Goal: Task Accomplishment & Management: Manage account settings

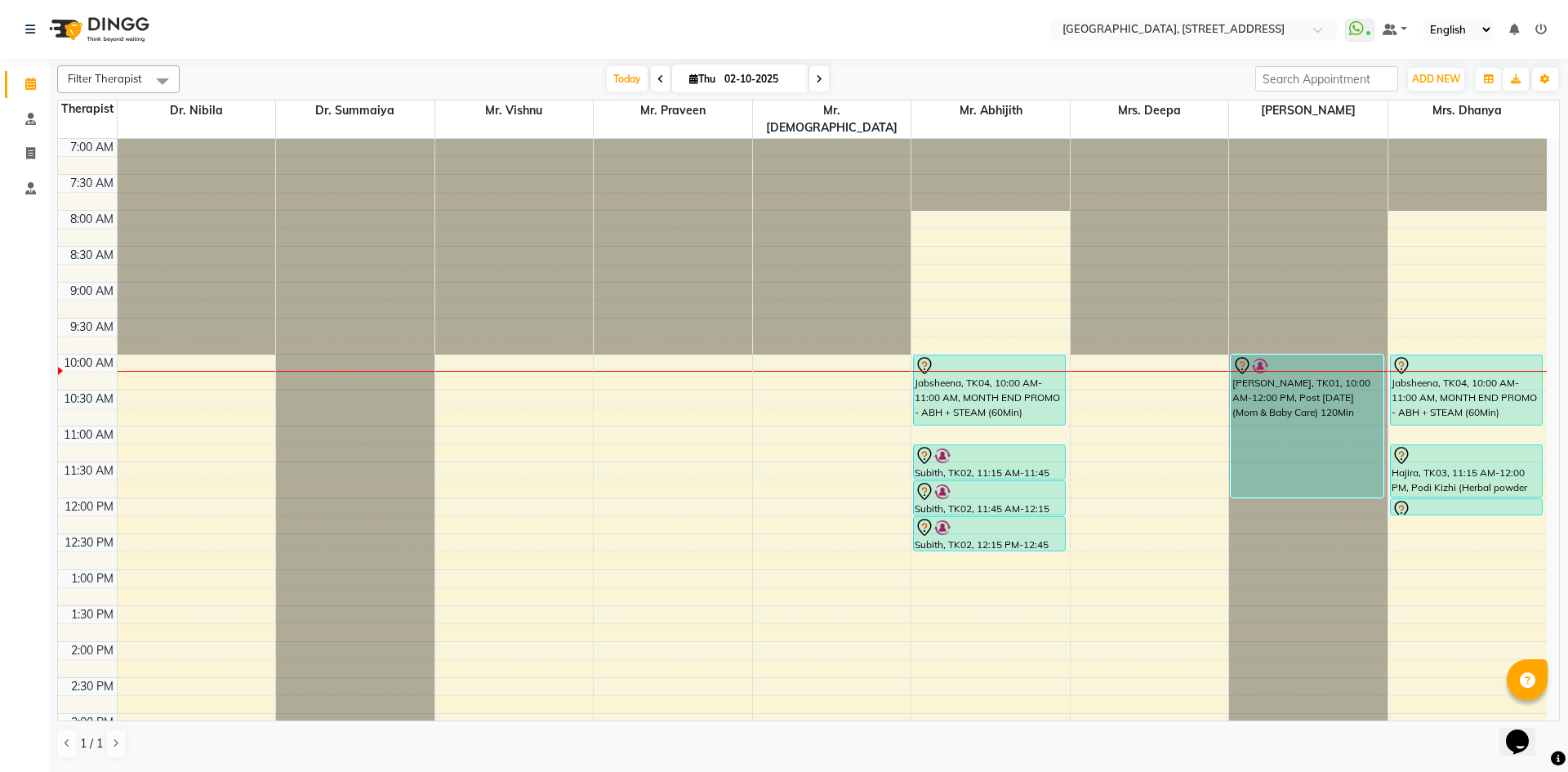
click at [825, 76] on span at bounding box center [819, 79] width 19 height 25
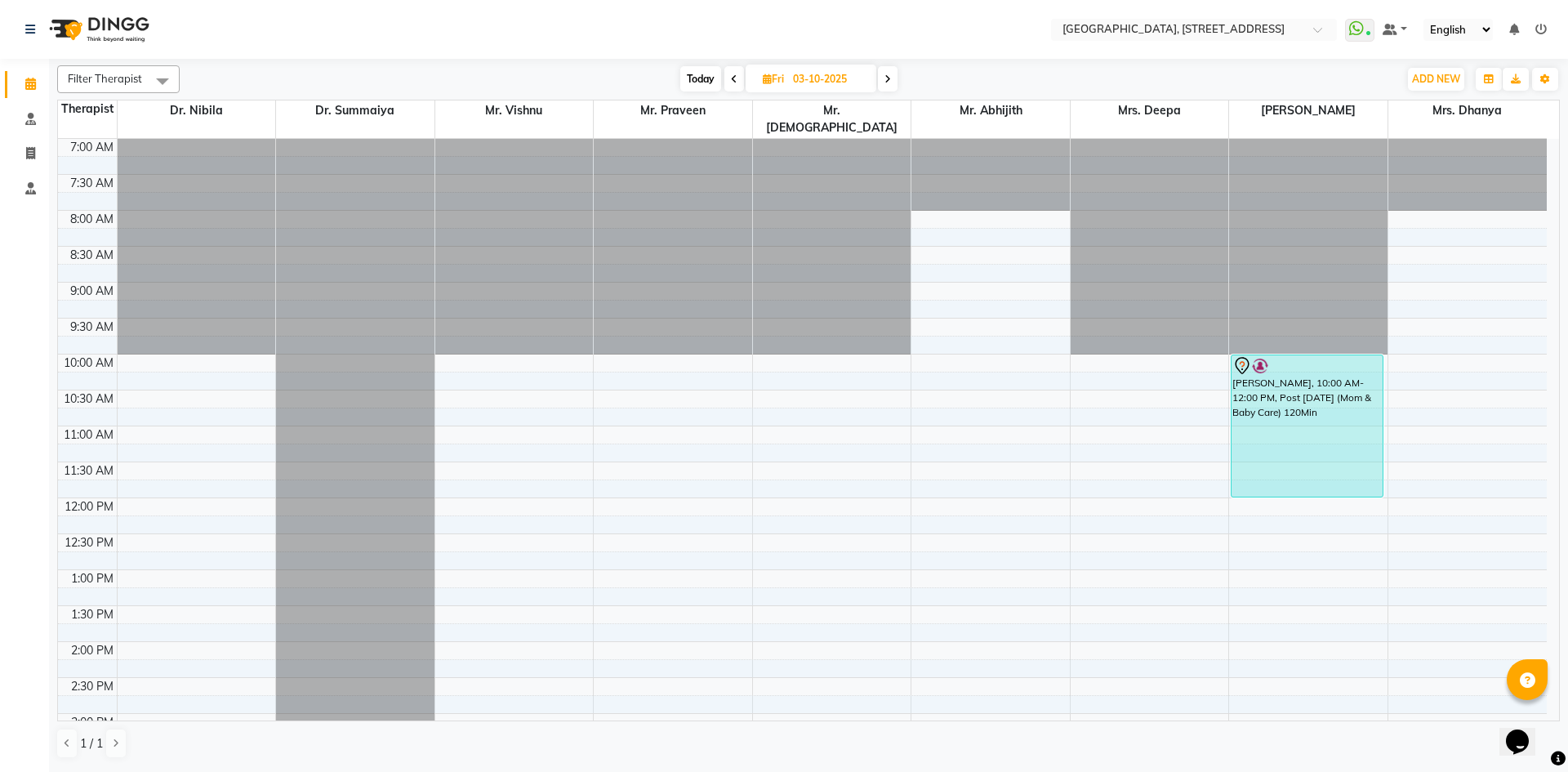
click at [886, 80] on icon at bounding box center [888, 79] width 7 height 10
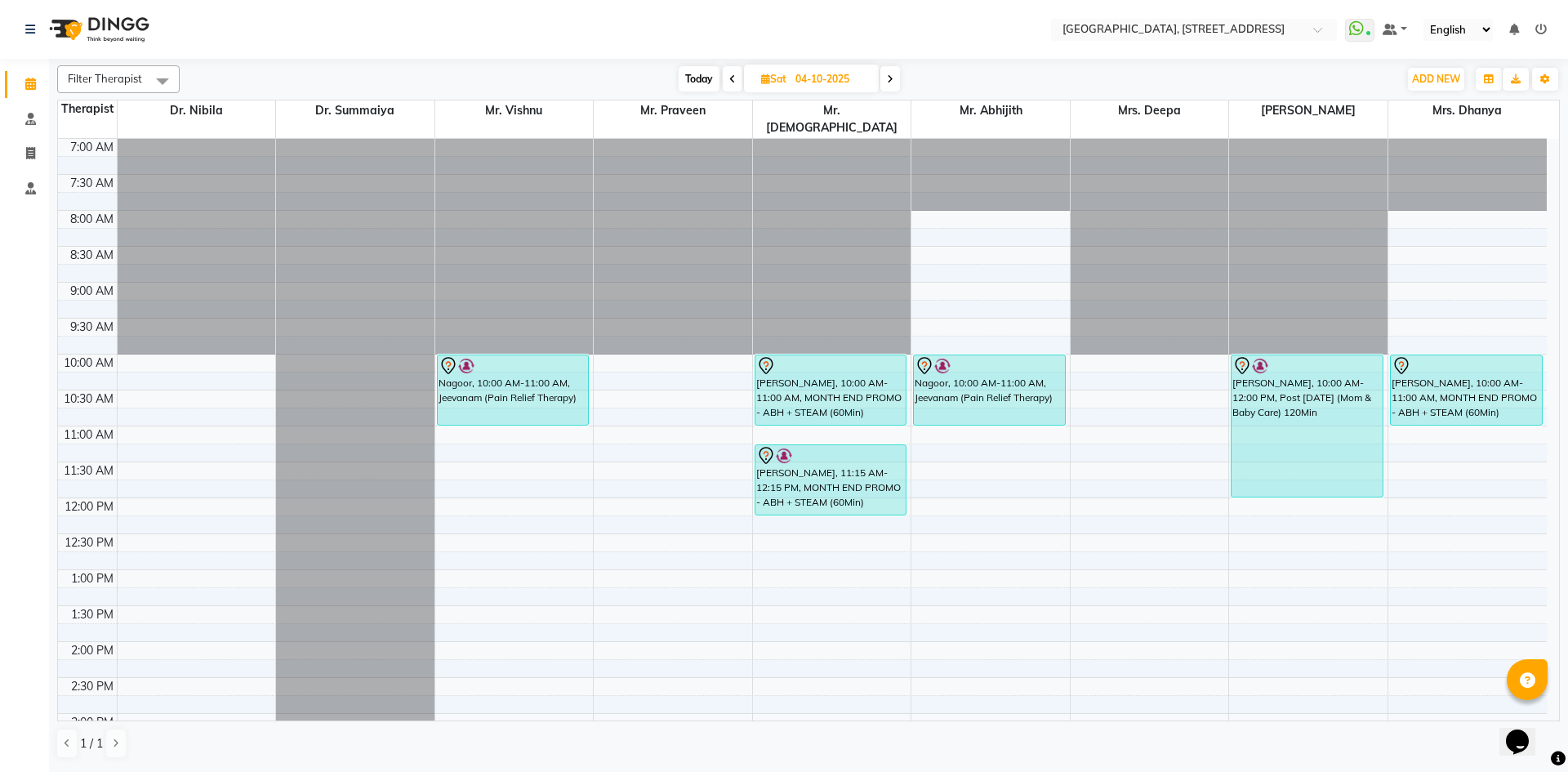
click at [890, 80] on icon at bounding box center [890, 79] width 7 height 10
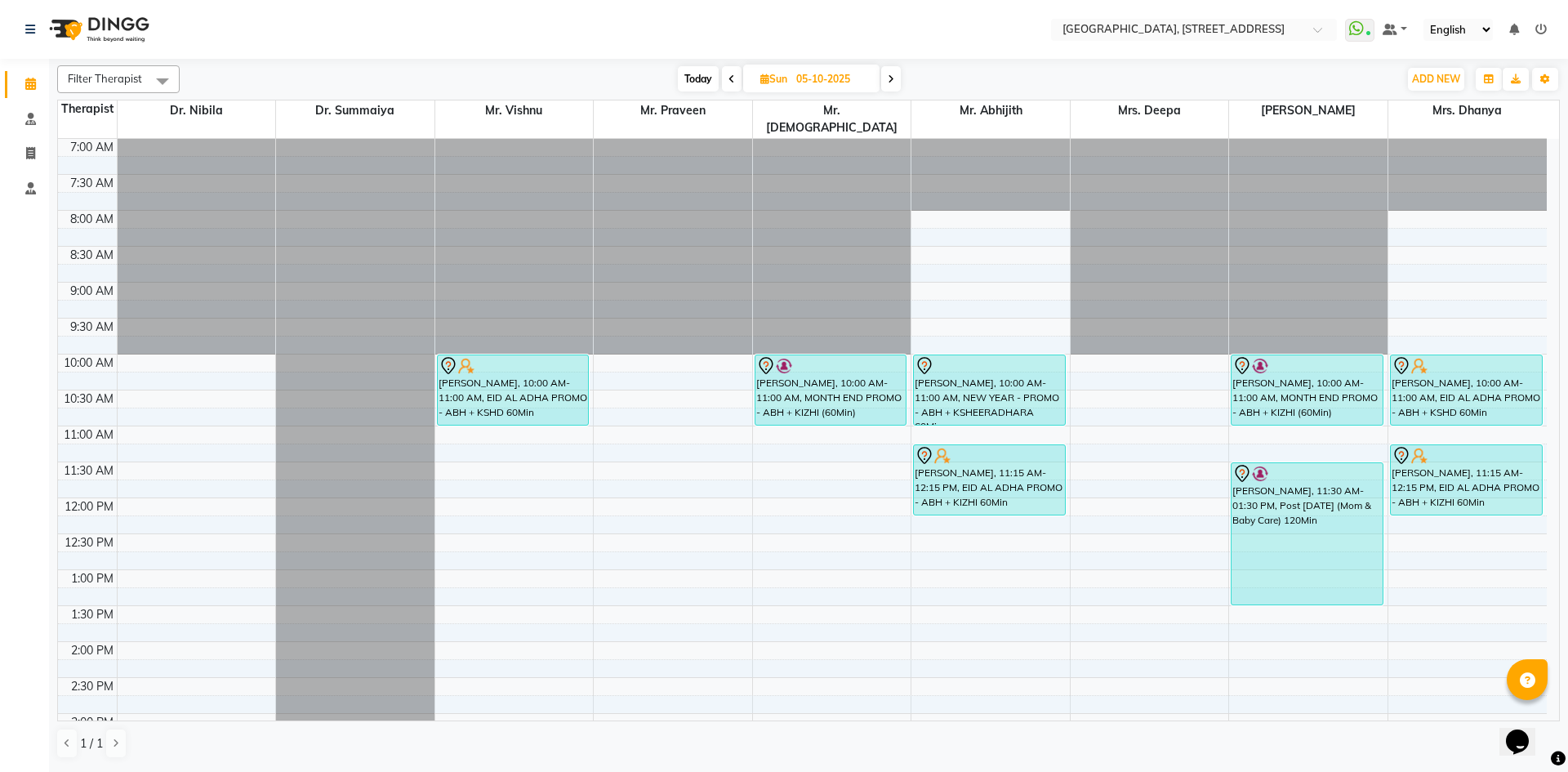
click at [887, 77] on span at bounding box center [890, 79] width 19 height 25
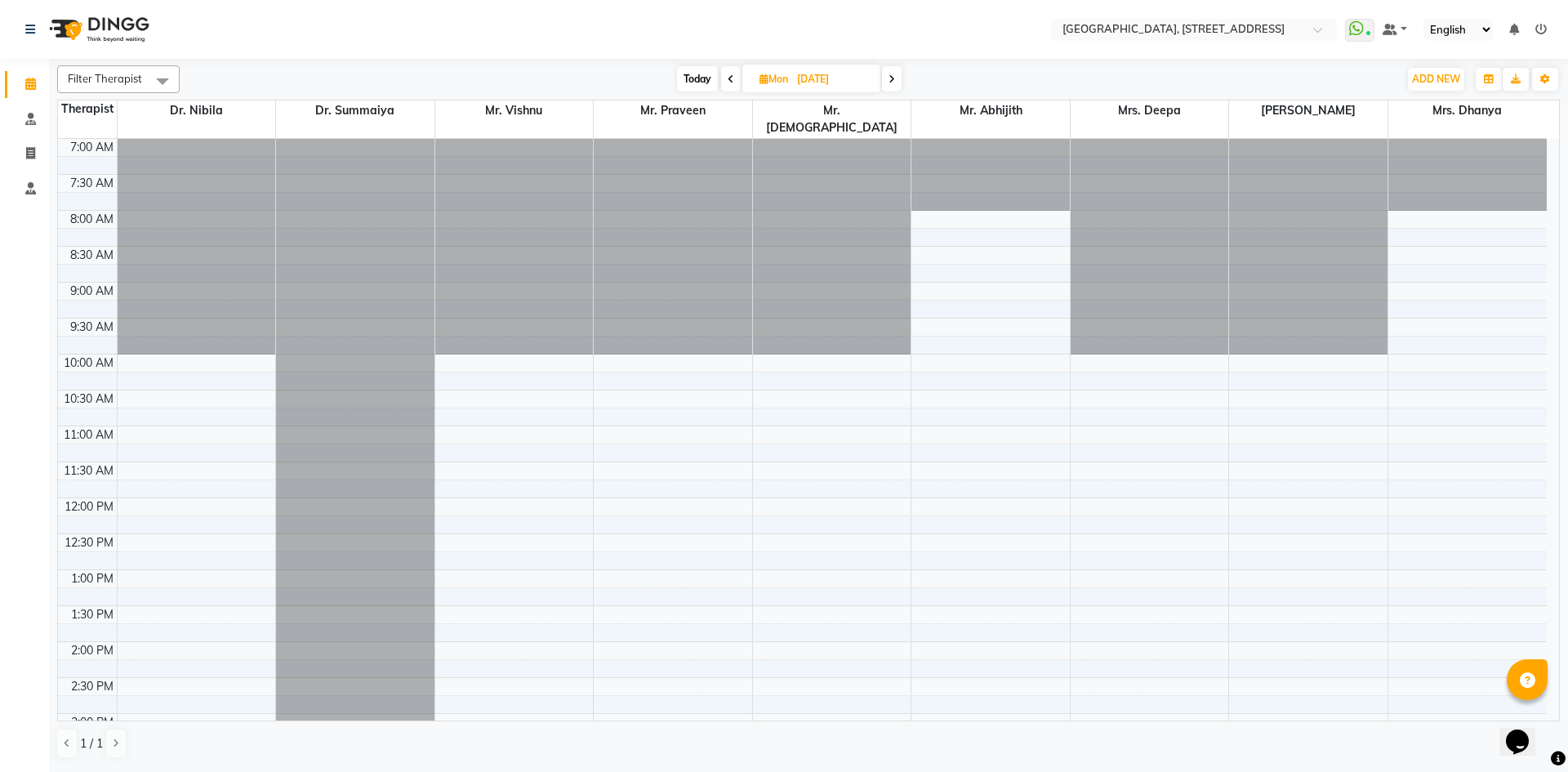
scroll to position [551, 0]
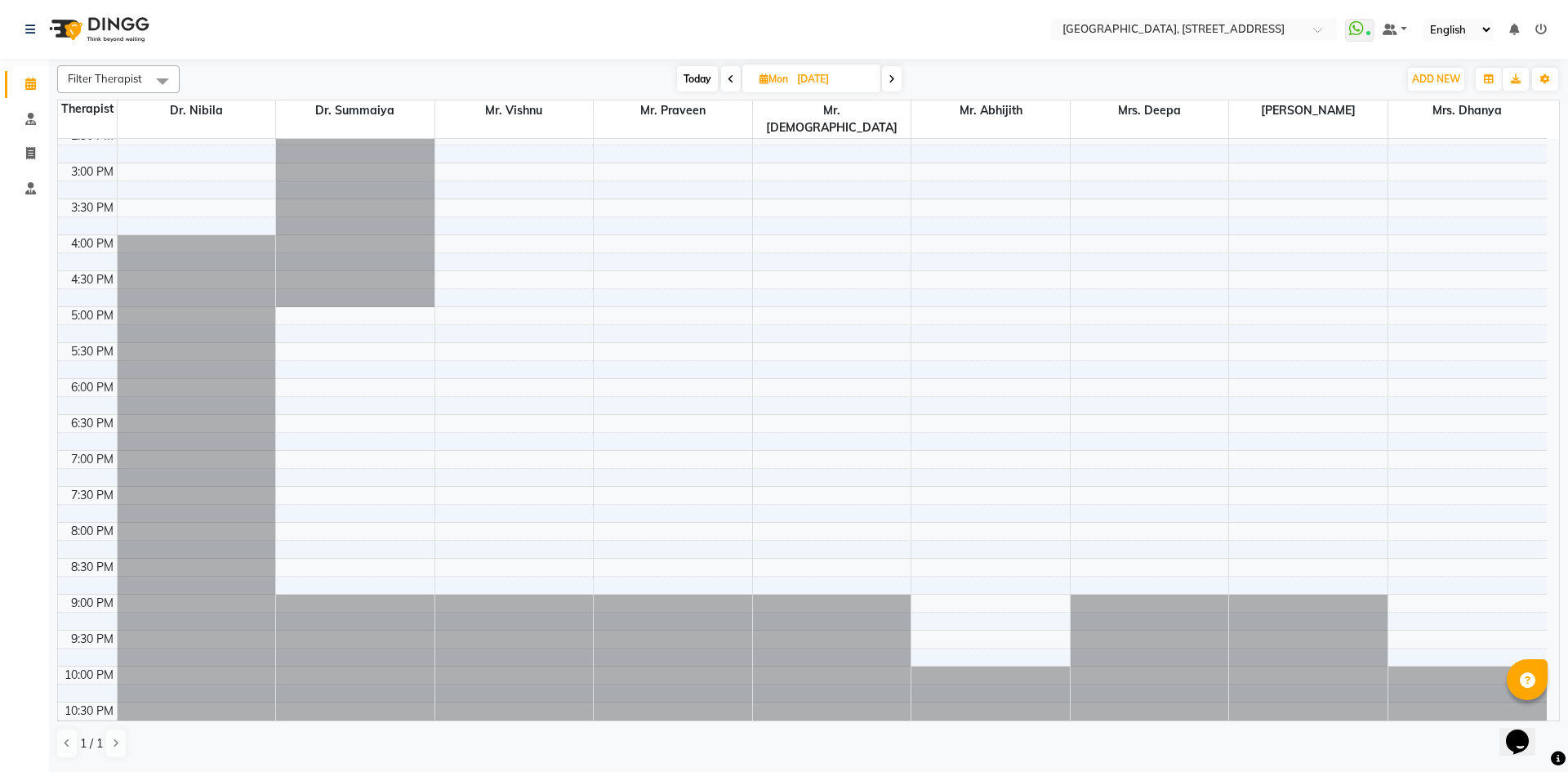
click at [886, 77] on span at bounding box center [891, 79] width 19 height 25
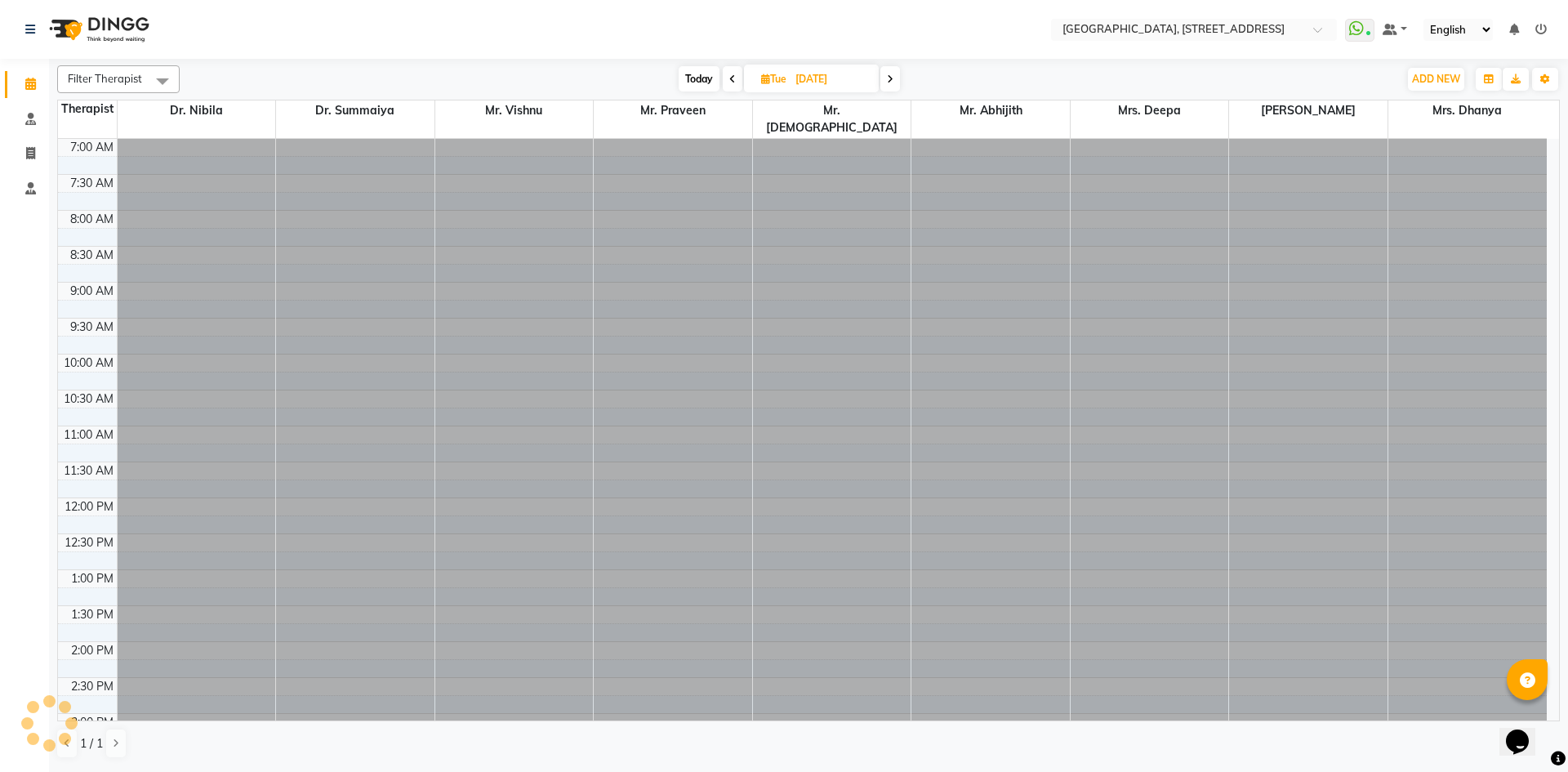
scroll to position [216, 0]
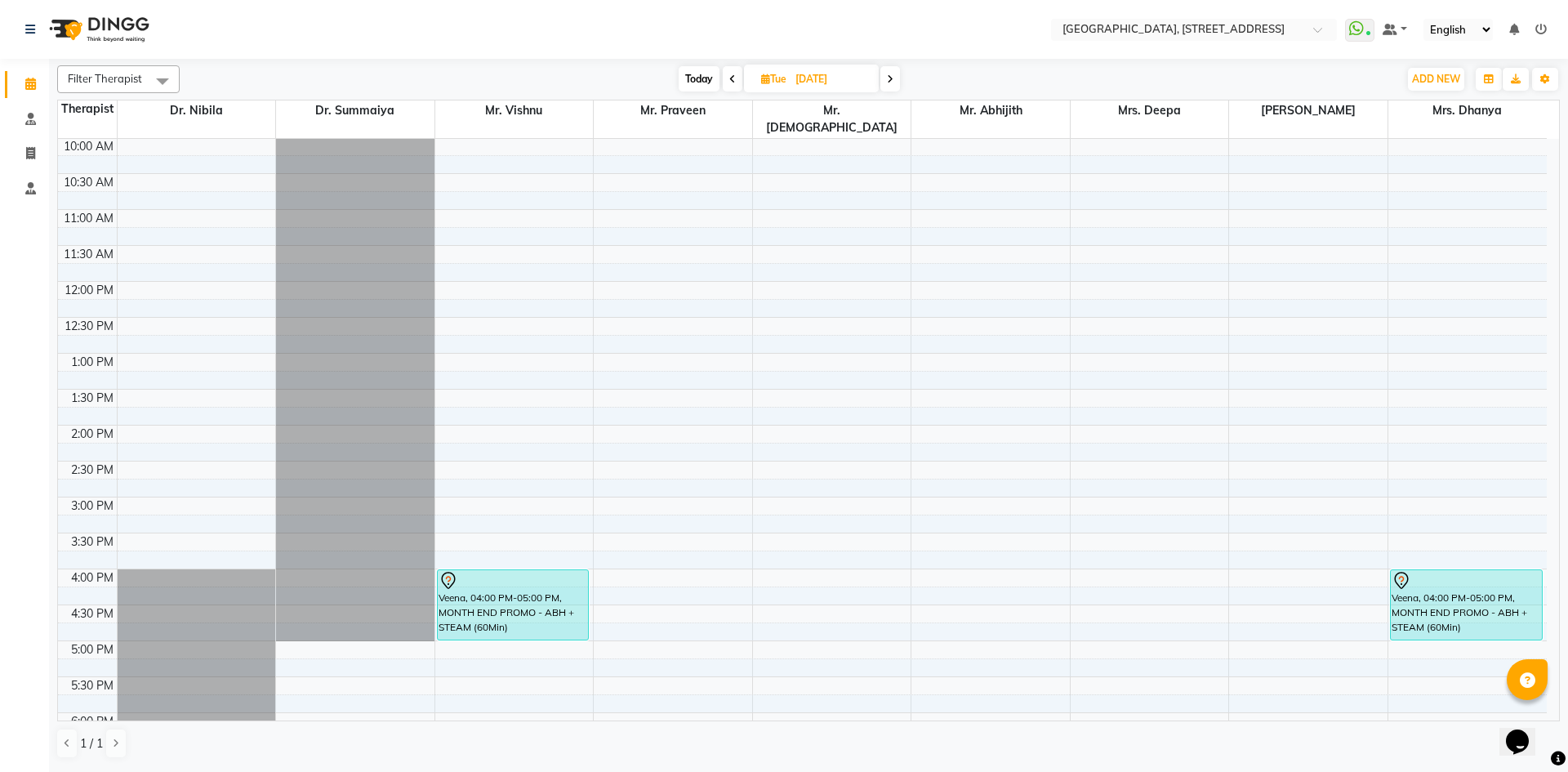
click at [709, 72] on span "Today" at bounding box center [699, 79] width 41 height 25
type input "02-10-2025"
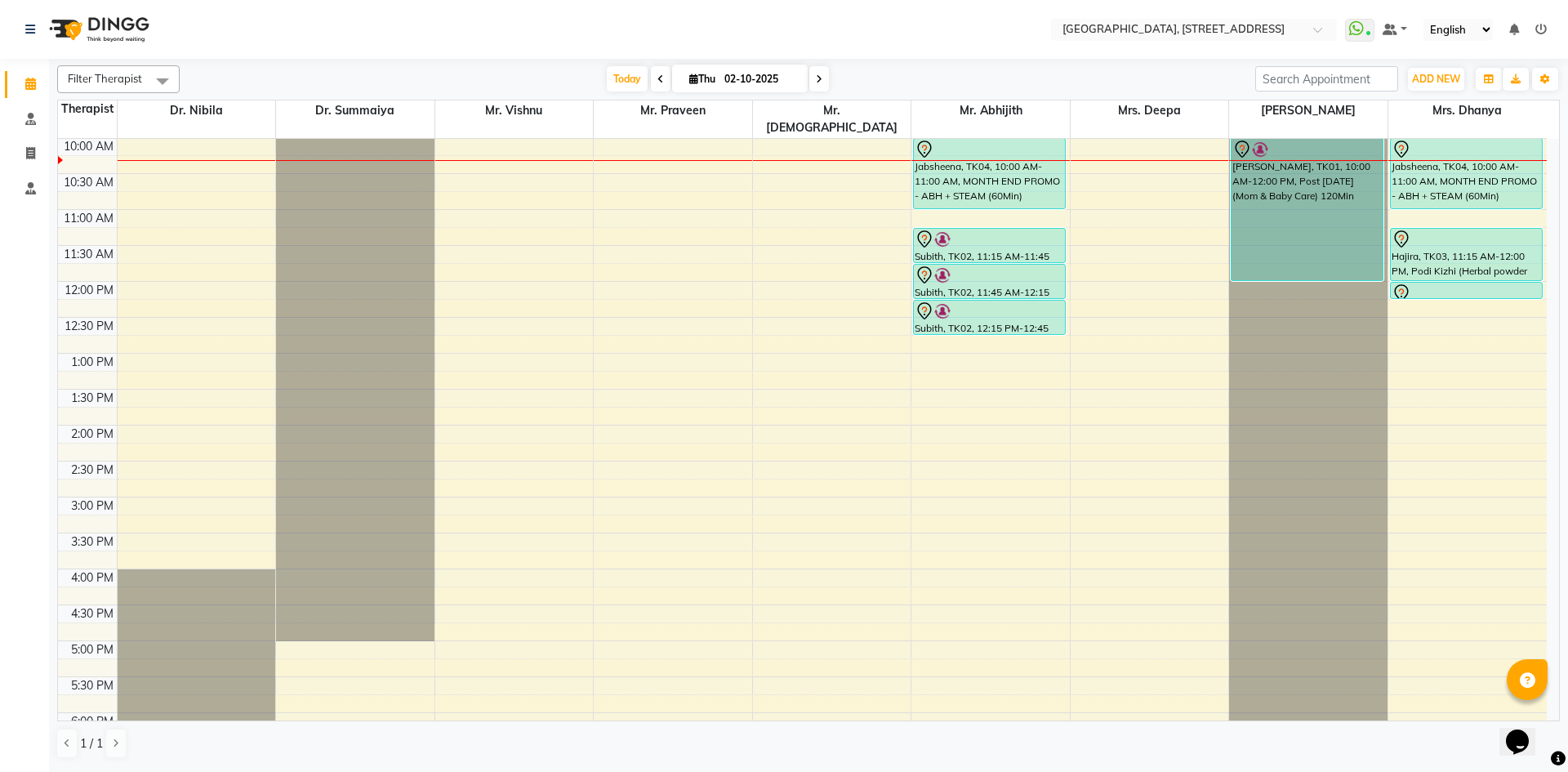
click at [644, 82] on div "Today Thu 02-10-2025" at bounding box center [718, 79] width 225 height 24
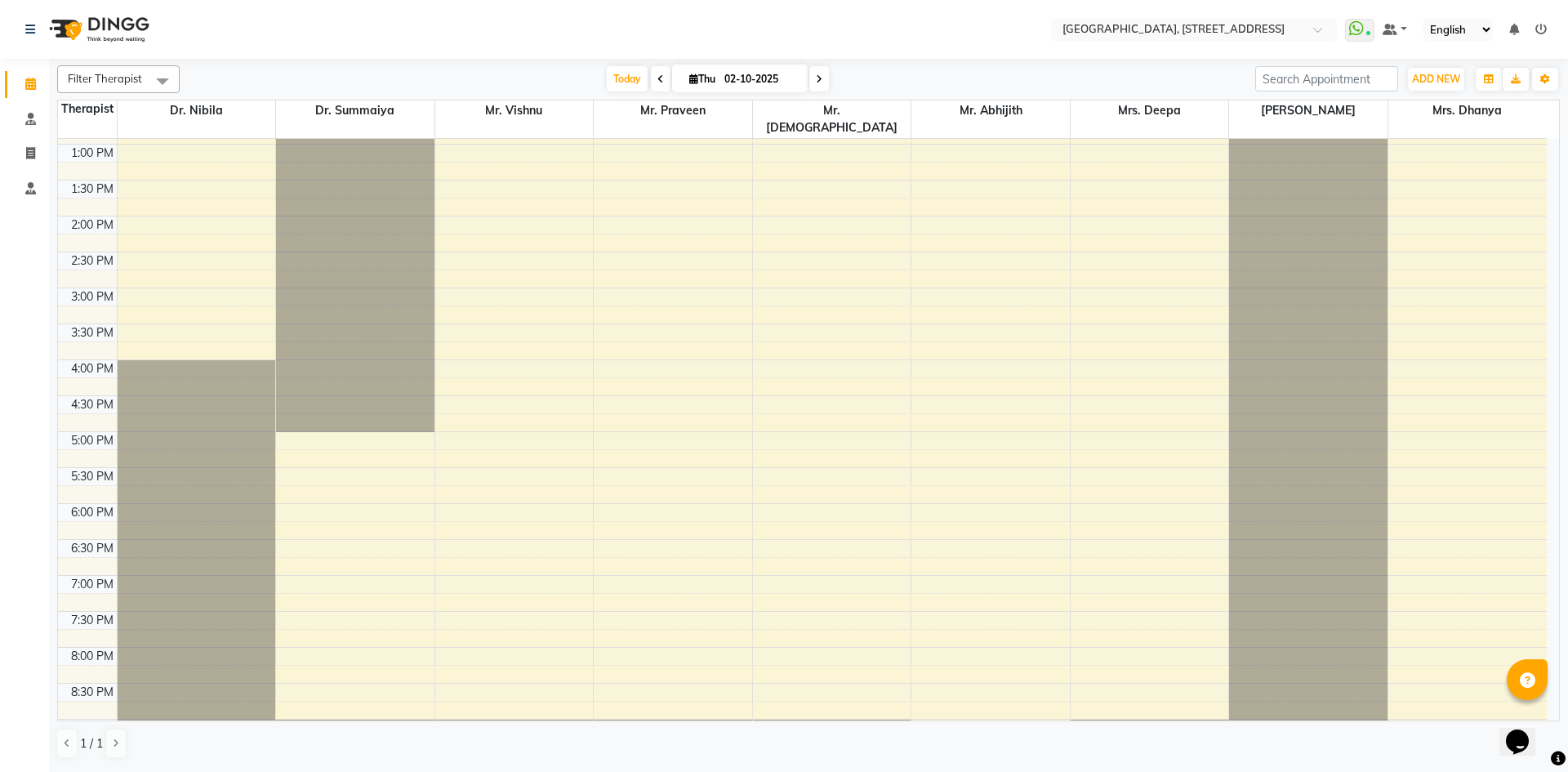
scroll to position [551, 0]
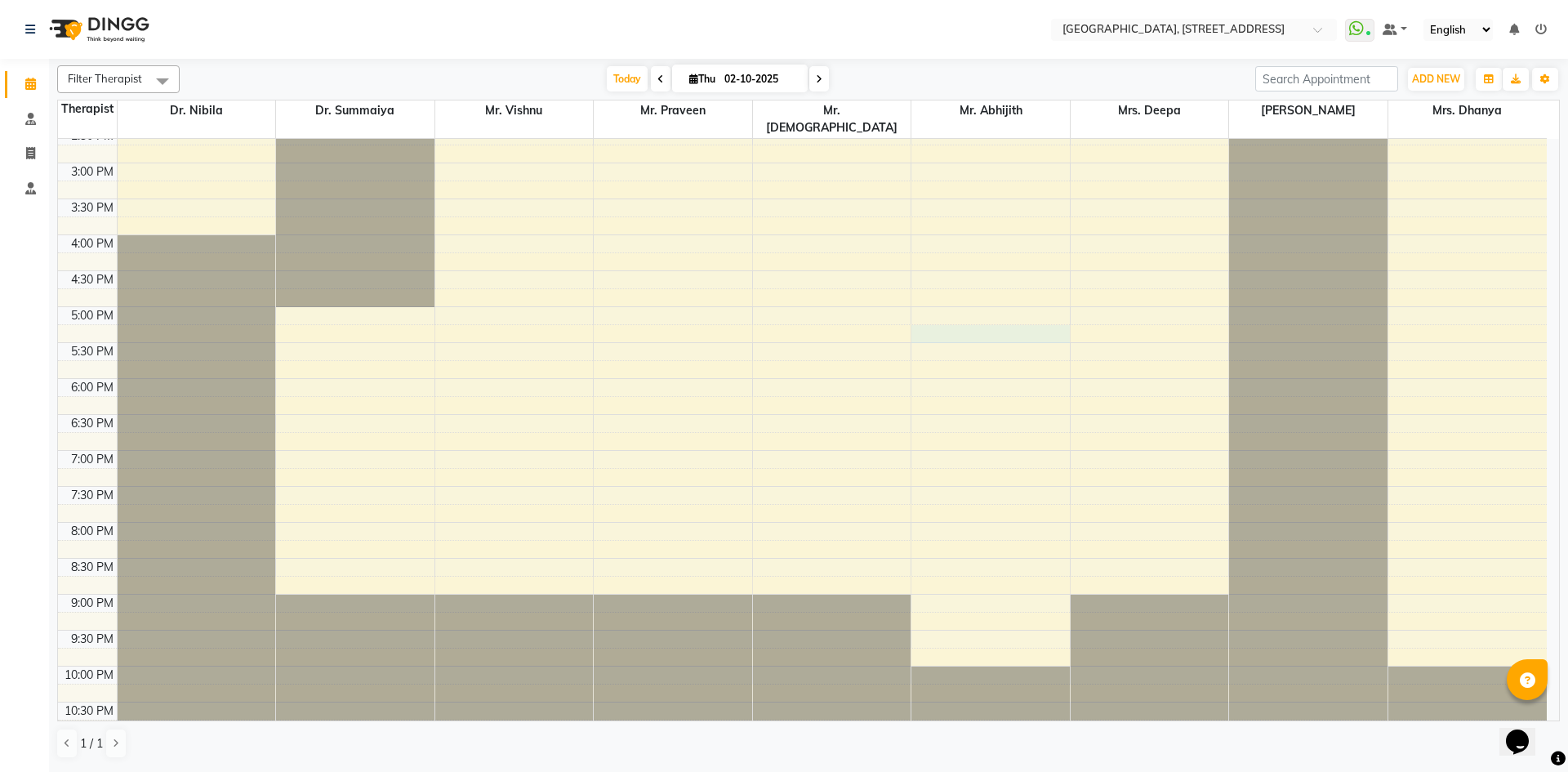
click at [1011, 311] on div "7:00 AM 7:30 AM 8:00 AM 8:30 AM 9:00 AM 9:30 AM 10:00 AM 10:30 AM 11:00 AM 11:3…" at bounding box center [802, 162] width 1489 height 1150
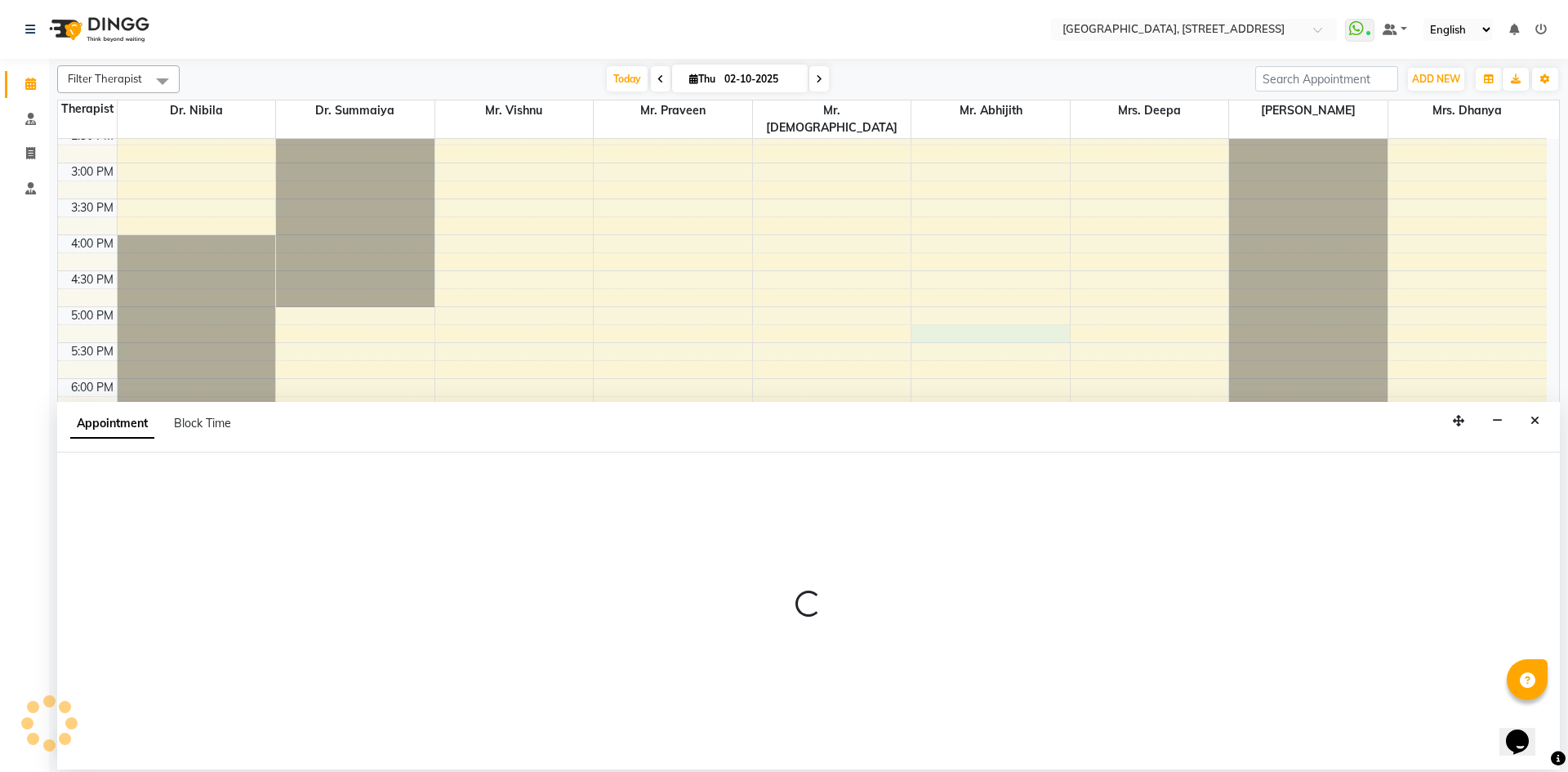
select select "65324"
select select "1035"
select select "tentative"
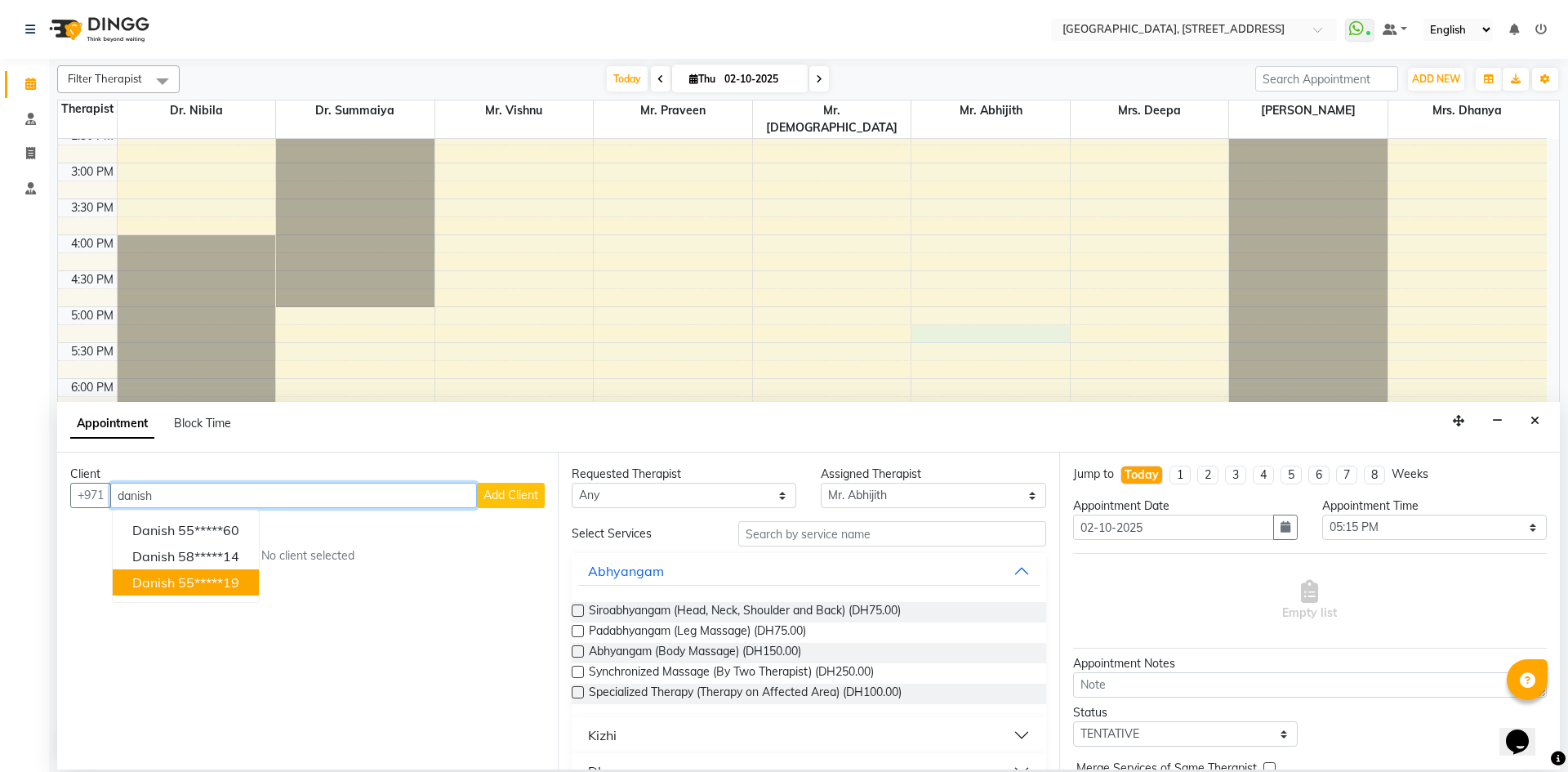
click at [215, 596] on ngb-typeahead-window "Danish 55*****60 Danish 58*****14 Danish 55*****19" at bounding box center [186, 556] width 148 height 93
click at [220, 578] on ngb-highlight "55*****19" at bounding box center [209, 582] width 61 height 16
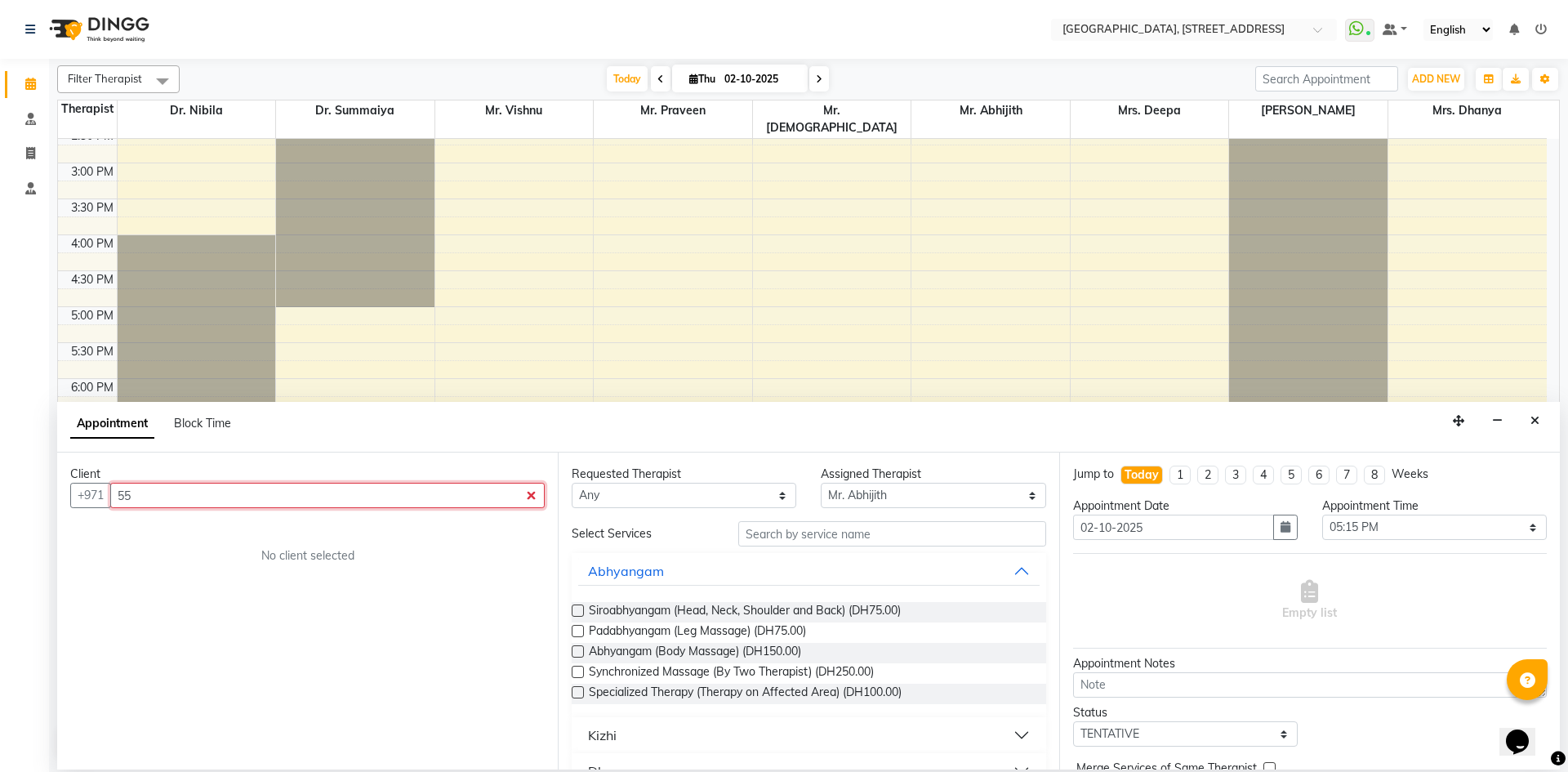
type input "5"
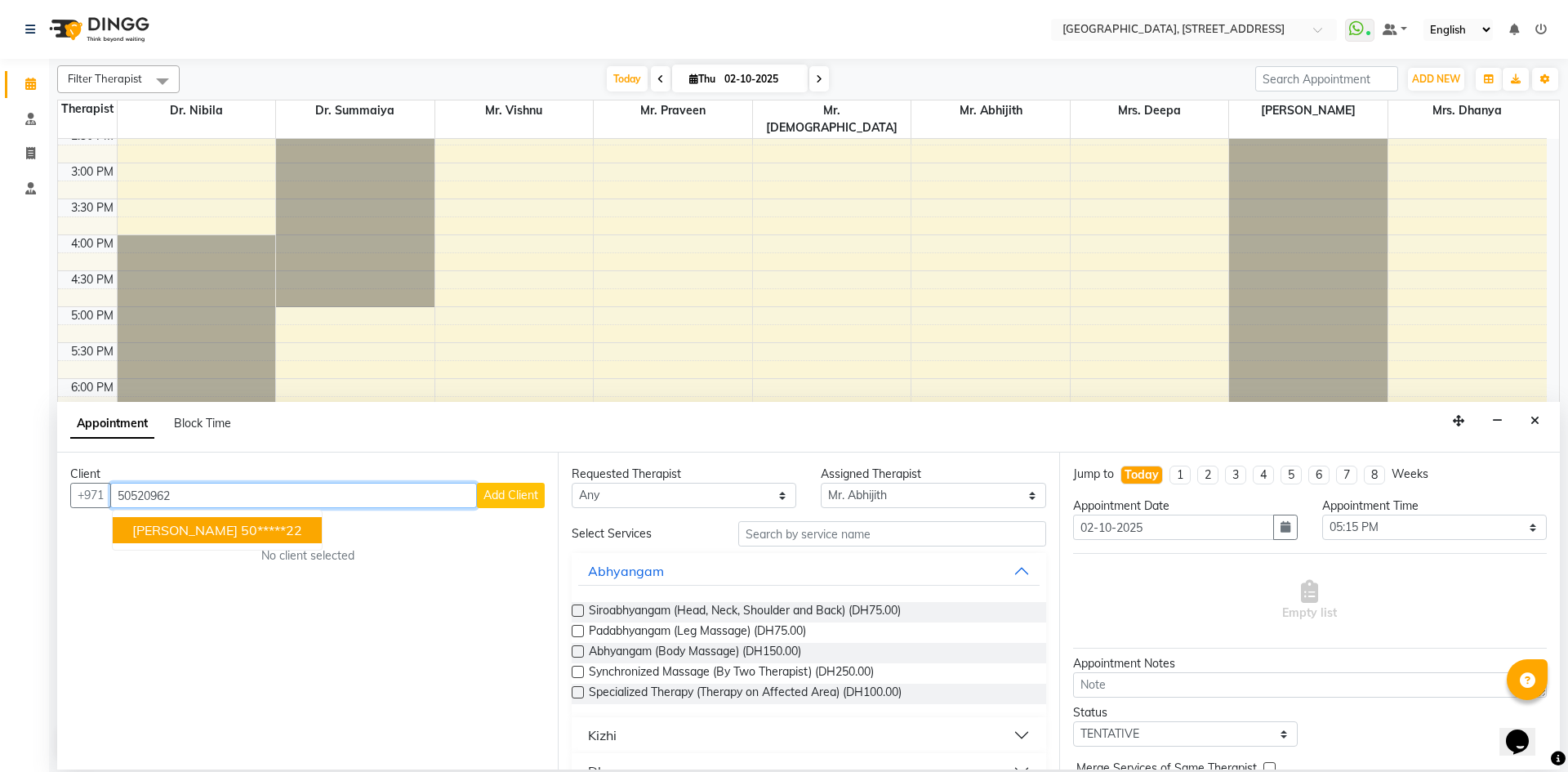
click at [241, 531] on ngb-highlight "50*****22" at bounding box center [272, 530] width 61 height 16
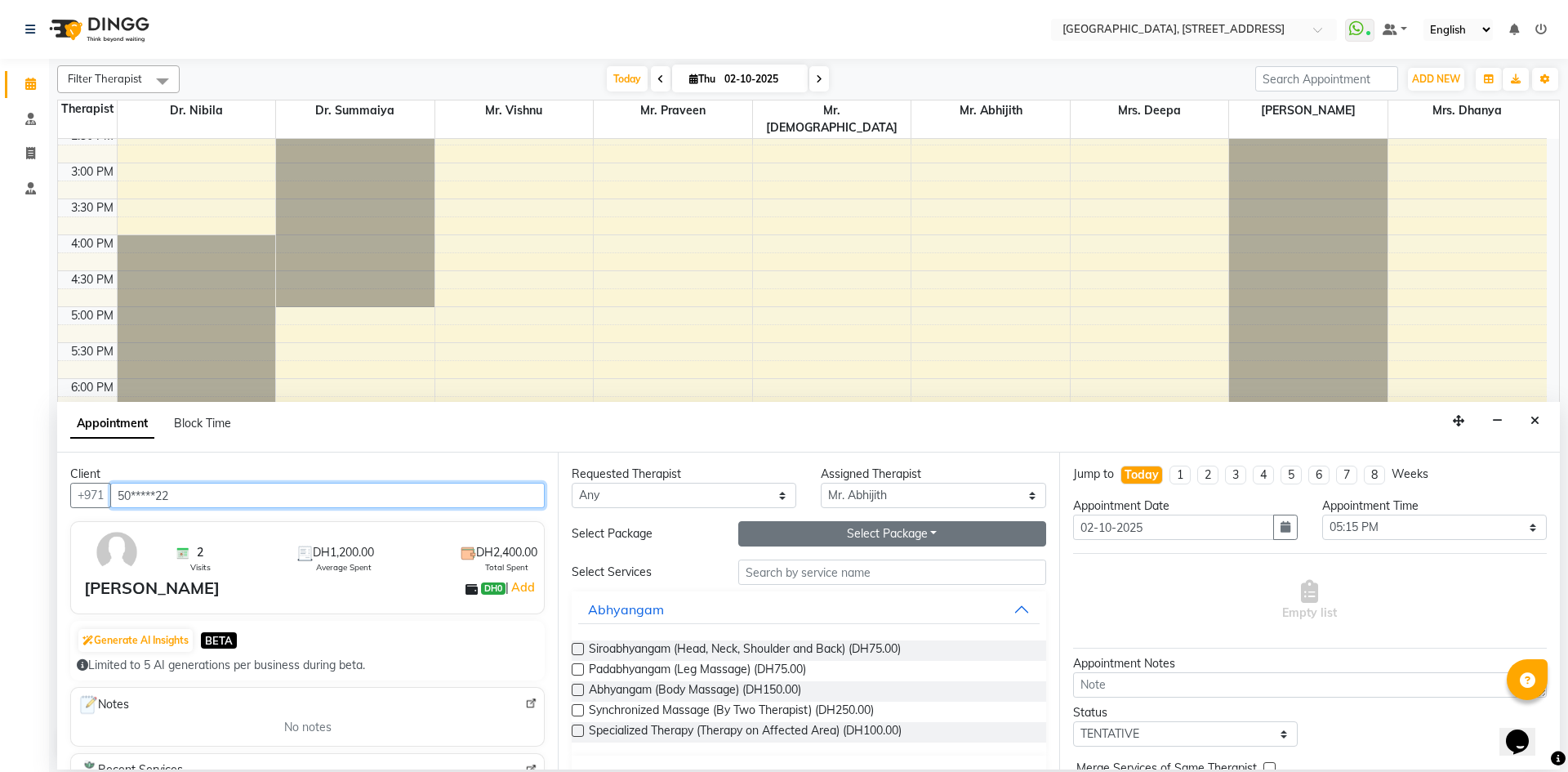
type input "50*****22"
click at [873, 525] on button "Select Package Toggle Dropdown" at bounding box center [892, 534] width 308 height 25
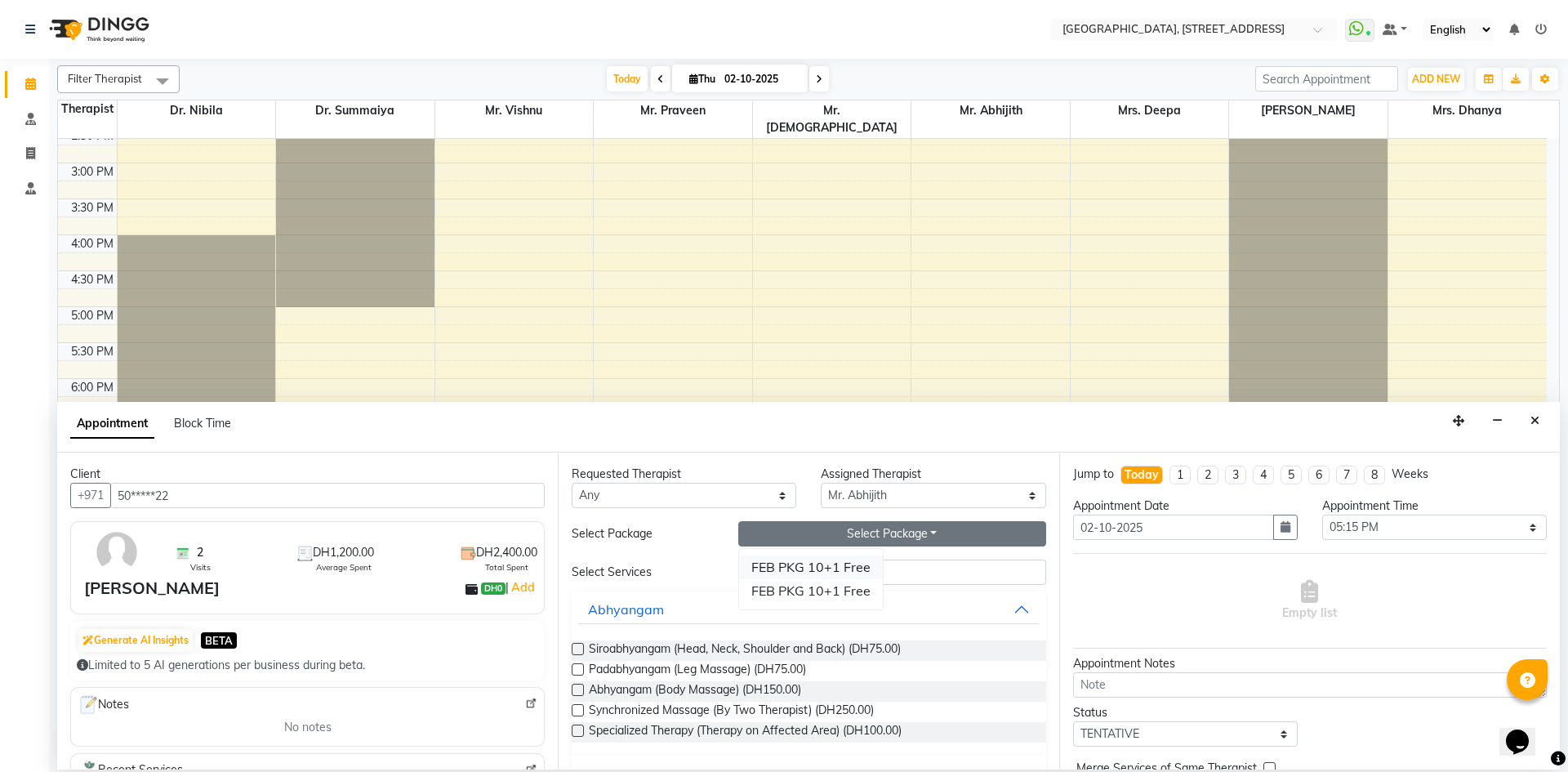
click at [813, 564] on li "FEB PKG 10+1 Free" at bounding box center [810, 568] width 144 height 24
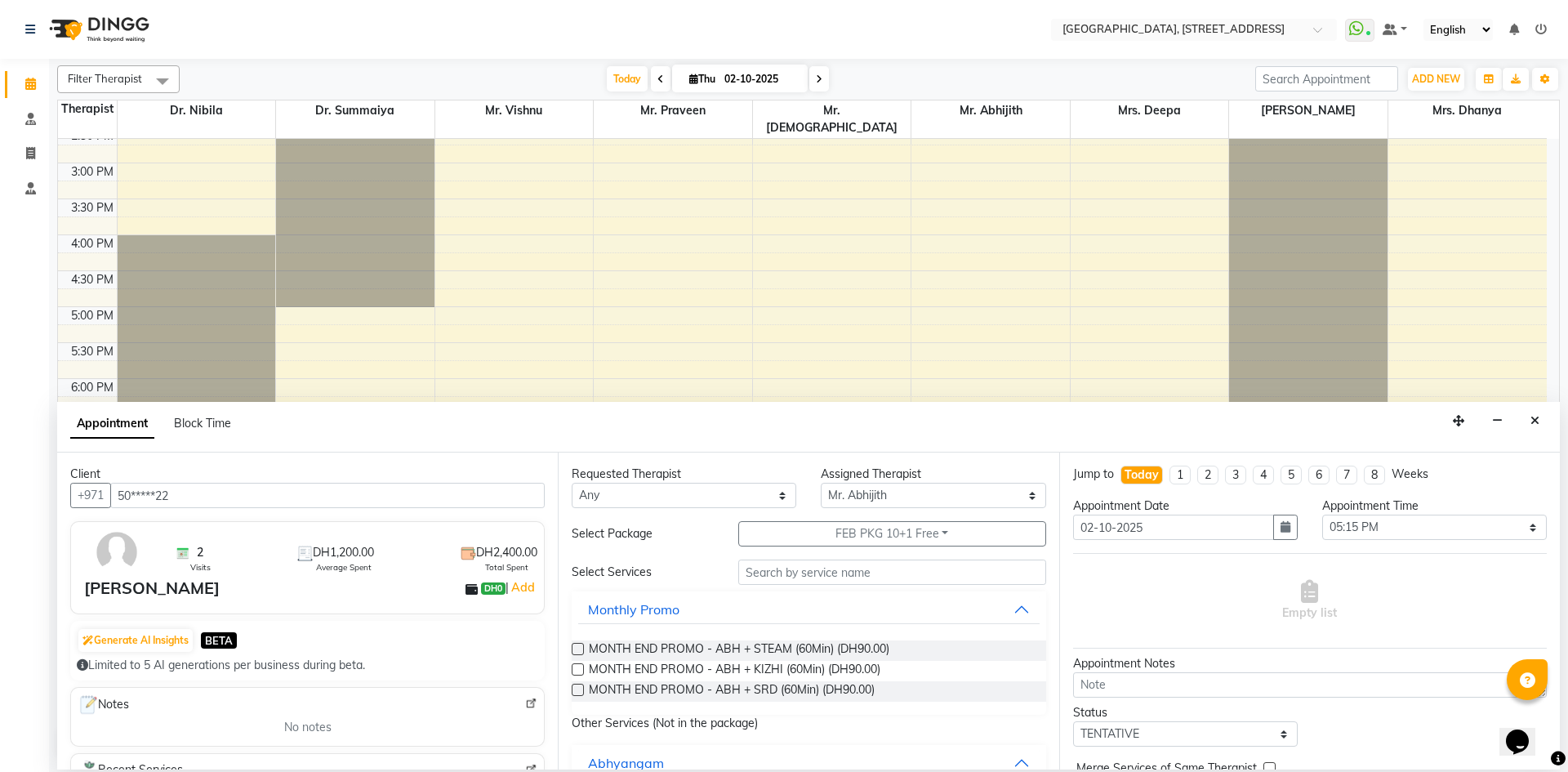
click at [579, 644] on label at bounding box center [578, 649] width 13 height 13
click at [579, 645] on input "checkbox" at bounding box center [577, 650] width 11 height 11
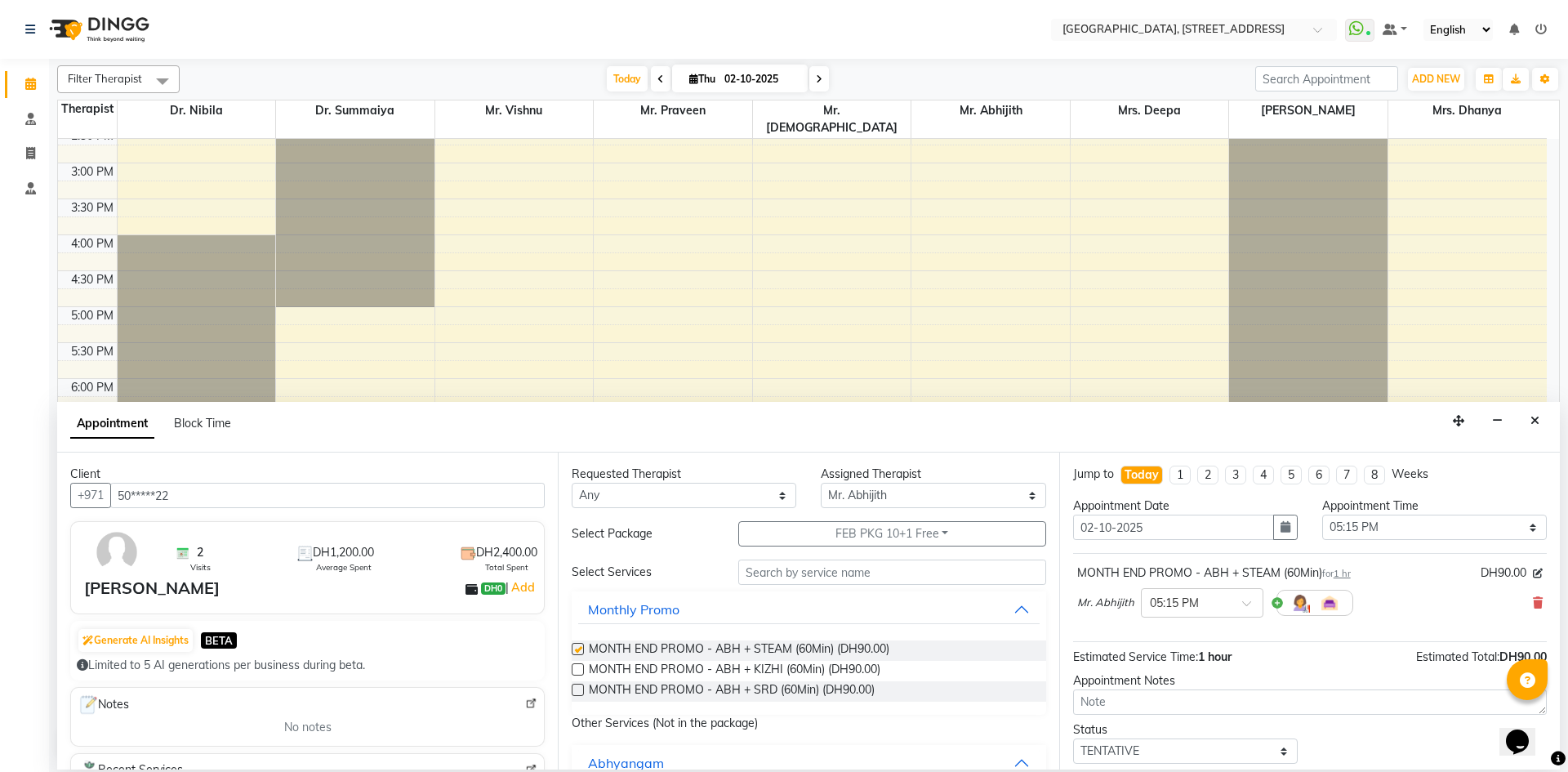
checkbox input "false"
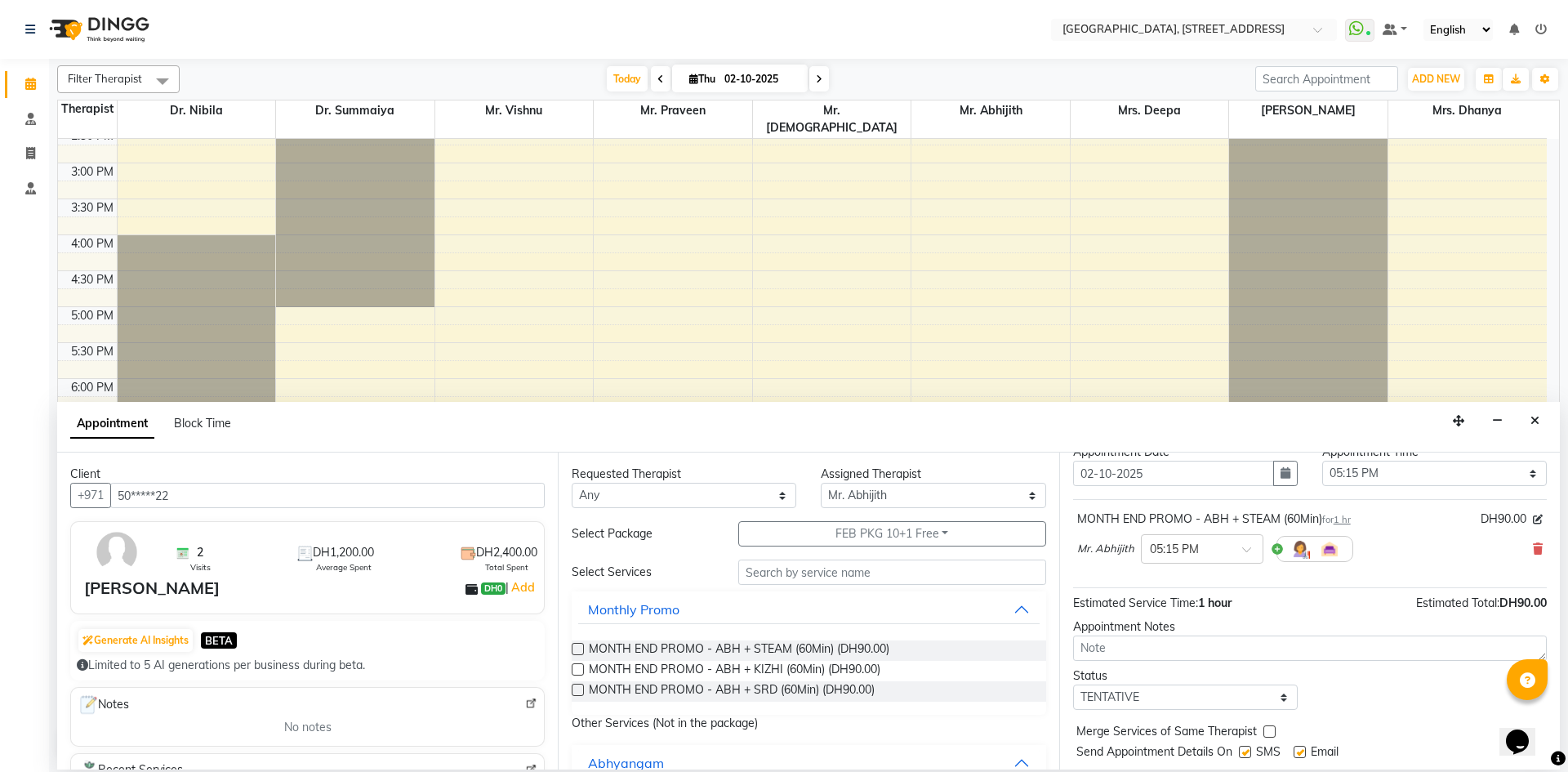
scroll to position [98, 0]
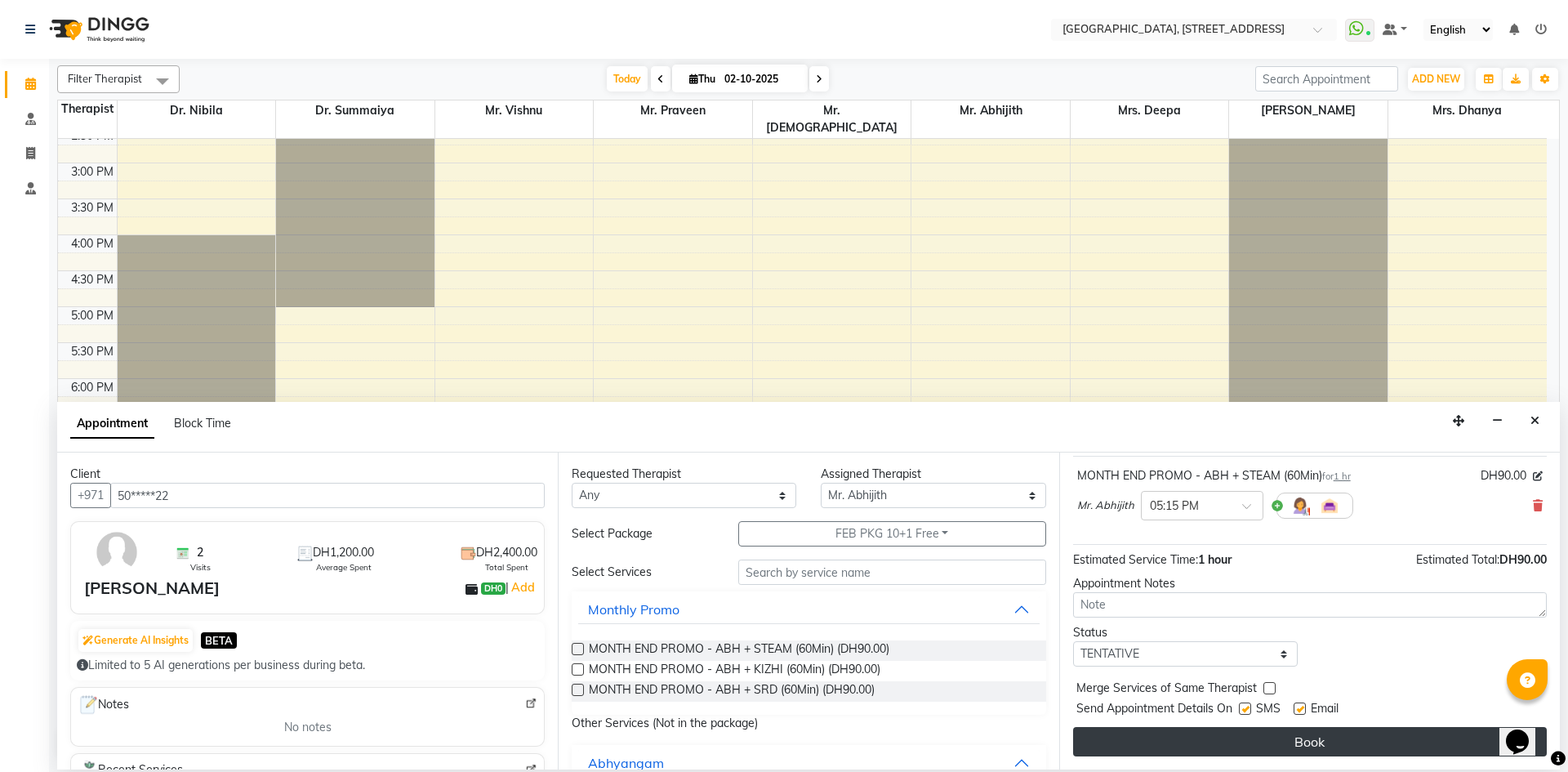
click at [1266, 750] on button "Book" at bounding box center [1310, 742] width 473 height 29
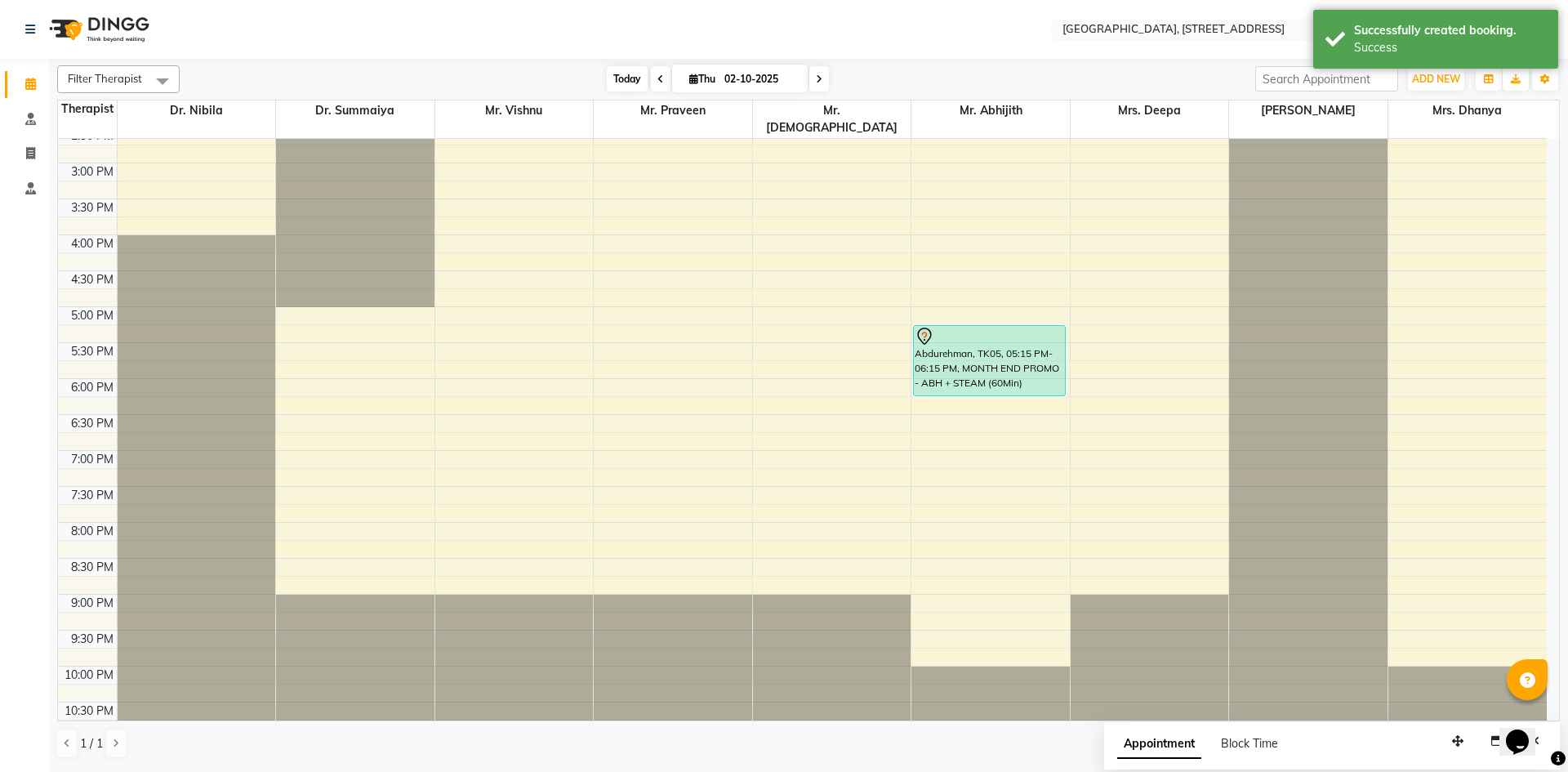
click at [631, 74] on span "Today" at bounding box center [627, 79] width 41 height 25
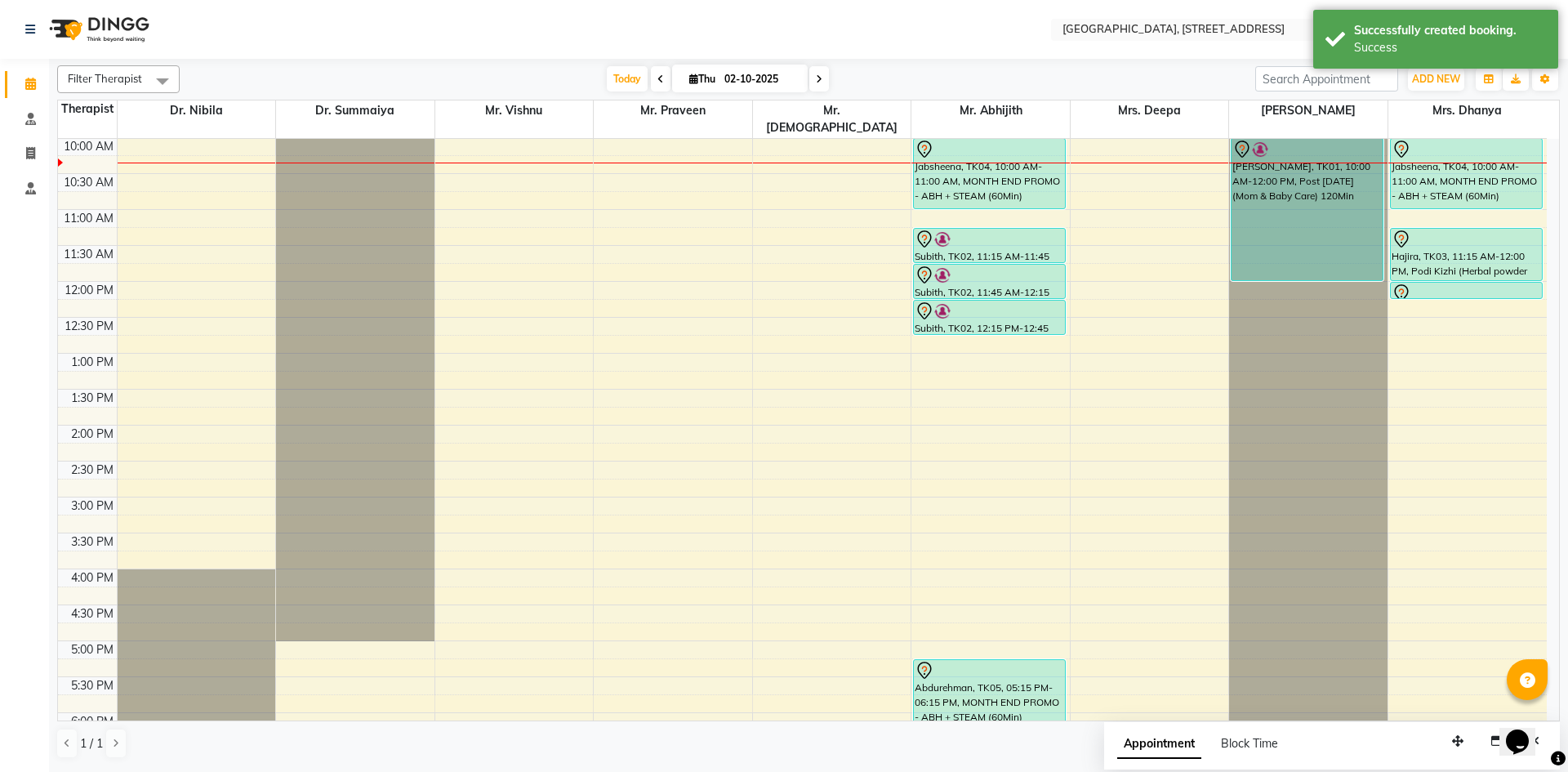
click at [652, 77] on span at bounding box center [660, 79] width 19 height 25
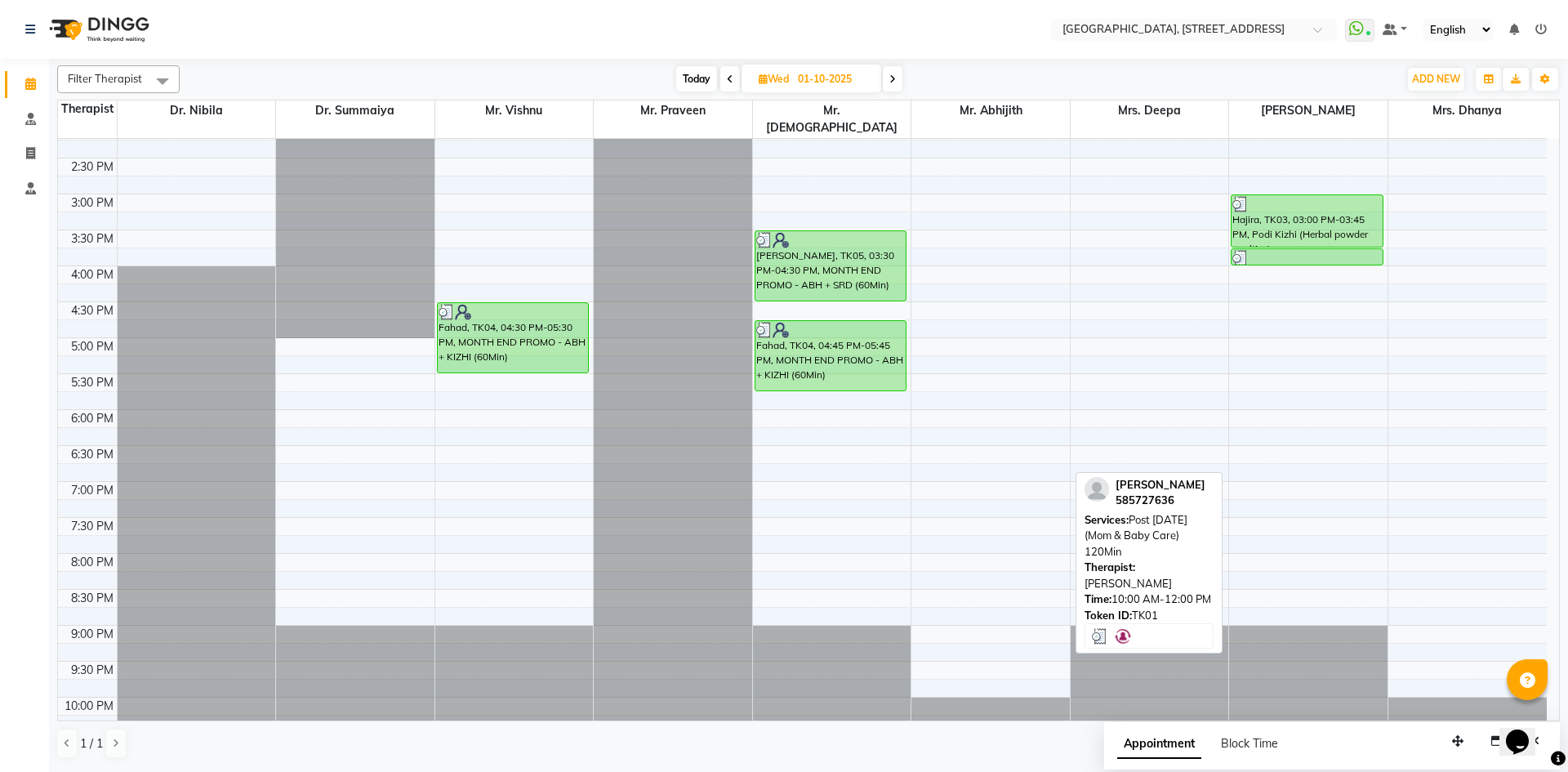
scroll to position [551, 0]
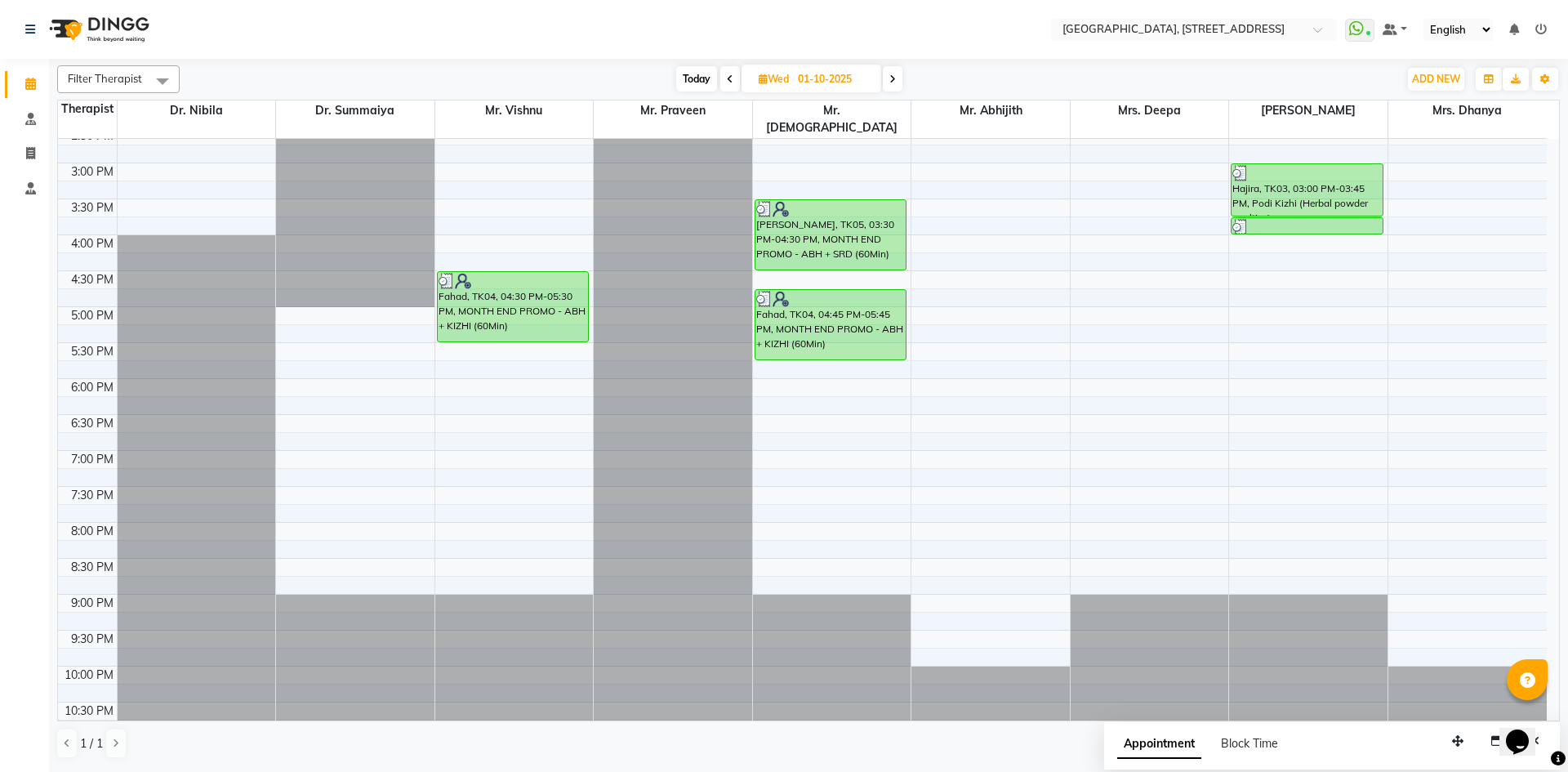
click at [728, 80] on icon at bounding box center [731, 79] width 7 height 10
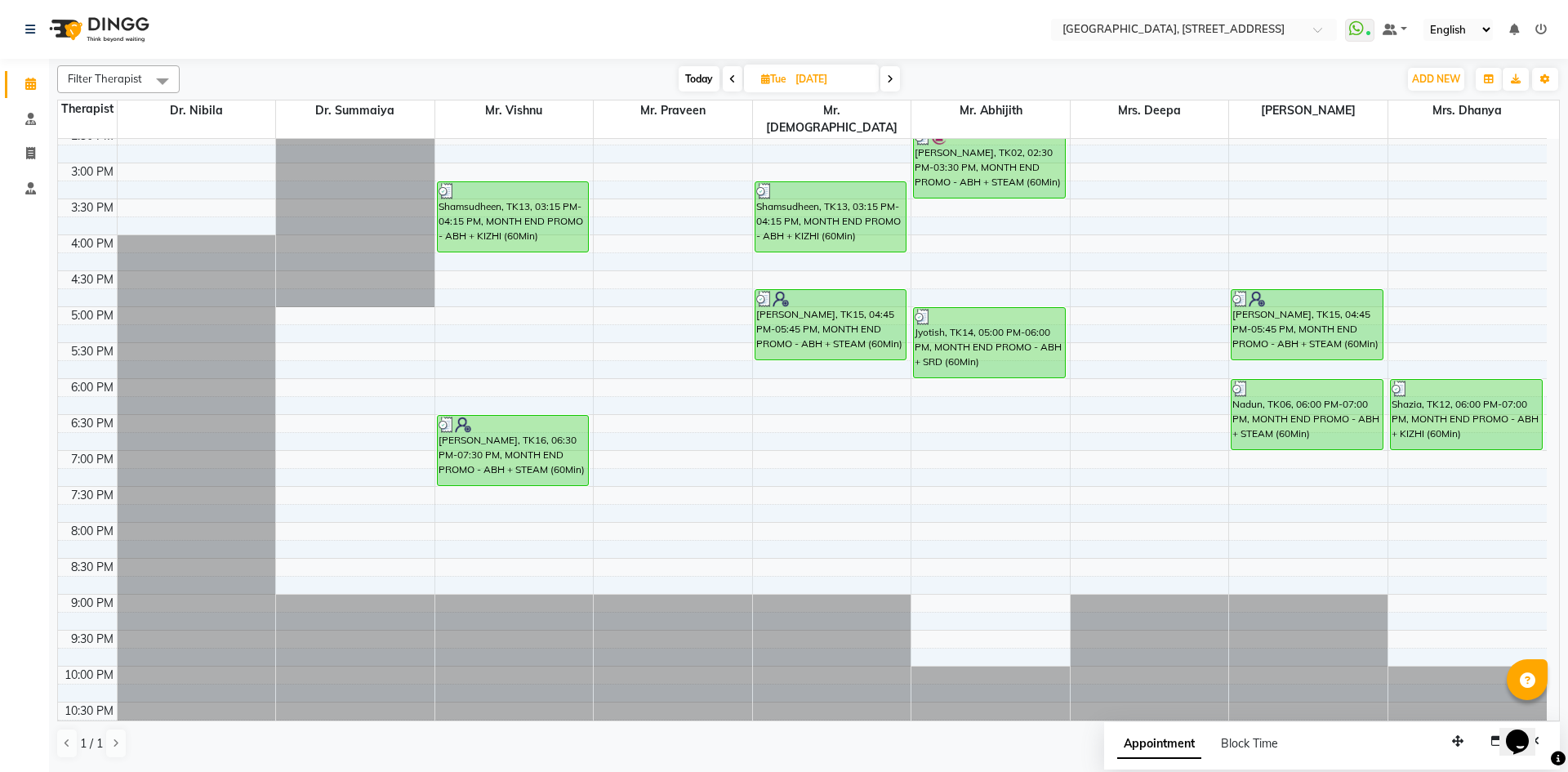
click at [892, 86] on span at bounding box center [890, 79] width 19 height 25
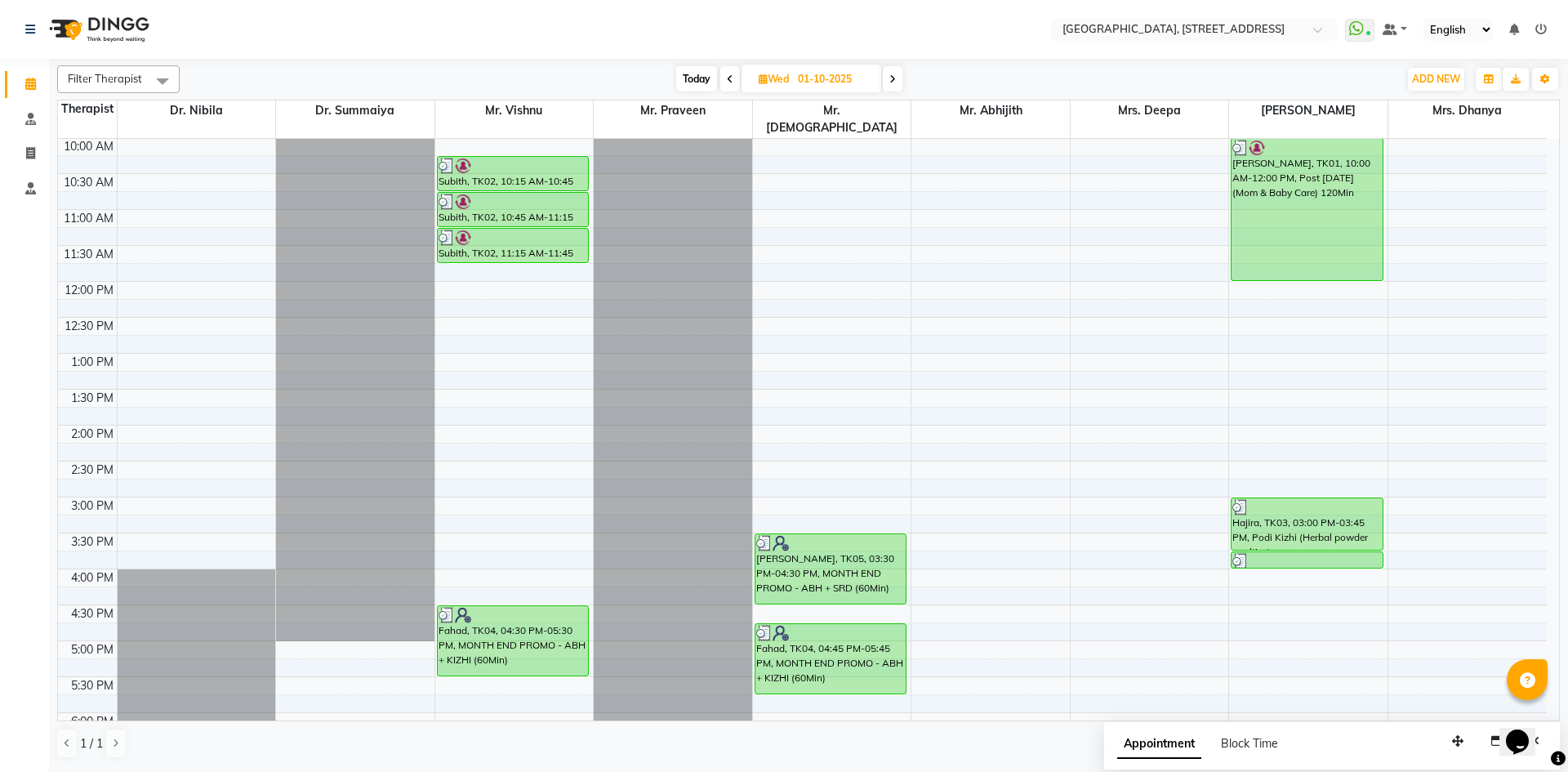
click at [892, 86] on span at bounding box center [892, 79] width 19 height 25
type input "02-10-2025"
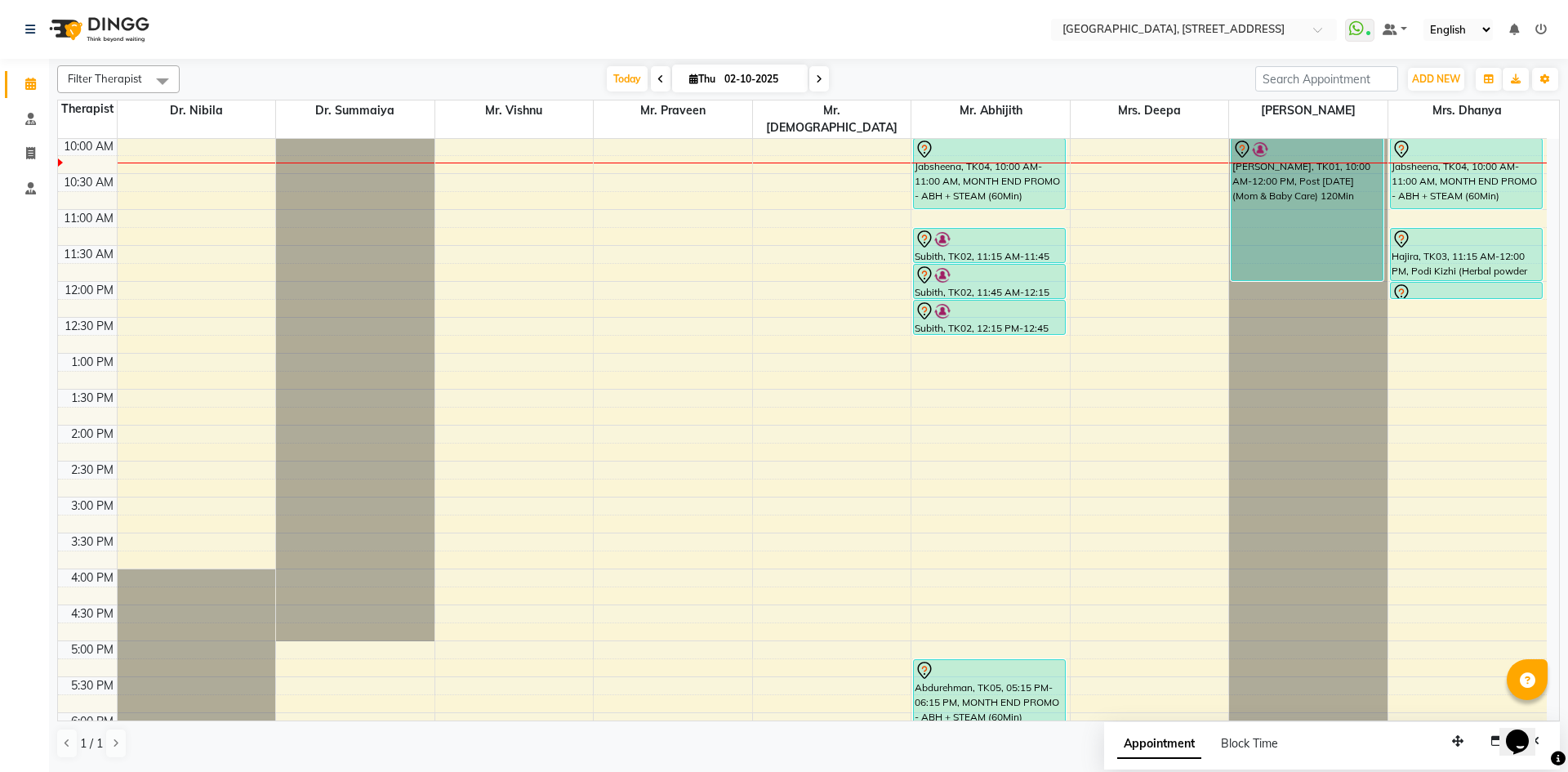
scroll to position [0, 0]
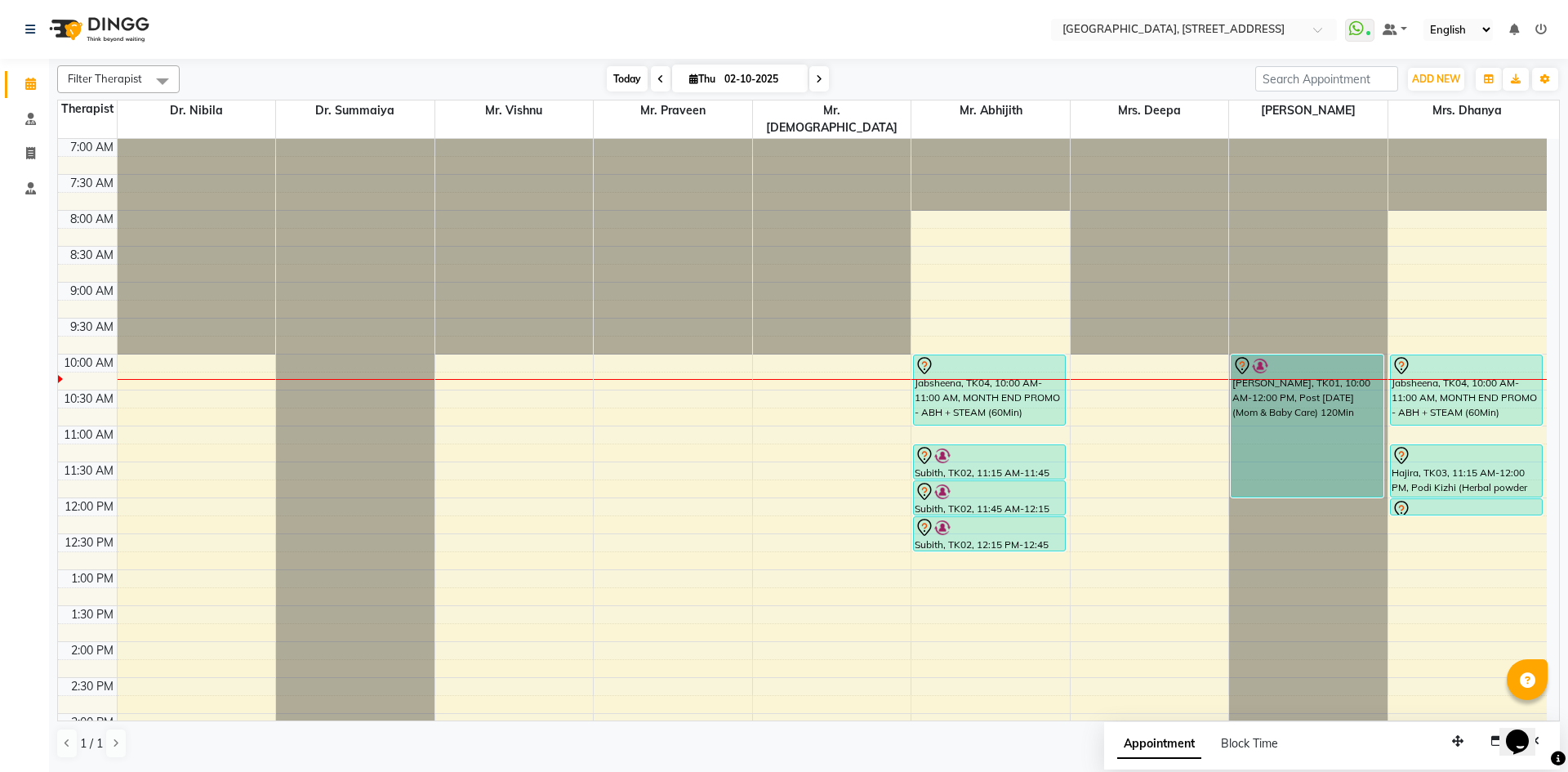
click at [631, 70] on span "Today" at bounding box center [627, 79] width 41 height 25
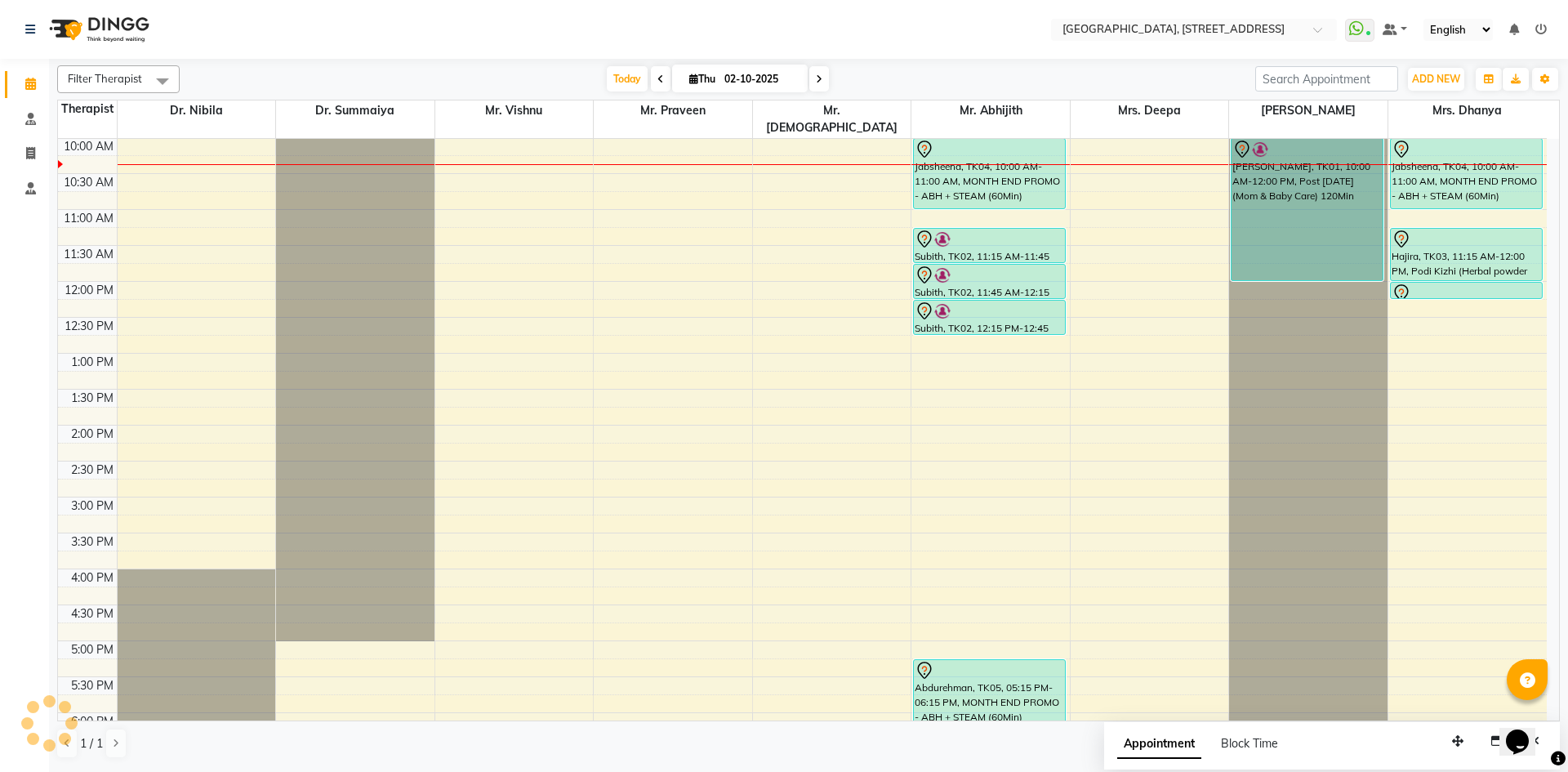
click at [747, 84] on input "02-10-2025" at bounding box center [760, 79] width 82 height 24
select select "10"
select select "2025"
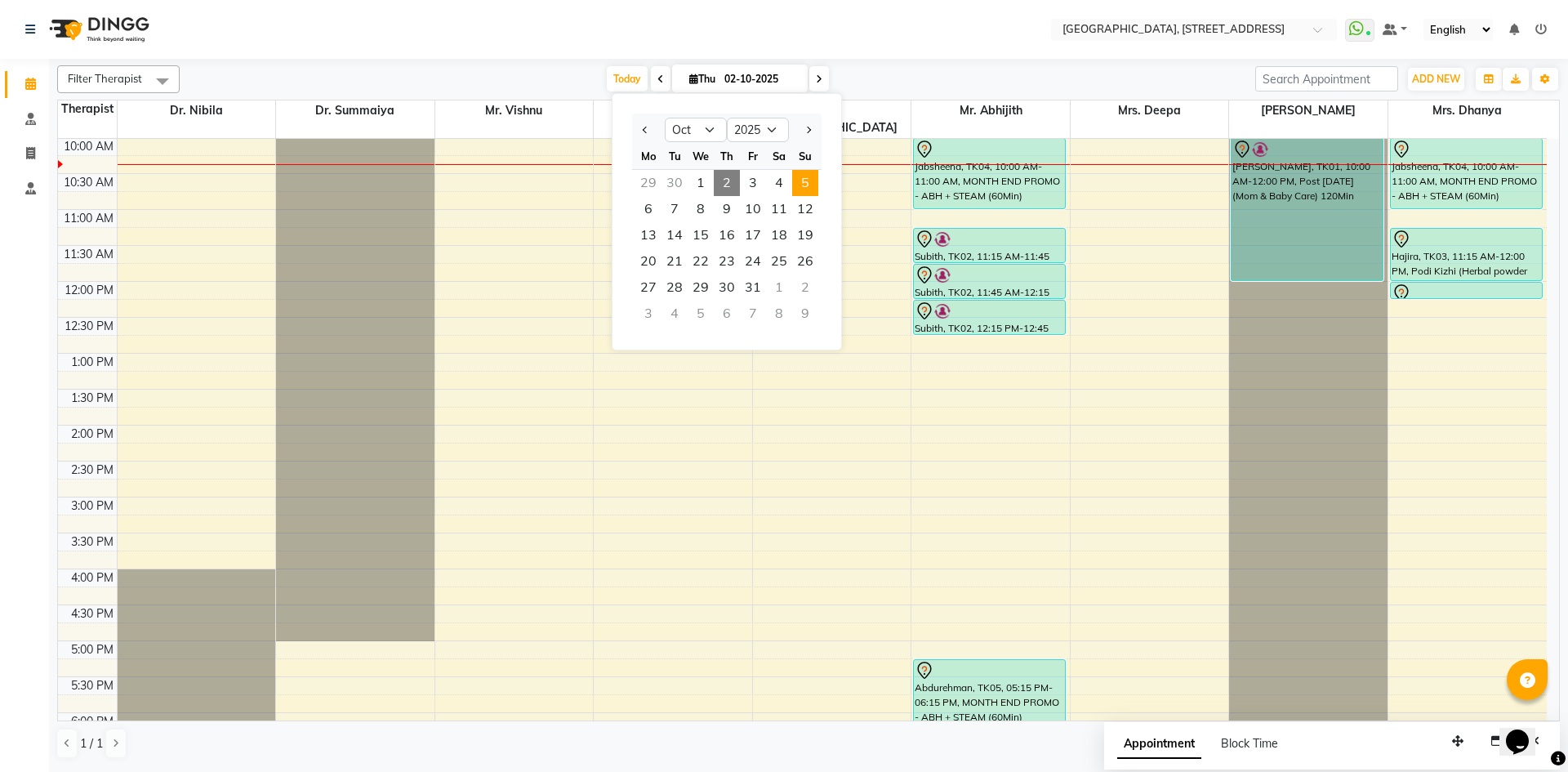
click at [801, 182] on span "5" at bounding box center [805, 182] width 26 height 26
type input "05-10-2025"
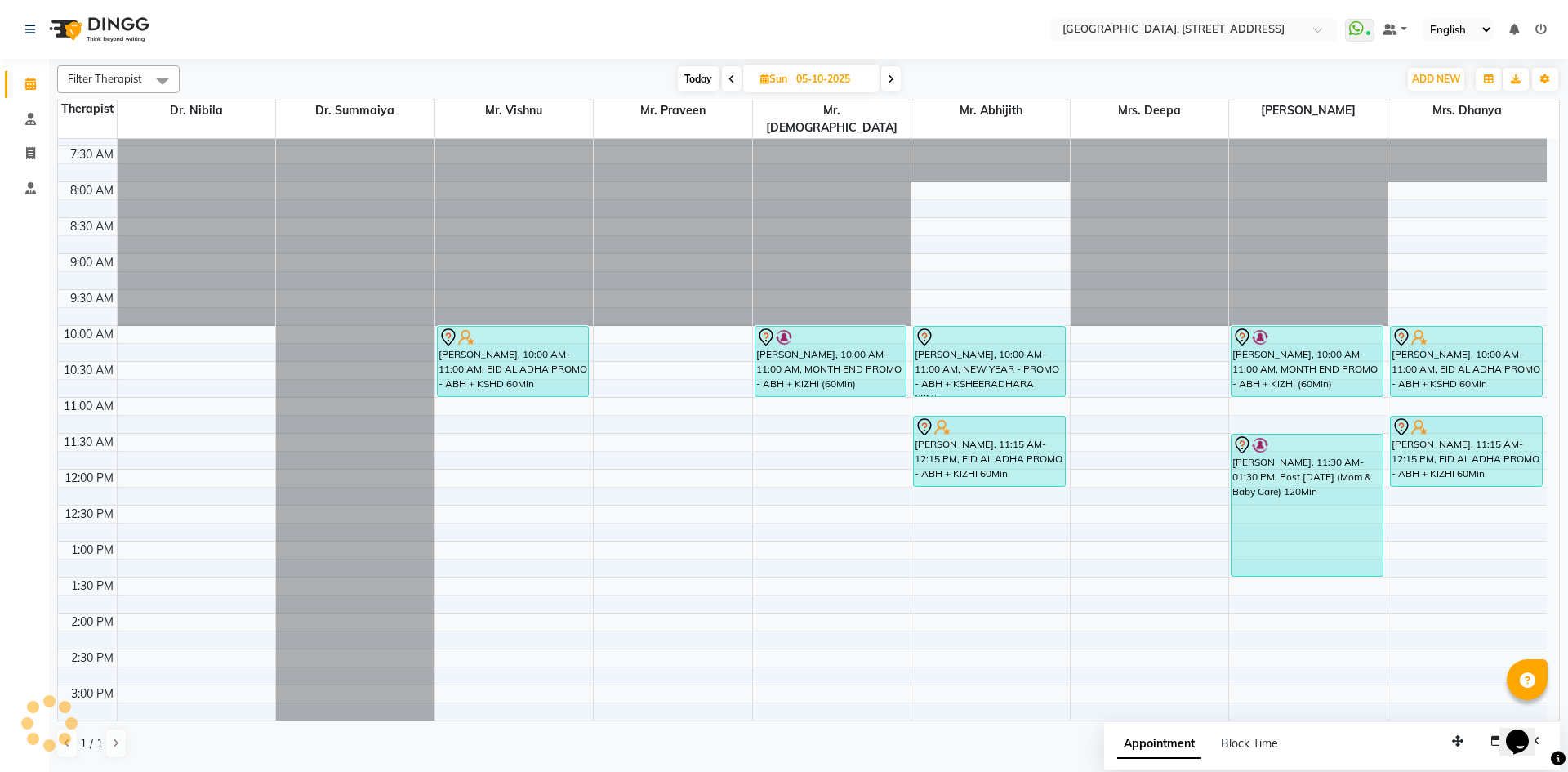
scroll to position [0, 0]
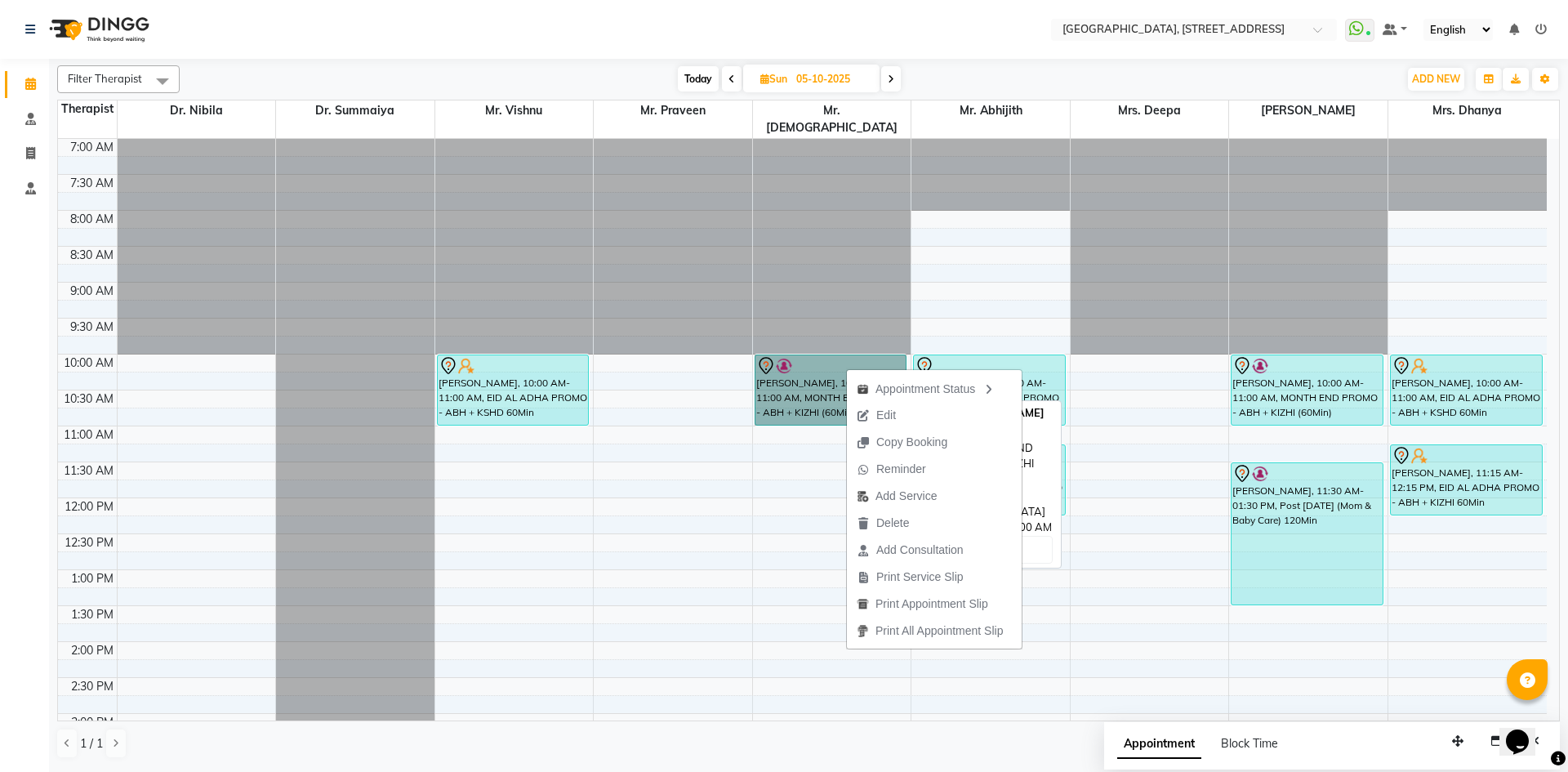
click at [809, 357] on link "[PERSON_NAME], 10:00 AM-11:00 AM, MONTH END PROMO - ABH + KIZHI (60Min)" at bounding box center [832, 390] width 153 height 71
select select "7"
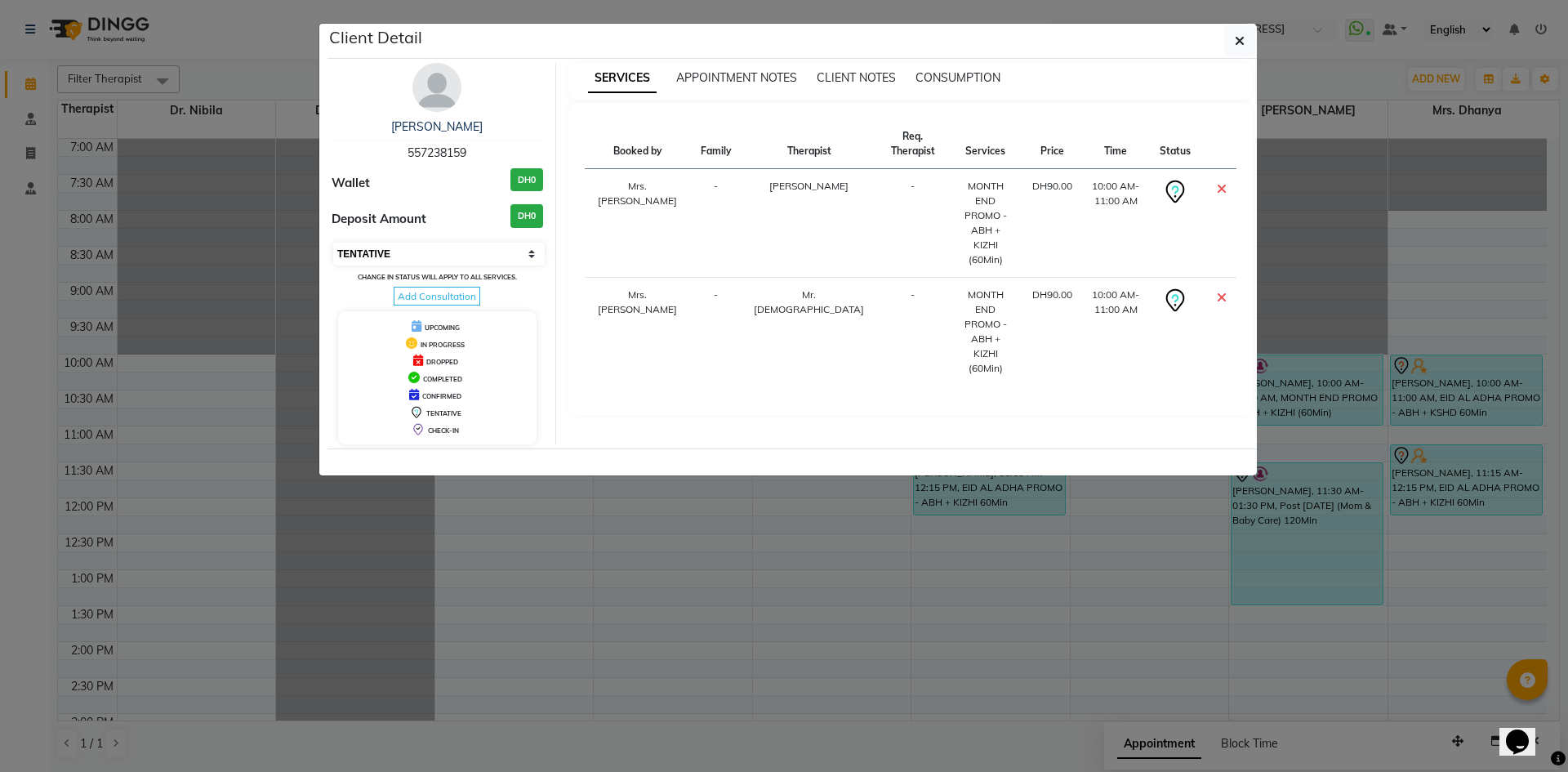
drag, startPoint x: 481, startPoint y: 247, endPoint x: 458, endPoint y: 265, distance: 29.2
click at [481, 247] on select "Select CONFIRMED TENTATIVE" at bounding box center [439, 254] width 212 height 23
drag, startPoint x: 822, startPoint y: 285, endPoint x: 901, endPoint y: 286, distance: 79.0
click at [827, 286] on div "Booked by Family Therapist Req. Therapist Services Price Time Status Mrs. [PERS…" at bounding box center [911, 259] width 652 height 279
click at [1222, 291] on icon at bounding box center [1222, 298] width 10 height 13
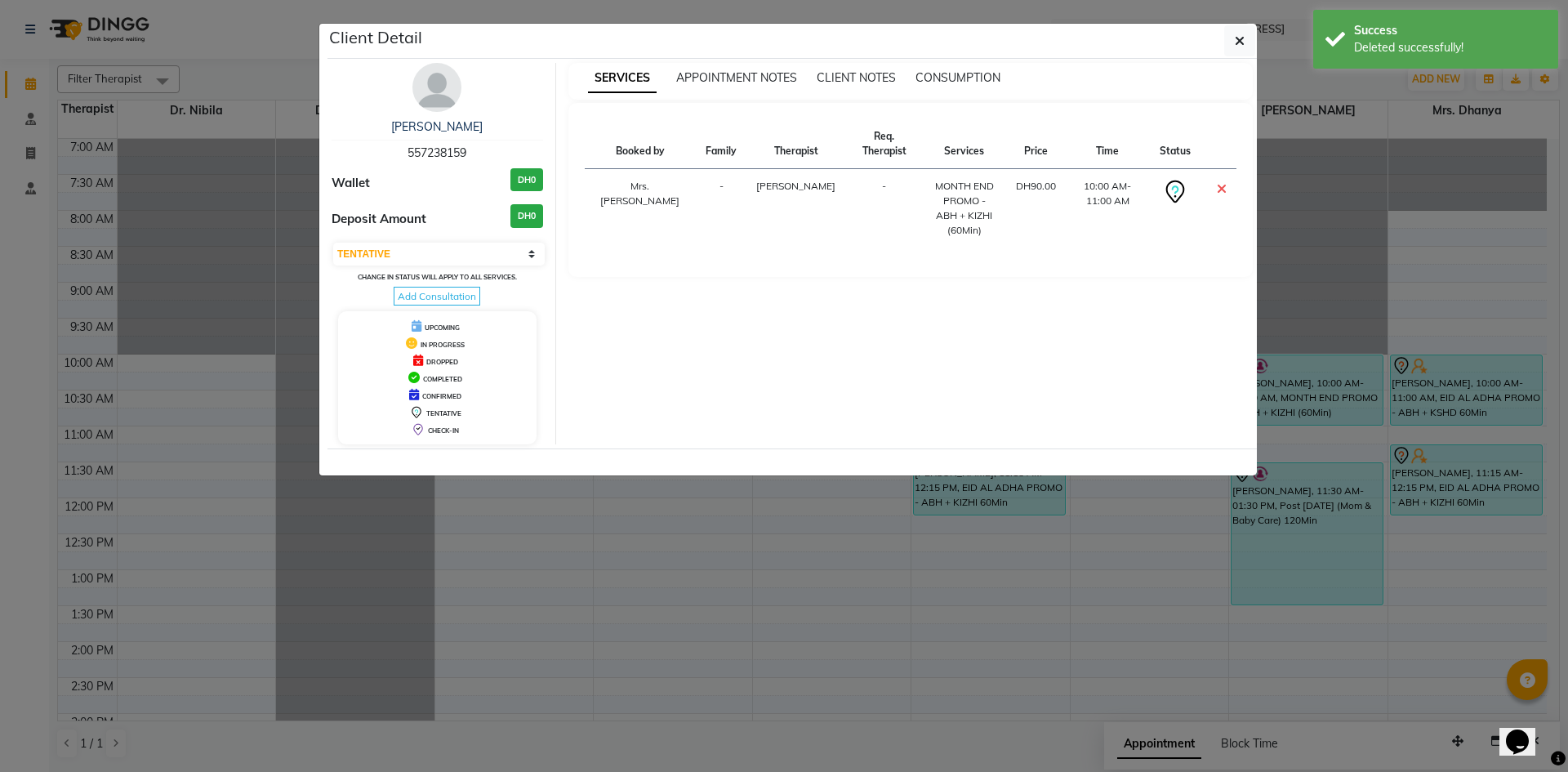
click at [1220, 182] on icon at bounding box center [1222, 189] width 10 height 13
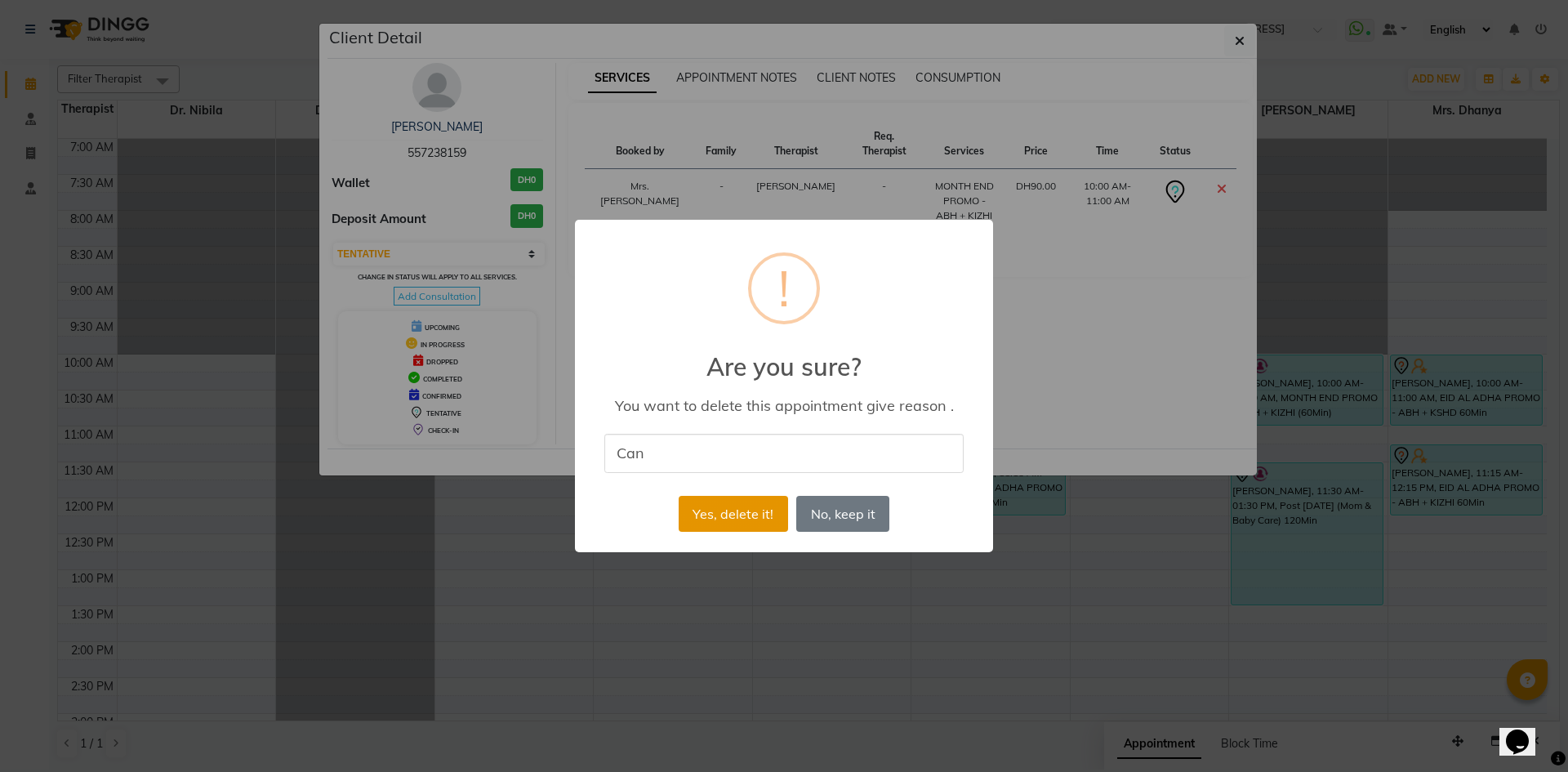
type input "cancelled"
click at [723, 526] on button "Yes, delete it!" at bounding box center [733, 514] width 109 height 36
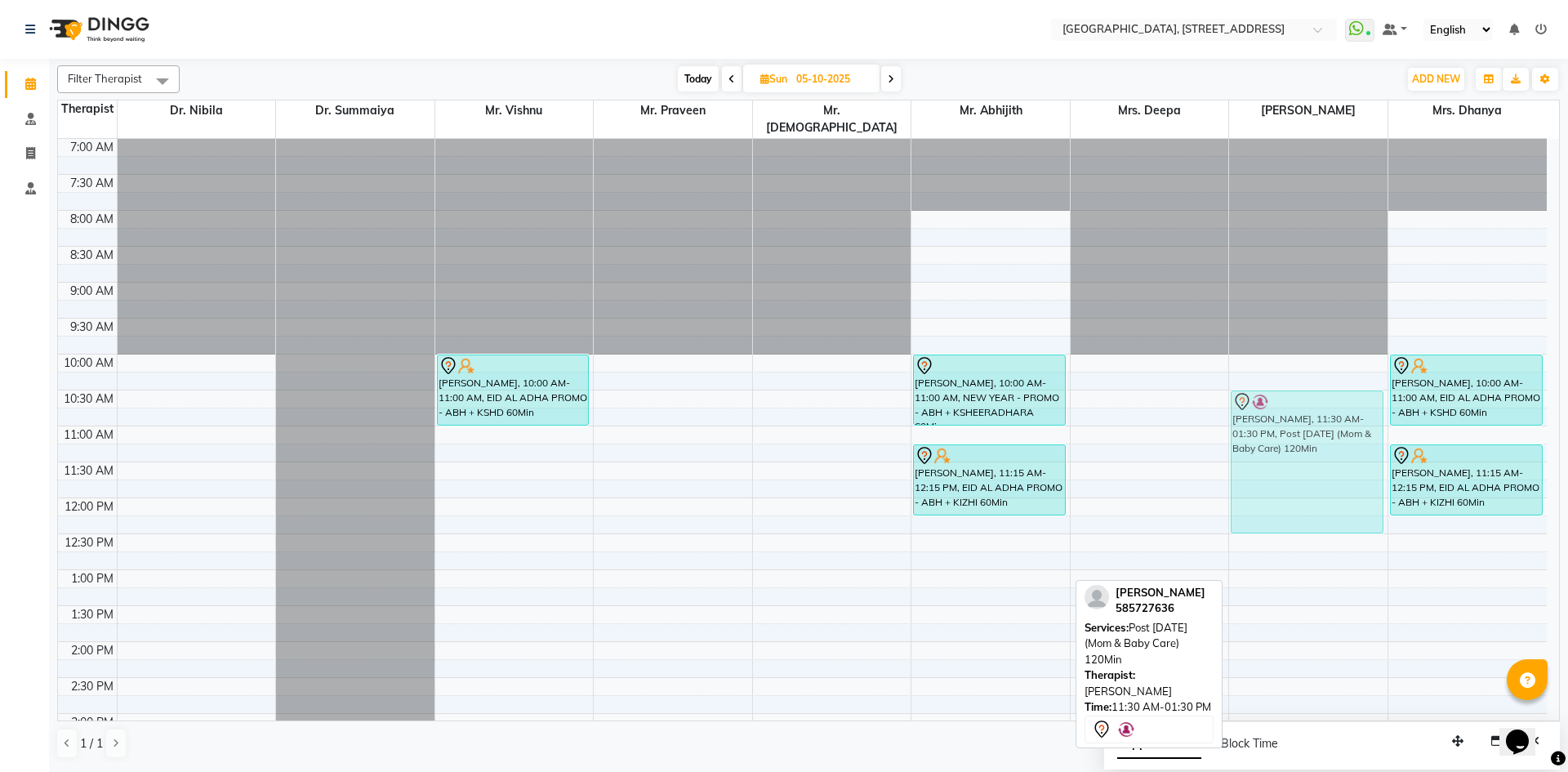
drag, startPoint x: 1328, startPoint y: 529, endPoint x: 1359, endPoint y: 456, distance: 79.3
click at [1359, 456] on div "[PERSON_NAME], 11:30 AM-01:30 PM, Post [DATE] (Mom & Baby Care) 120Min [PERSON_…" at bounding box center [1308, 713] width 158 height 1150
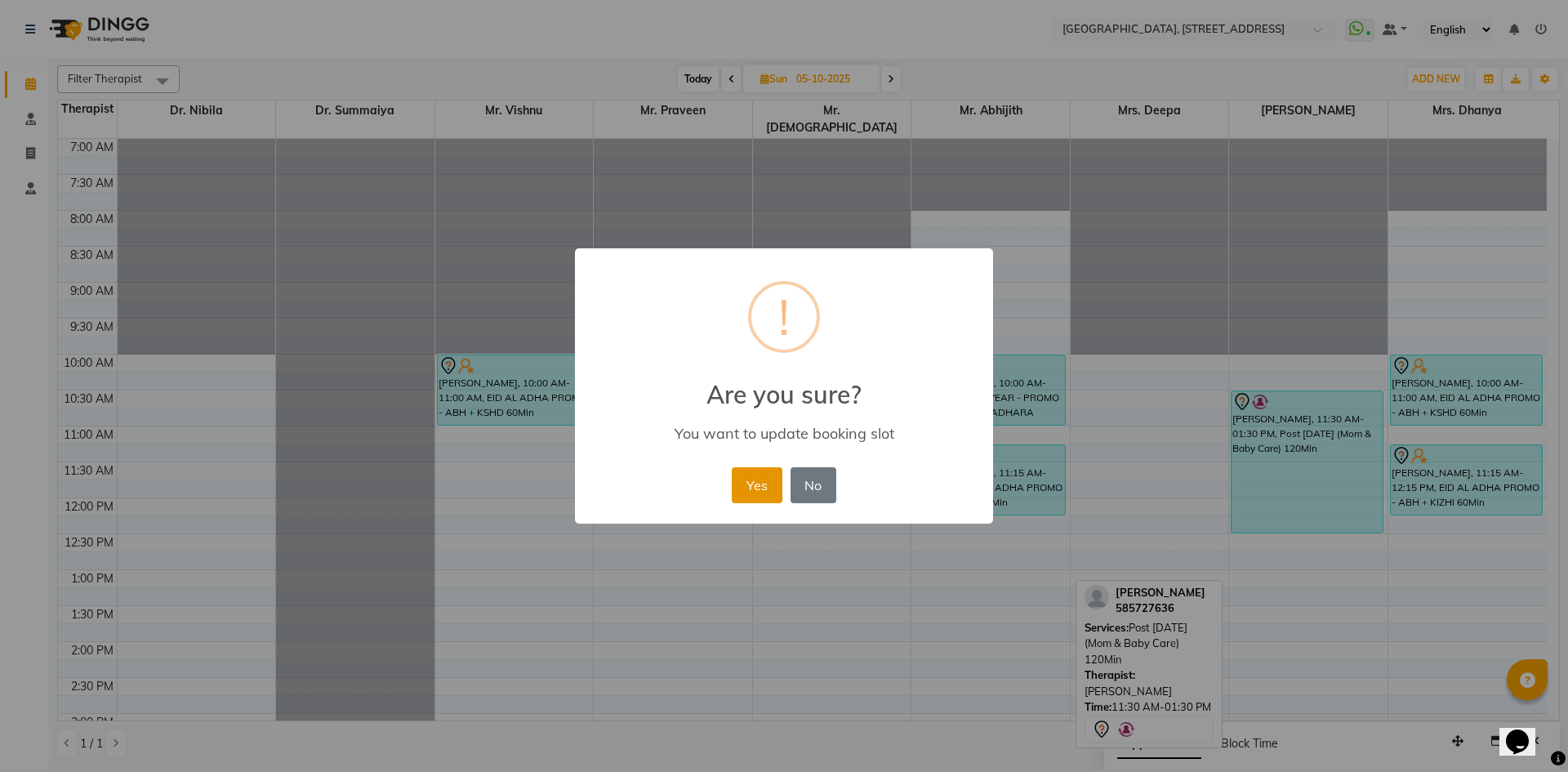
click at [762, 484] on button "Yes" at bounding box center [756, 485] width 50 height 36
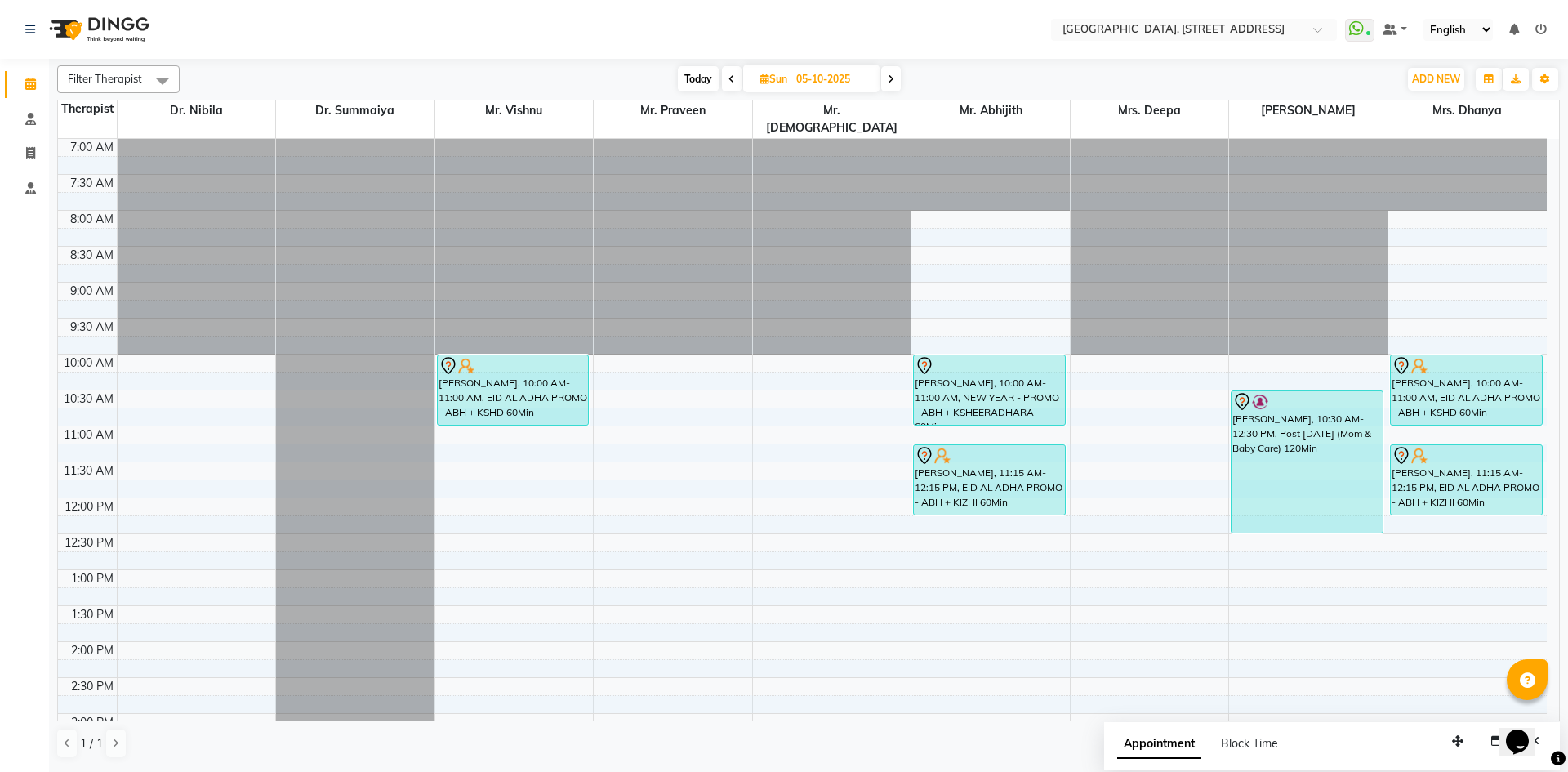
click at [679, 79] on span "Today" at bounding box center [698, 79] width 41 height 25
type input "02-10-2025"
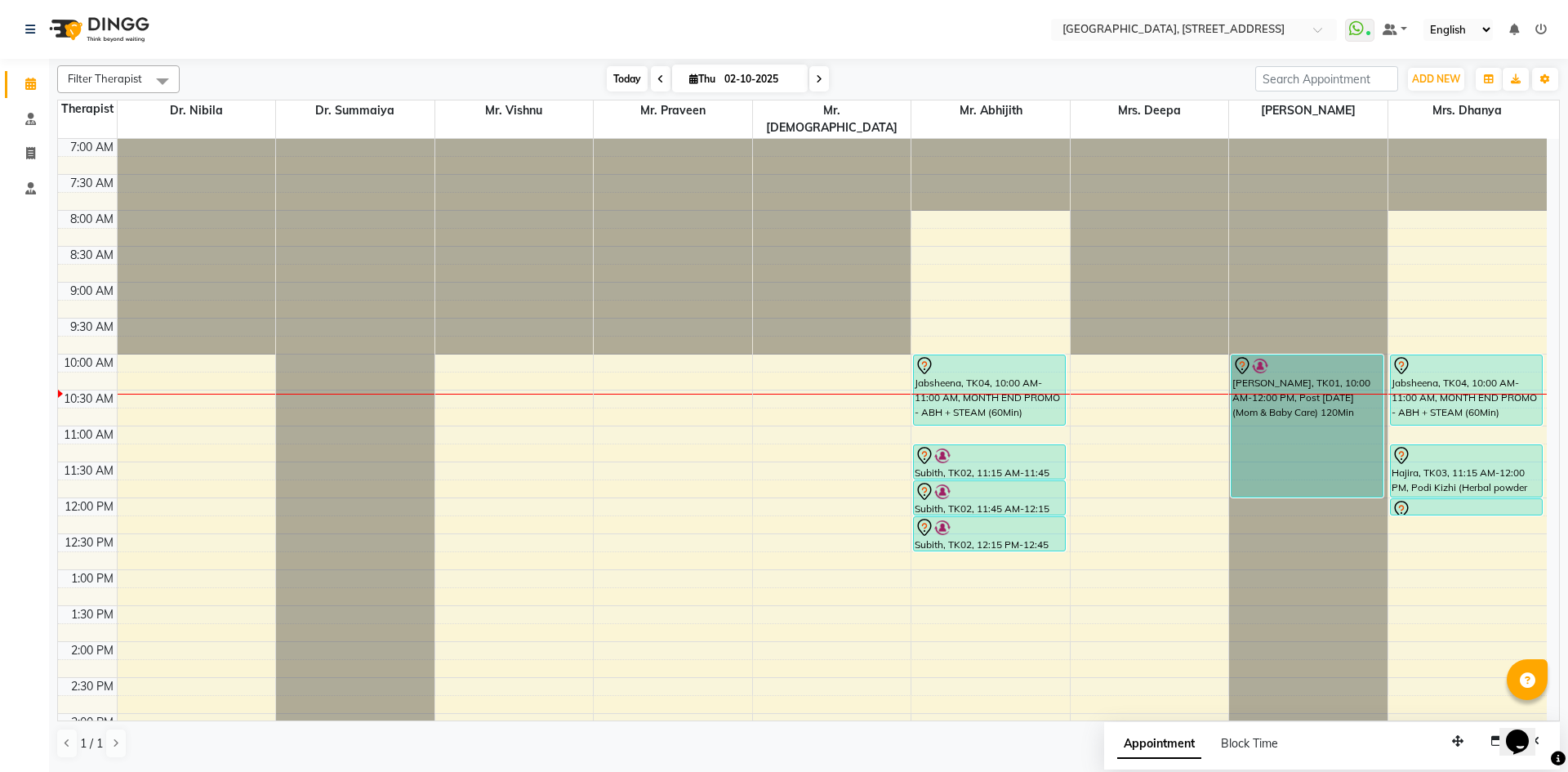
click at [636, 82] on span "Today" at bounding box center [627, 79] width 41 height 25
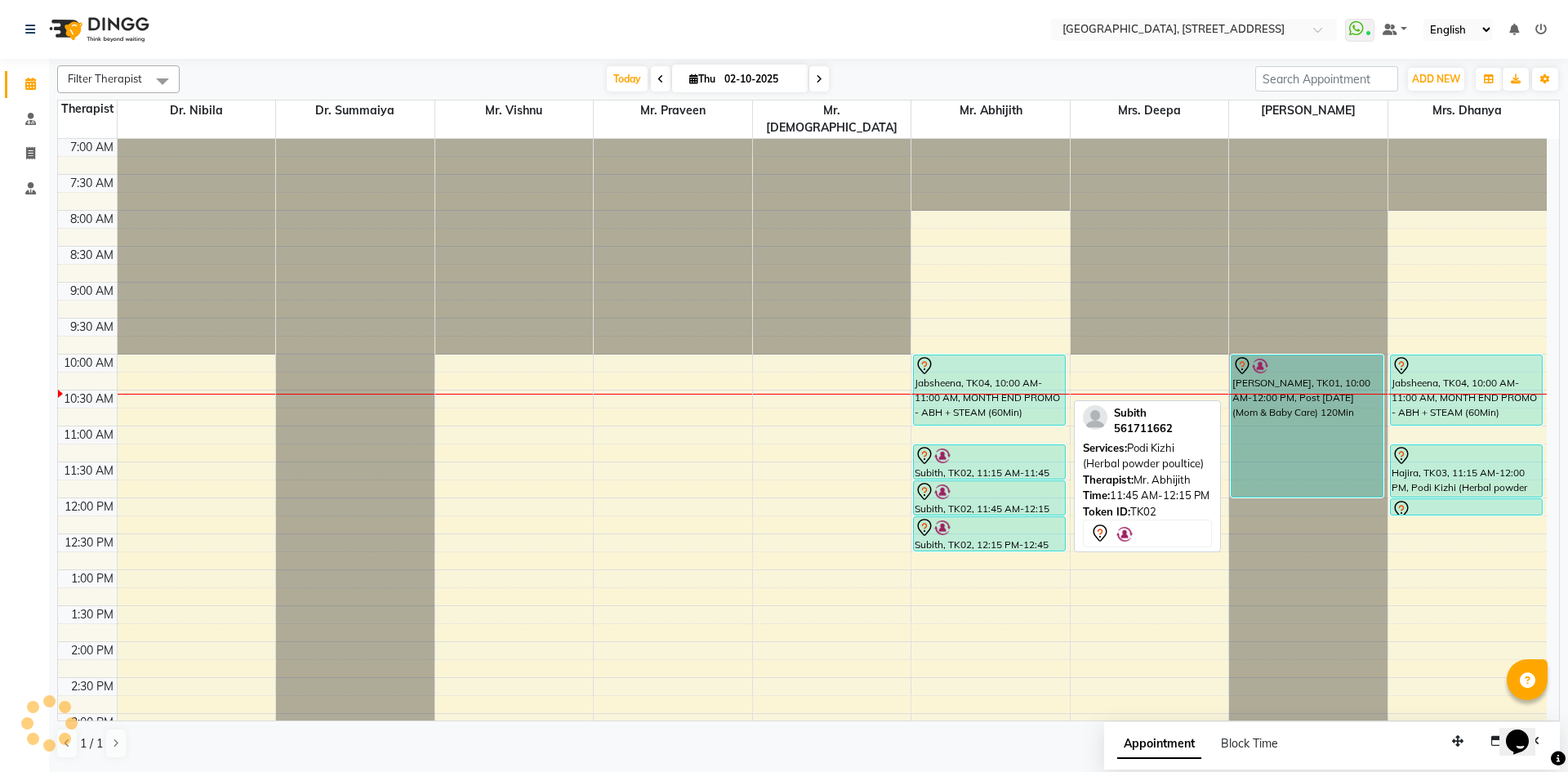
scroll to position [216, 0]
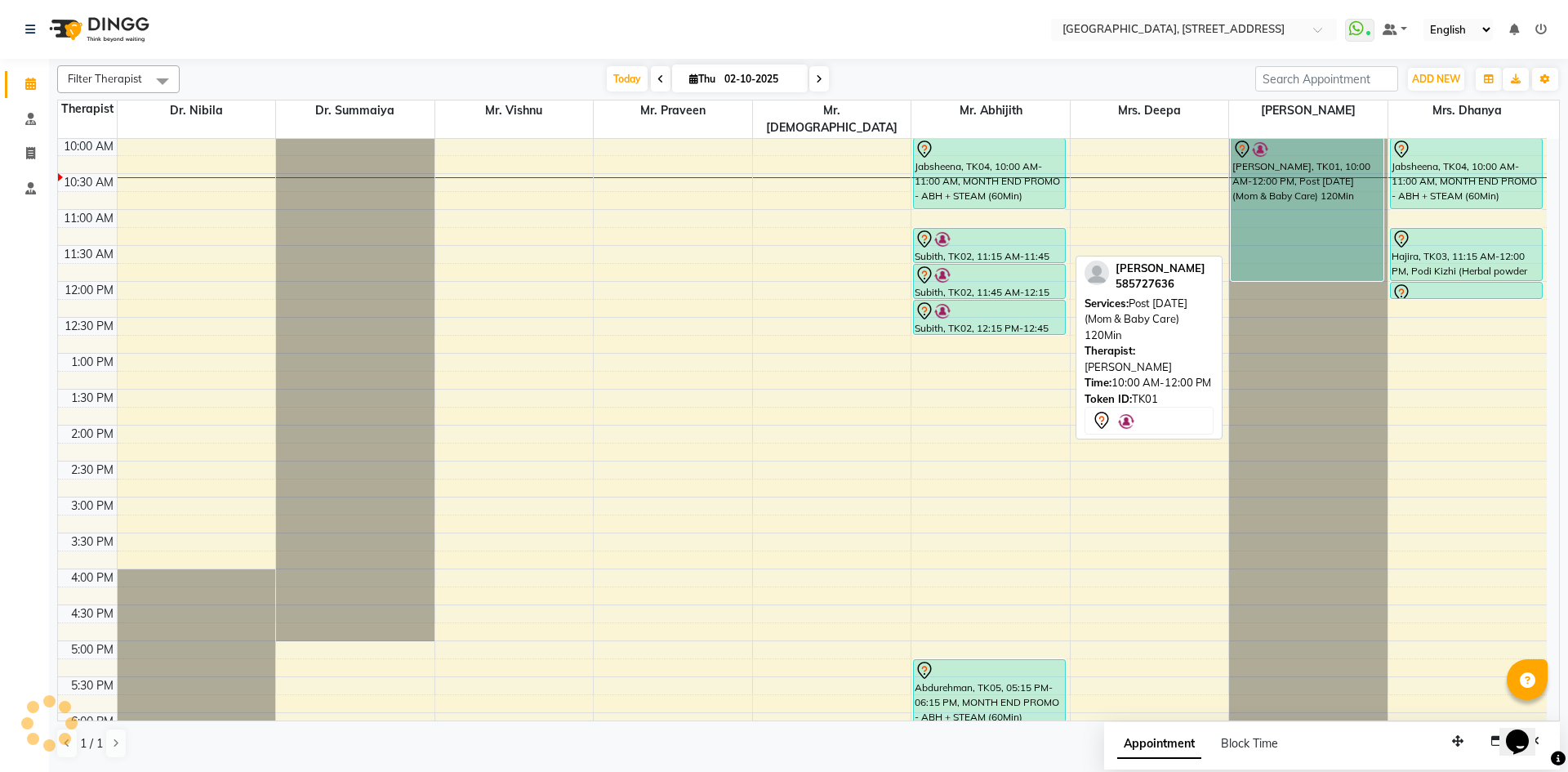
click at [1263, 168] on div "[PERSON_NAME], TK01, 10:00 AM-12:00 PM, Post [DATE] (Mom & Baby Care) 120Min" at bounding box center [1307, 209] width 151 height 141
click at [1276, 151] on div "[PERSON_NAME], TK01, 10:00 AM-12:00 PM, Post [DATE] (Mom & Baby Care) 120Min" at bounding box center [1307, 209] width 151 height 141
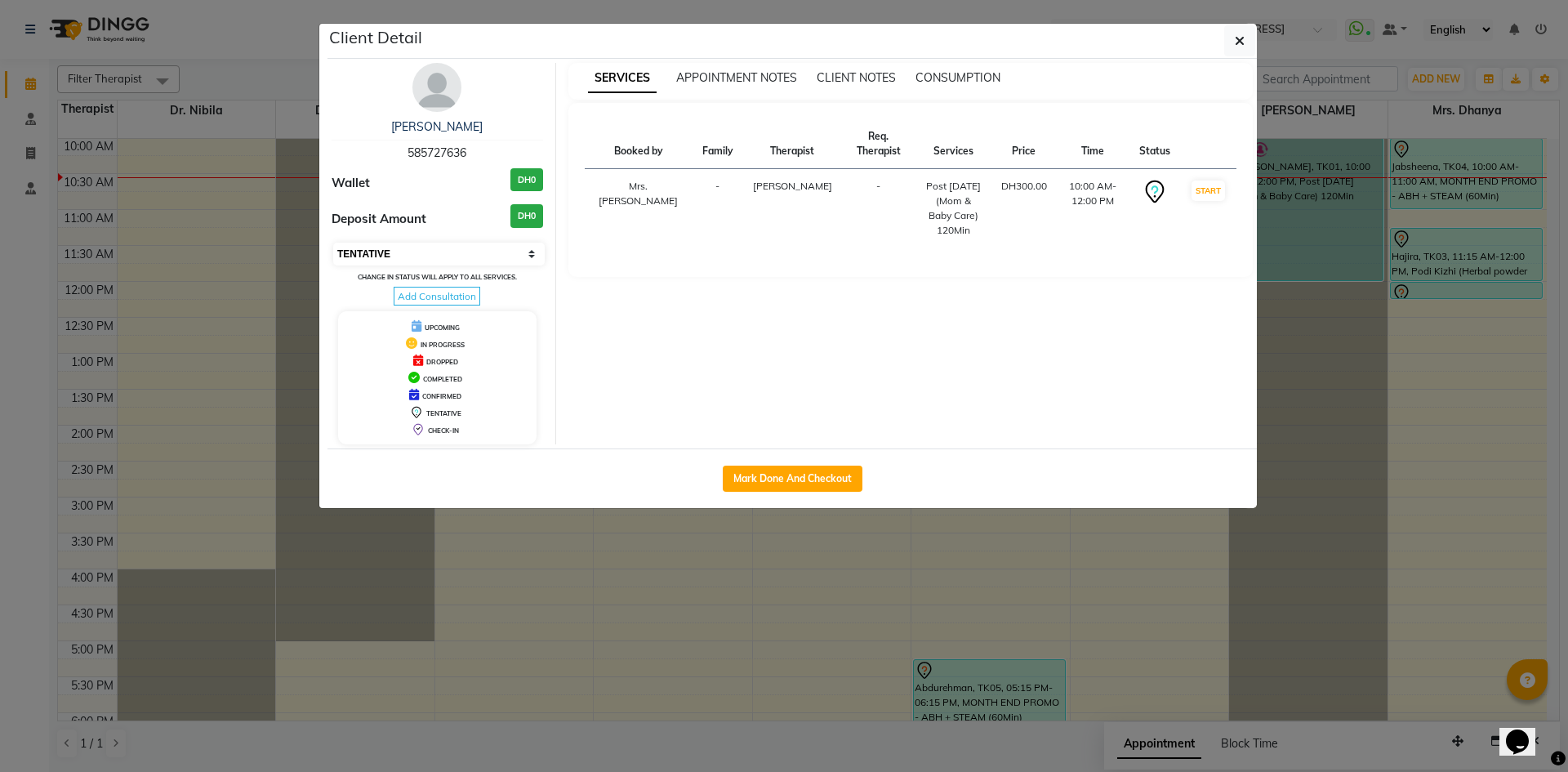
click at [400, 254] on select "Select IN SERVICE CONFIRMED TENTATIVE CHECK IN MARK DONE DROPPED UPCOMING" at bounding box center [439, 254] width 212 height 23
select select "3"
click at [333, 243] on select "Select IN SERVICE CONFIRMED TENTATIVE CHECK IN MARK DONE DROPPED UPCOMING" at bounding box center [439, 254] width 212 height 23
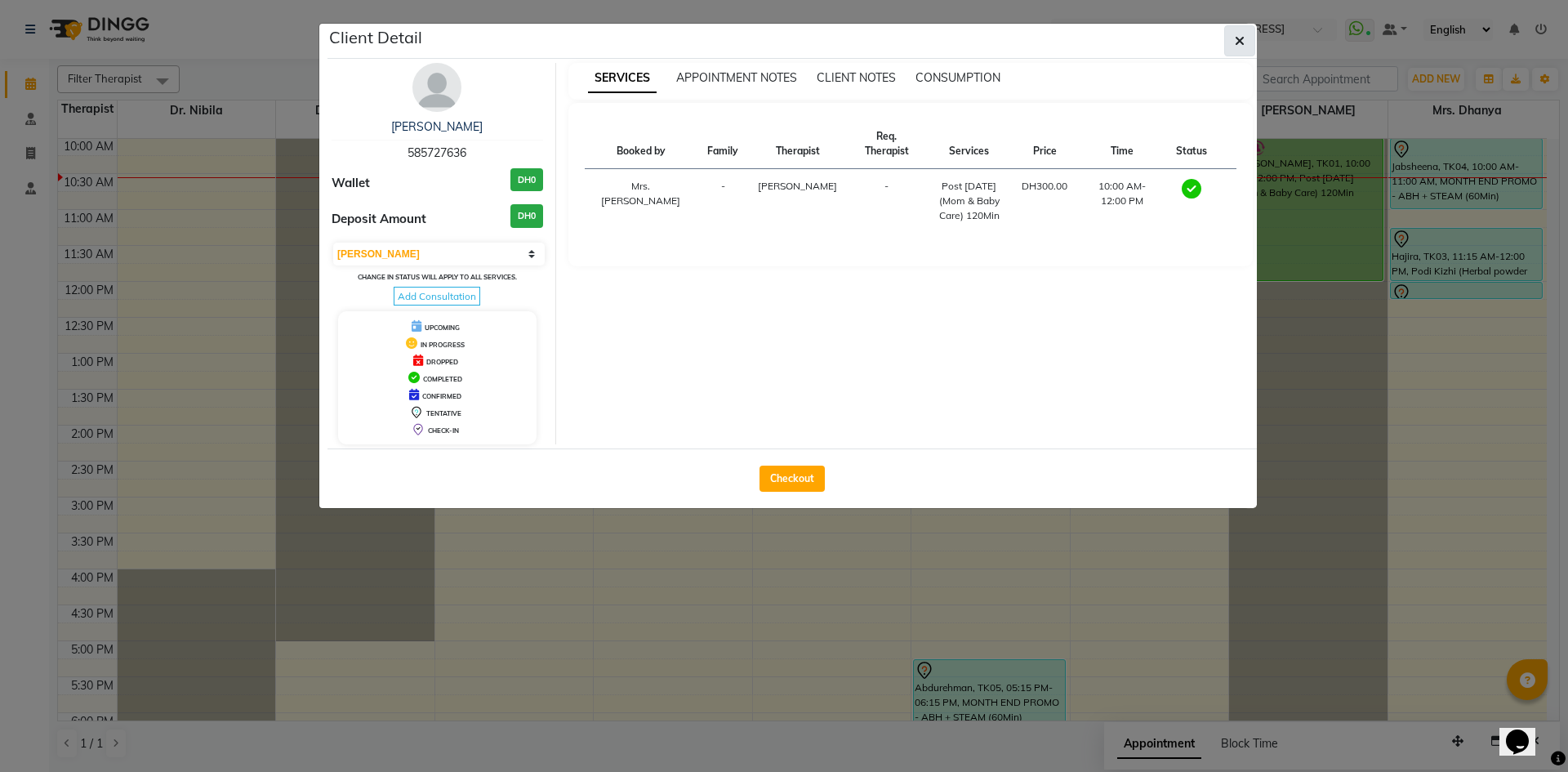
click at [1238, 50] on button "button" at bounding box center [1239, 40] width 31 height 31
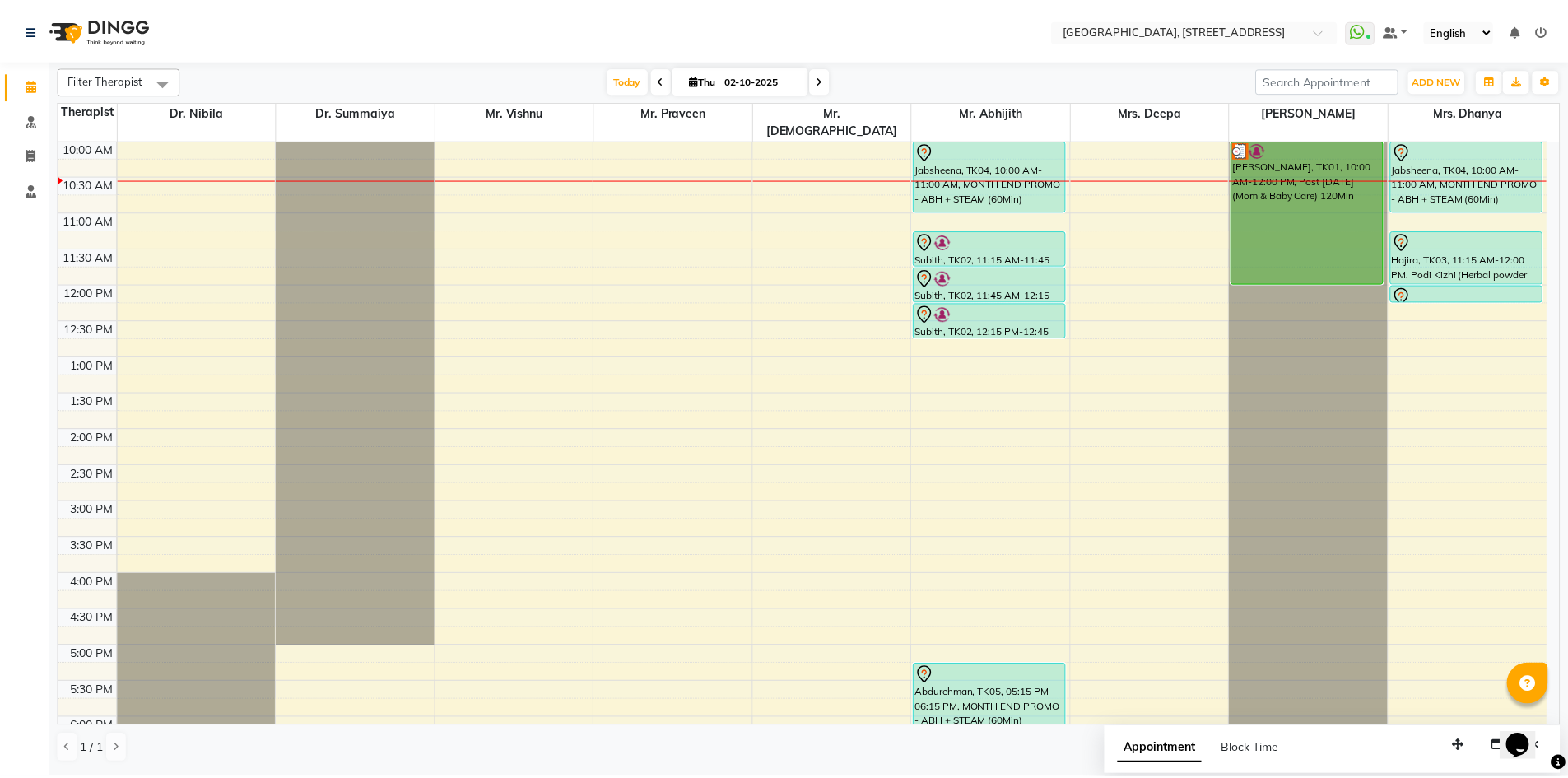
scroll to position [0, 0]
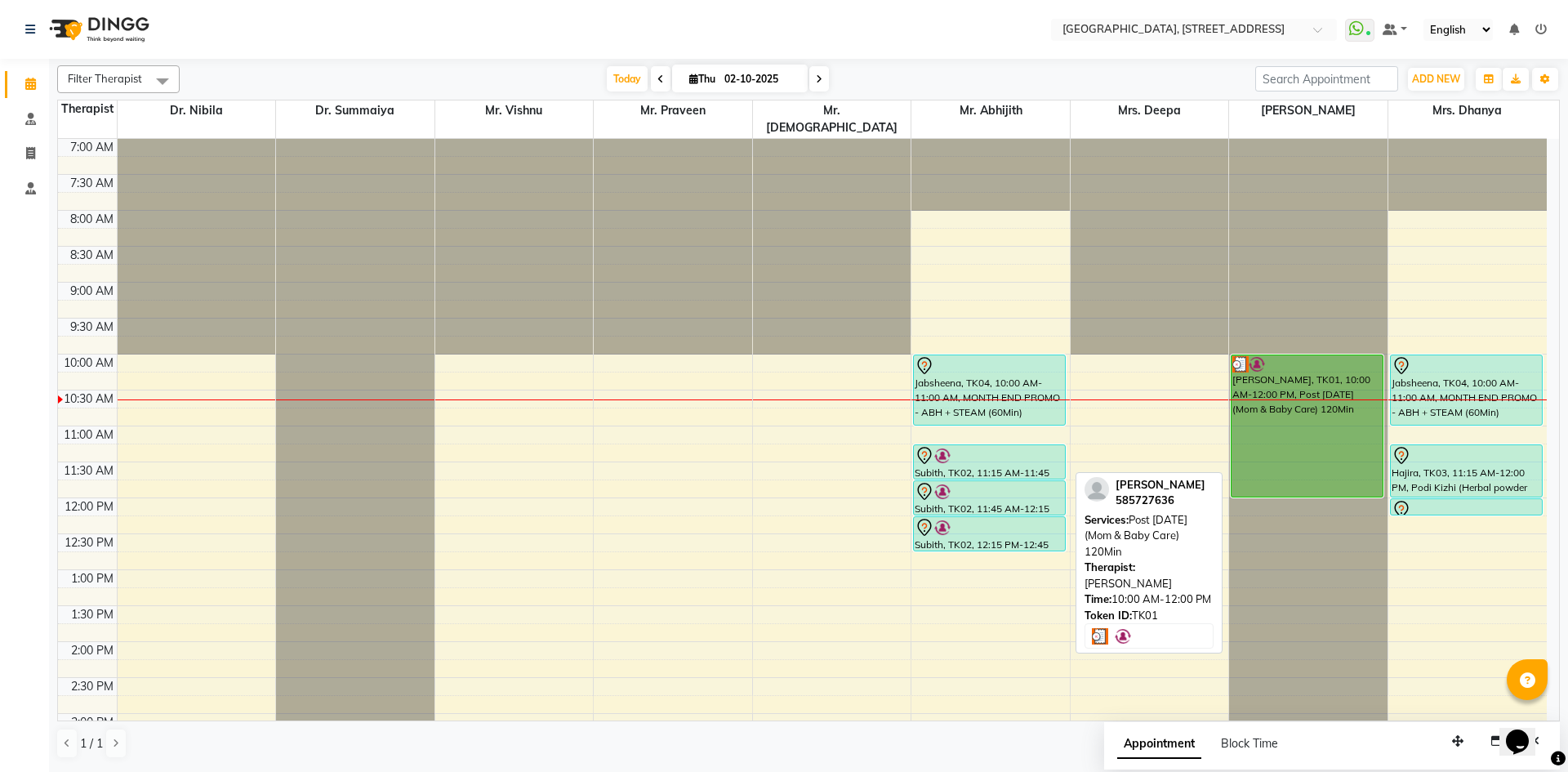
click at [1292, 420] on div "[PERSON_NAME], TK01, 10:00 AM-12:00 PM, Post [DATE] (Mom & Baby Care) 120Min" at bounding box center [1307, 426] width 151 height 141
select select "3"
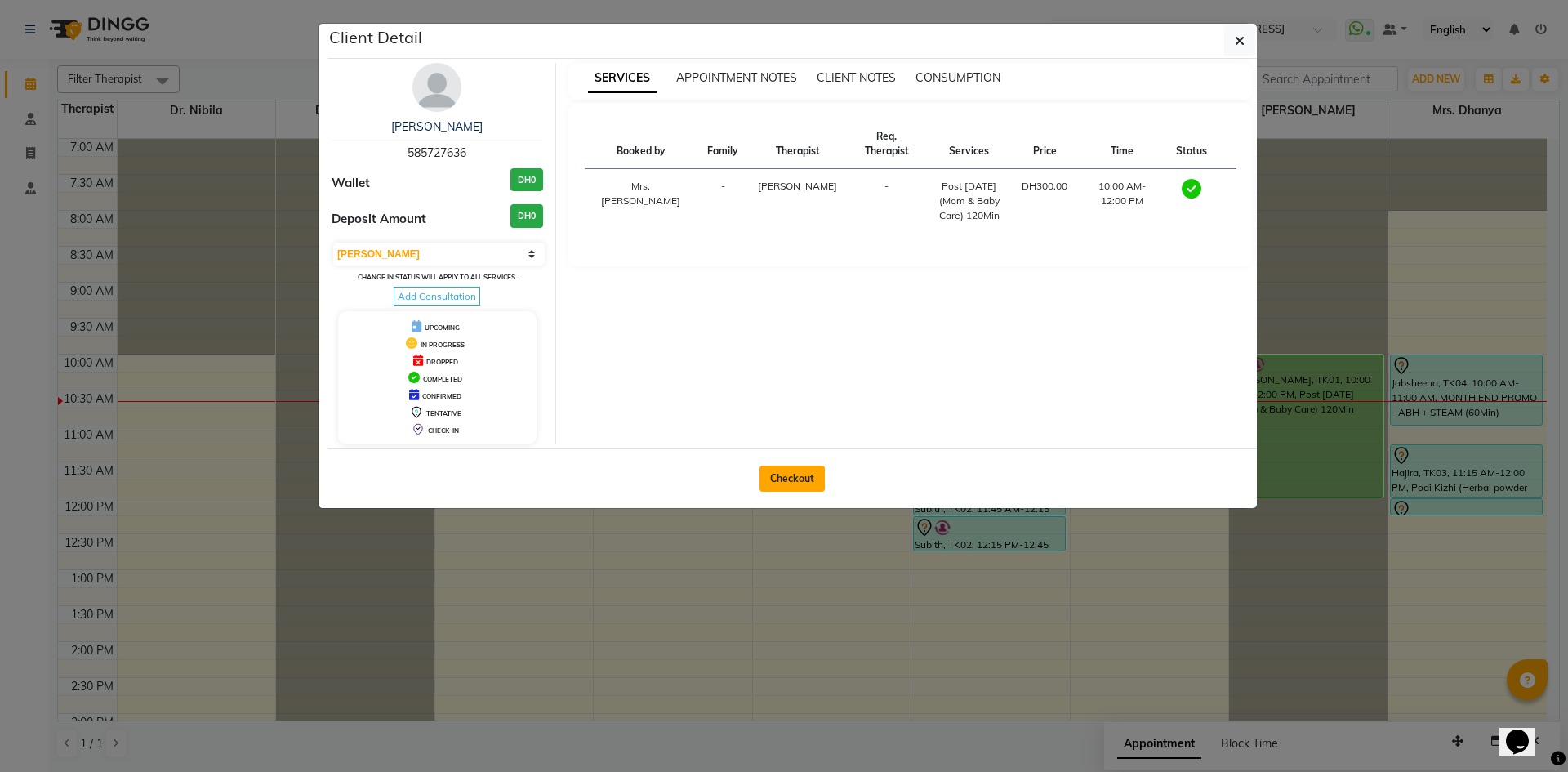
click at [768, 474] on button "Checkout" at bounding box center [792, 479] width 66 height 26
select select "service"
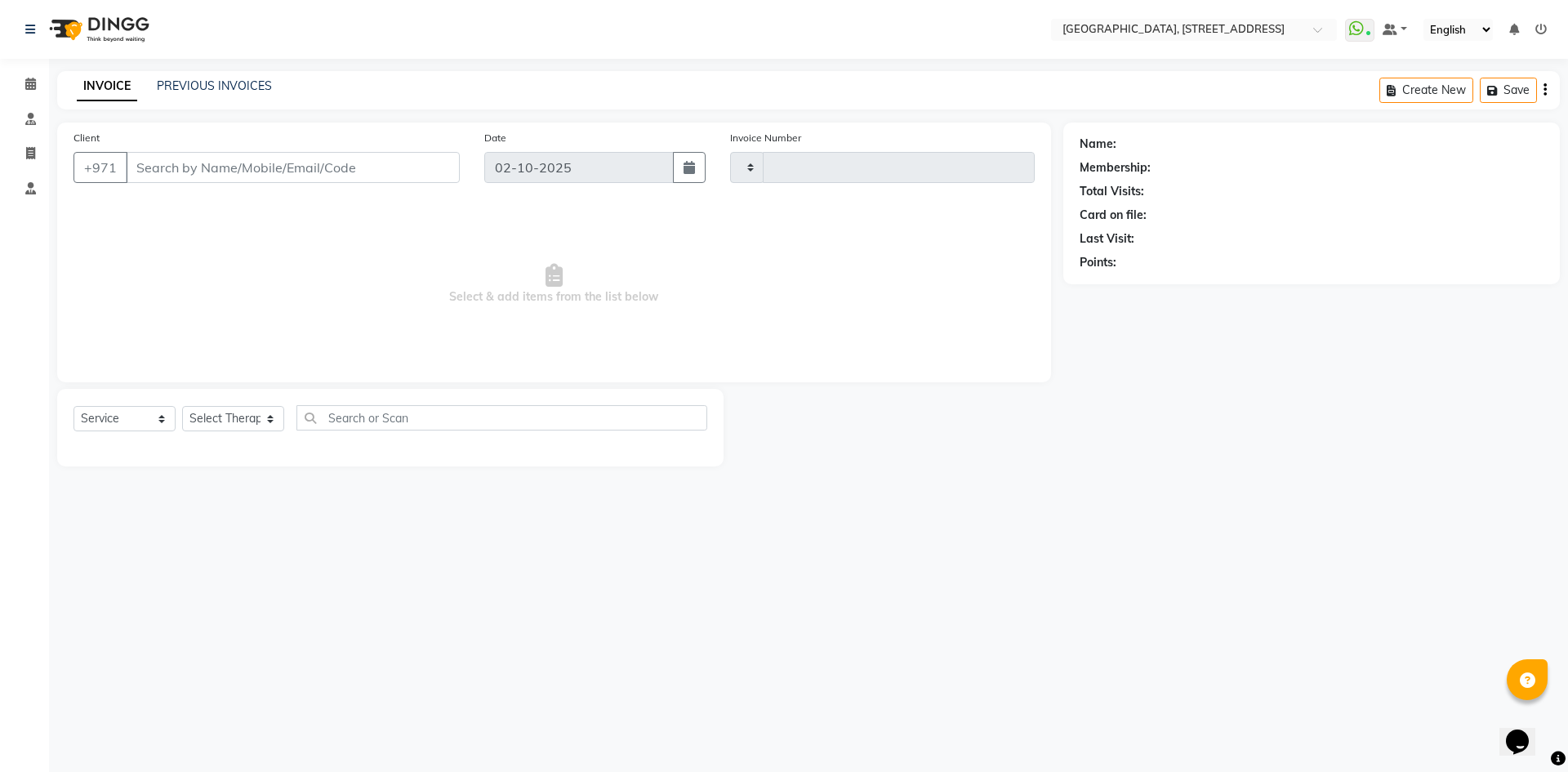
type input "2404"
select select "4538"
type input "58*****36"
select select "48850"
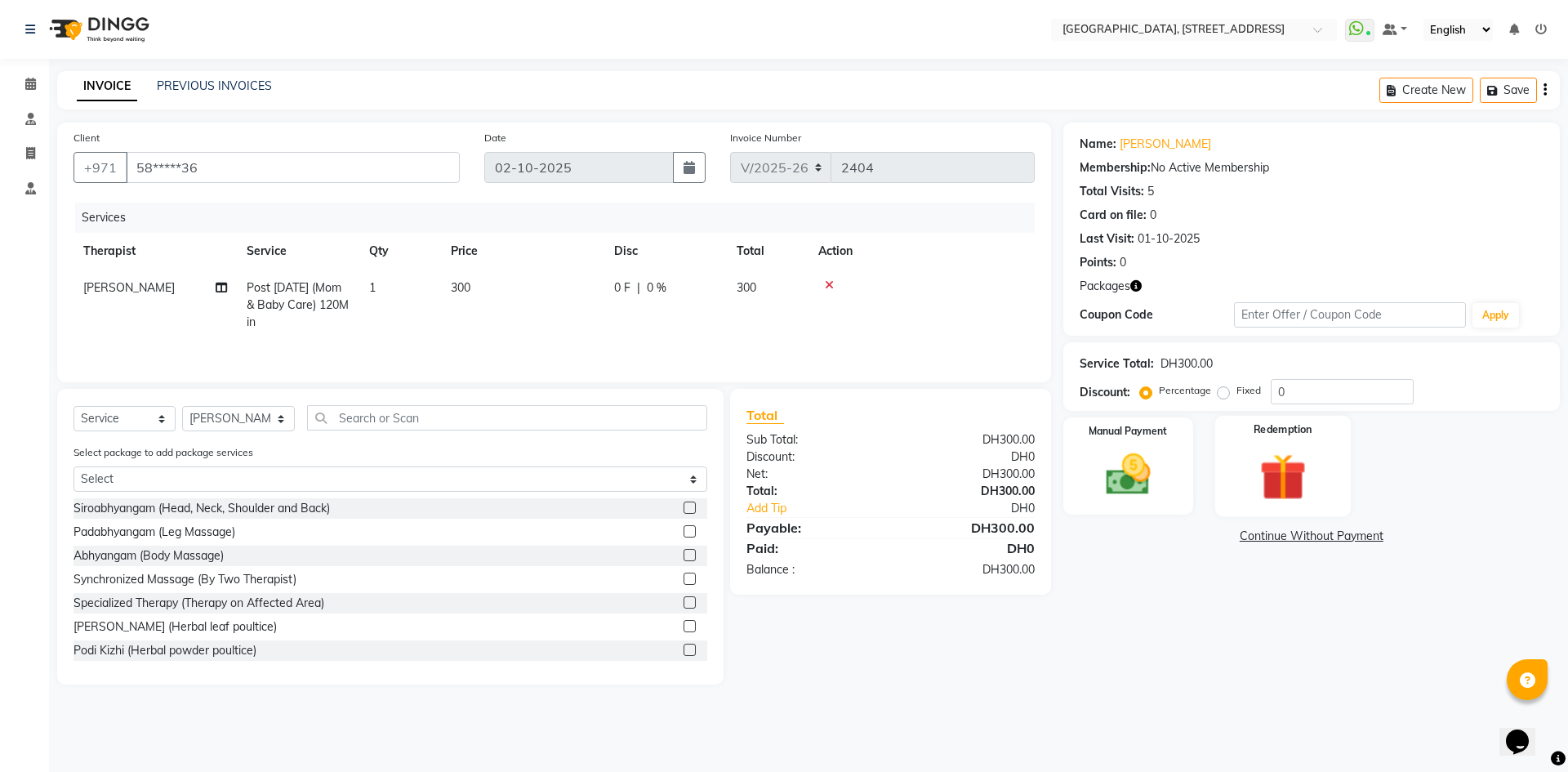
click at [1287, 457] on img at bounding box center [1283, 476] width 76 height 58
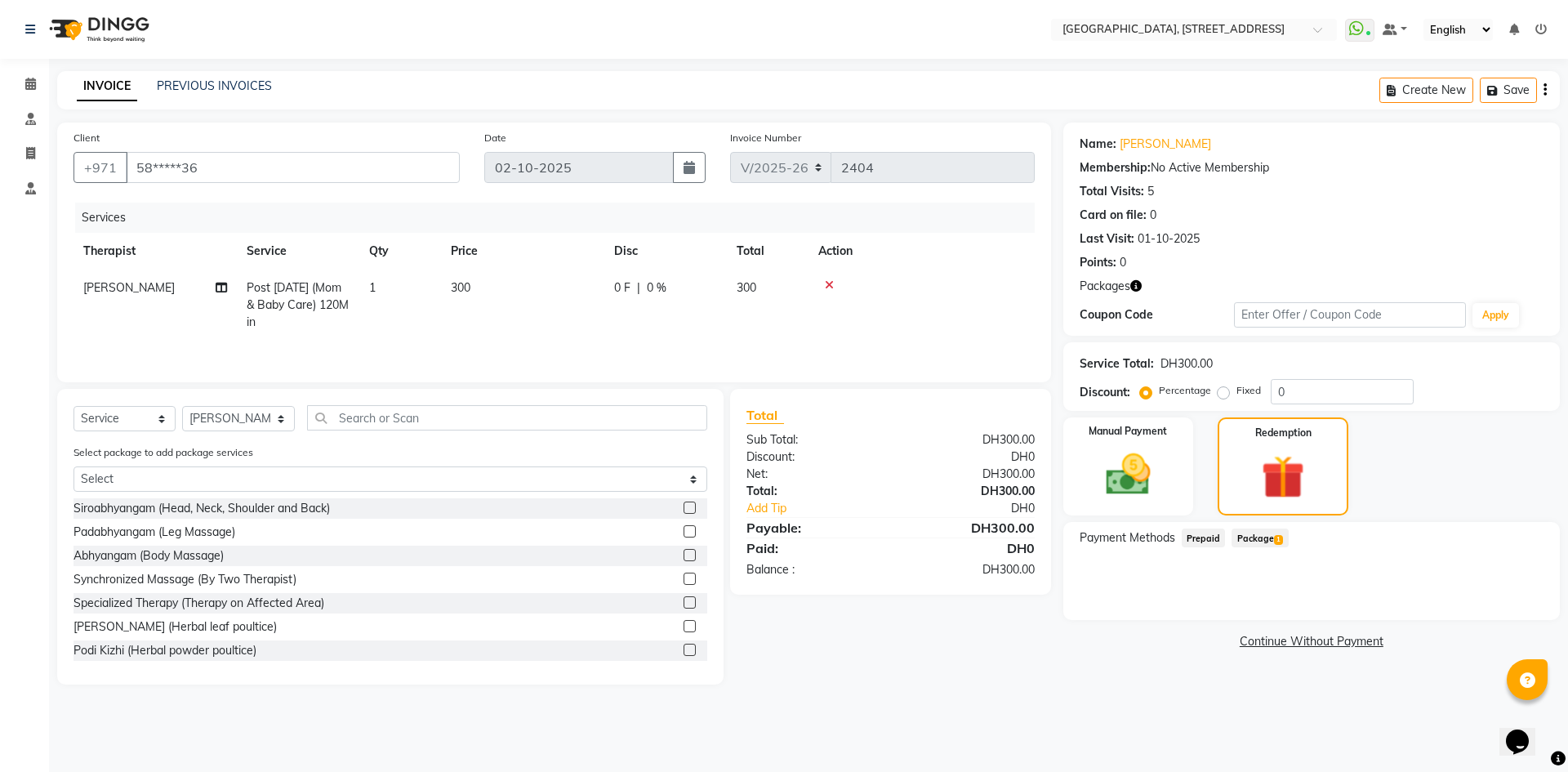
click at [1250, 550] on div "Package 1" at bounding box center [1256, 540] width 63 height 22
click at [1254, 540] on span "Package 1" at bounding box center [1259, 538] width 56 height 19
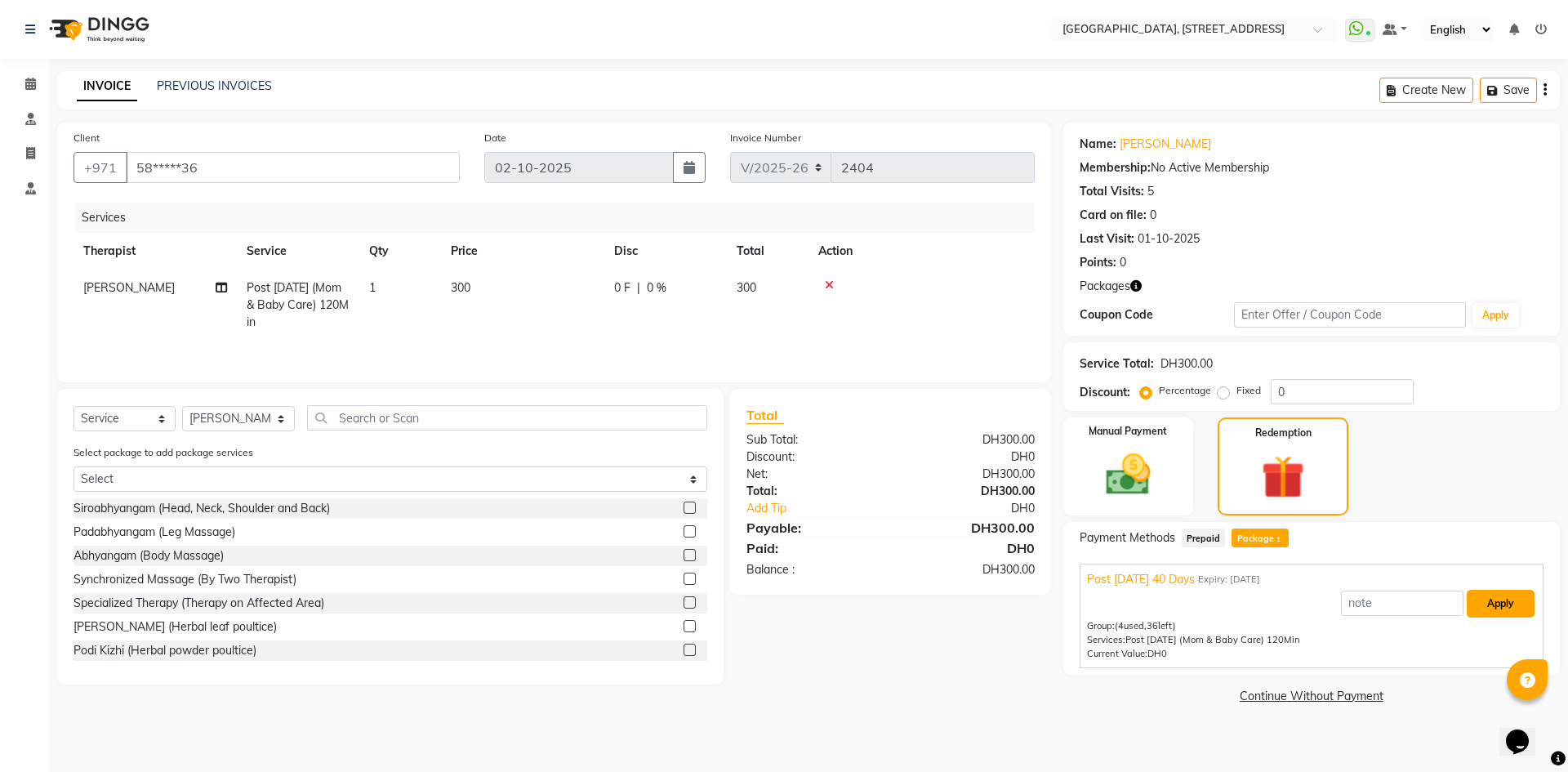
click at [1502, 606] on button "Apply" at bounding box center [1501, 603] width 68 height 28
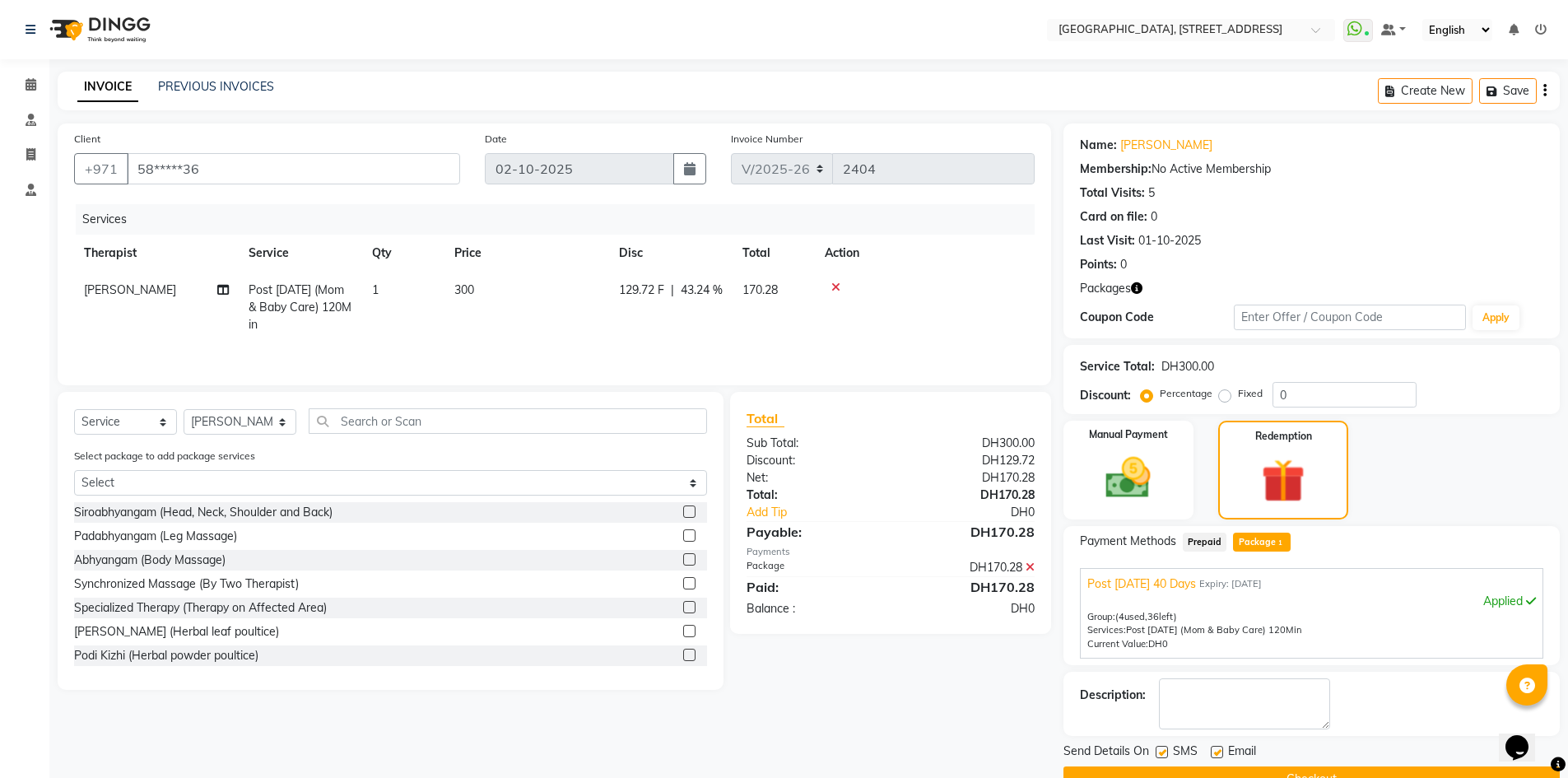
scroll to position [39, 0]
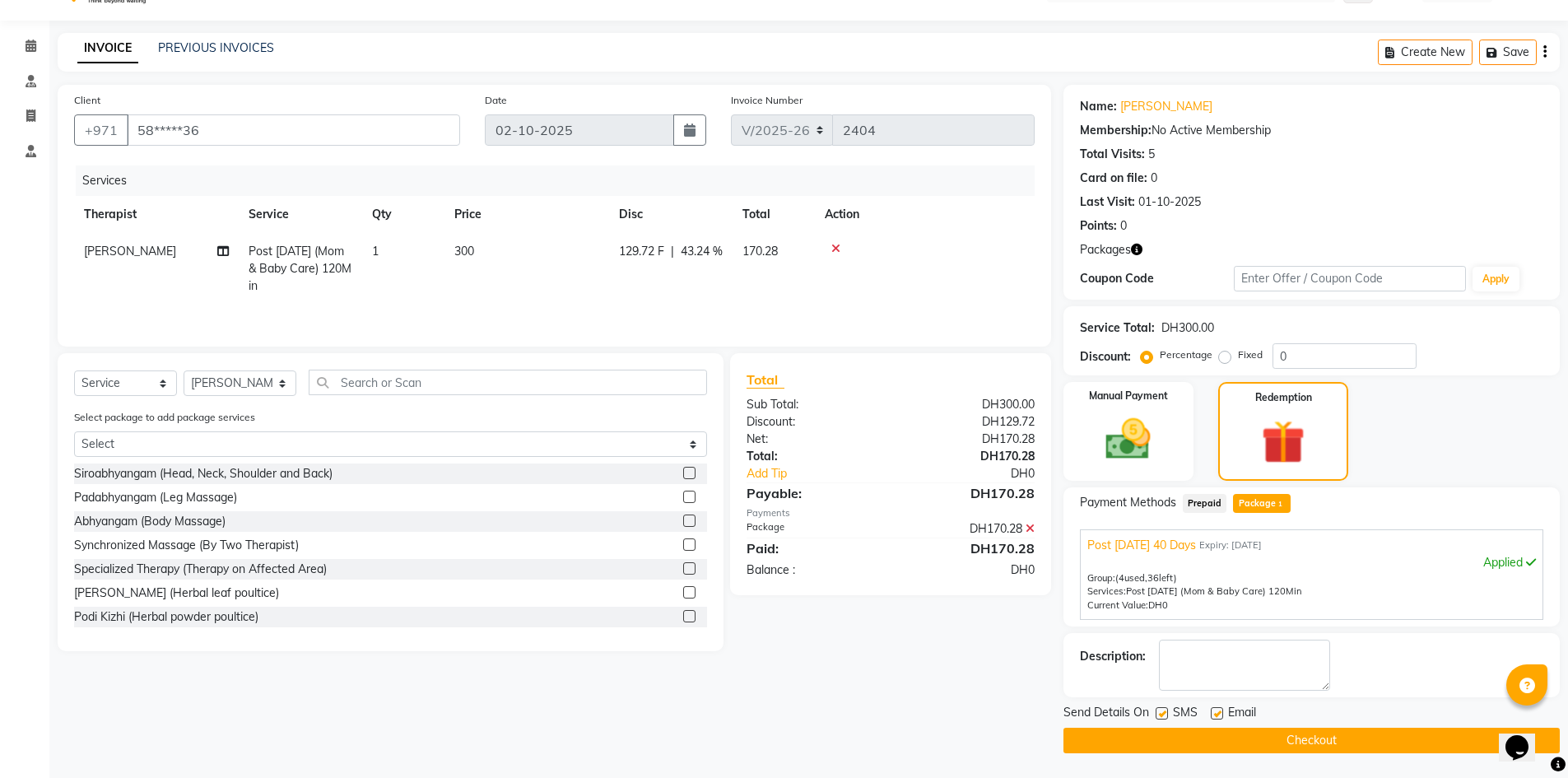
click at [1276, 745] on button "Checkout" at bounding box center [1311, 741] width 496 height 25
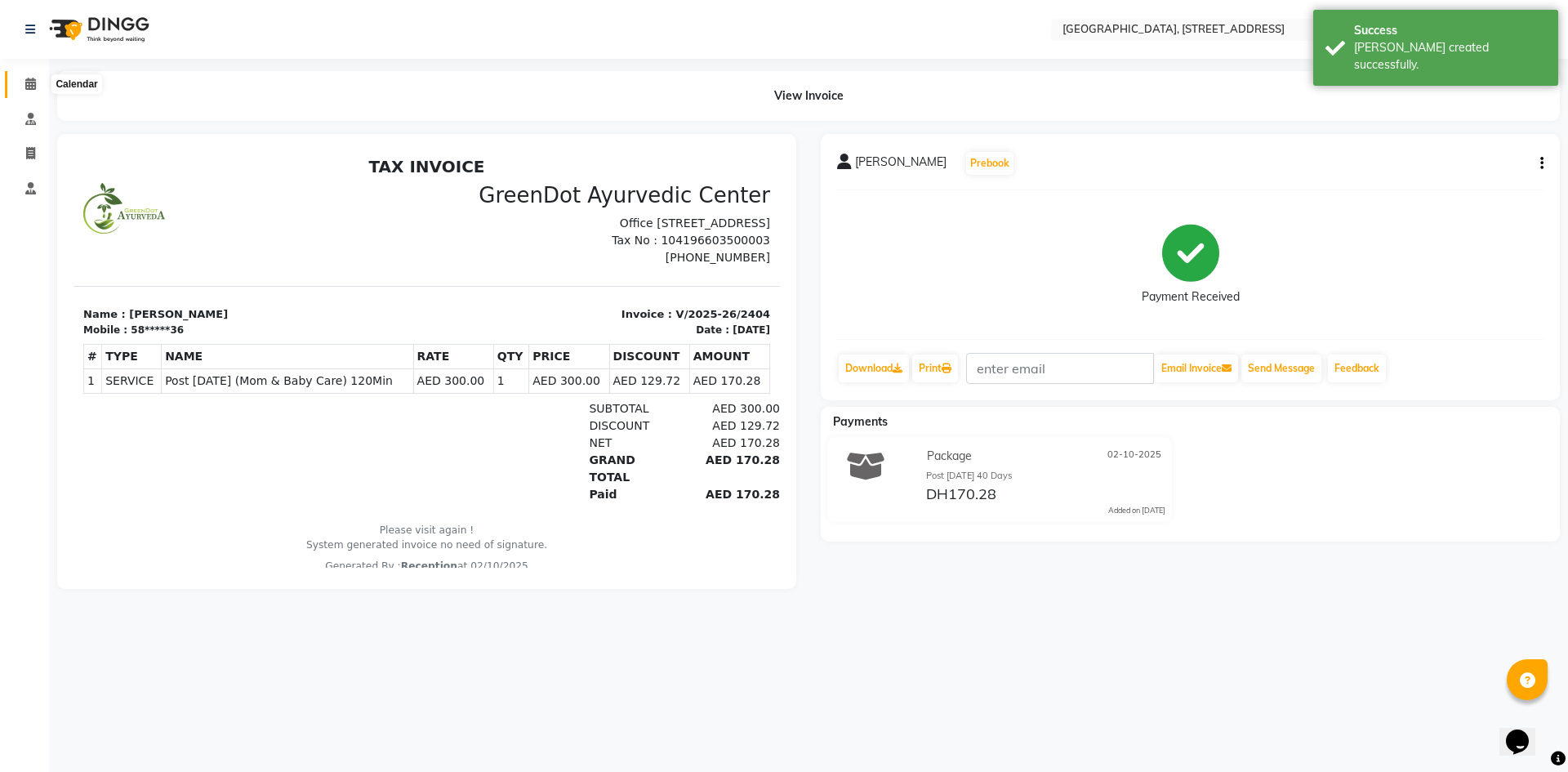
click at [30, 81] on icon at bounding box center [30, 83] width 11 height 13
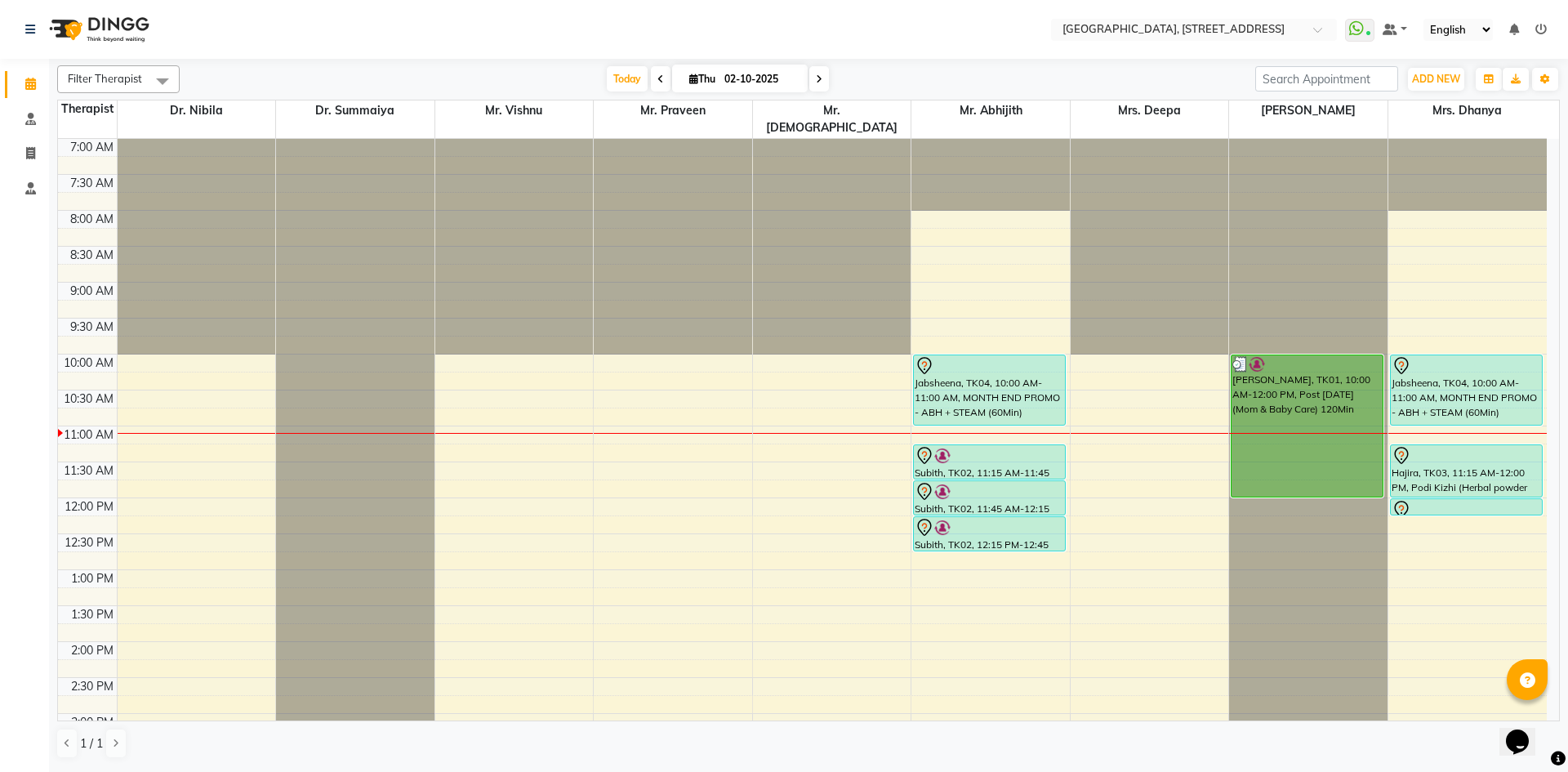
click at [768, 69] on input "02-10-2025" at bounding box center [760, 79] width 82 height 24
select select "10"
select select "2025"
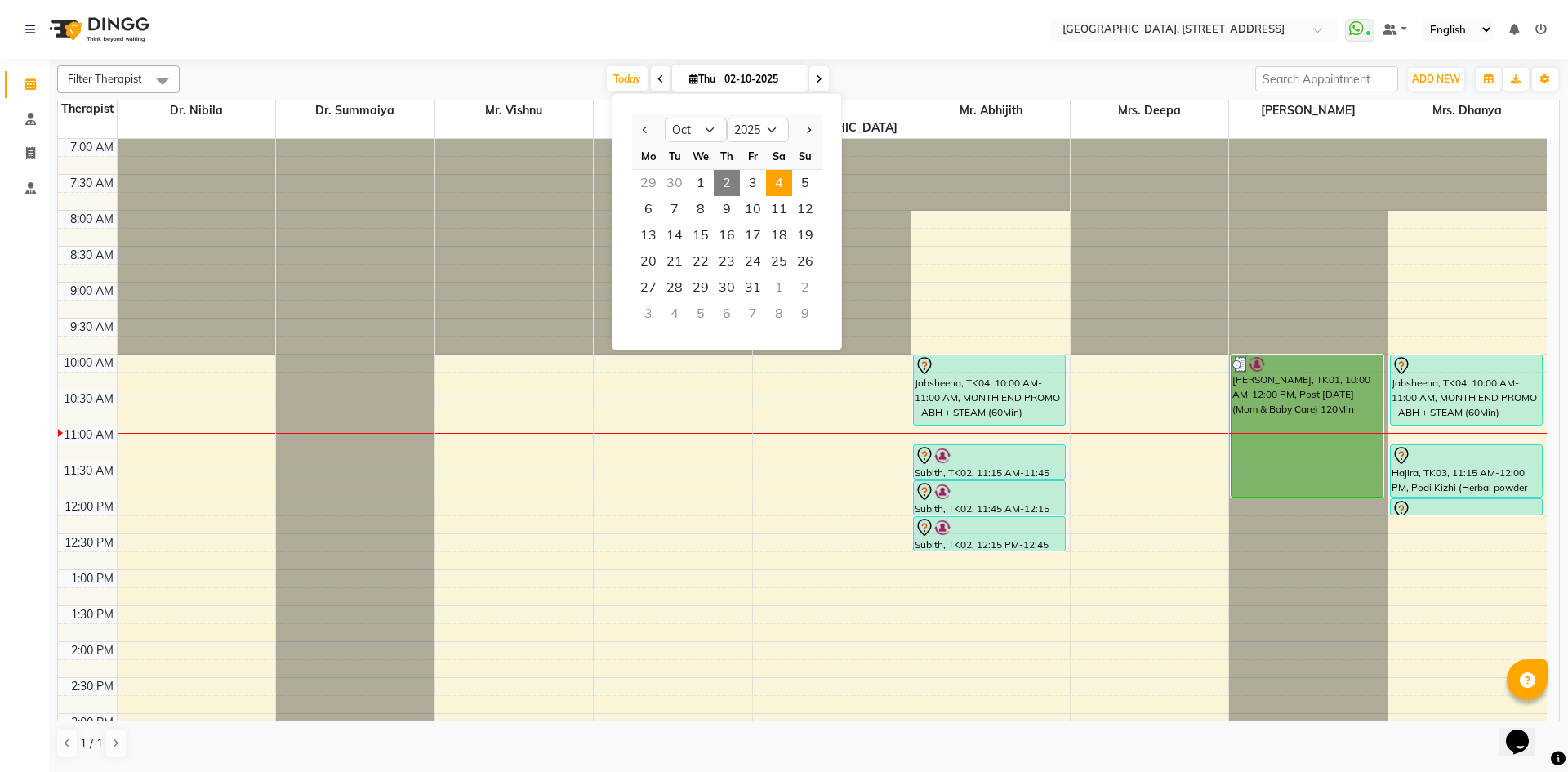
click at [788, 186] on span "4" at bounding box center [779, 182] width 26 height 26
type input "04-10-2025"
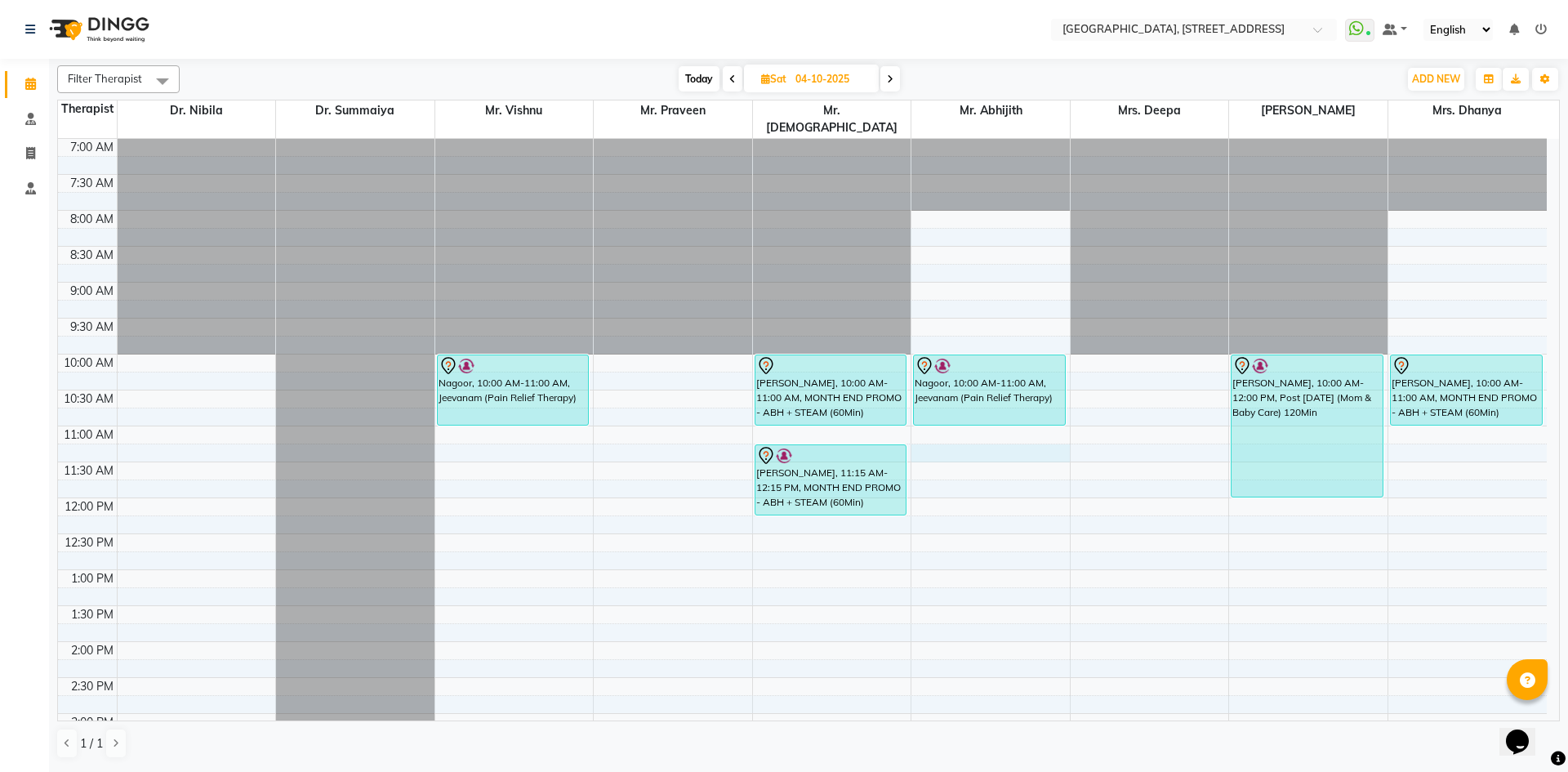
click at [951, 437] on div "7:00 AM 7:30 AM 8:00 AM 8:30 AM 9:00 AM 9:30 AM 10:00 AM 10:30 AM 11:00 AM 11:3…" at bounding box center [802, 713] width 1489 height 1150
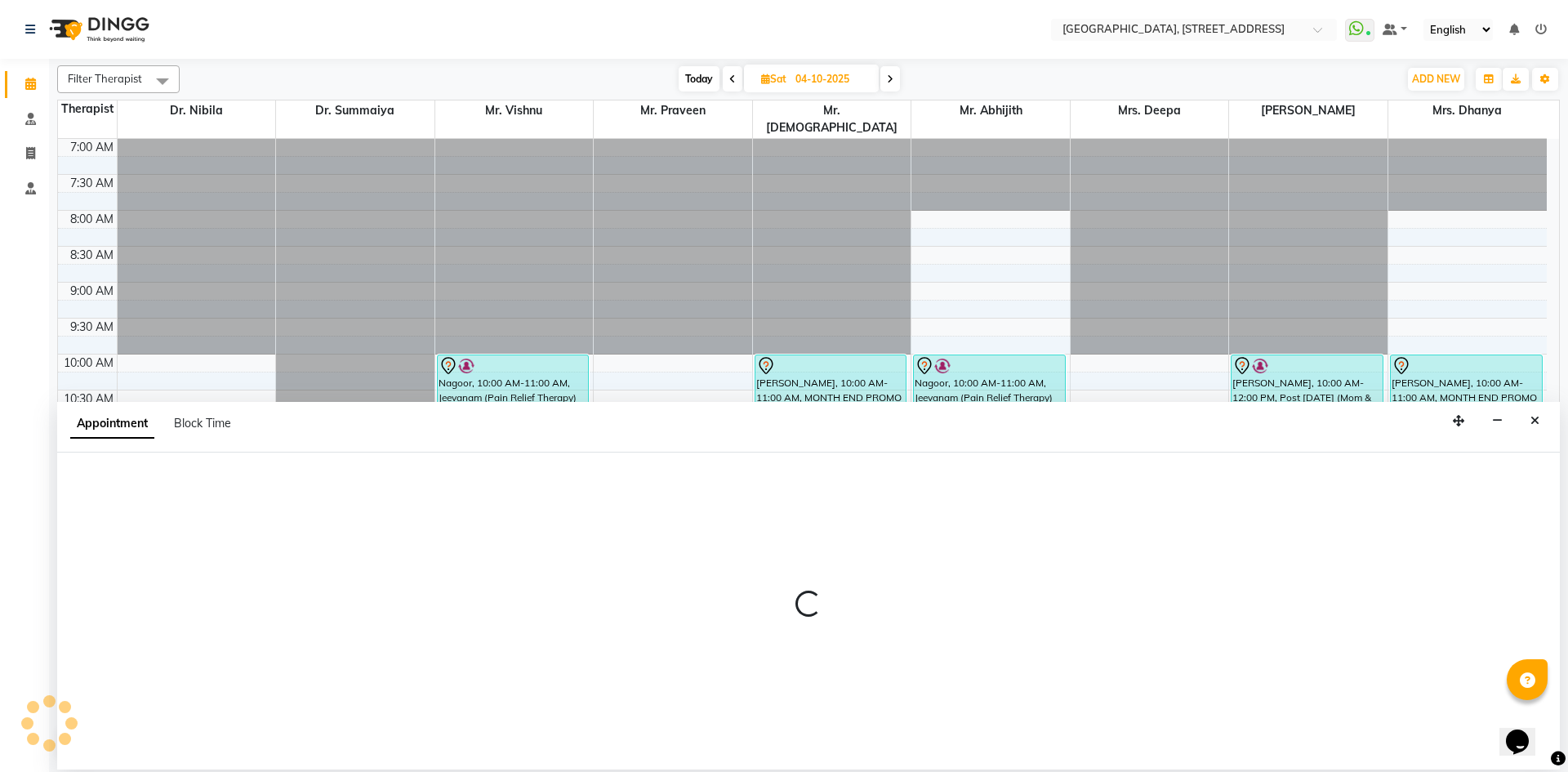
select select "65324"
select select "675"
select select "tentative"
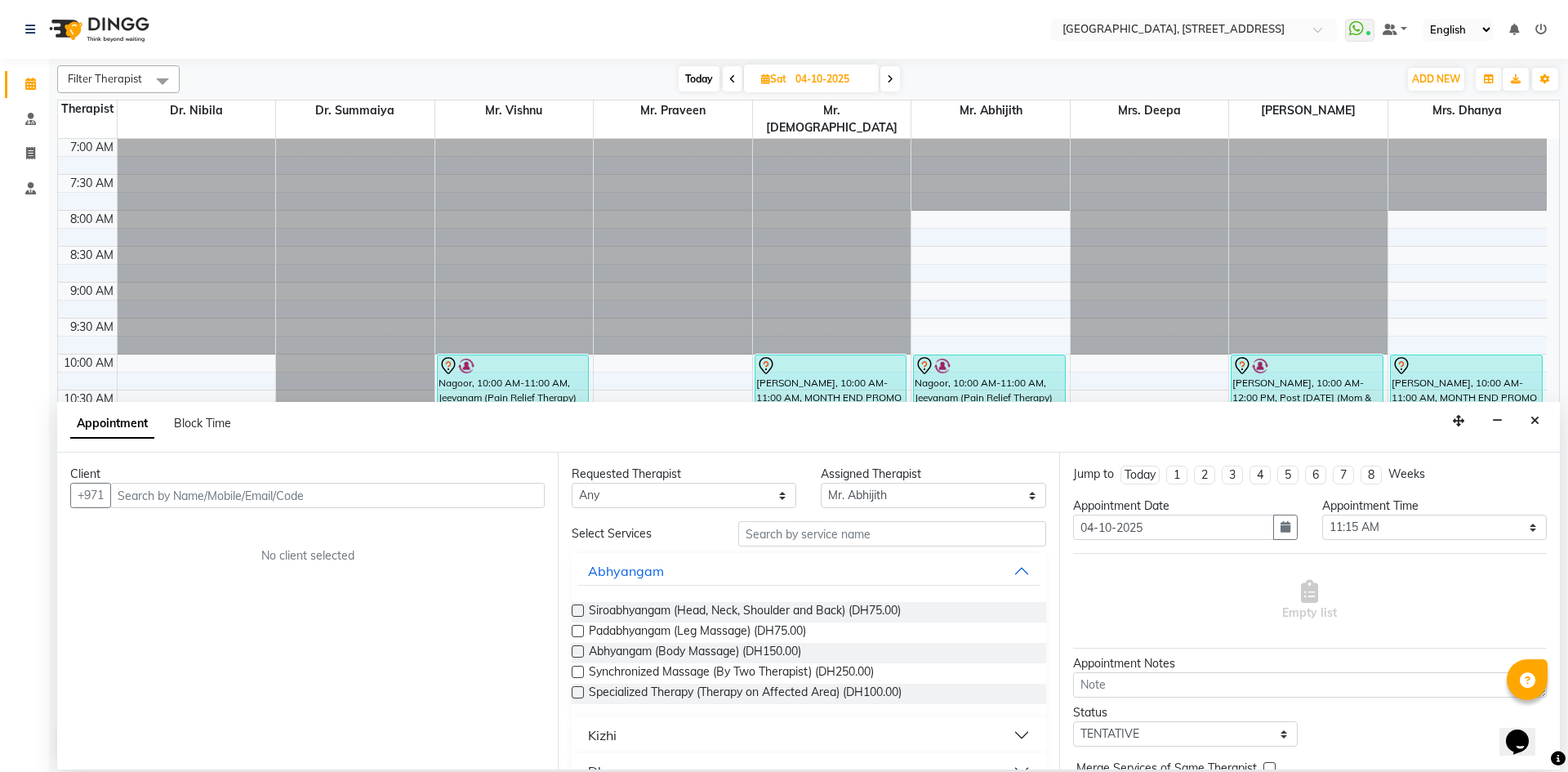
click at [225, 494] on input "text" at bounding box center [327, 495] width 435 height 25
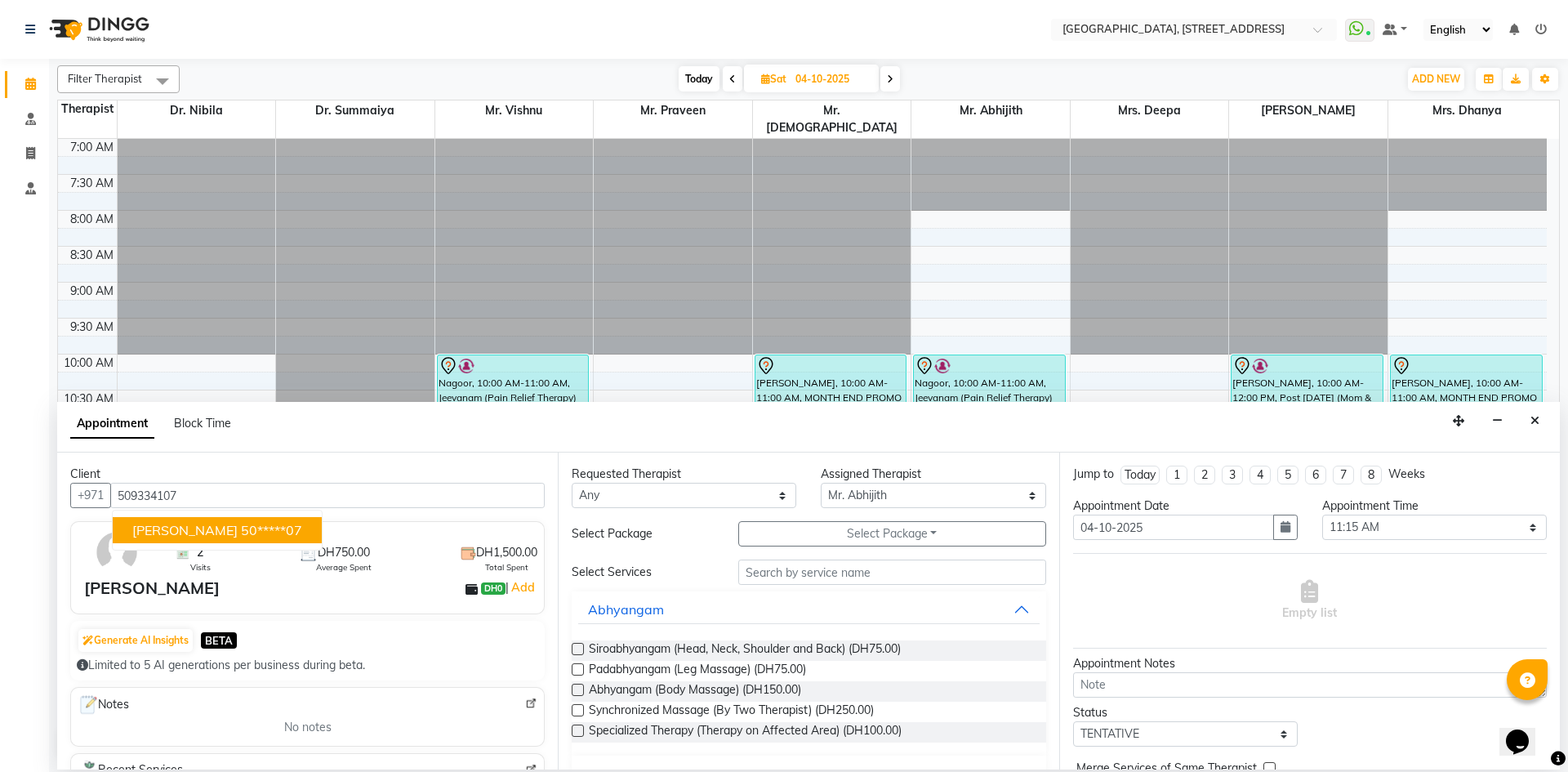
click at [208, 535] on span "[PERSON_NAME]" at bounding box center [184, 530] width 105 height 16
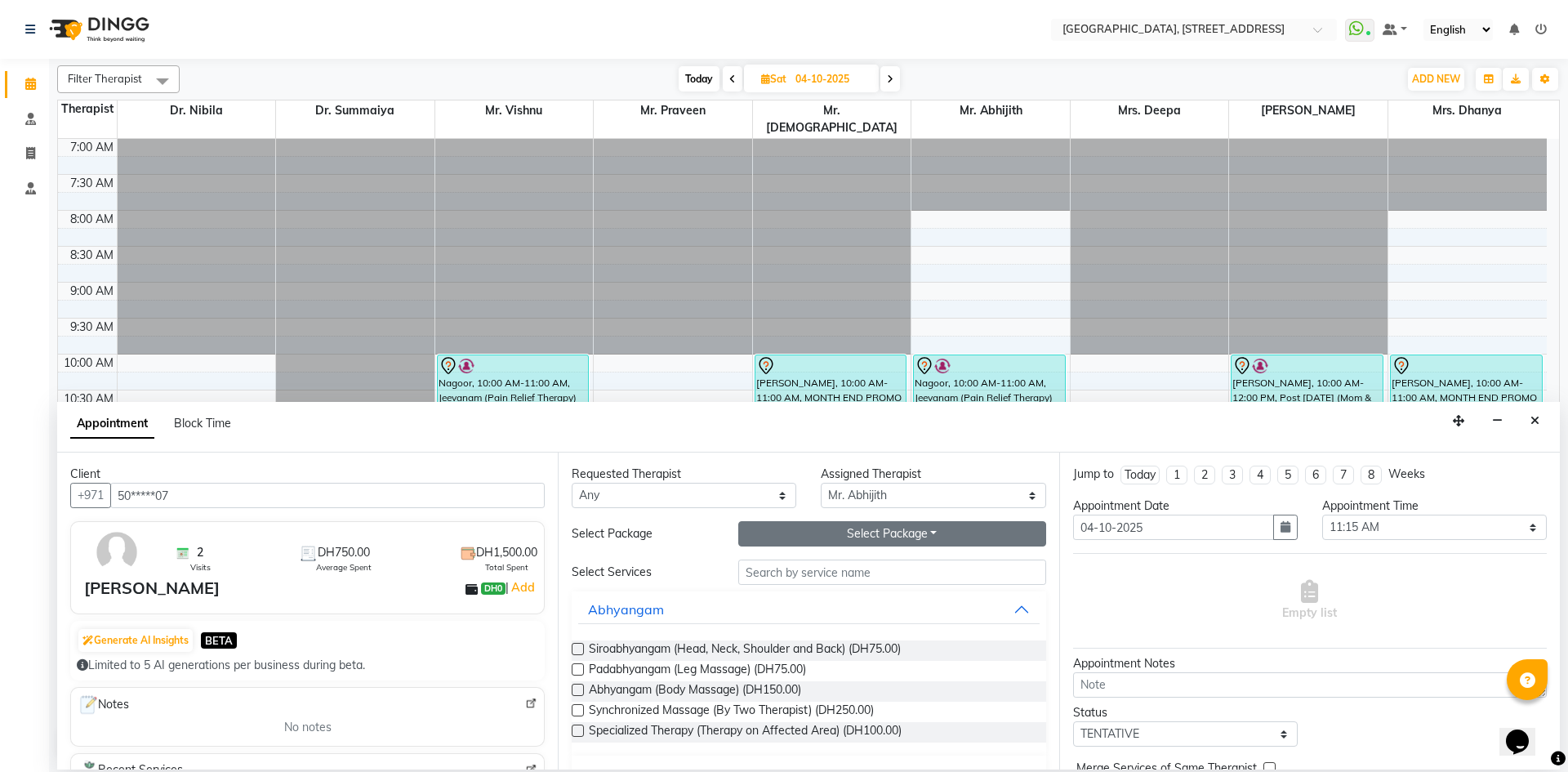
type input "50*****07"
click at [874, 533] on button "Select Package Toggle Dropdown" at bounding box center [892, 534] width 308 height 25
drag, startPoint x: 842, startPoint y: 568, endPoint x: 833, endPoint y: 566, distance: 9.2
click at [839, 568] on li "Ala-Carte 60 Min 12 + 1 Free" at bounding box center [841, 568] width 204 height 24
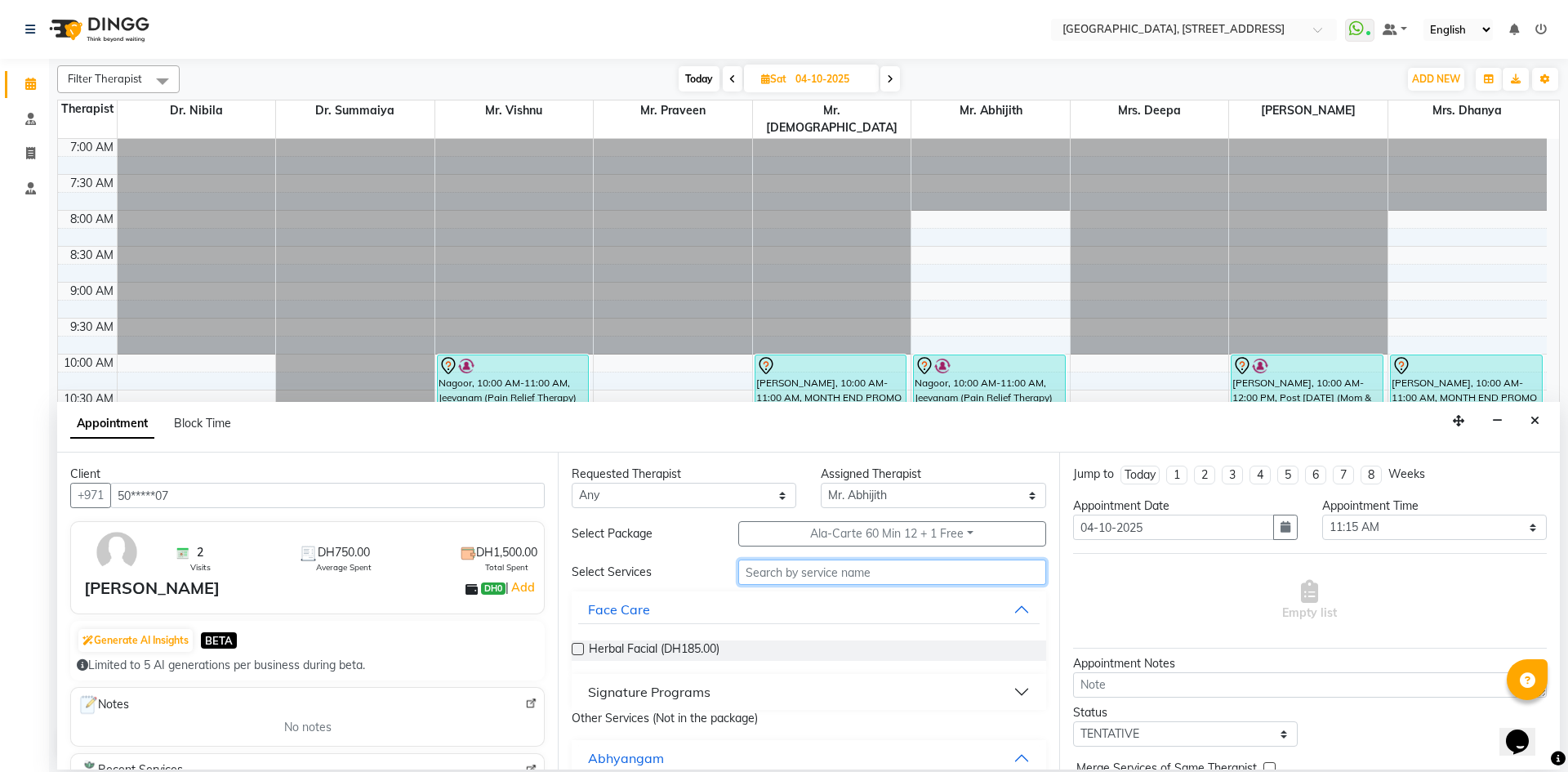
click at [749, 579] on input "text" at bounding box center [892, 572] width 308 height 25
click at [620, 694] on div "Signature Programs" at bounding box center [649, 691] width 123 height 19
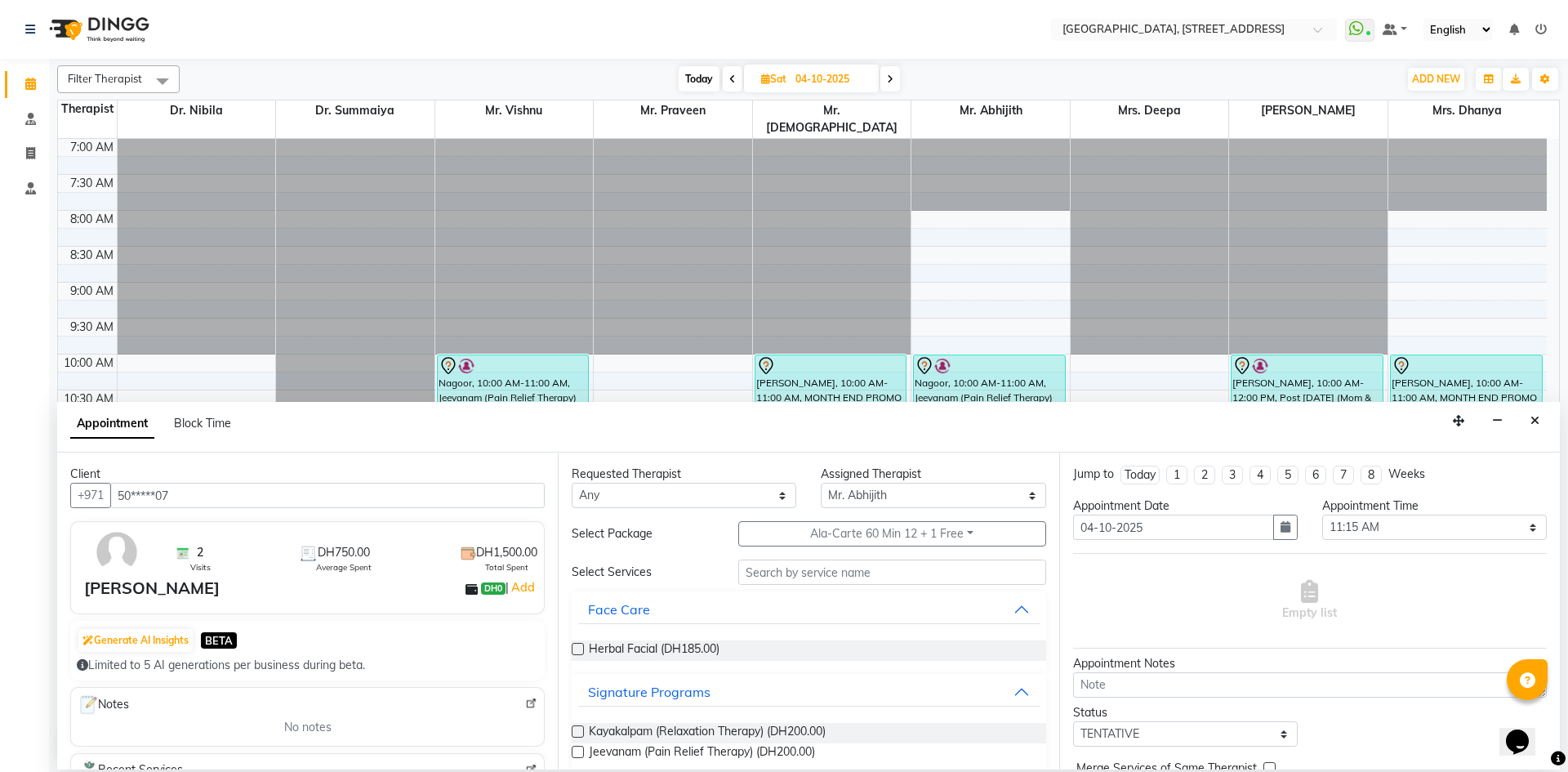
click at [571, 754] on div "Requested Therapist Any Dr. Nibila Dr. Summaiya Mr. Abhijith Mr. Praveen Mrs. […" at bounding box center [809, 611] width 501 height 317
click at [573, 752] on label at bounding box center [578, 752] width 13 height 13
click at [573, 752] on input "checkbox" at bounding box center [577, 753] width 11 height 11
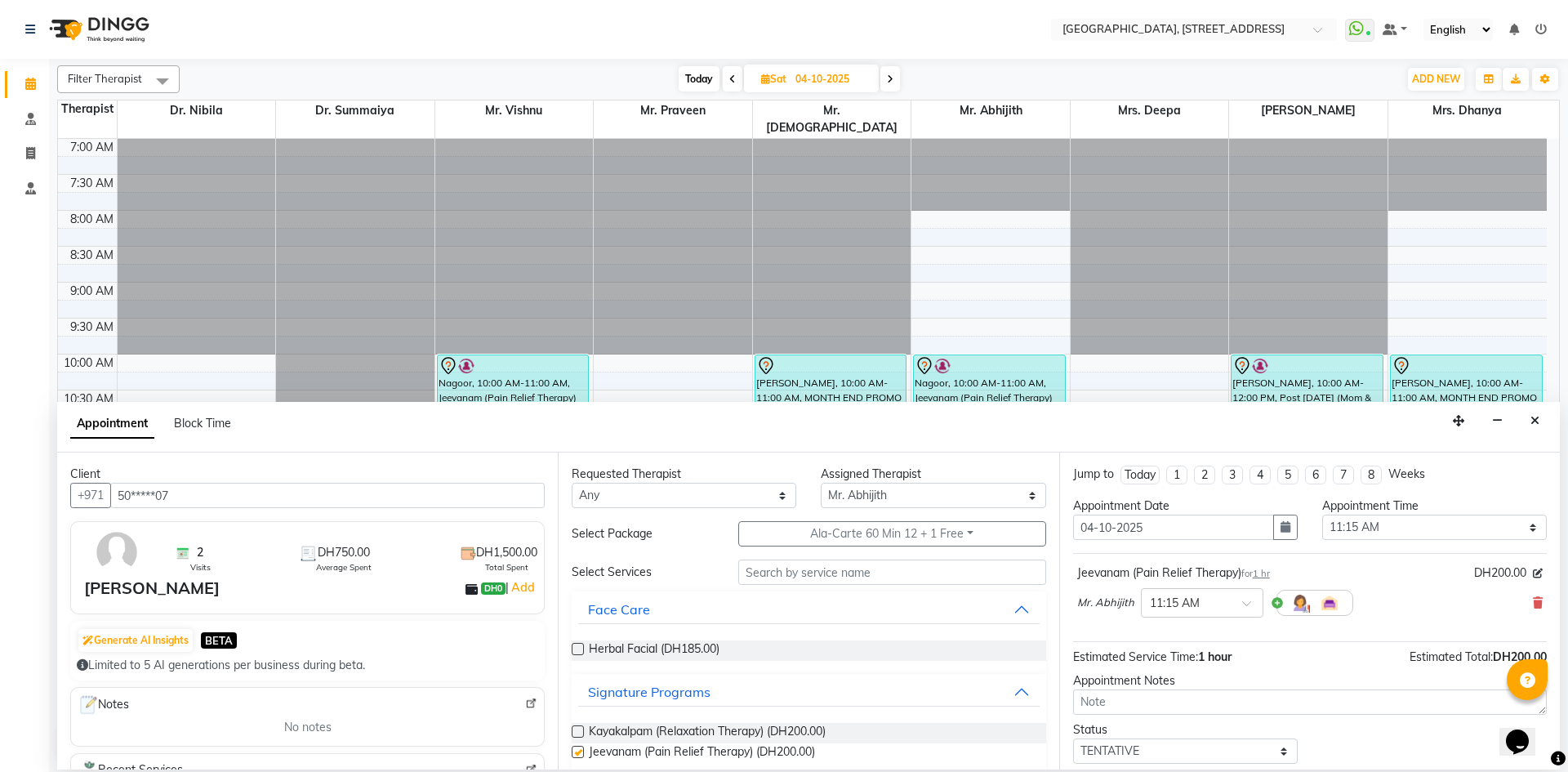
checkbox input "false"
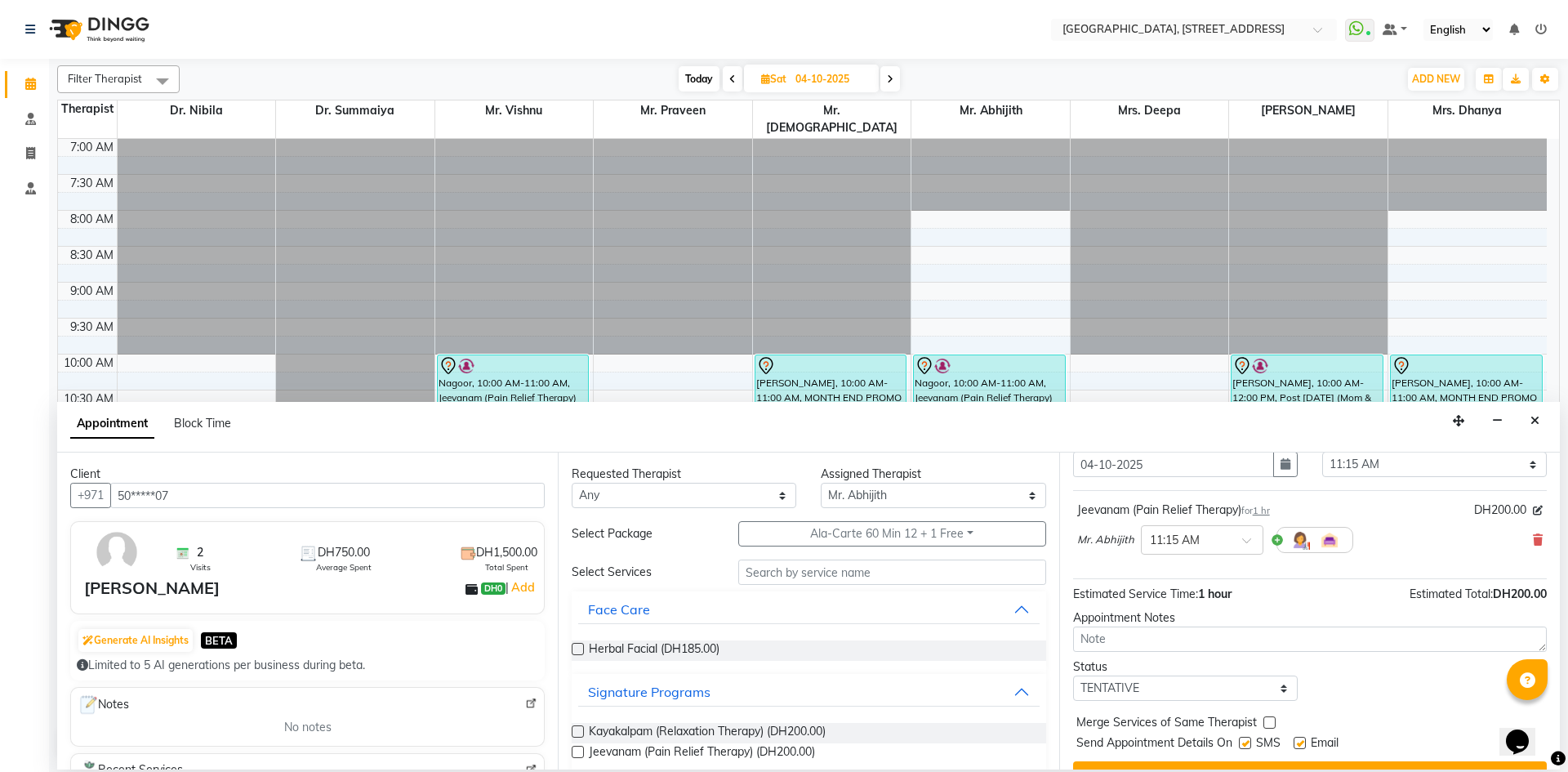
scroll to position [98, 0]
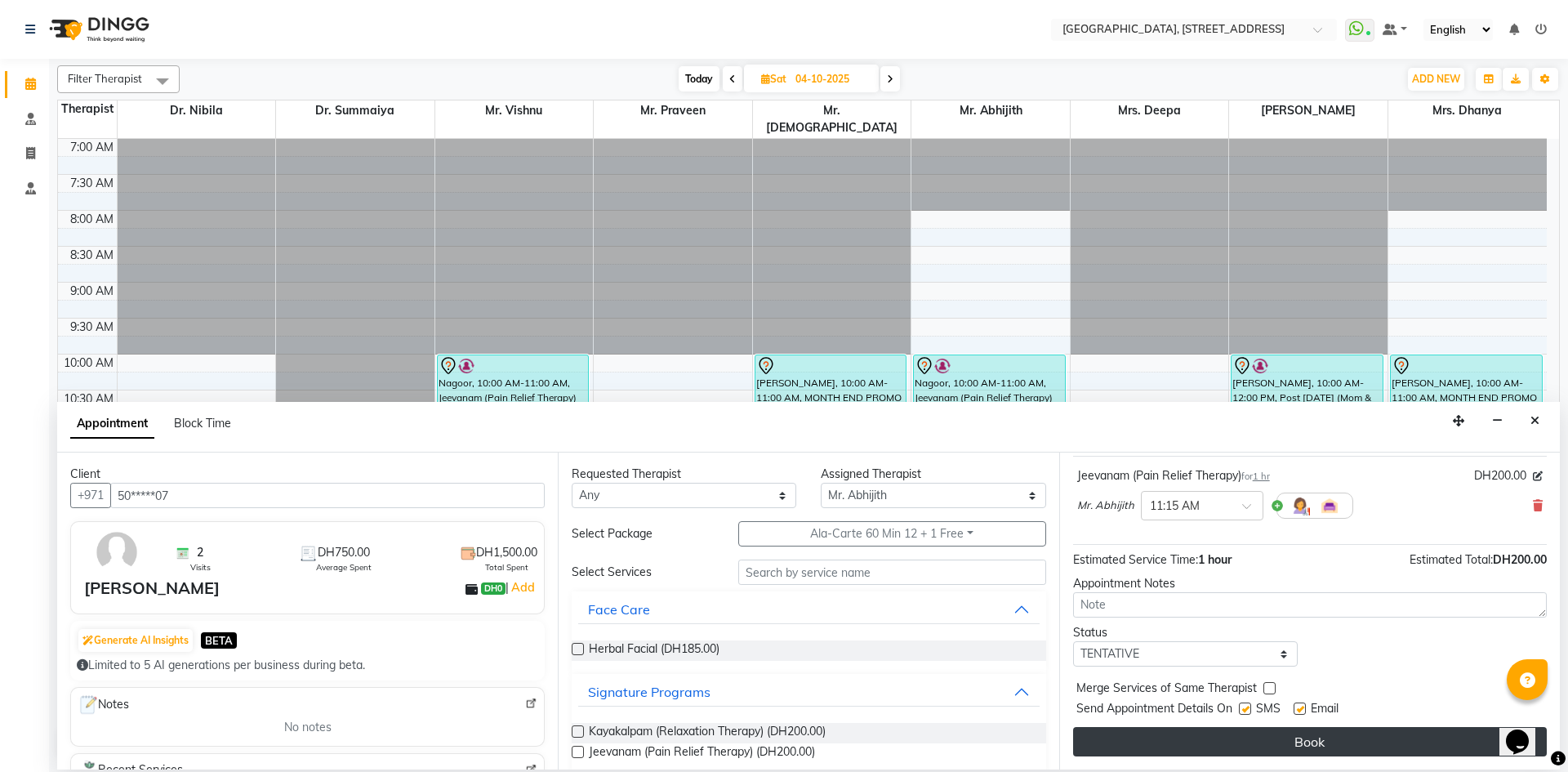
click at [1221, 750] on button "Book" at bounding box center [1310, 742] width 473 height 29
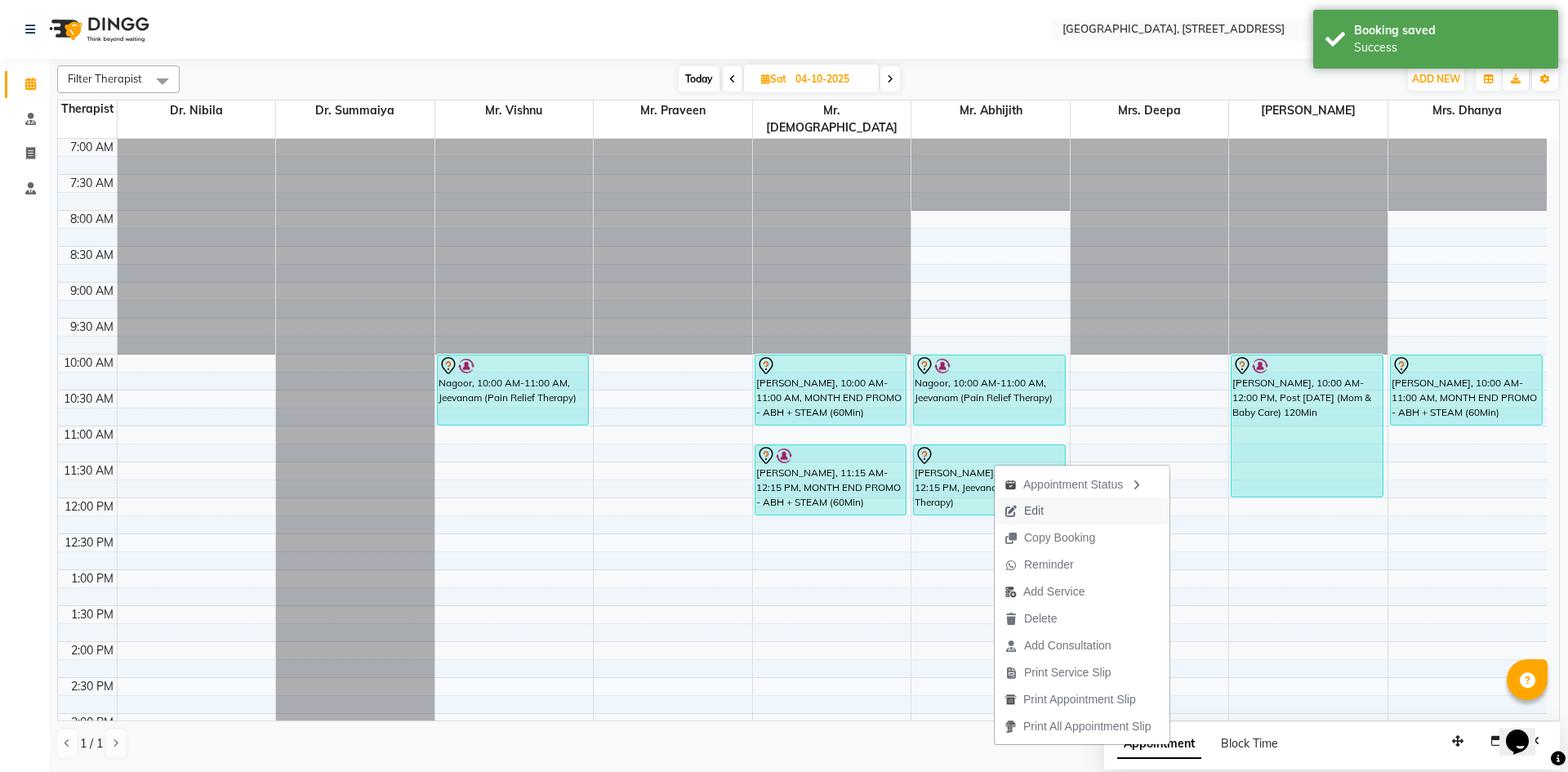
click at [1033, 512] on span "Edit" at bounding box center [1033, 510] width 19 height 17
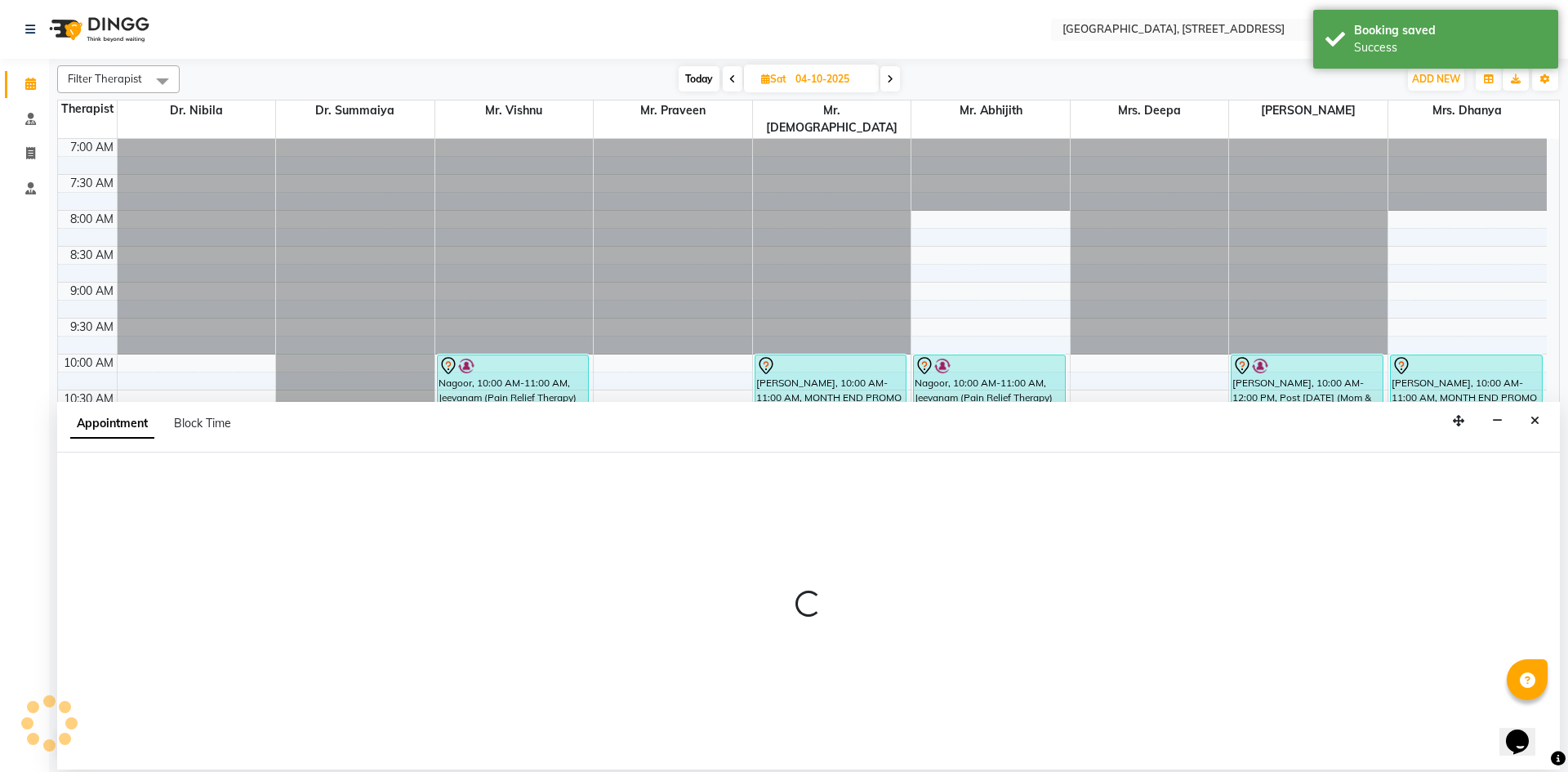
select select "tentative"
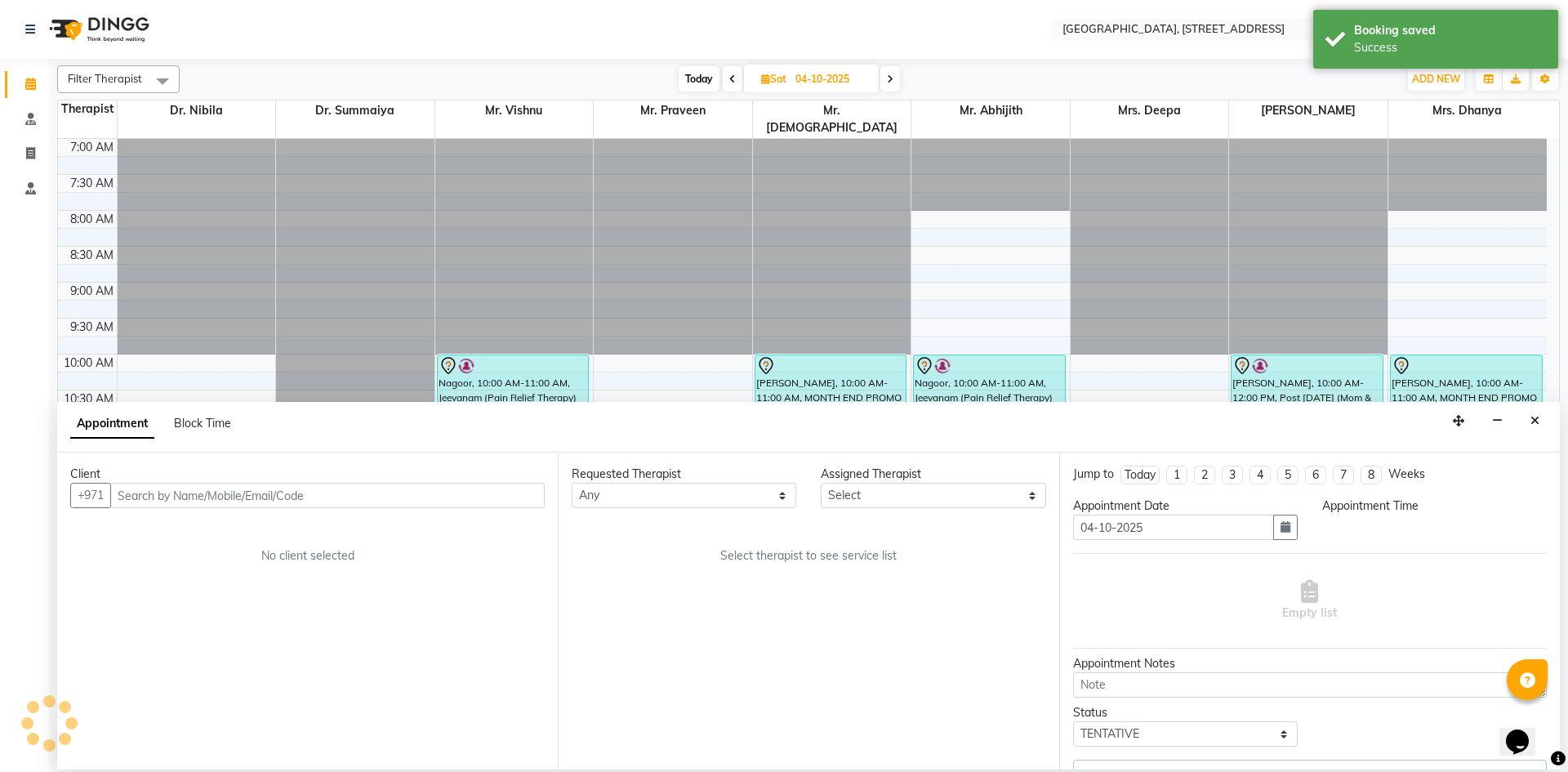
select select "65324"
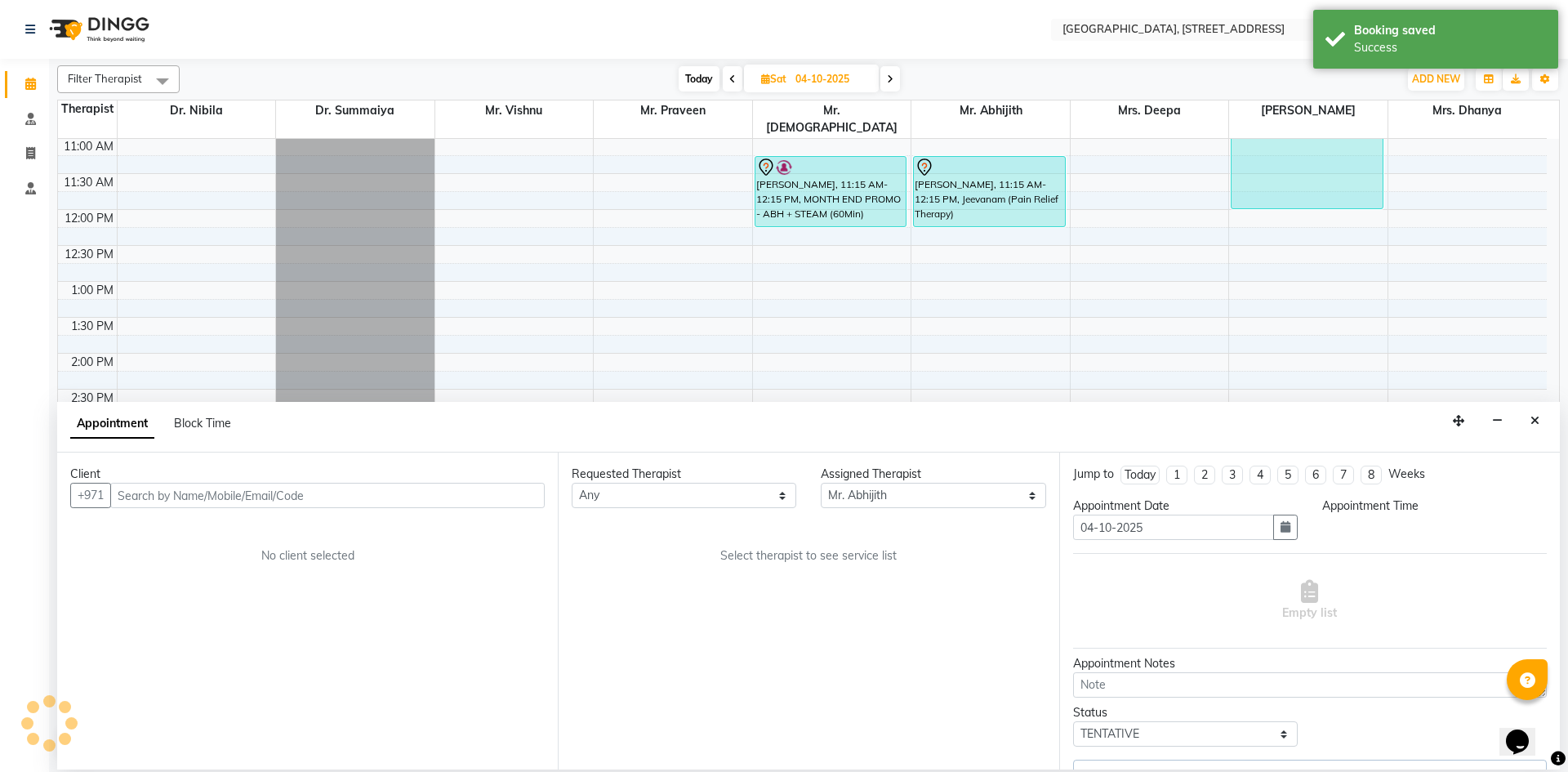
select select "675"
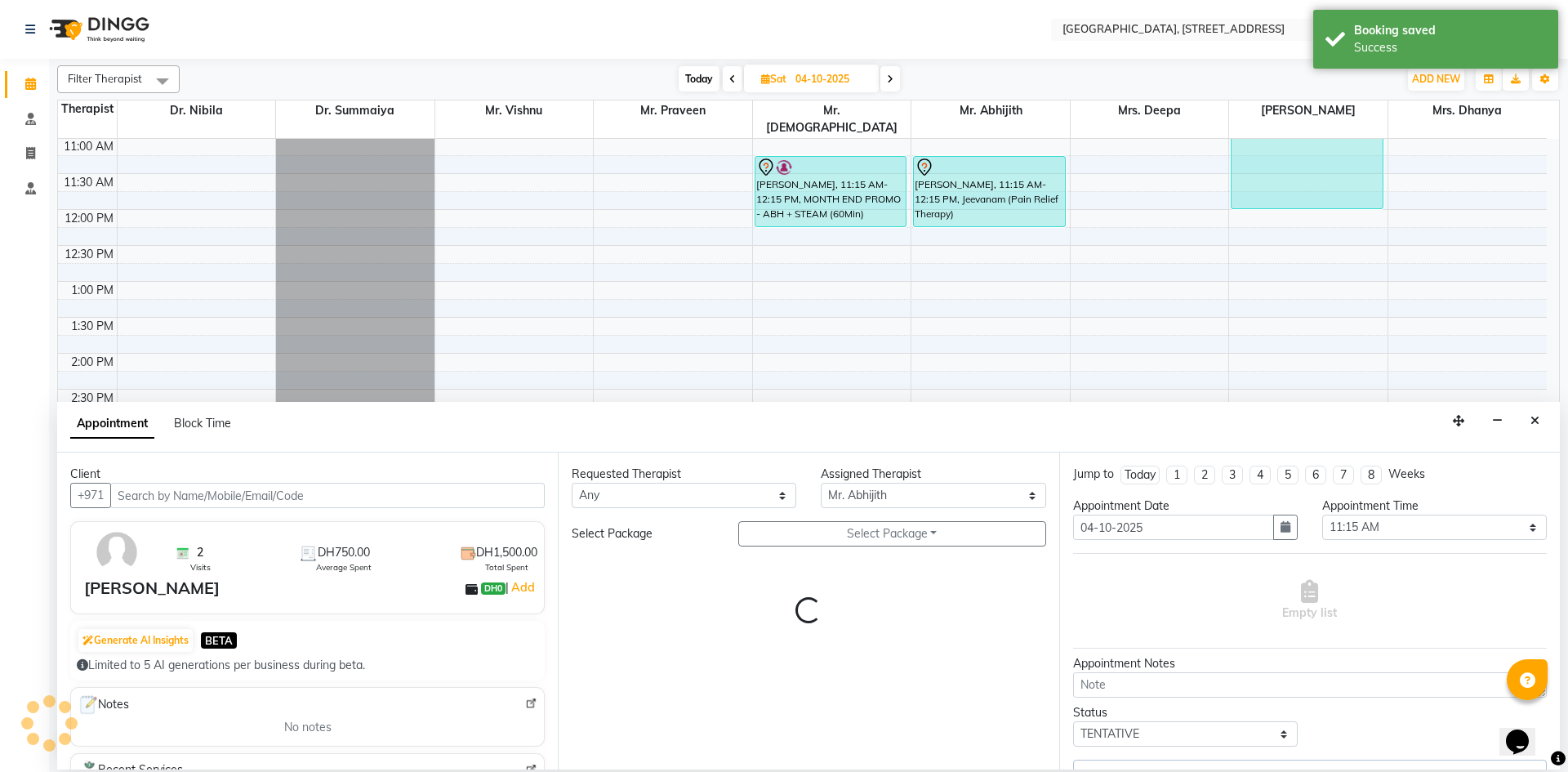
select select "1960"
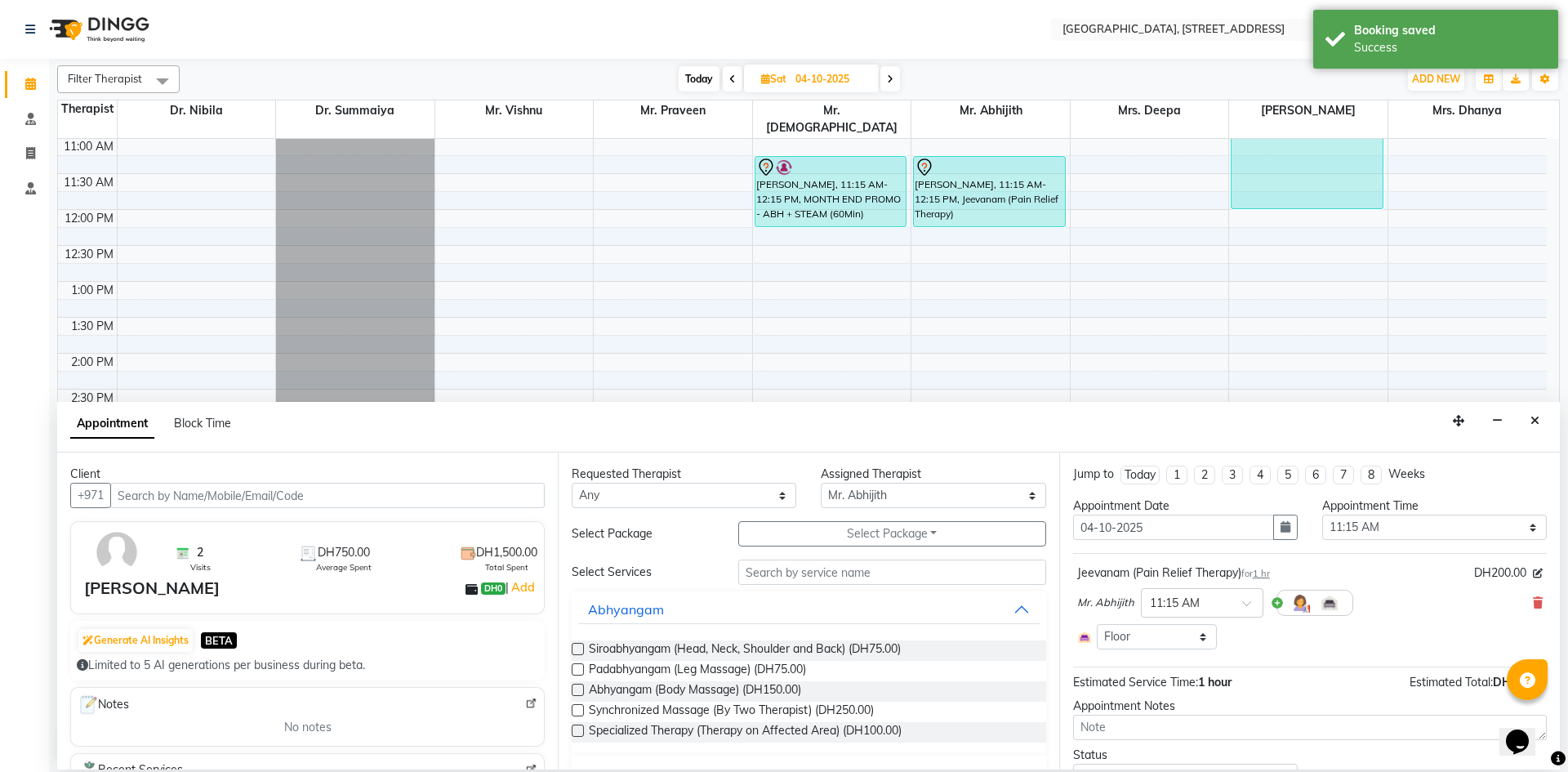
scroll to position [300, 0]
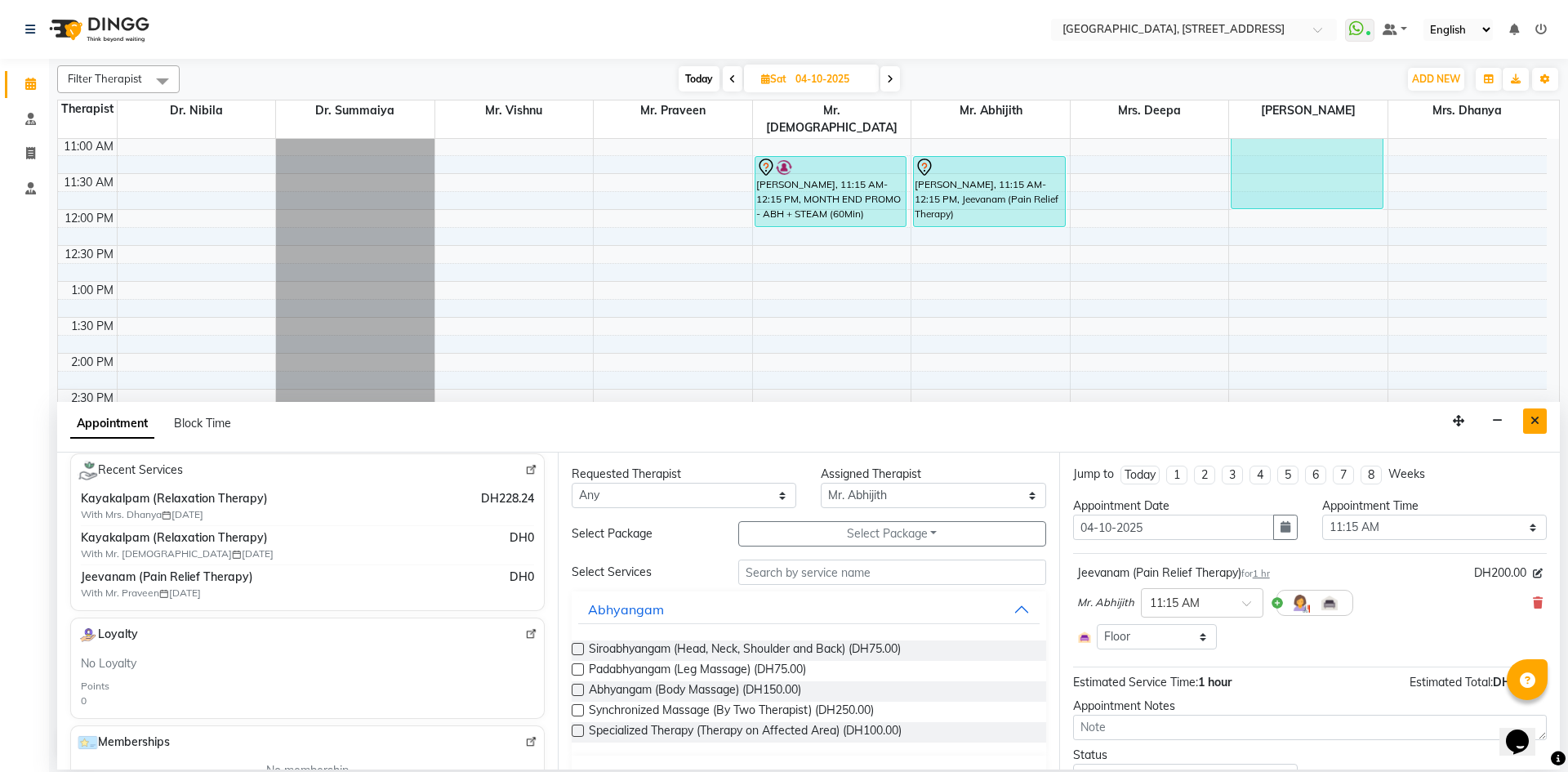
click at [1539, 424] on icon "Close" at bounding box center [1535, 421] width 9 height 12
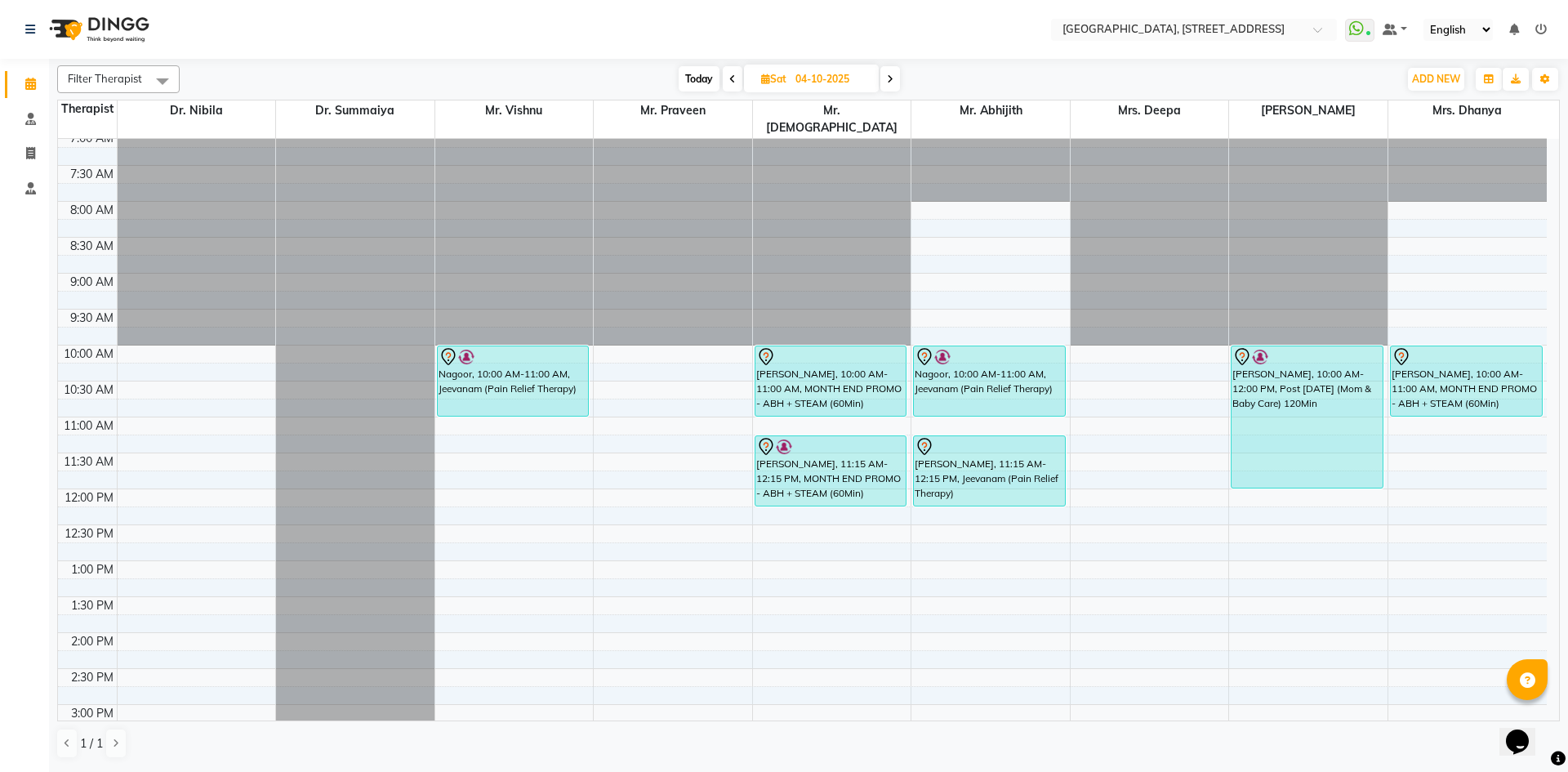
scroll to position [0, 0]
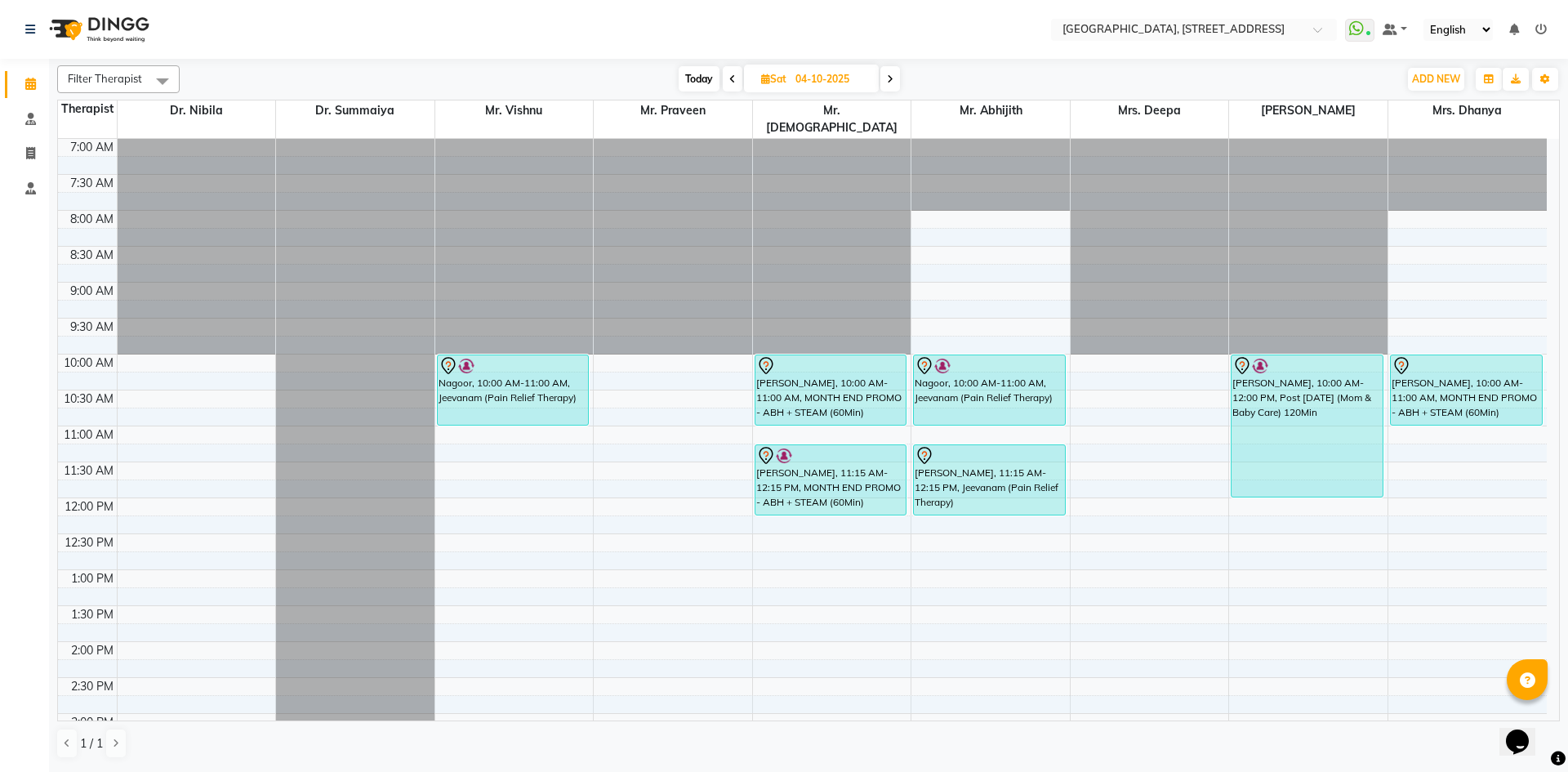
click at [683, 82] on span "Today" at bounding box center [699, 79] width 41 height 25
type input "02-10-2025"
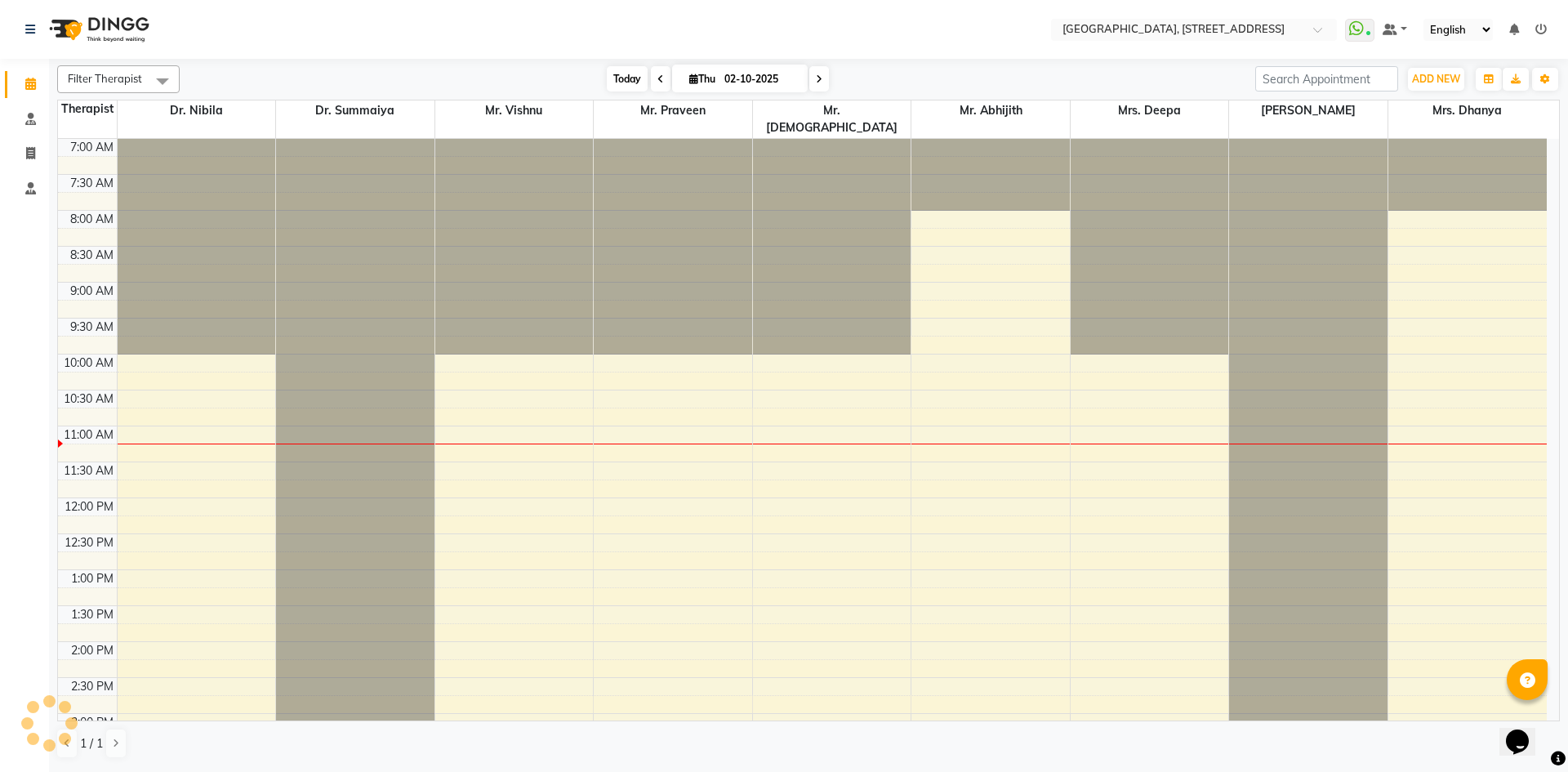
scroll to position [288, 0]
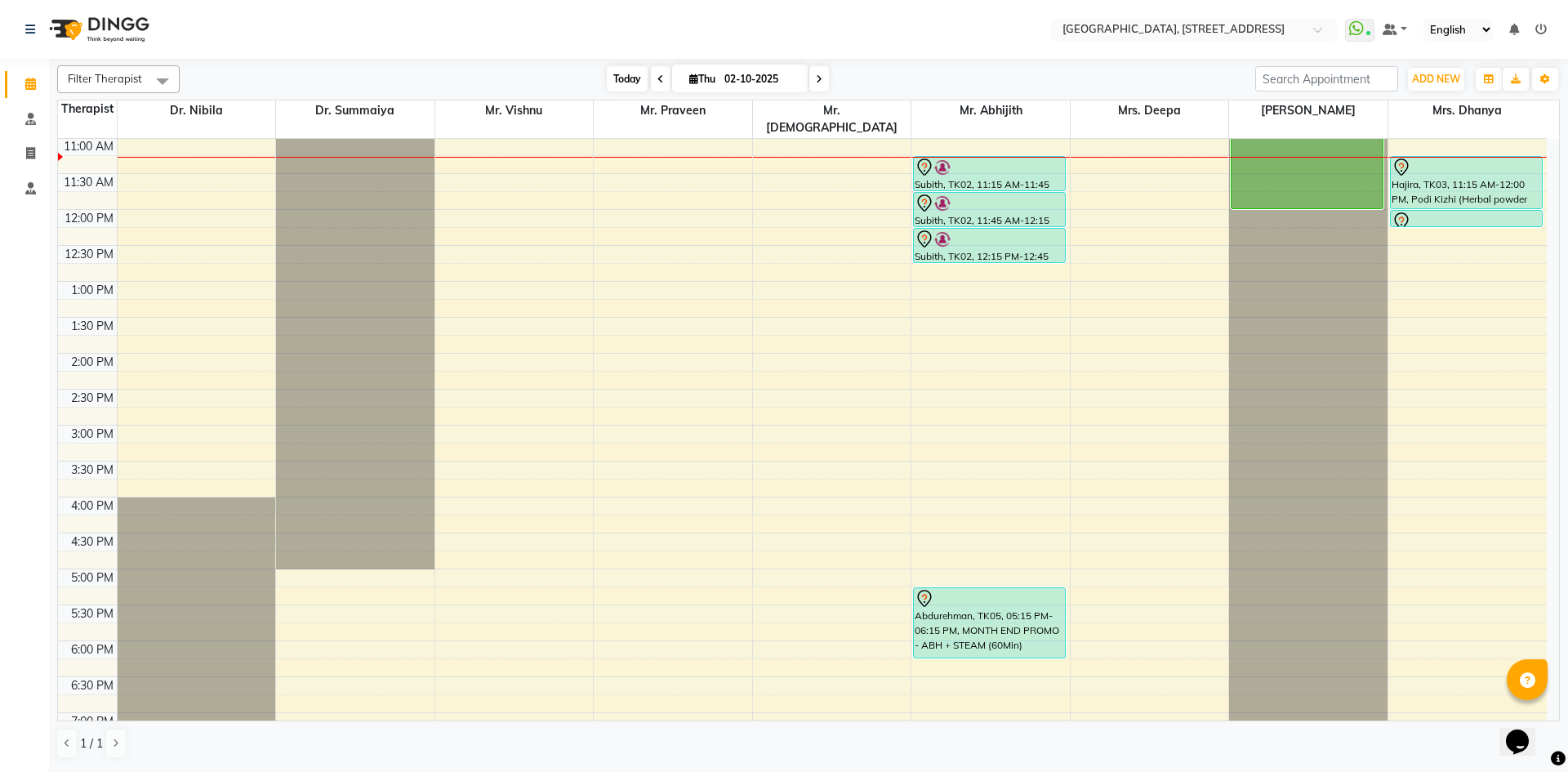
click at [607, 83] on span "Today" at bounding box center [627, 79] width 41 height 25
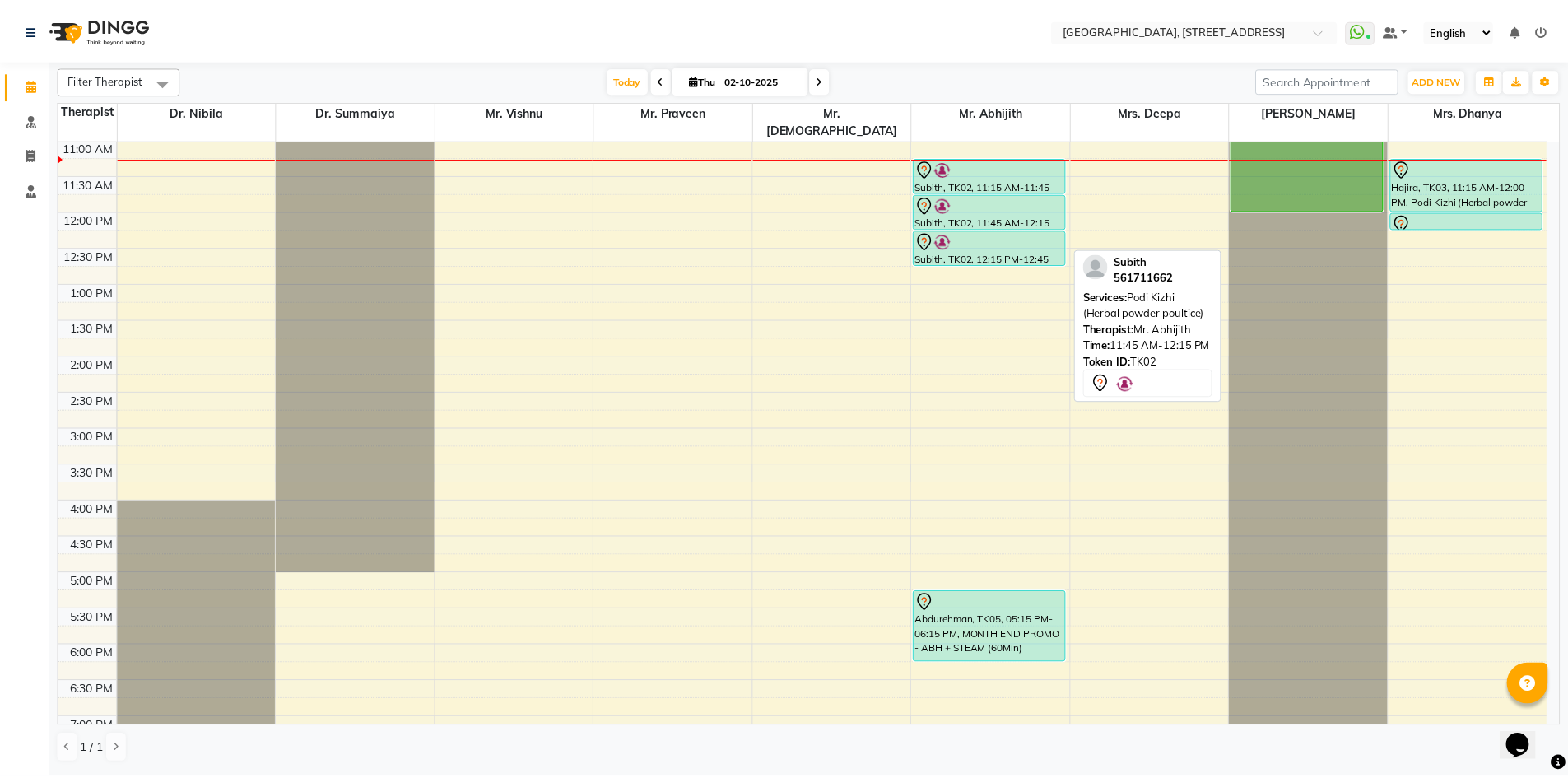
scroll to position [0, 0]
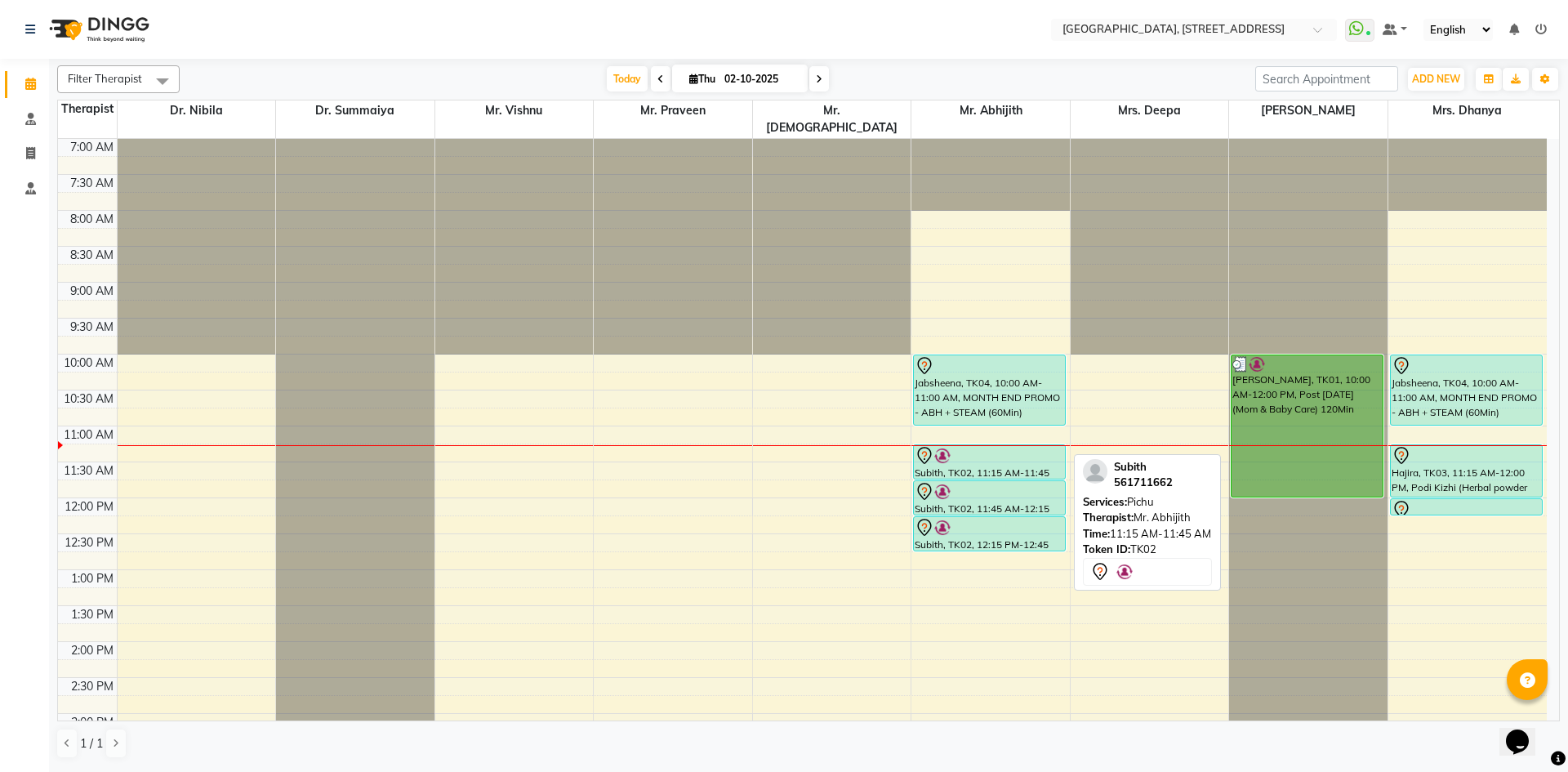
click at [967, 446] on div at bounding box center [990, 455] width 150 height 19
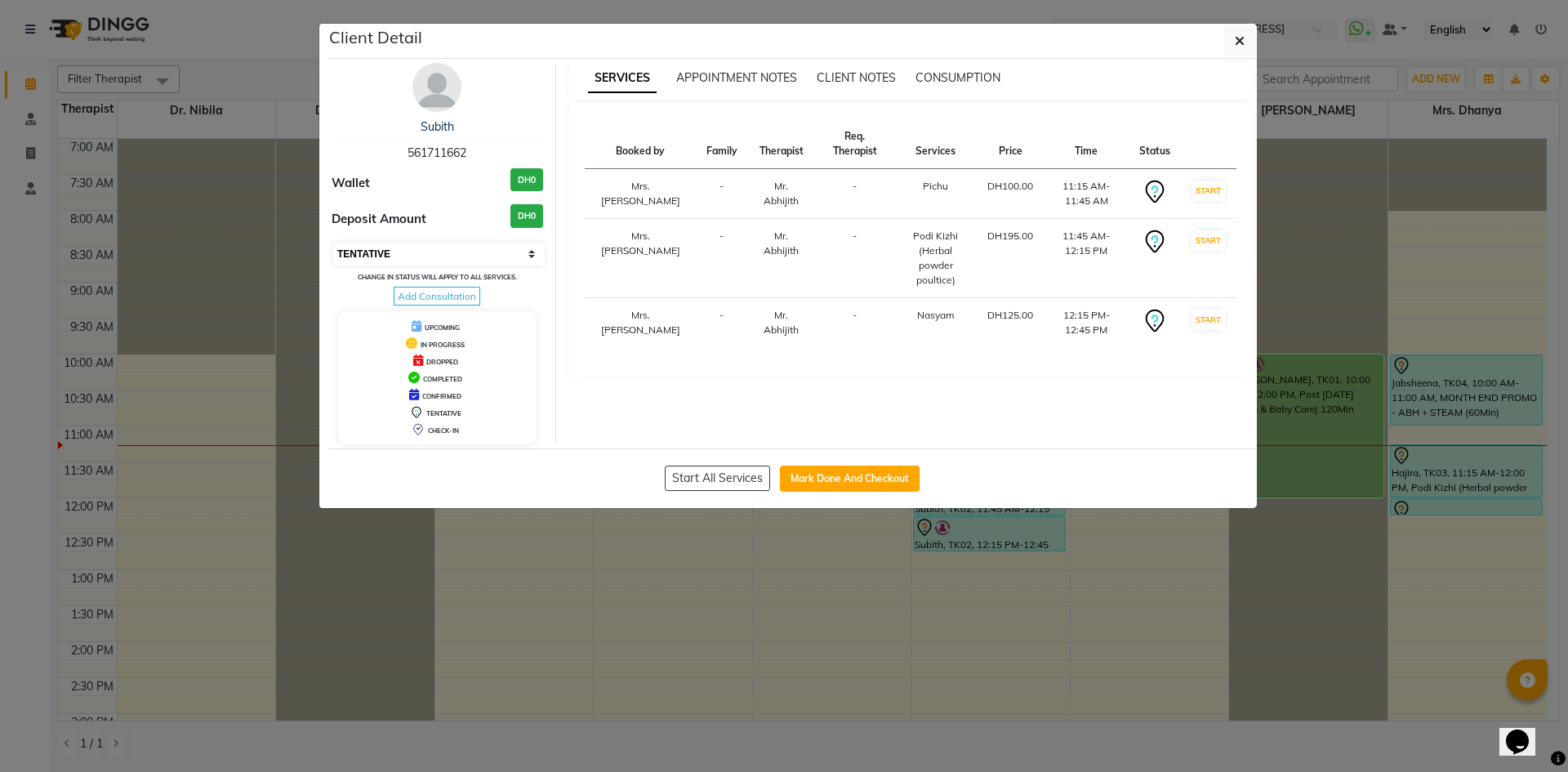
click at [428, 254] on select "Select IN SERVICE CONFIRMED TENTATIVE CHECK IN MARK DONE DROPPED UPCOMING" at bounding box center [439, 254] width 212 height 23
select select "3"
click at [333, 243] on select "Select IN SERVICE CONFIRMED TENTATIVE CHECK IN MARK DONE DROPPED UPCOMING" at bounding box center [439, 254] width 212 height 23
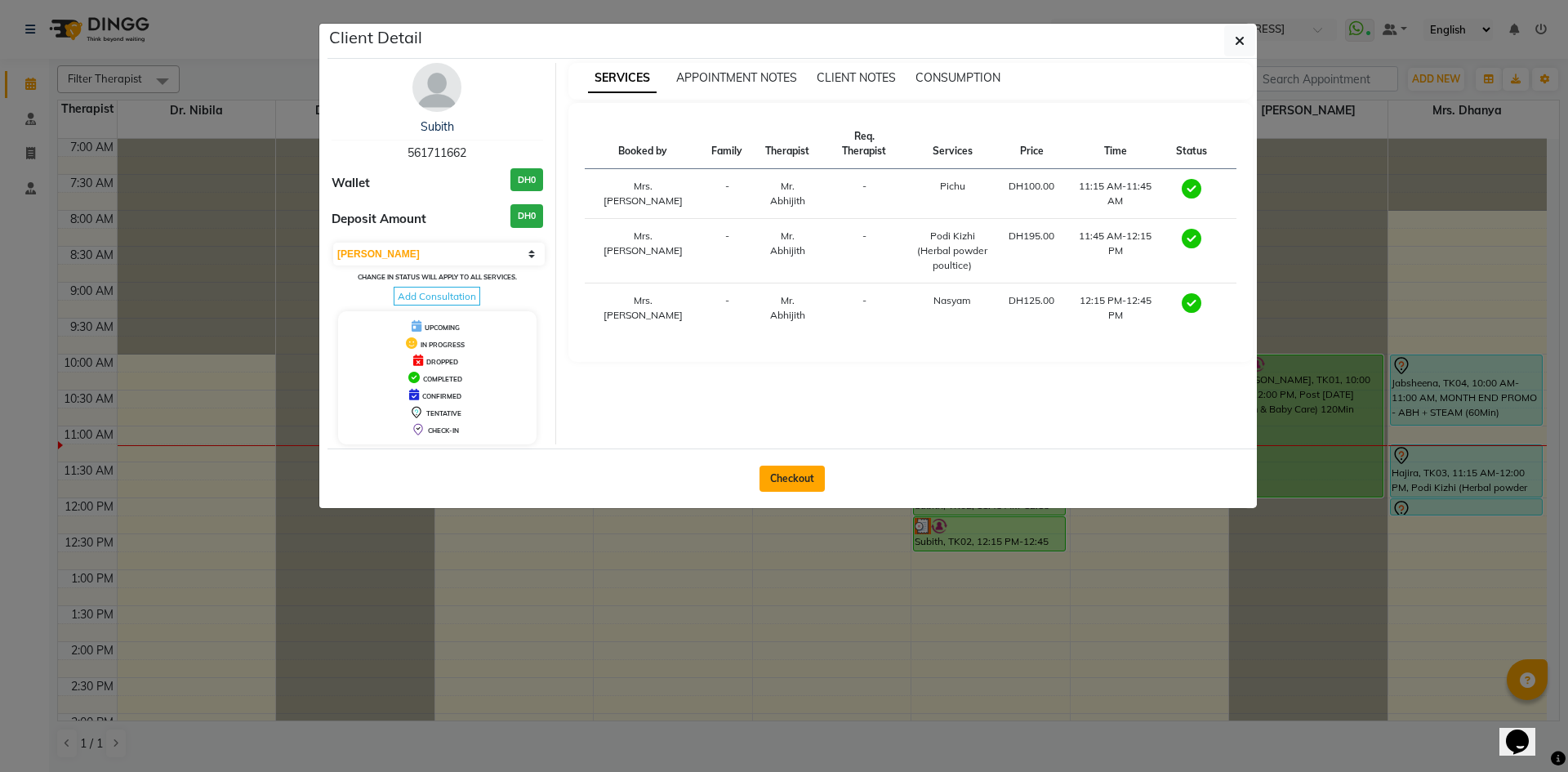
click at [816, 484] on button "Checkout" at bounding box center [792, 479] width 66 height 26
select select "service"
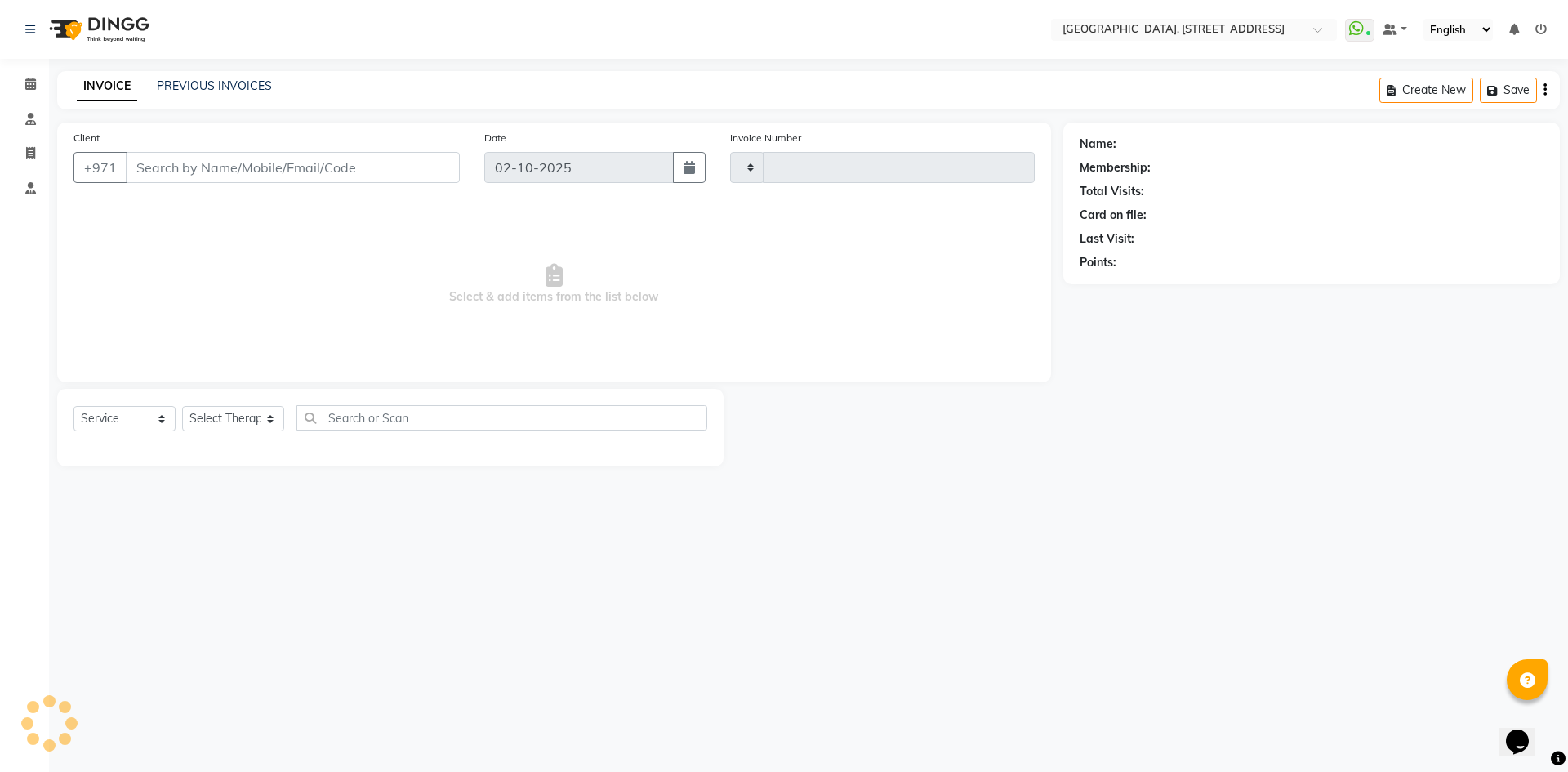
type input "2405"
select select "4538"
type input "56*****62"
select select "65324"
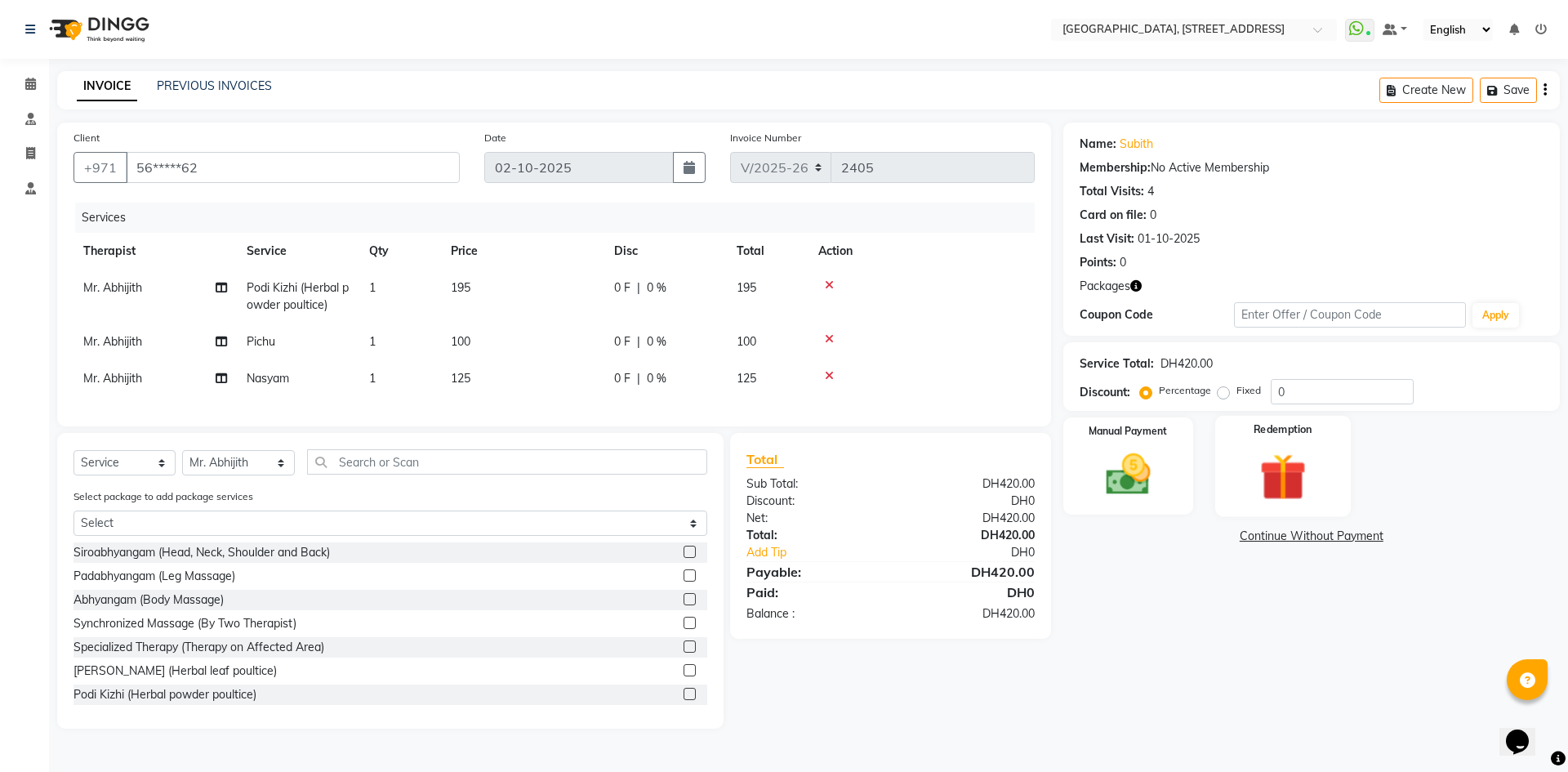
click at [1283, 431] on label "Redemption" at bounding box center [1283, 430] width 59 height 15
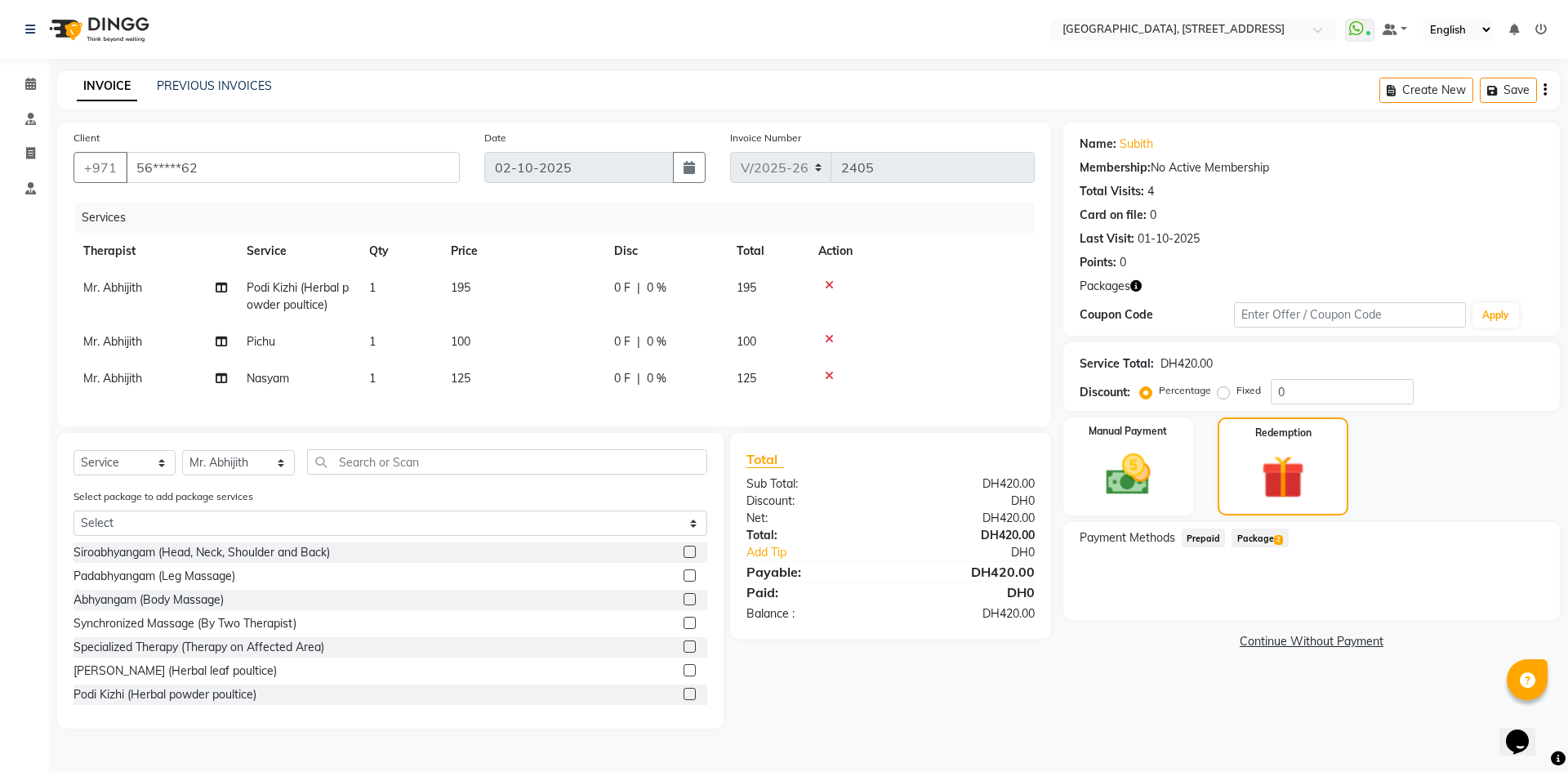
click at [1254, 539] on span "Package 2" at bounding box center [1259, 538] width 56 height 19
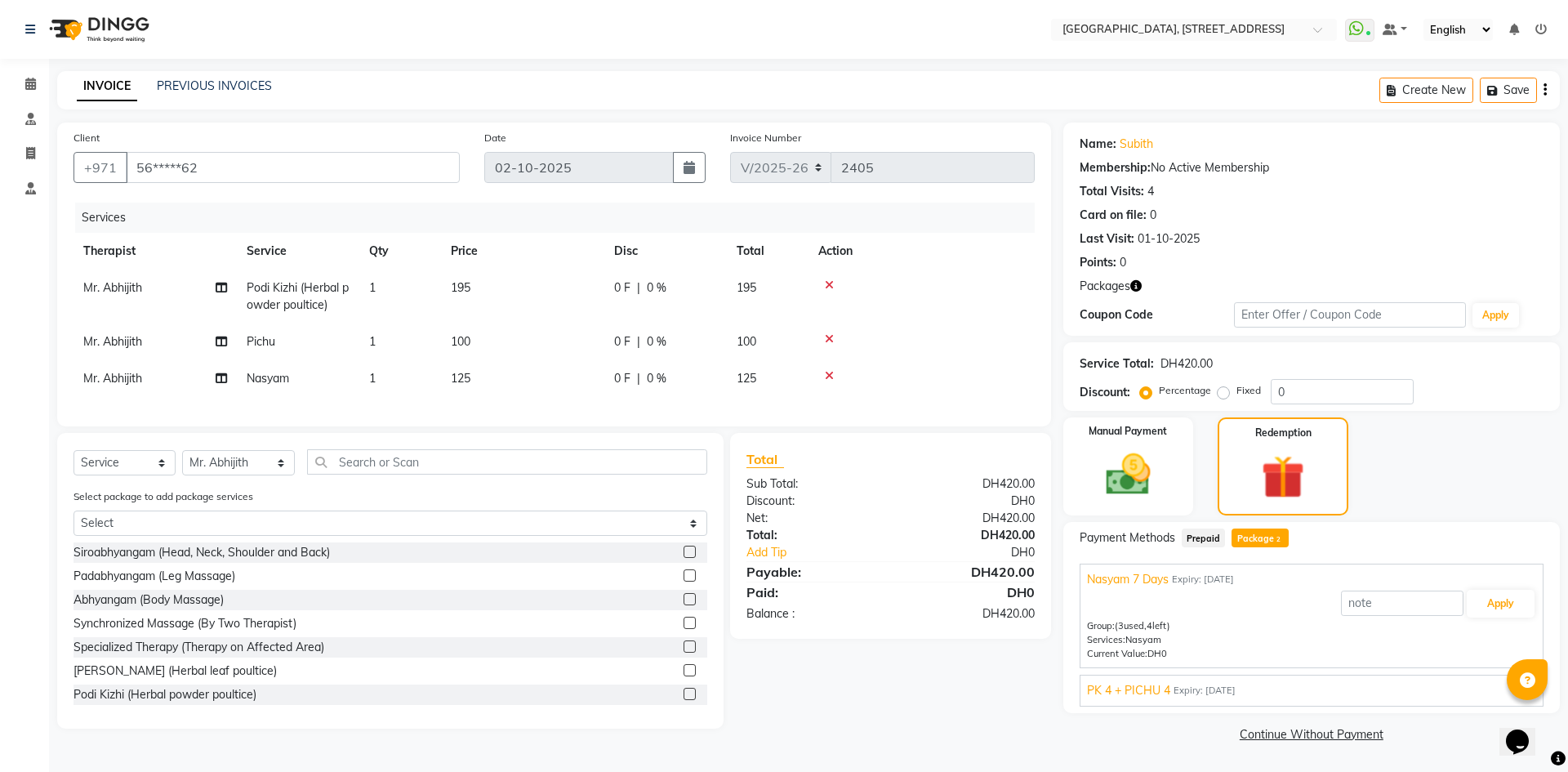
click at [1497, 587] on div "Nasyam 7 Days Expiry: [DATE]" at bounding box center [1312, 579] width 449 height 17
click at [1486, 570] on div "Nasyam 7 Days Expiry: [DATE] Apply Group: (3 used, 4 left) Services: Nasyam Cur…" at bounding box center [1312, 579] width 464 height 32
click at [1211, 577] on span "Expiry: [DATE]" at bounding box center [1203, 579] width 62 height 14
click at [1514, 609] on button "Apply" at bounding box center [1501, 603] width 68 height 28
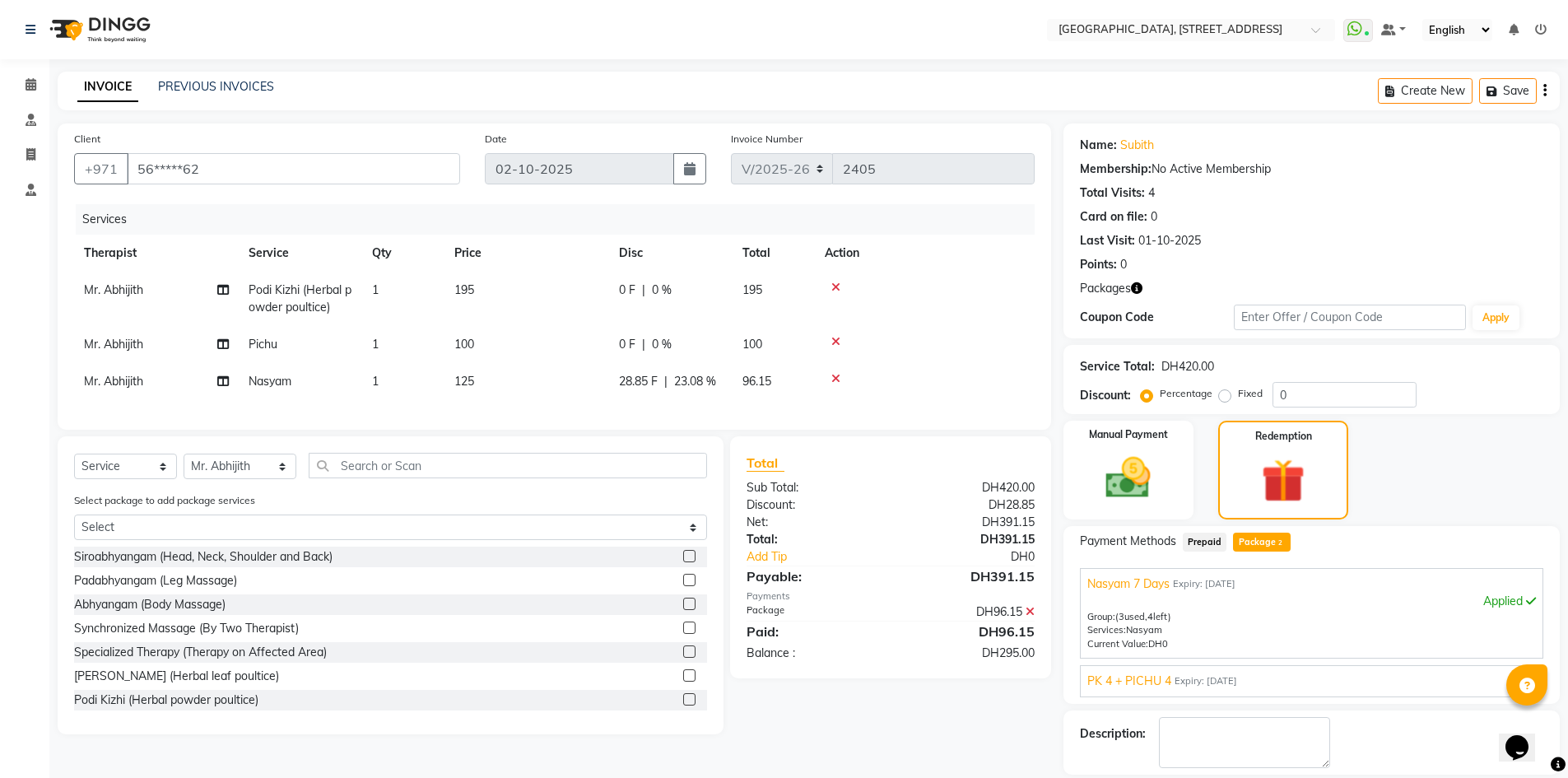
click at [1201, 688] on div "PK 4 + PICHU 4 Expiry: [DATE]" at bounding box center [1310, 681] width 448 height 17
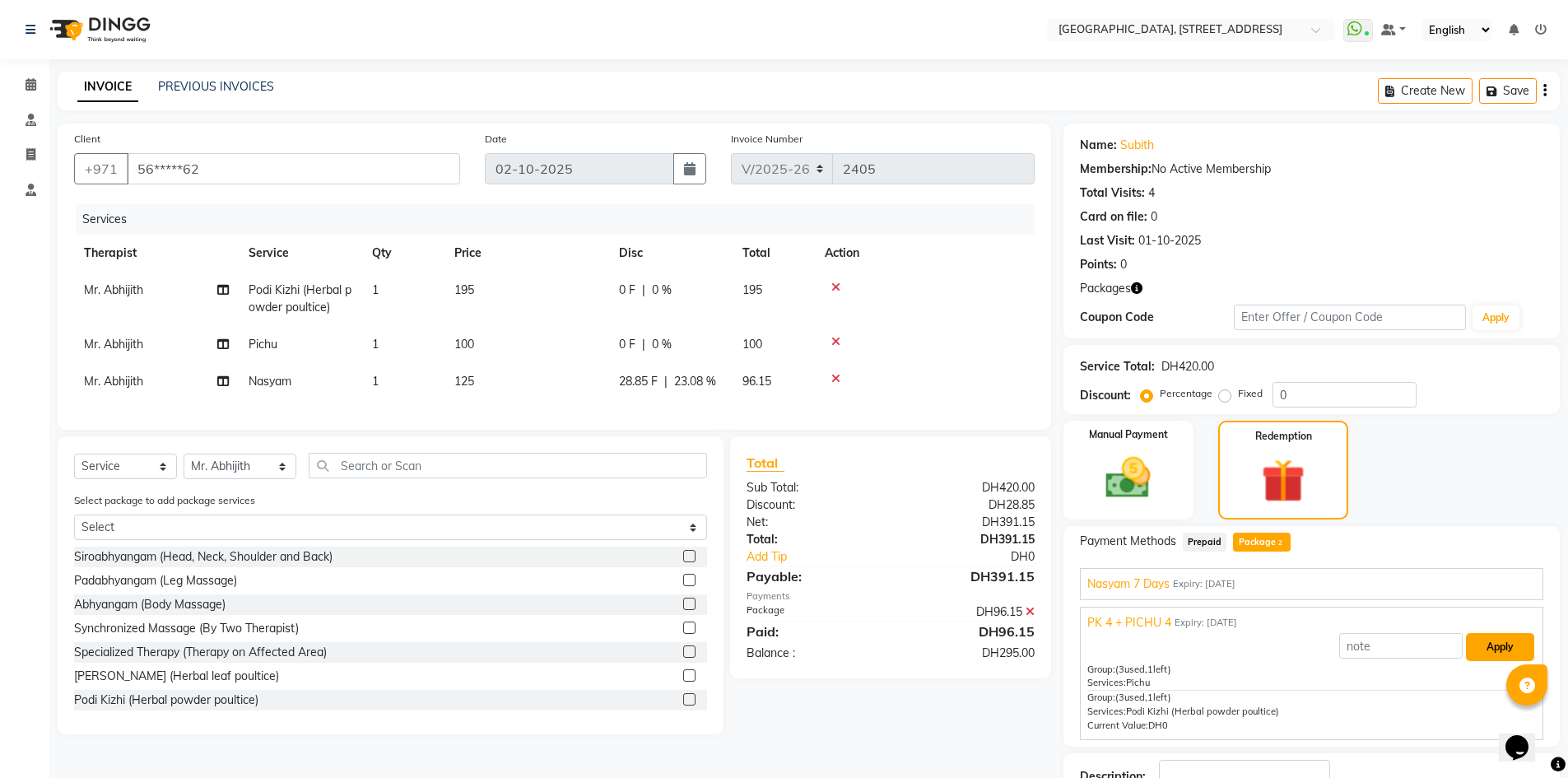
click at [1479, 649] on button "Apply" at bounding box center [1499, 647] width 69 height 28
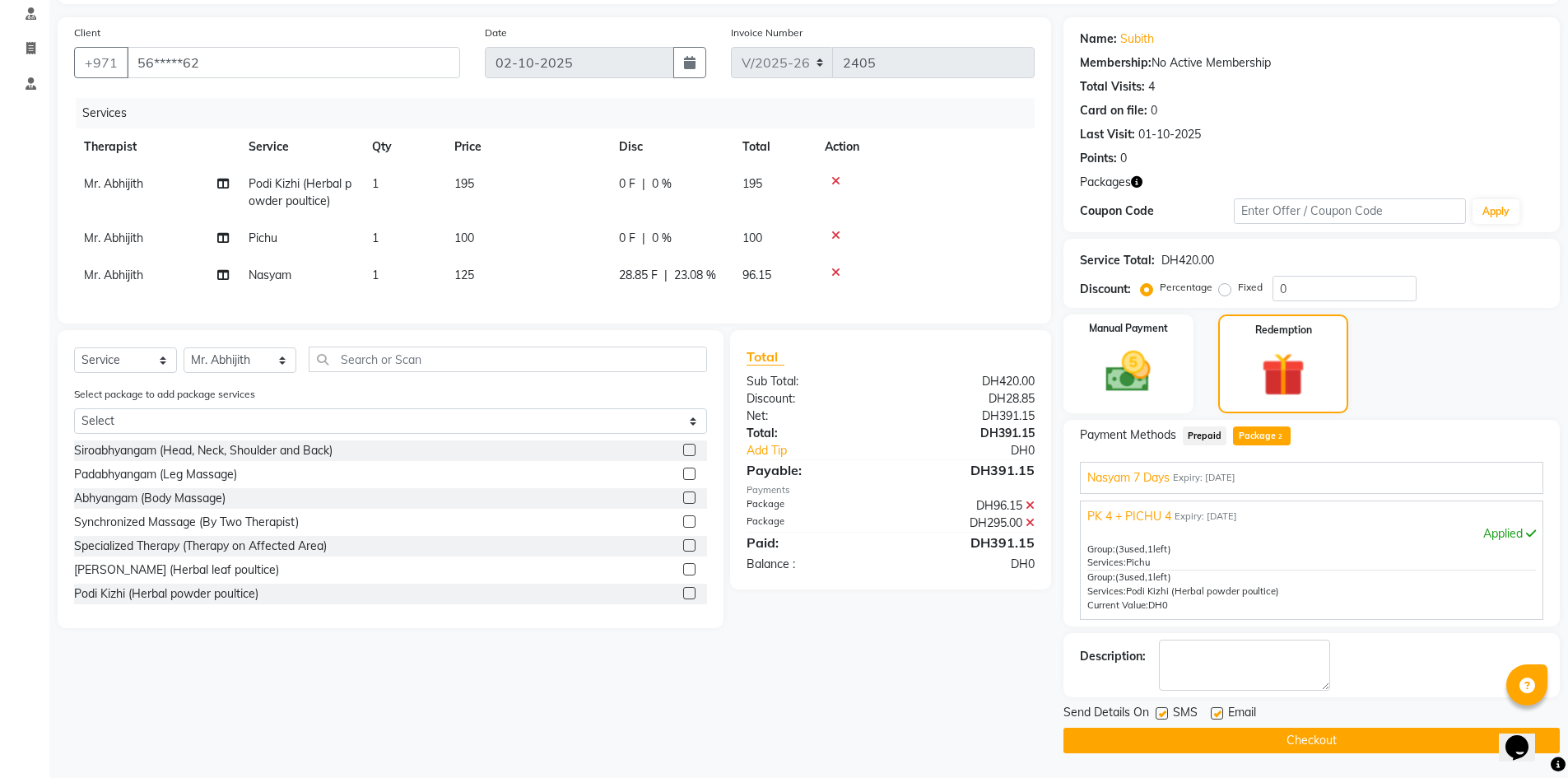
click at [1235, 475] on span "Expiry: [DATE]" at bounding box center [1204, 478] width 63 height 14
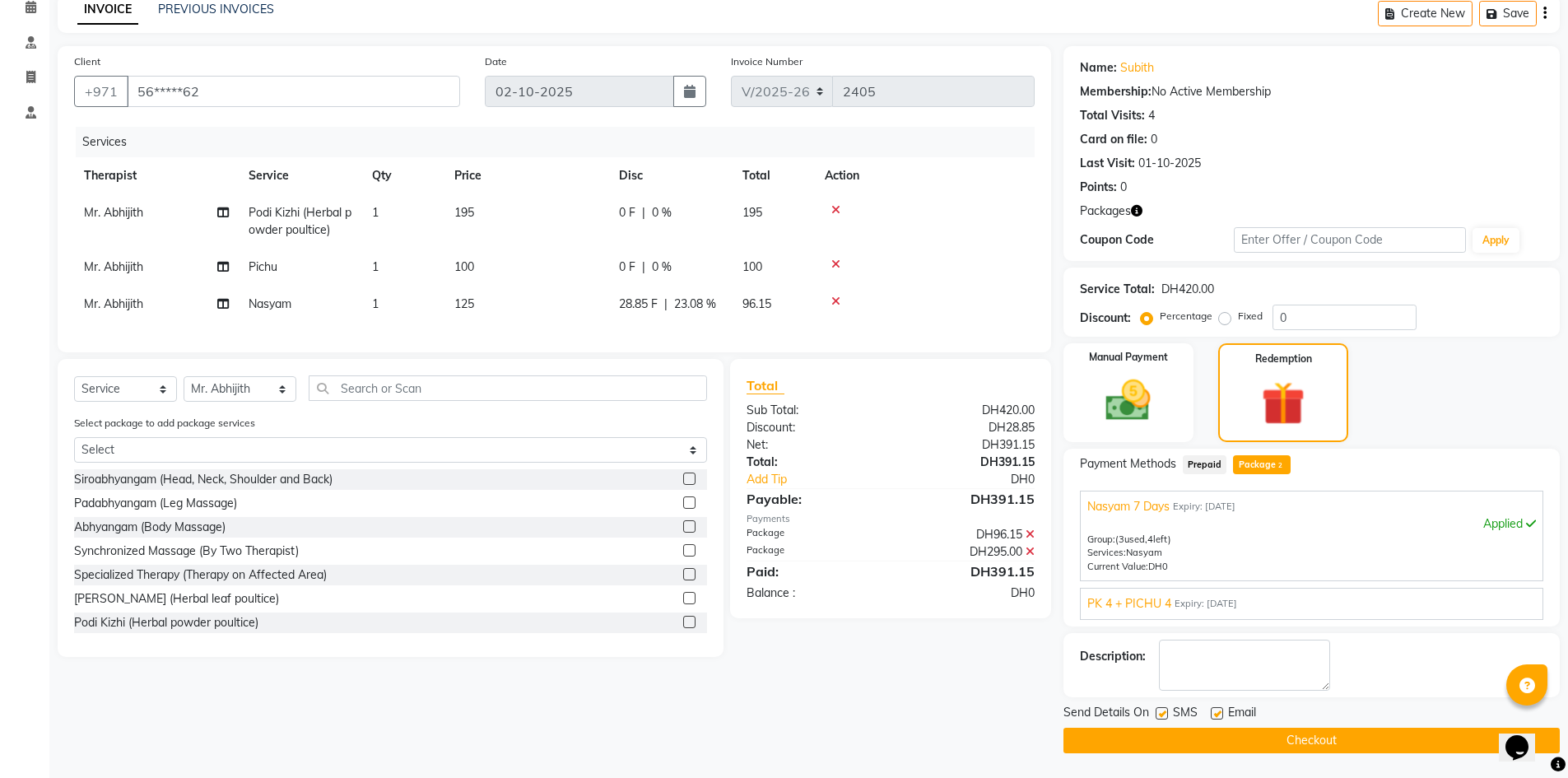
scroll to position [77, 0]
click at [1288, 736] on button "Checkout" at bounding box center [1311, 741] width 496 height 25
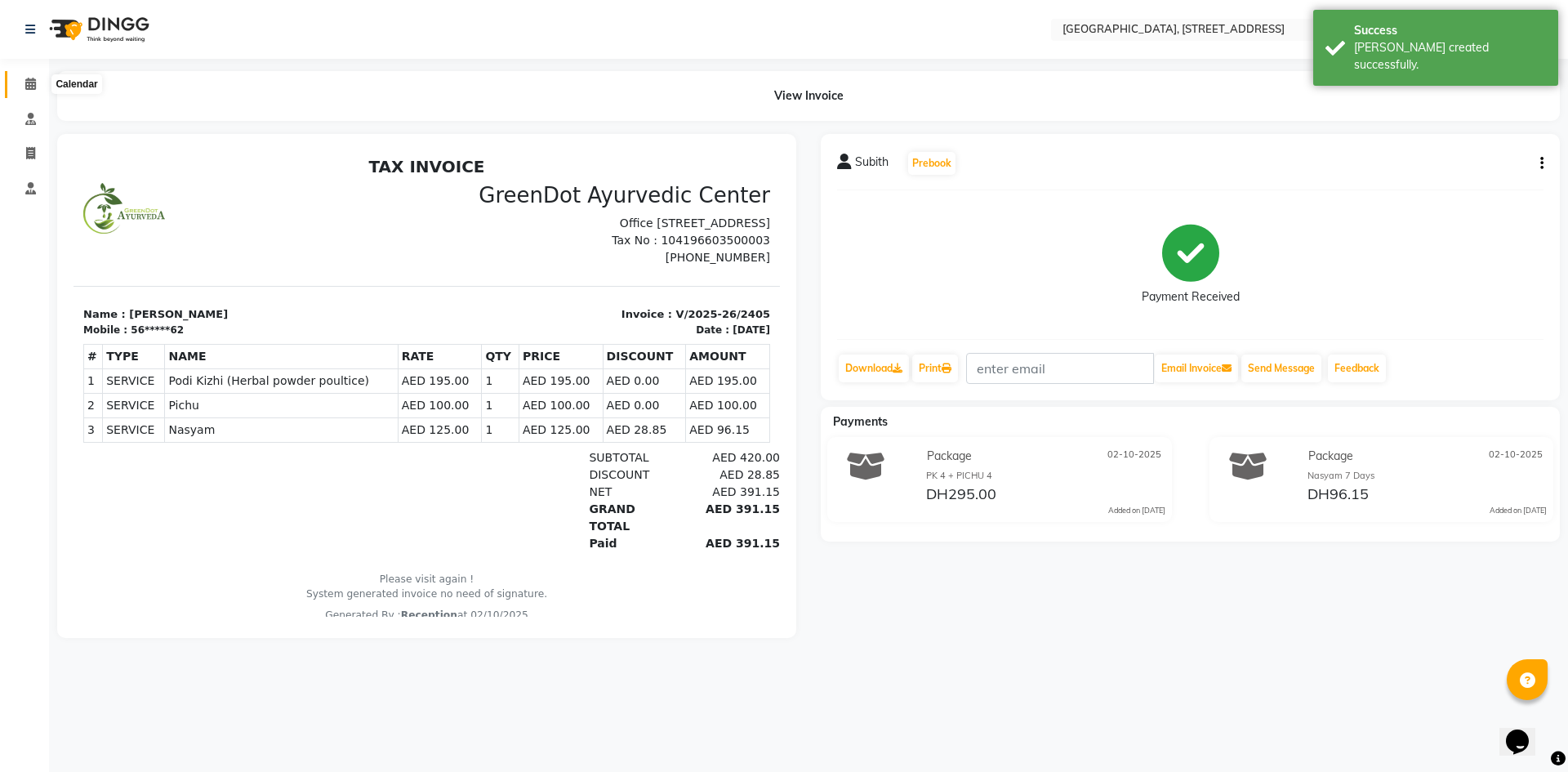
click at [37, 85] on span at bounding box center [30, 84] width 29 height 19
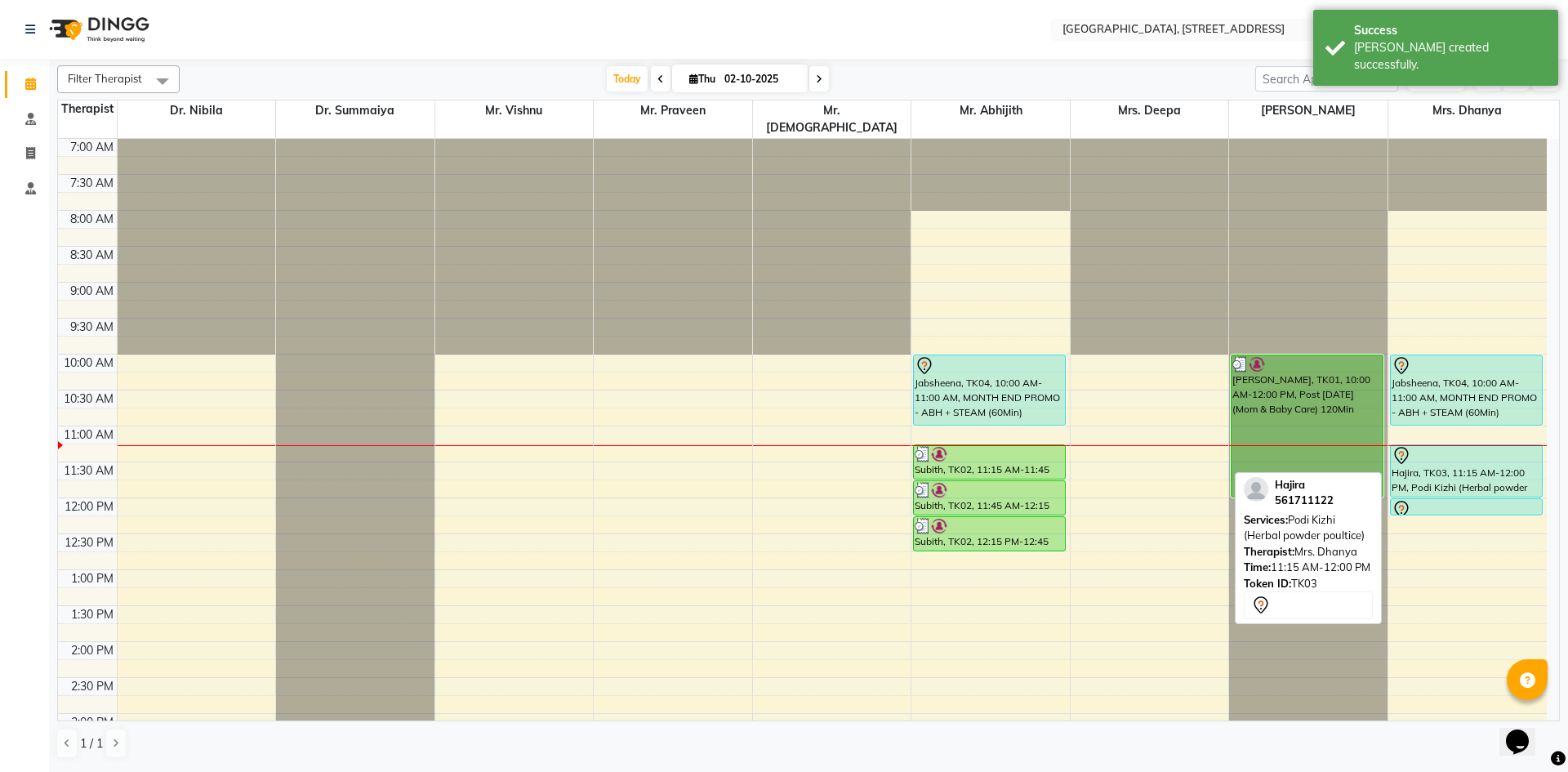
click at [1467, 461] on div "Hajira, TK03, 11:15 AM-12:00 PM, Podi Kizhi (Herbal powder poultice)" at bounding box center [1466, 470] width 151 height 51
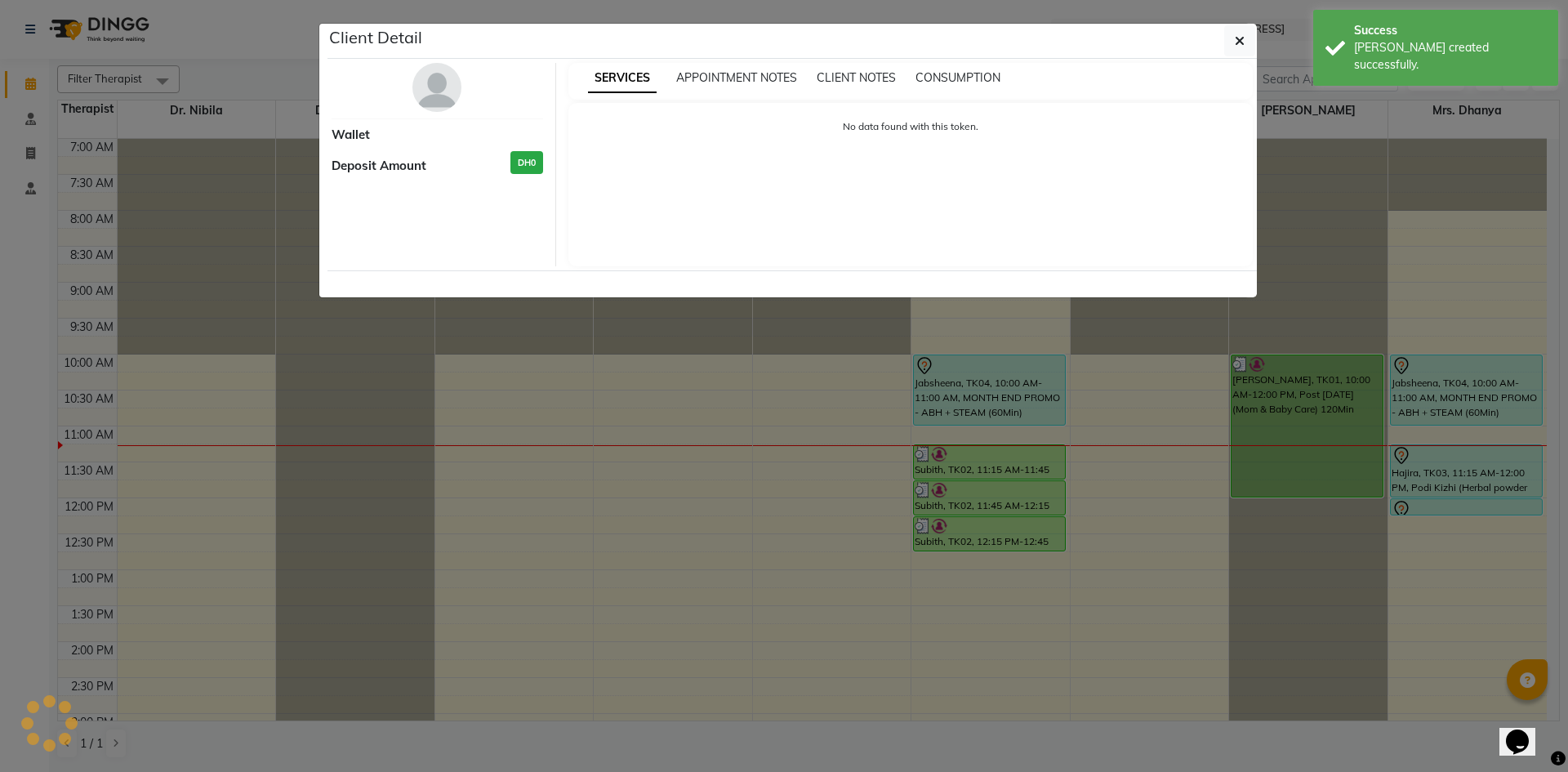
select select "7"
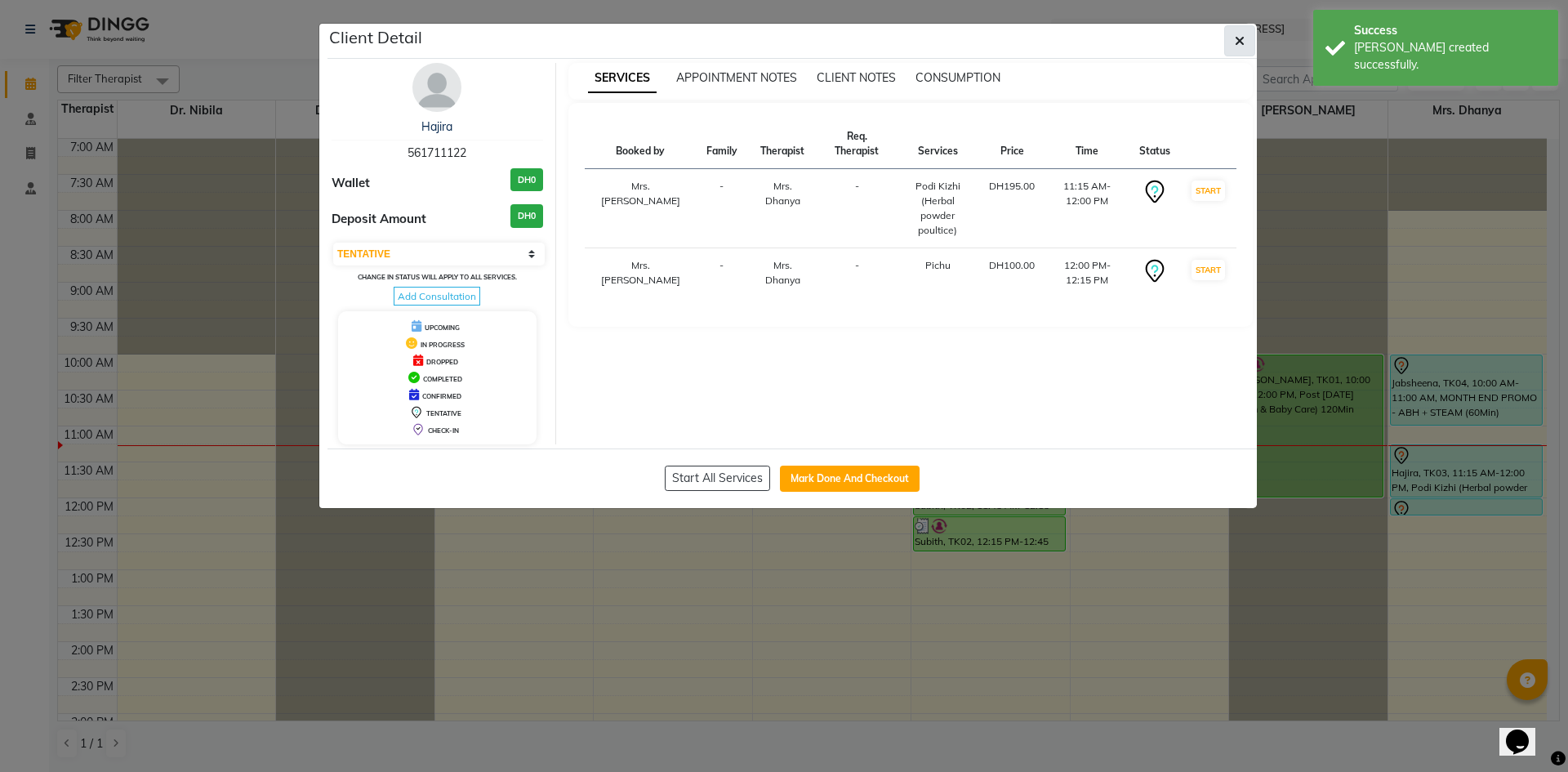
click at [1244, 38] on icon "button" at bounding box center [1240, 41] width 10 height 13
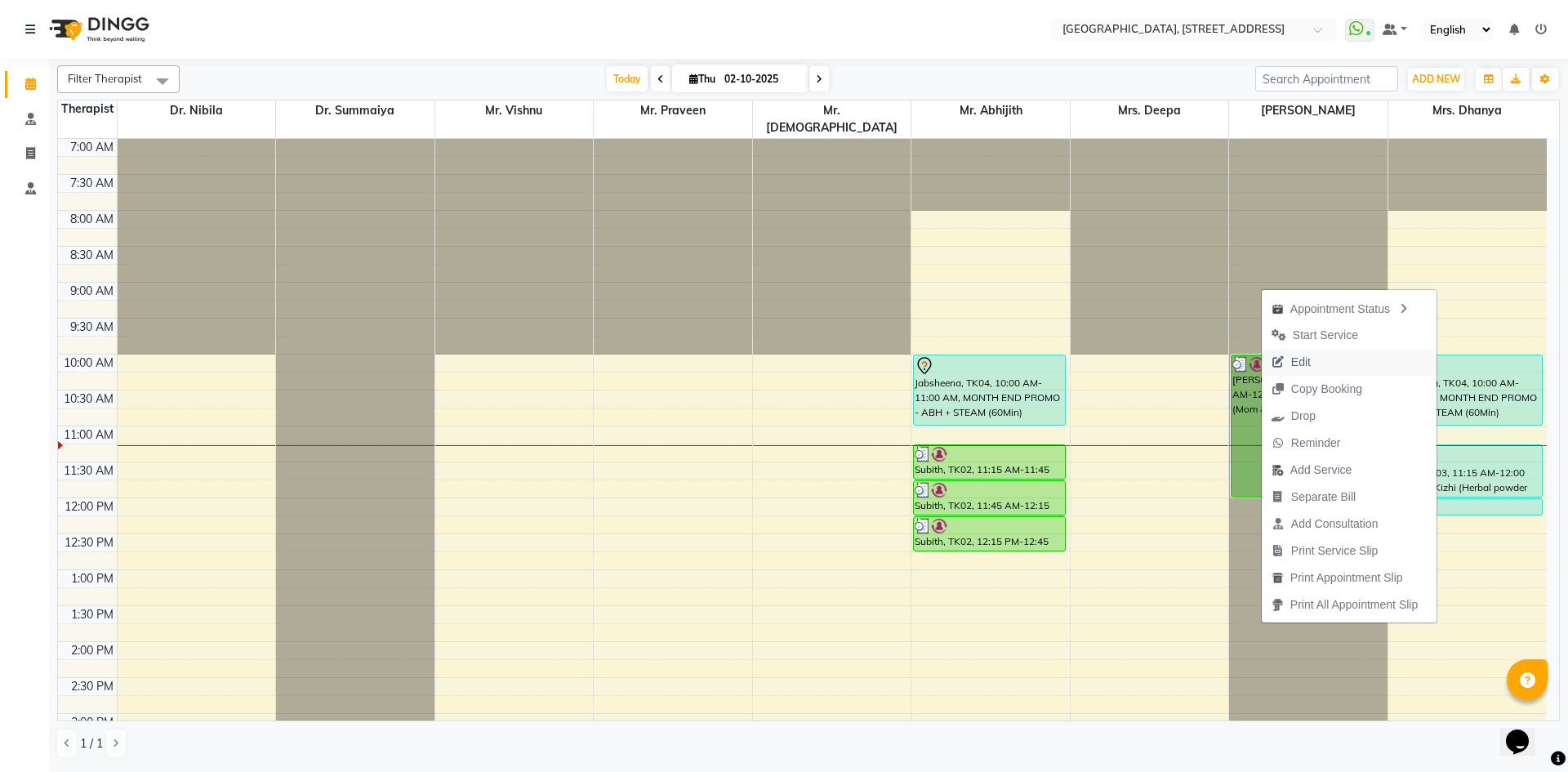
click at [1303, 358] on span "Edit" at bounding box center [1301, 362] width 19 height 17
select select "tentative"
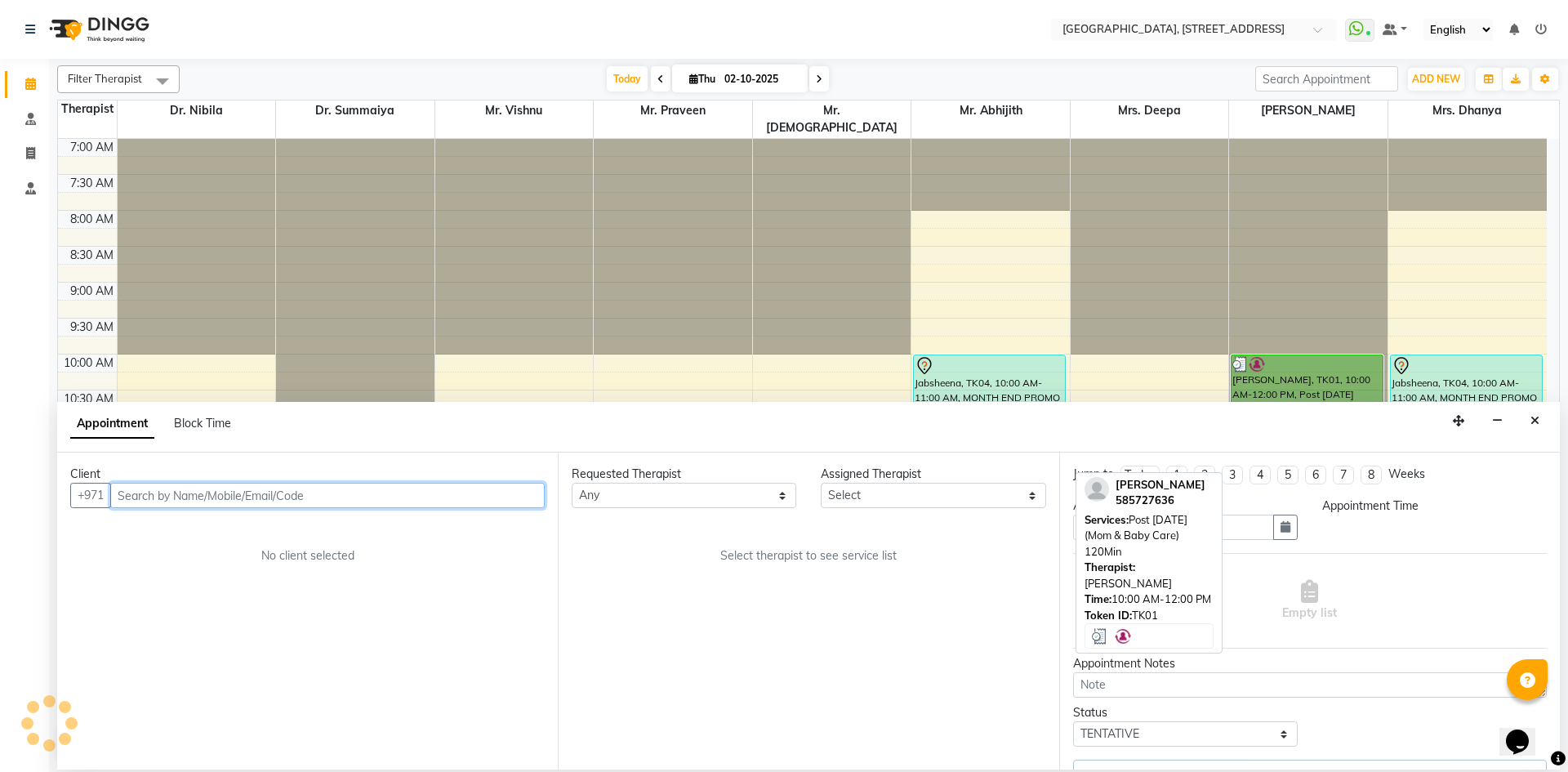
type input "02-10-2025"
select select "675"
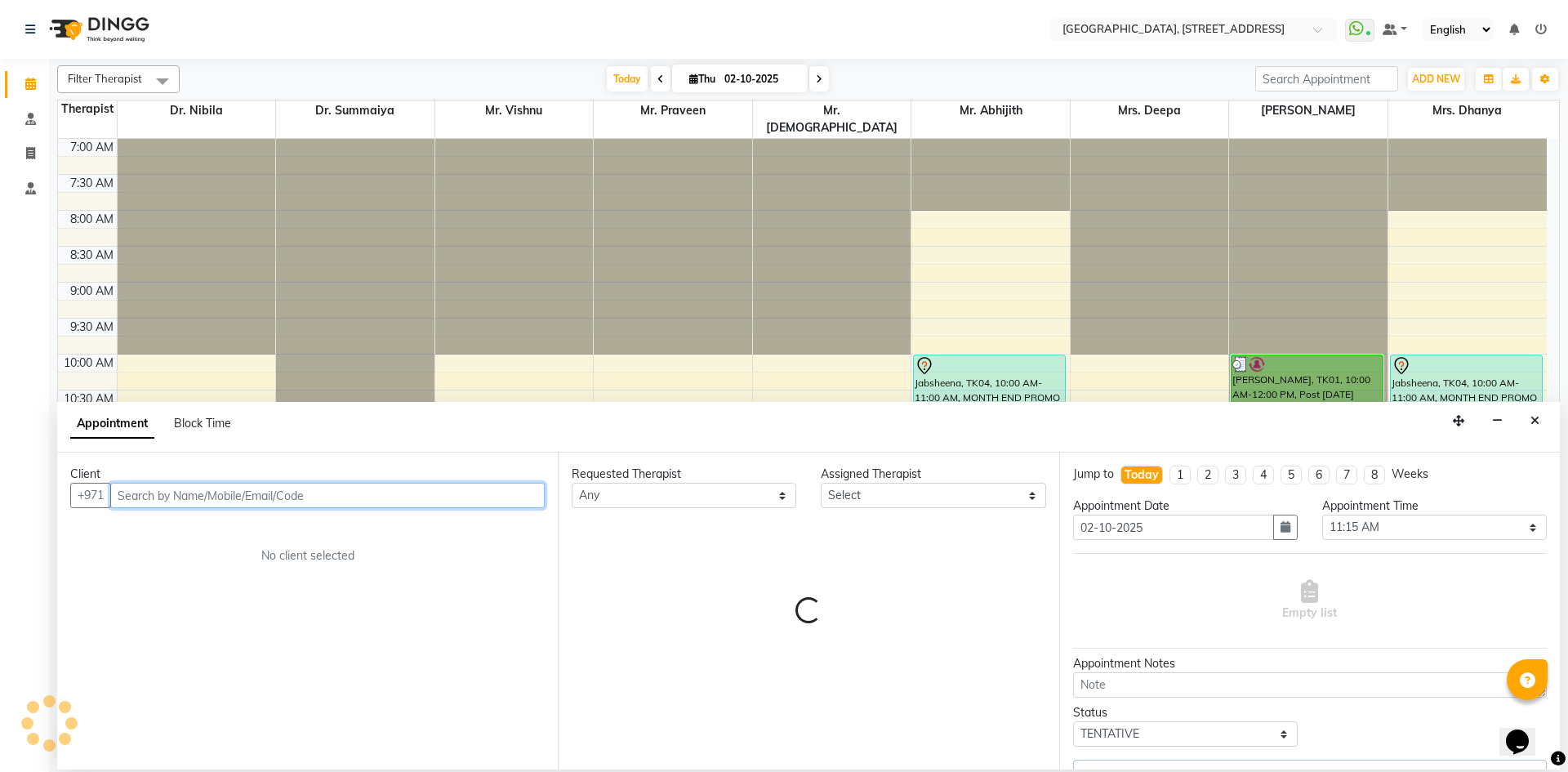
select select "64145"
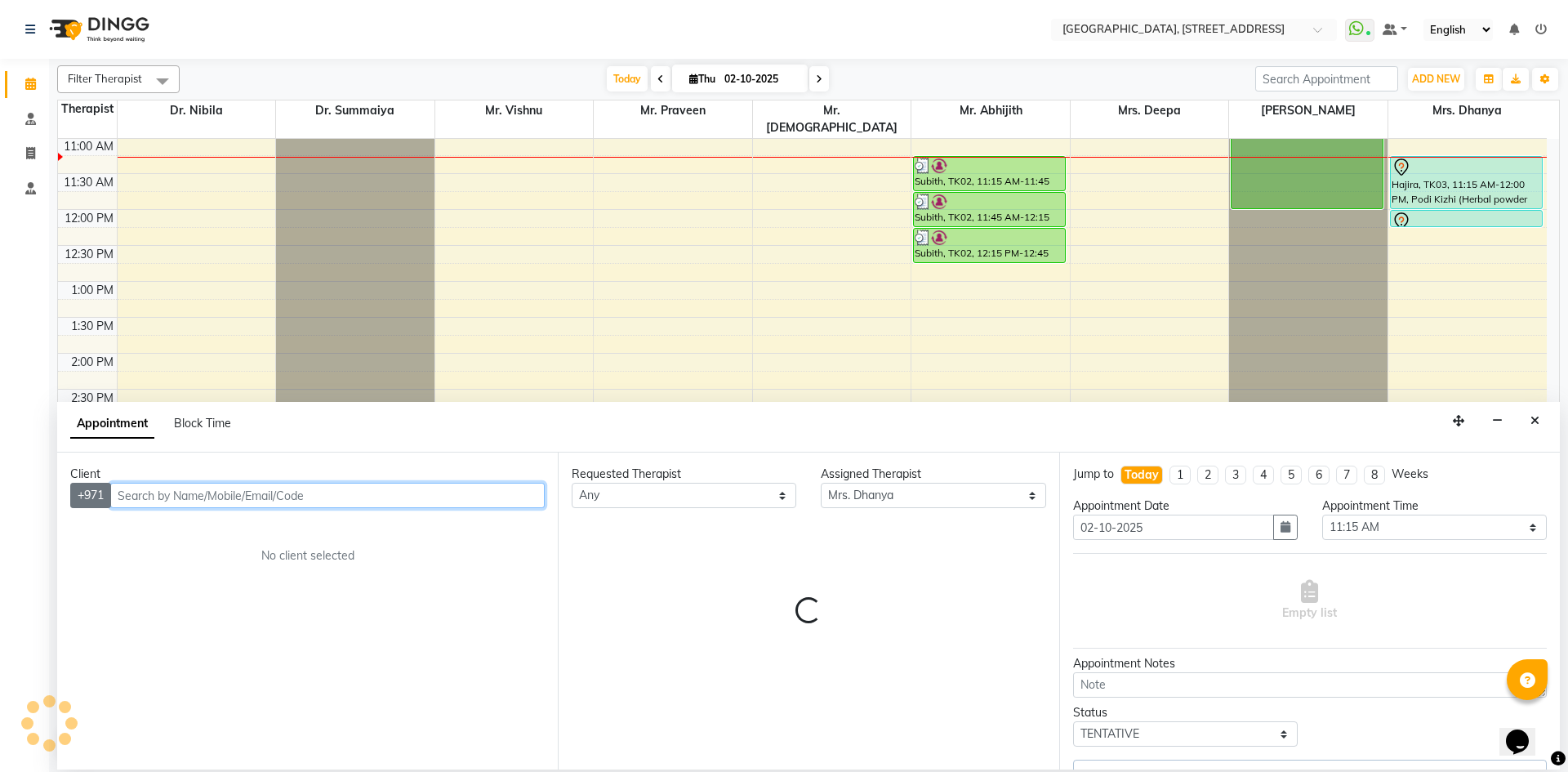
select select "1960"
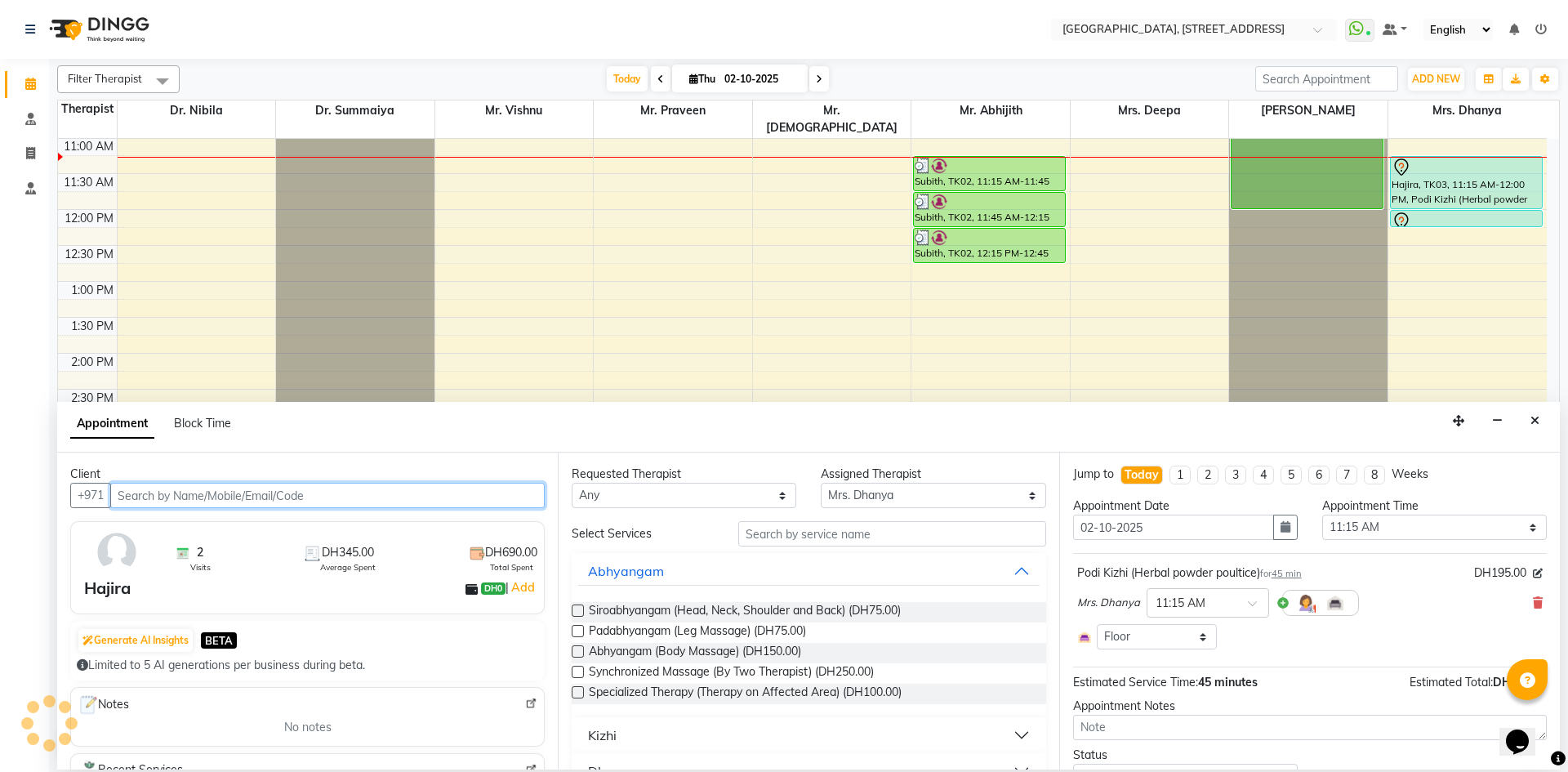
select select "1960"
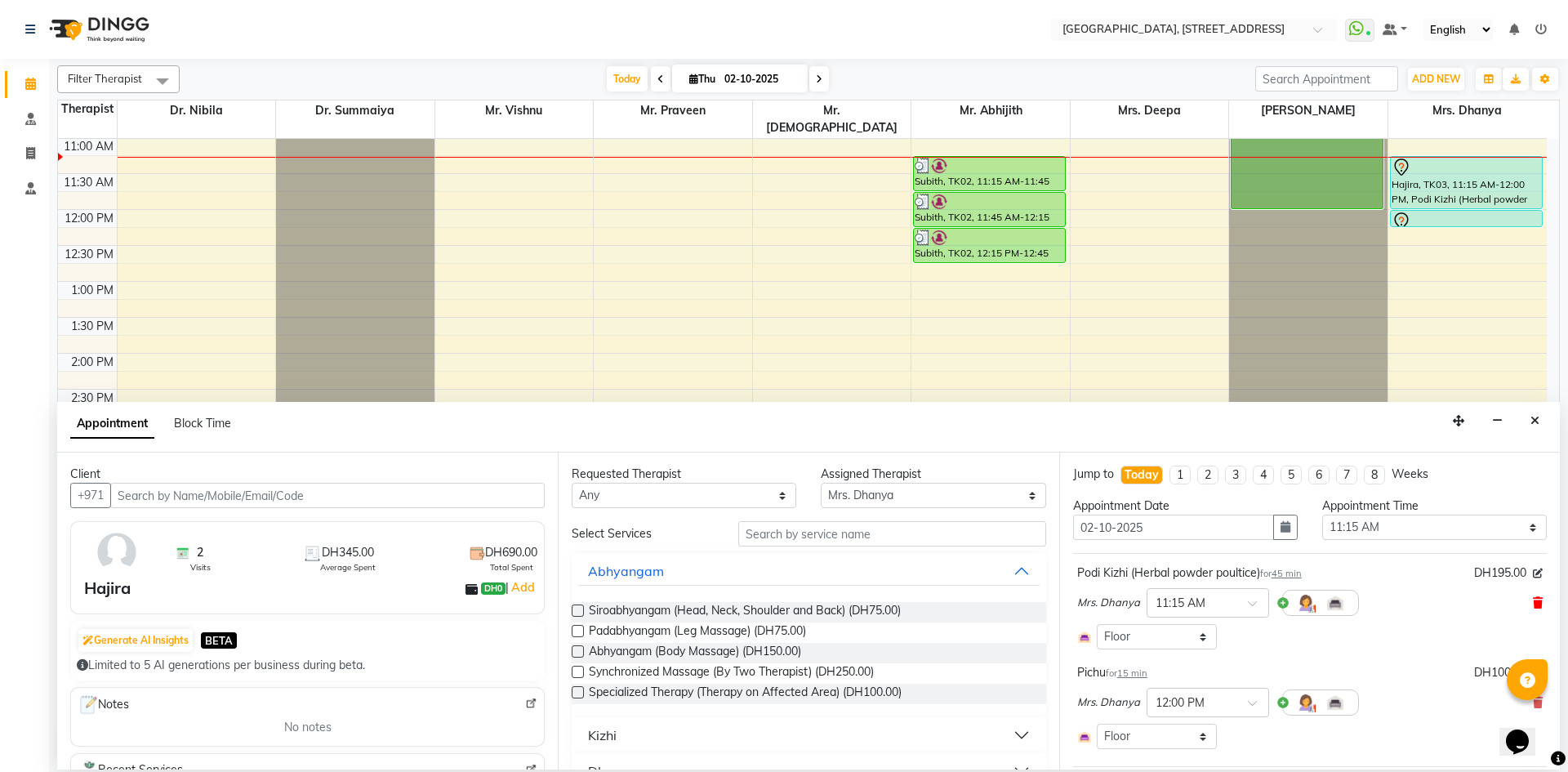
click at [1533, 599] on icon at bounding box center [1538, 603] width 10 height 12
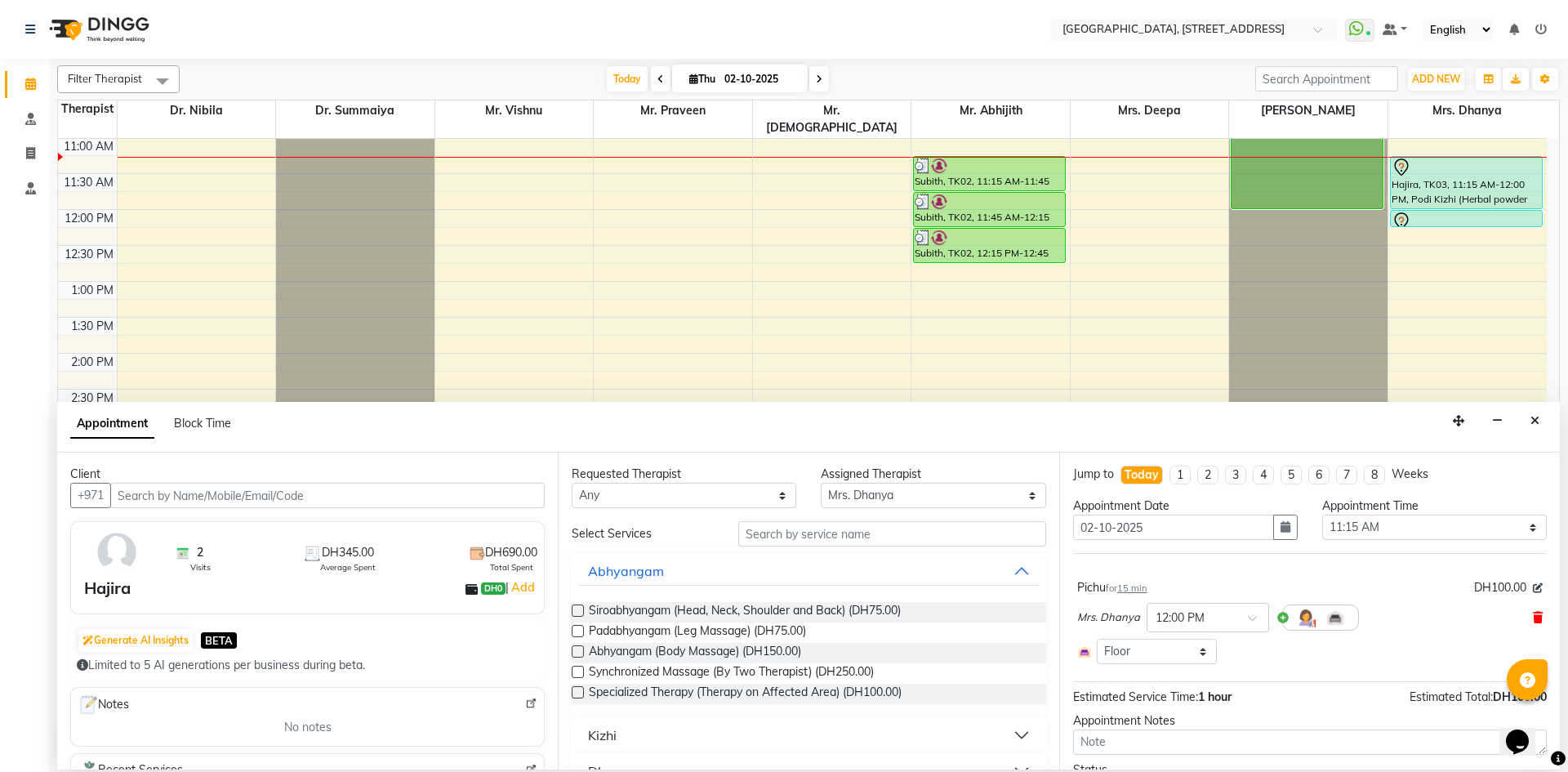
click at [1533, 618] on icon at bounding box center [1538, 618] width 10 height 12
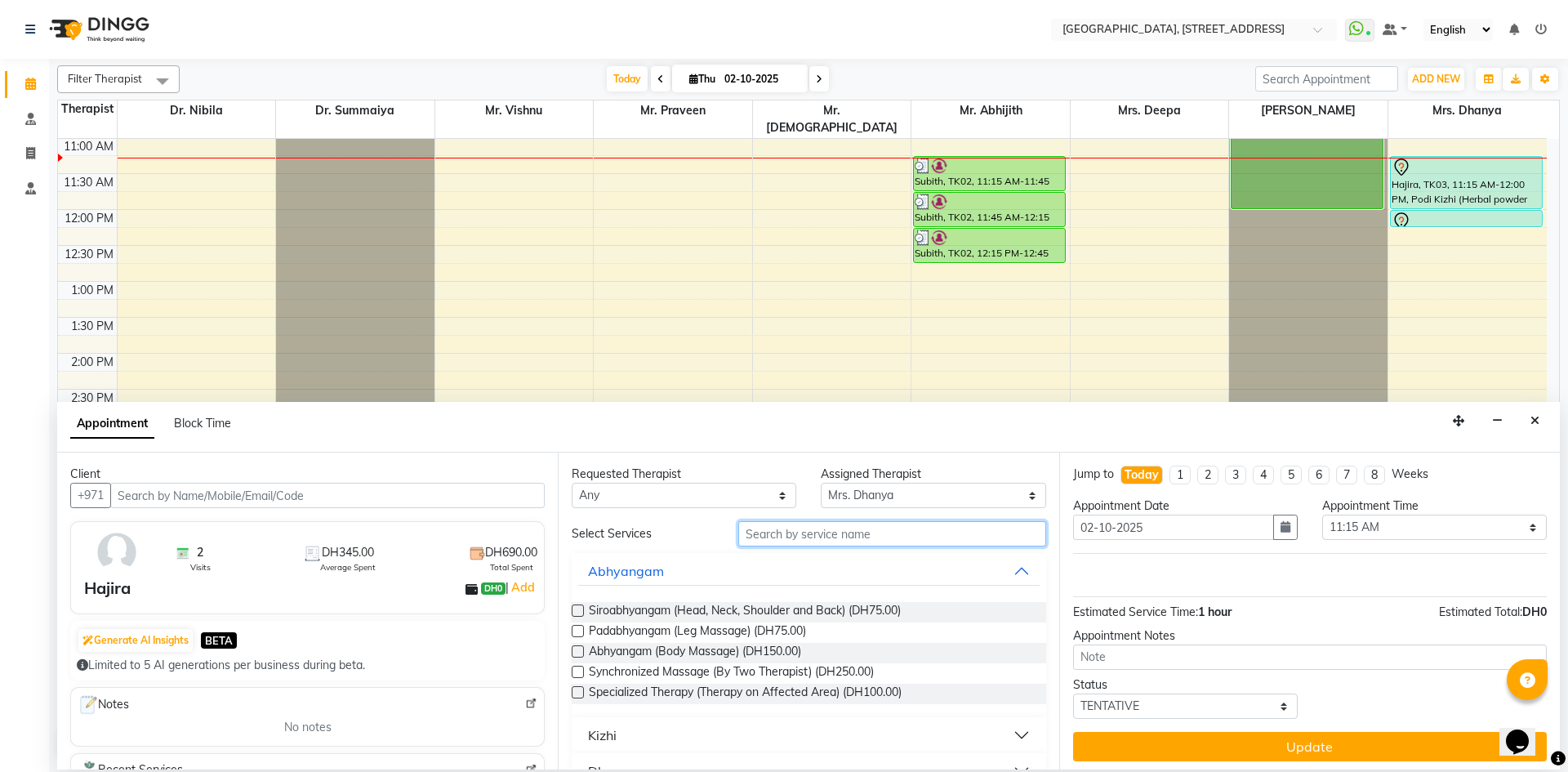
click at [824, 537] on input "text" at bounding box center [892, 534] width 308 height 25
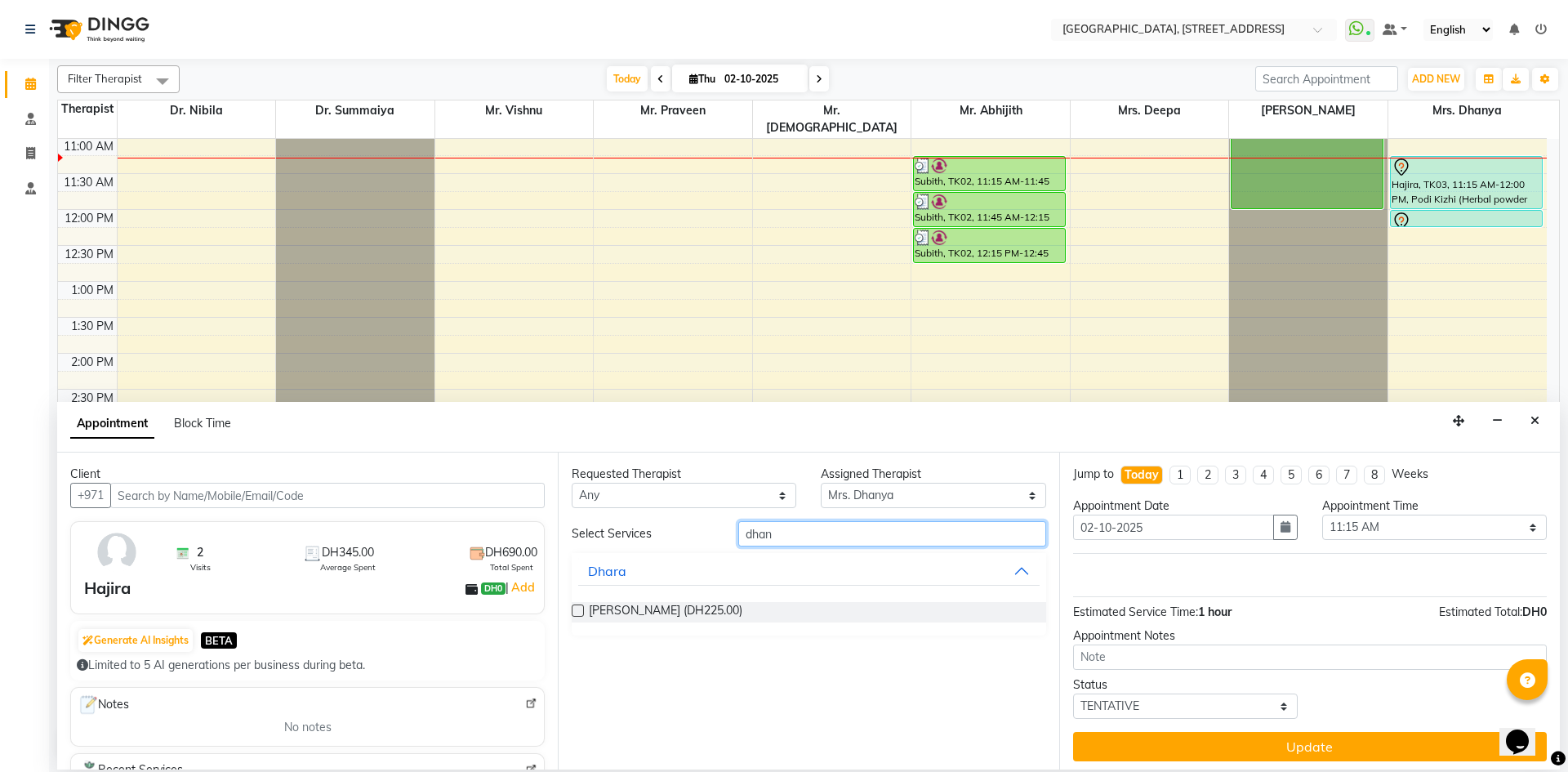
type input "dhan"
click at [579, 610] on label at bounding box center [578, 611] width 13 height 13
click at [579, 610] on input "checkbox" at bounding box center [577, 612] width 11 height 11
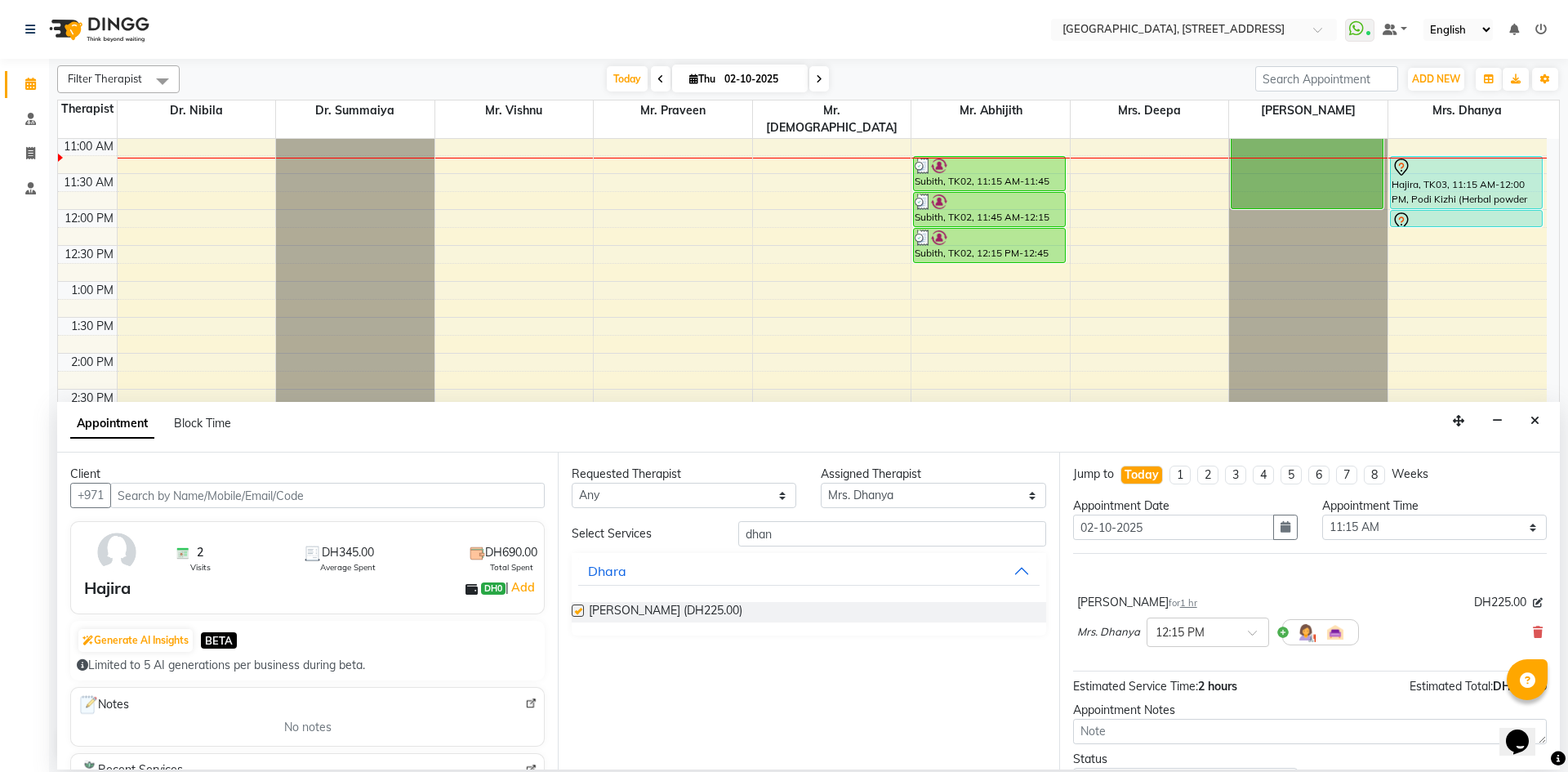
checkbox input "false"
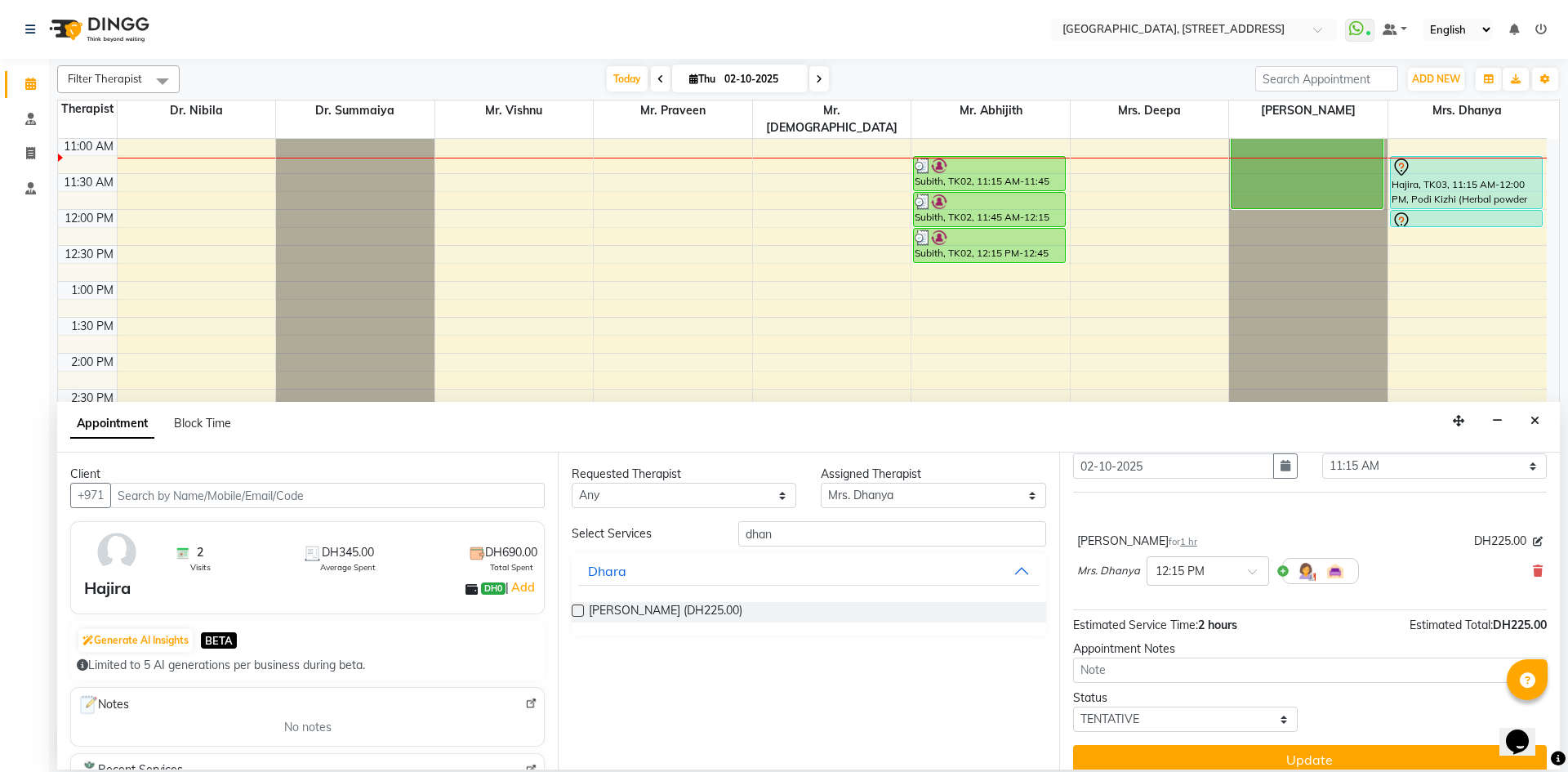
scroll to position [79, 0]
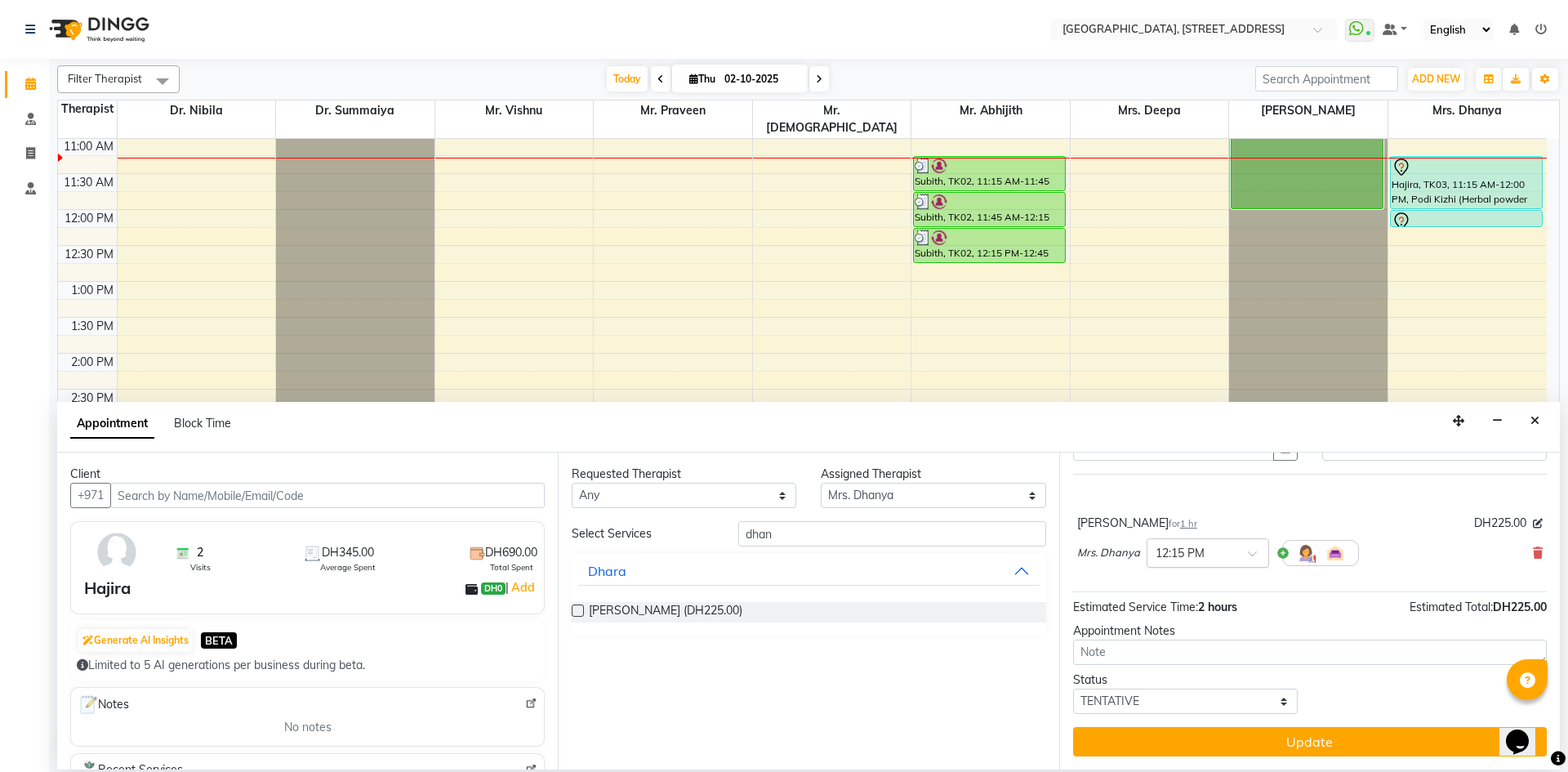
click at [1249, 555] on span at bounding box center [1258, 558] width 20 height 17
click at [1196, 597] on div "11:15 AM" at bounding box center [1208, 593] width 121 height 30
click at [1322, 620] on div "Jump to [DATE] 1 2 3 4 5 6 7 8 Weeks Appointment Date [DATE] Appointment Time S…" at bounding box center [1310, 611] width 501 height 317
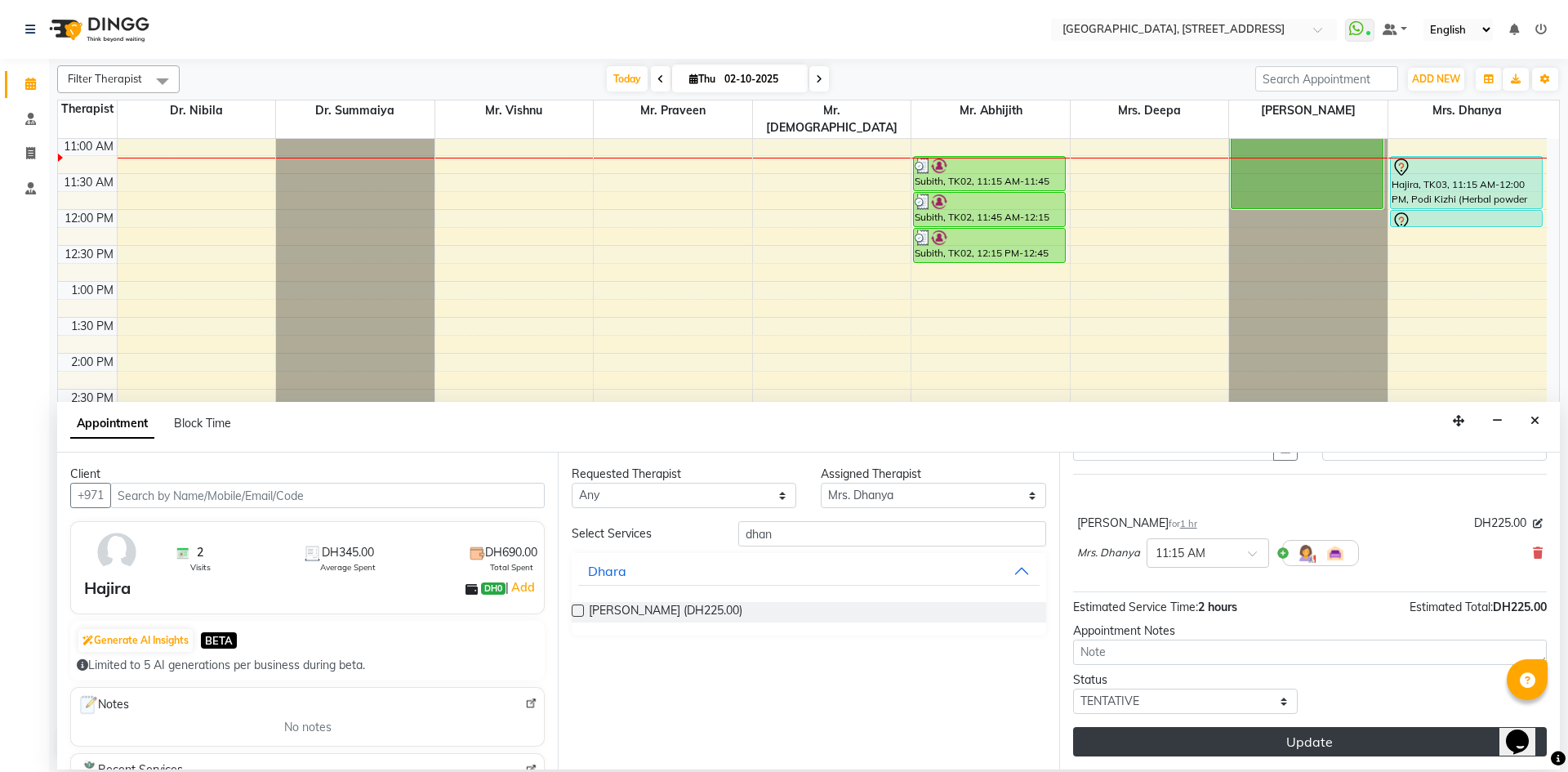
click at [1280, 729] on button "Update" at bounding box center [1310, 742] width 473 height 29
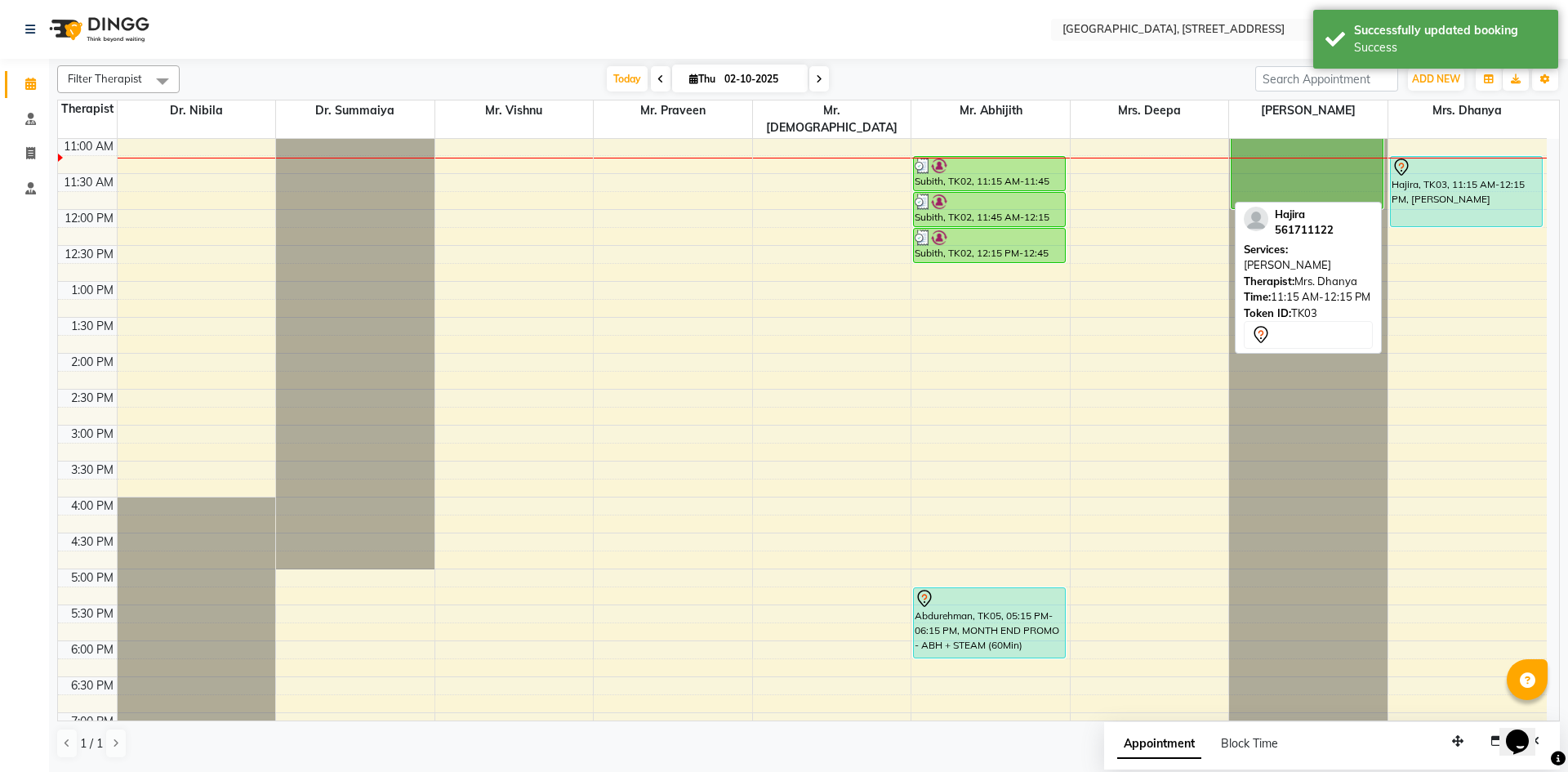
click at [1443, 178] on div "Hajira, TK03, 11:15 AM-12:15 PM, [PERSON_NAME]" at bounding box center [1466, 192] width 151 height 70
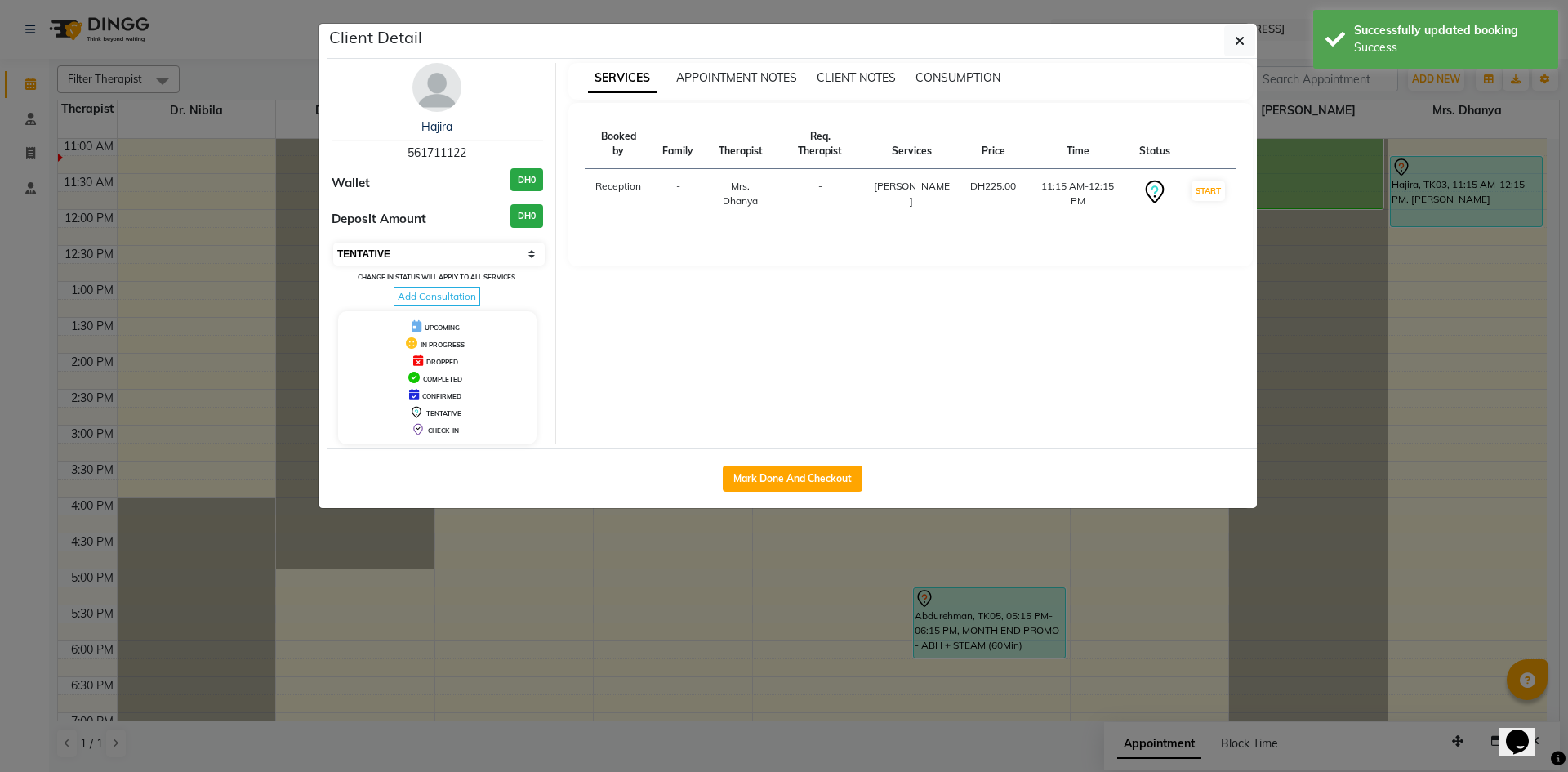
click at [525, 257] on select "Select IN SERVICE CONFIRMED TENTATIVE CHECK IN MARK DONE DROPPED UPCOMING" at bounding box center [439, 254] width 212 height 23
select select "3"
click at [333, 243] on select "Select IN SERVICE CONFIRMED TENTATIVE CHECK IN MARK DONE DROPPED UPCOMING" at bounding box center [439, 254] width 212 height 23
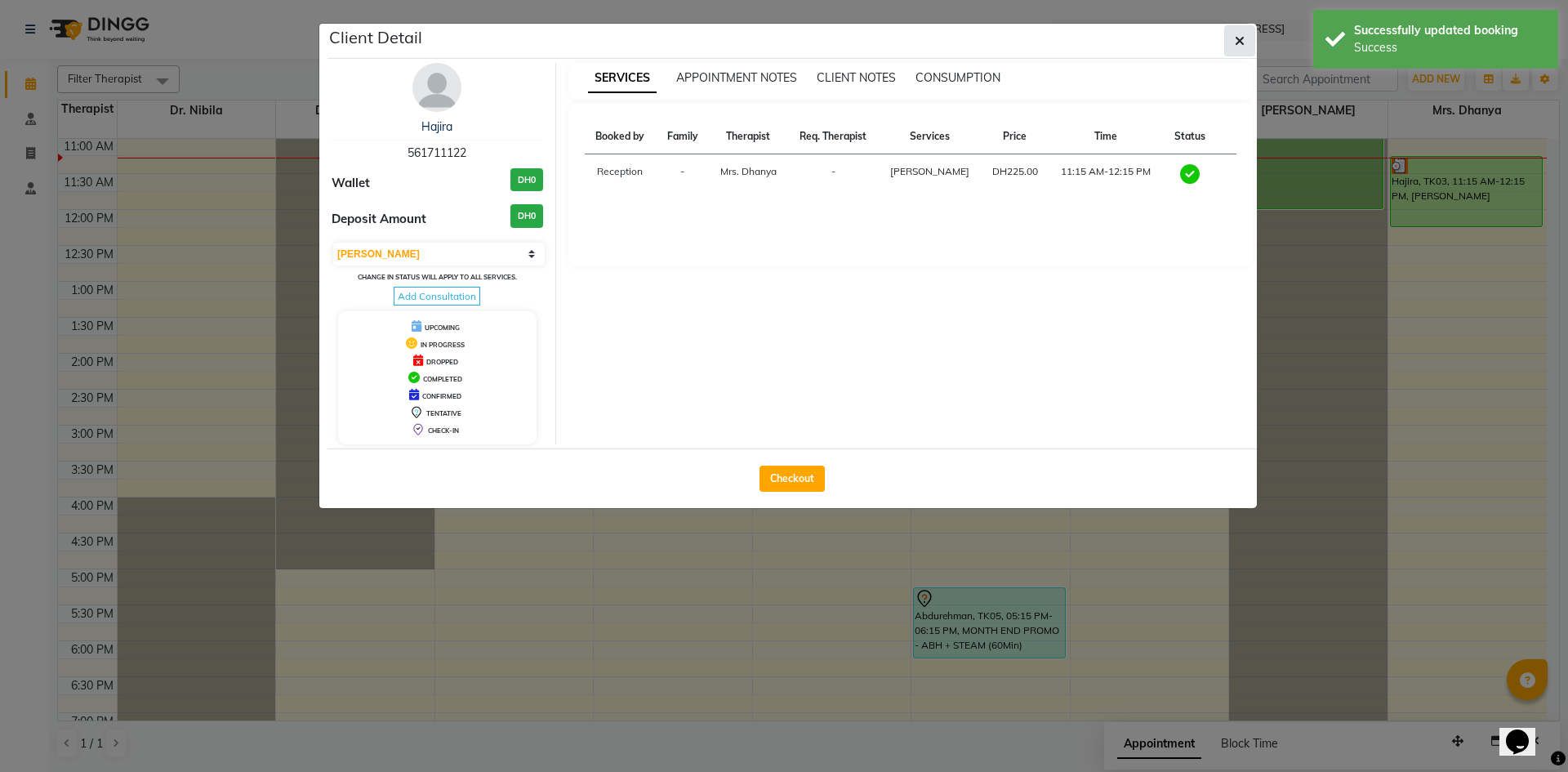
click at [1236, 45] on icon "button" at bounding box center [1240, 41] width 10 height 13
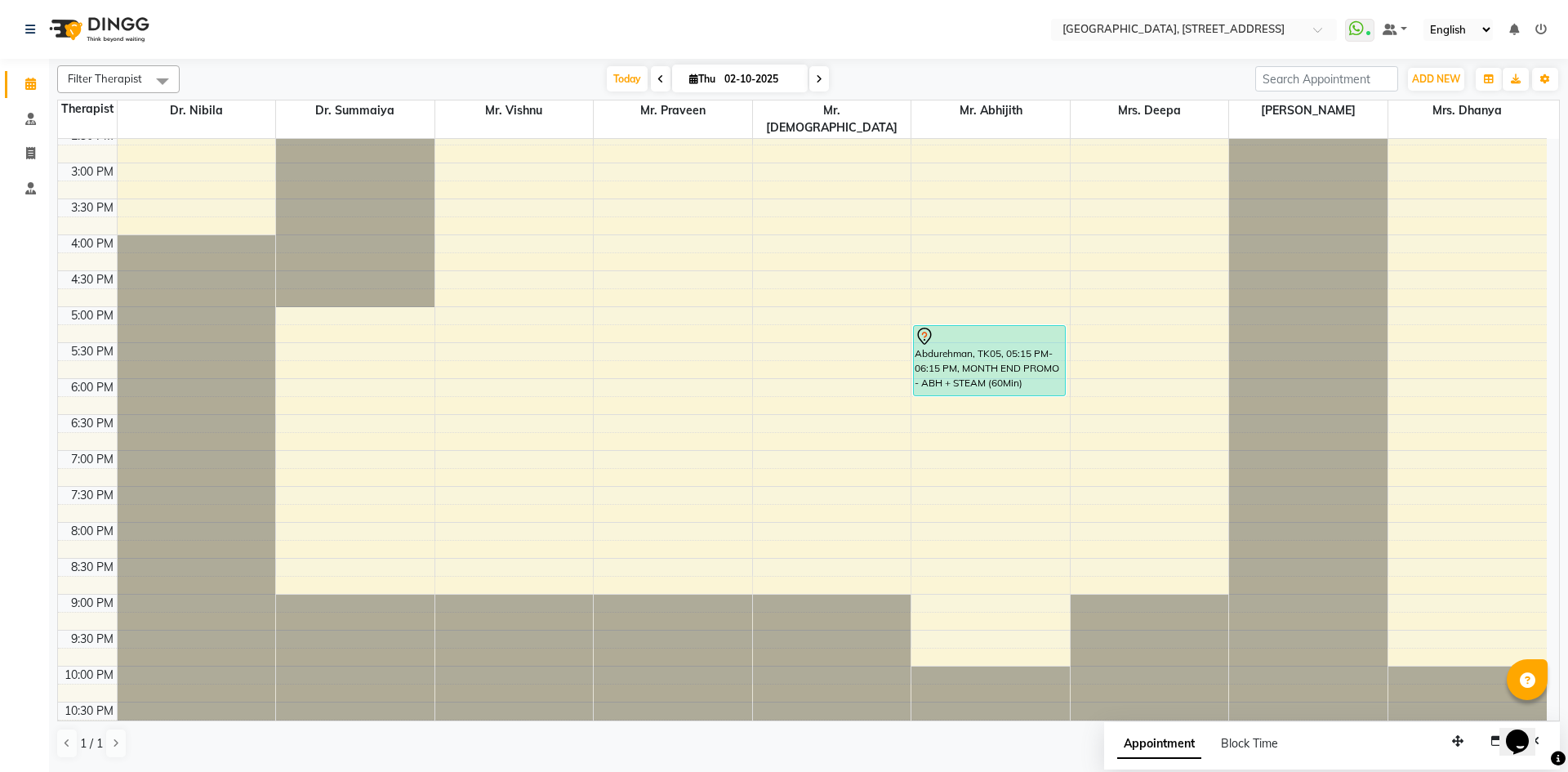
scroll to position [0, 0]
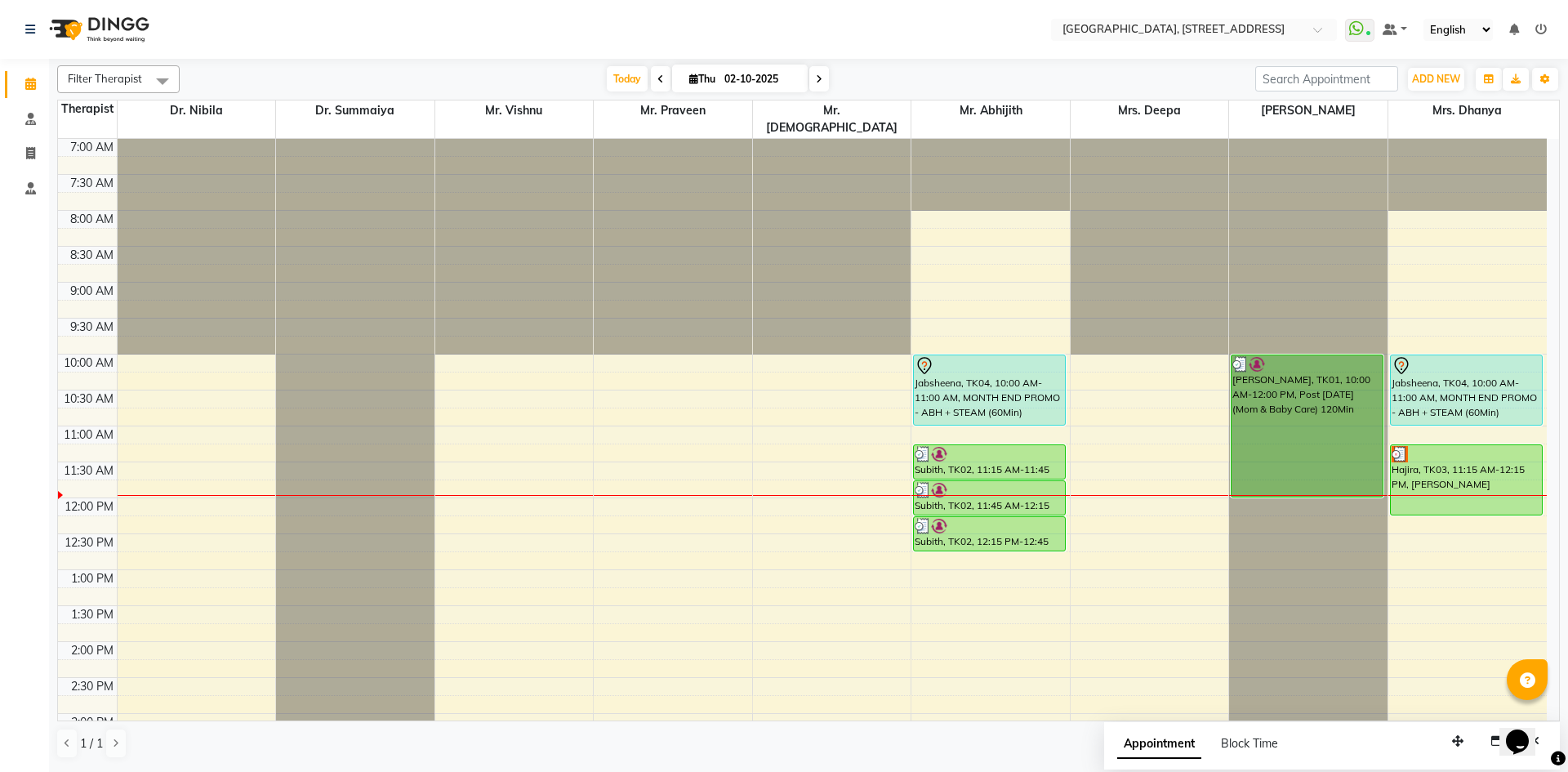
click at [784, 81] on input "02-10-2025" at bounding box center [760, 79] width 82 height 24
select select "10"
select select "2025"
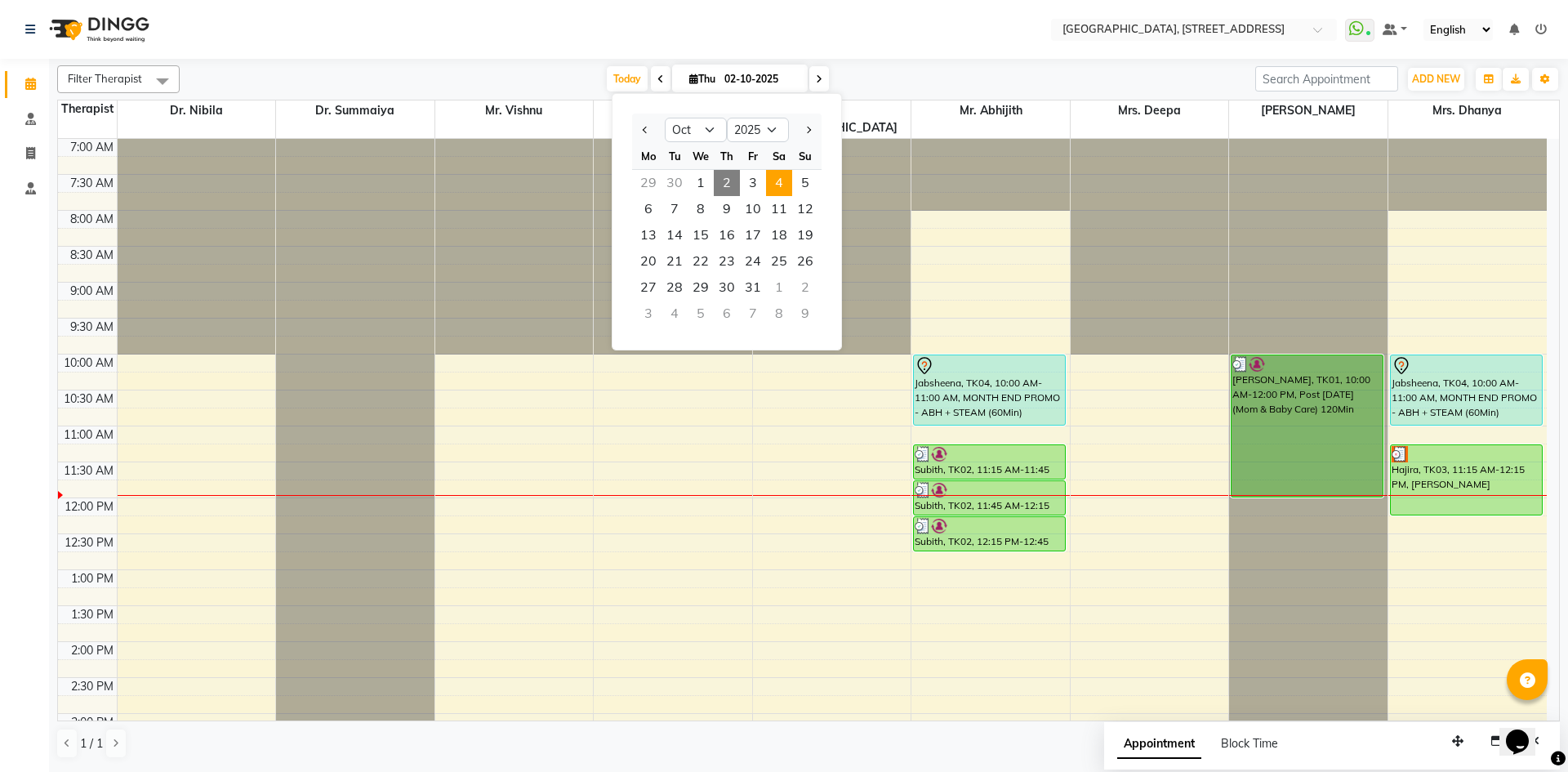
click at [786, 181] on span "4" at bounding box center [779, 182] width 26 height 26
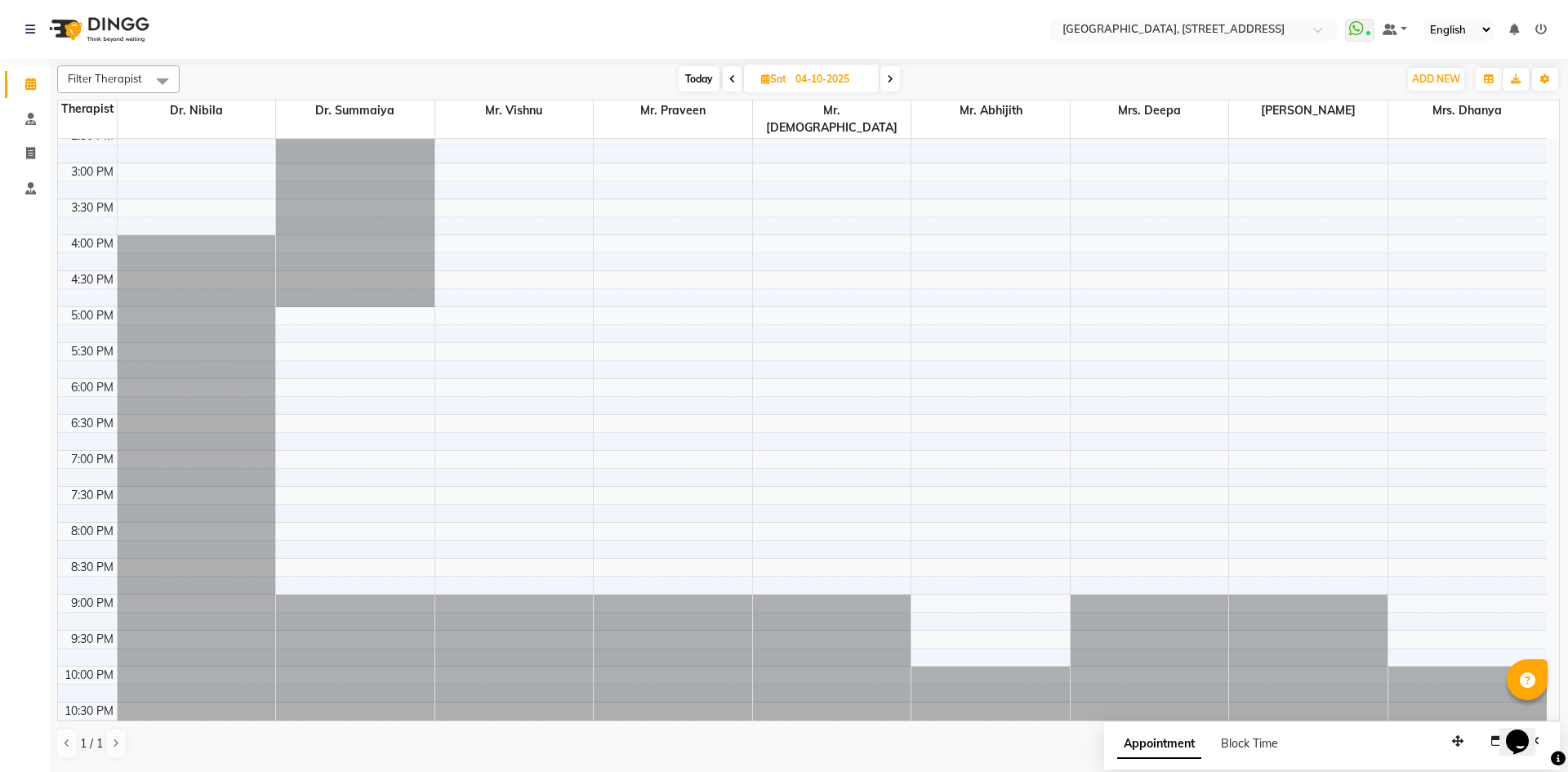
scroll to position [251, 0]
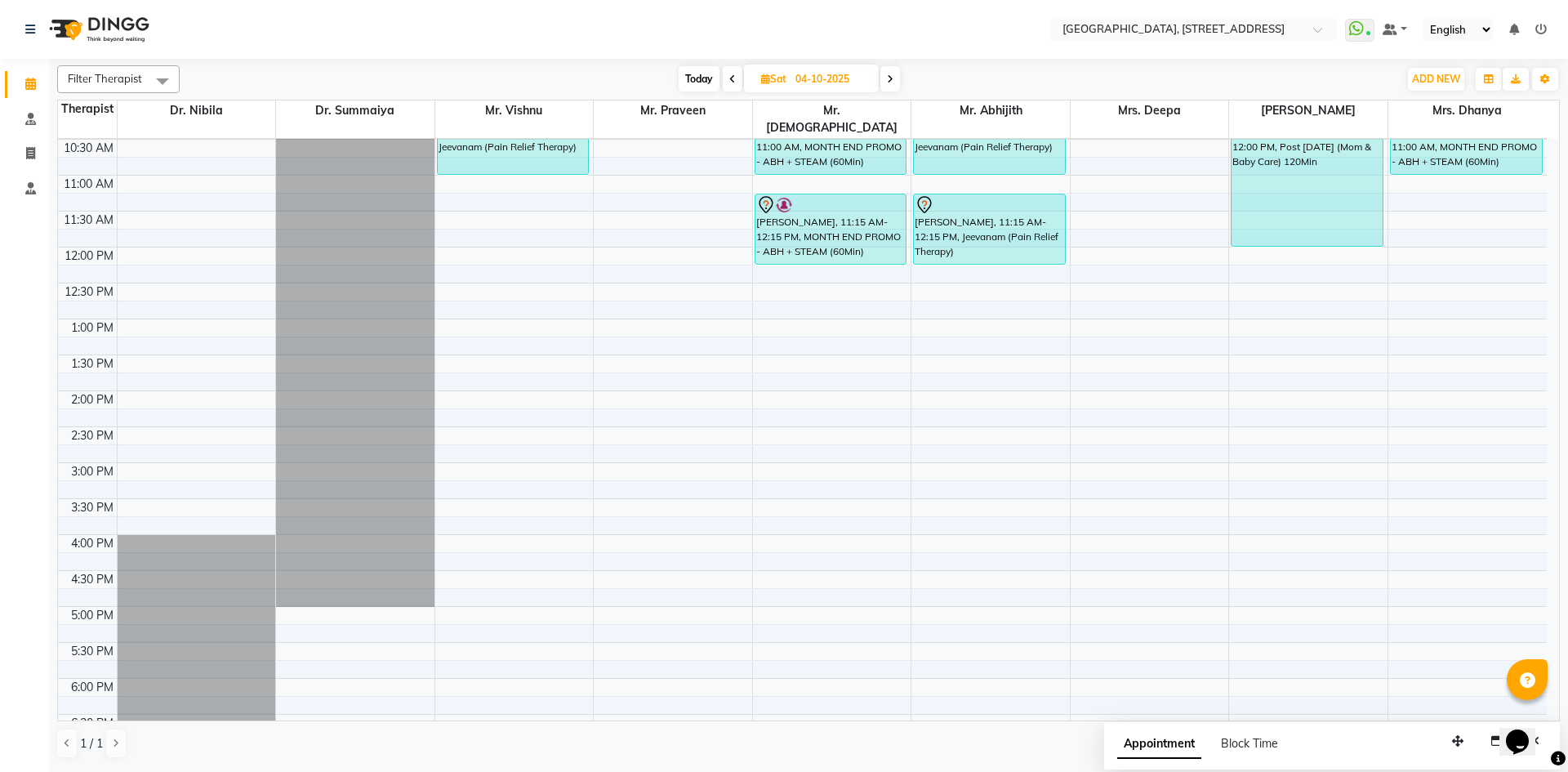
click at [701, 88] on span "Today" at bounding box center [699, 79] width 41 height 25
type input "02-10-2025"
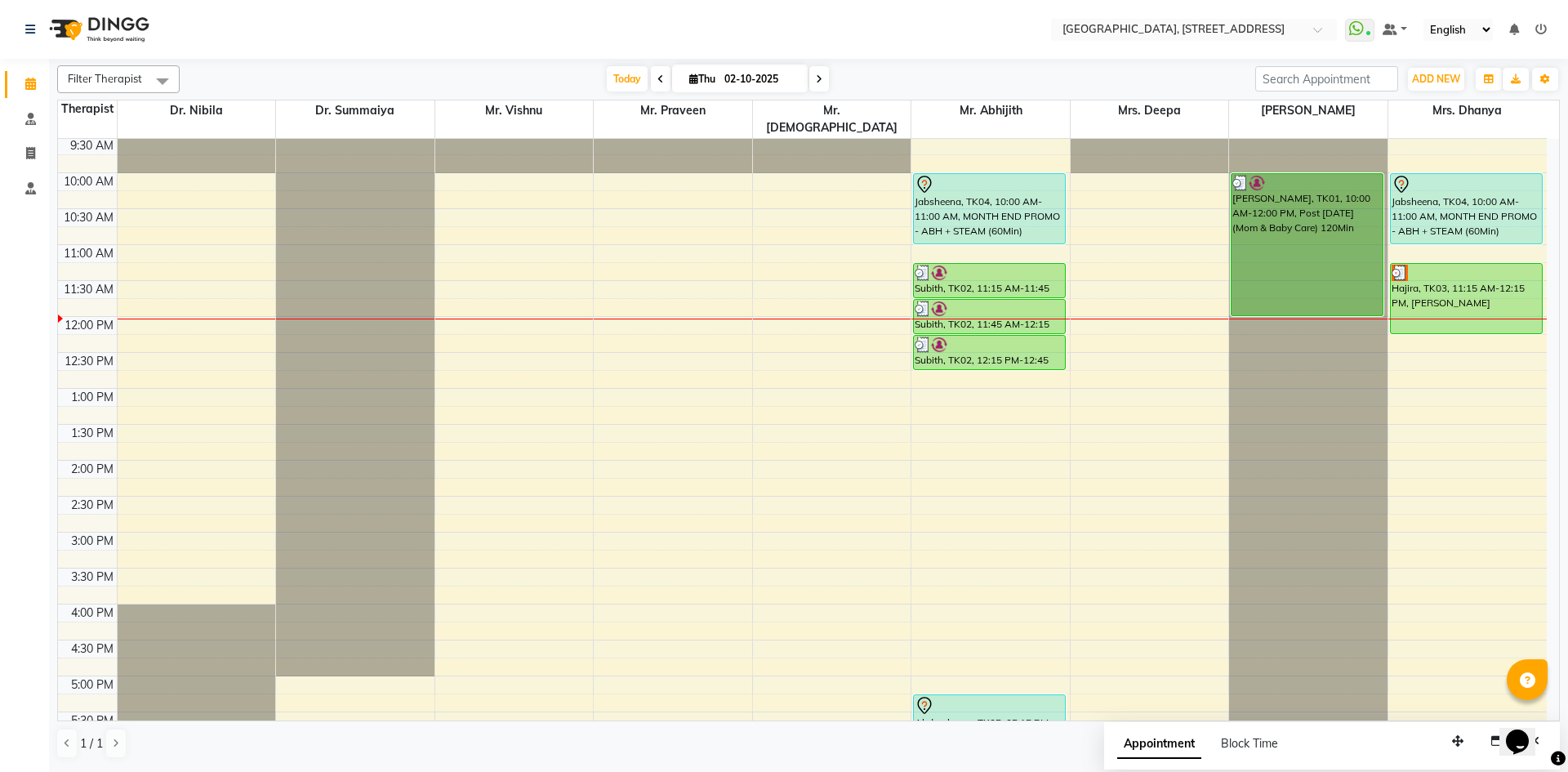
scroll to position [61, 0]
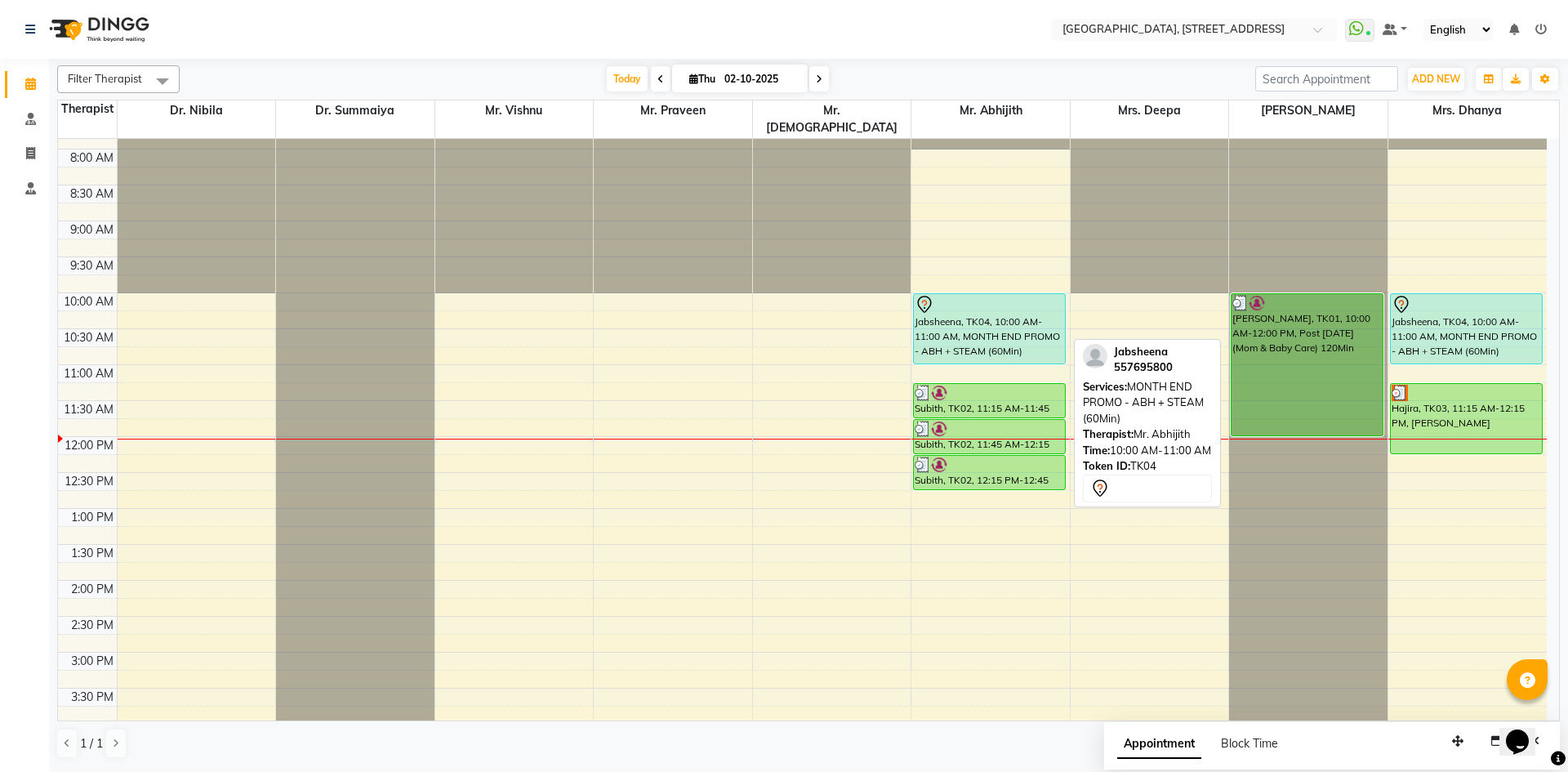
click at [1000, 304] on div "Jabsheena, TK04, 10:00 AM-11:00 AM, MONTH END PROMO - ABH + STEAM (60Min)" at bounding box center [990, 329] width 151 height 70
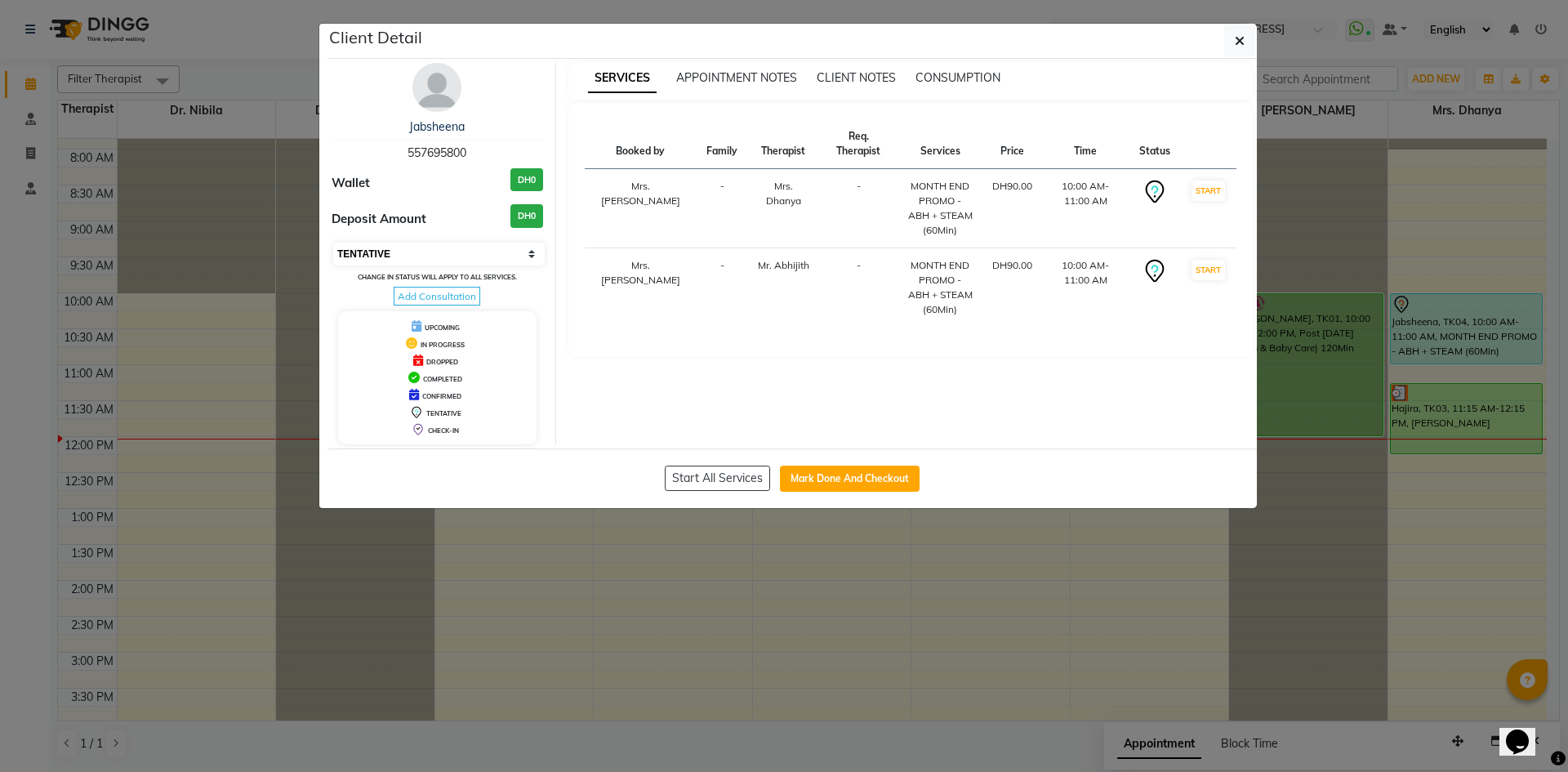
click at [485, 252] on select "Select IN SERVICE CONFIRMED TENTATIVE CHECK IN MARK DONE DROPPED UPCOMING" at bounding box center [439, 254] width 212 height 23
select select "2"
click at [333, 243] on select "Select IN SERVICE CONFIRMED TENTATIVE CHECK IN MARK DONE DROPPED UPCOMING" at bounding box center [439, 254] width 212 height 23
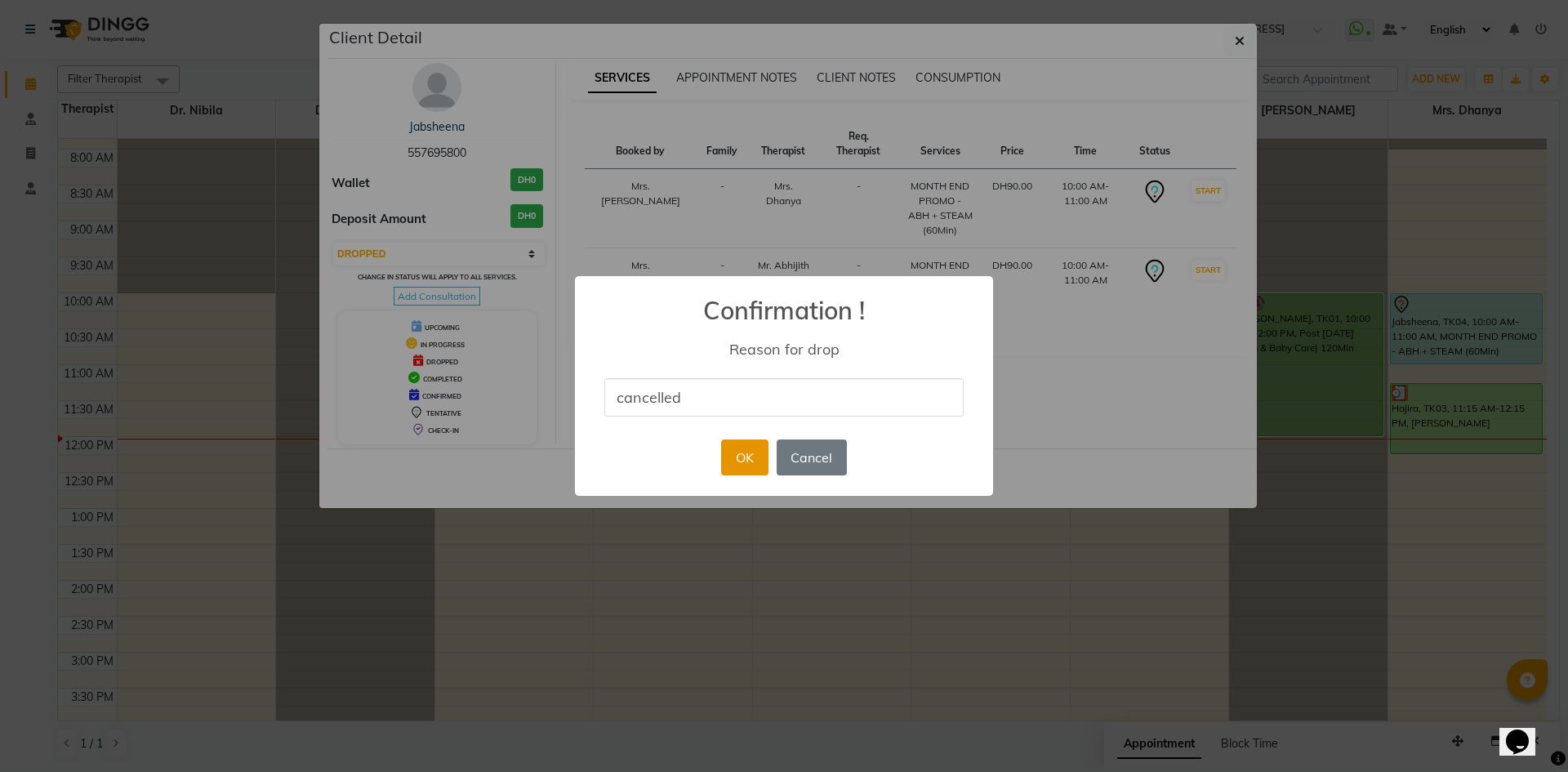
type input "cancelled"
click at [741, 455] on button "OK" at bounding box center [744, 457] width 46 height 36
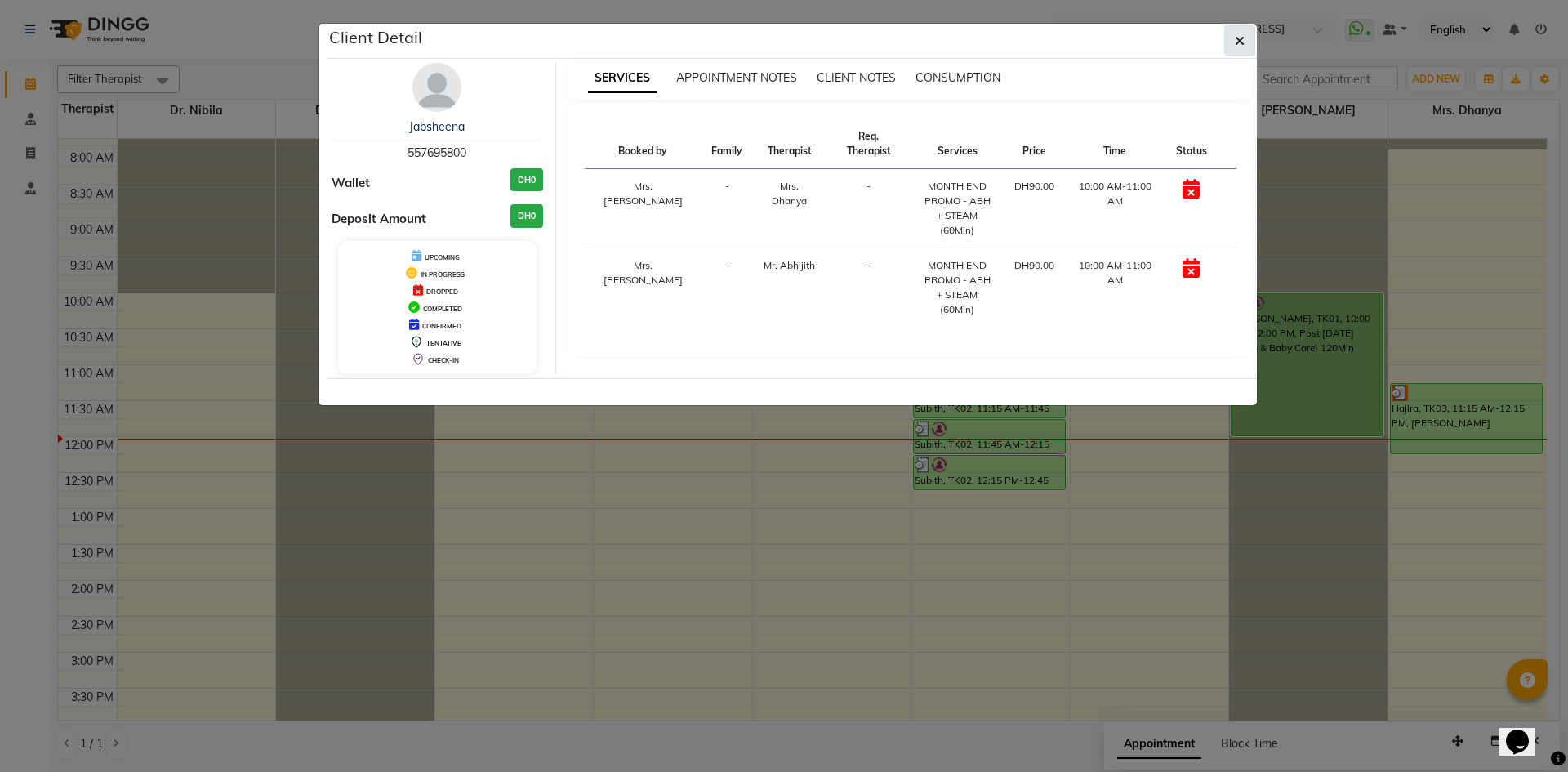
click at [1236, 42] on icon "button" at bounding box center [1240, 41] width 10 height 13
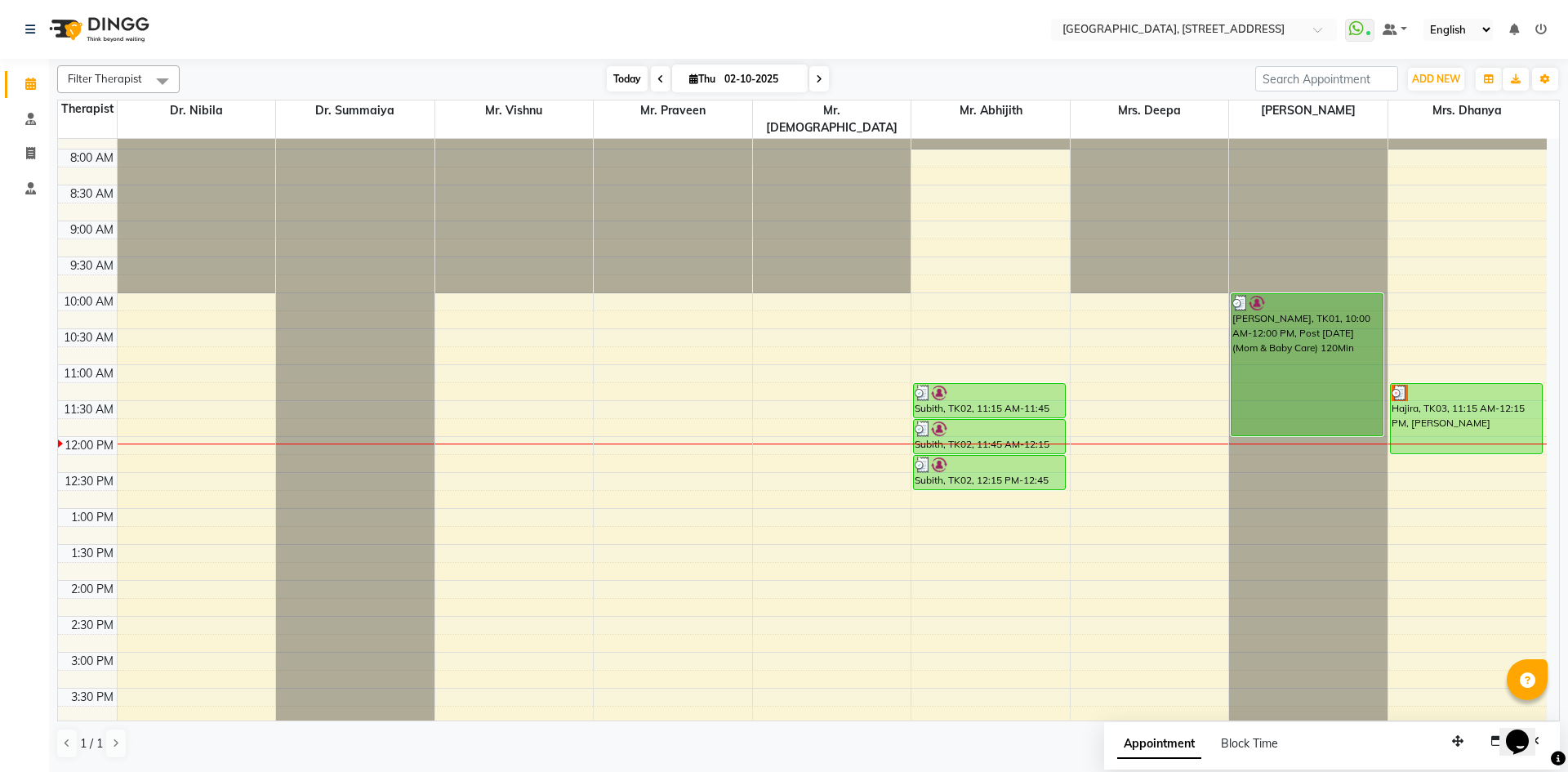
click at [614, 77] on span "Today" at bounding box center [627, 79] width 41 height 25
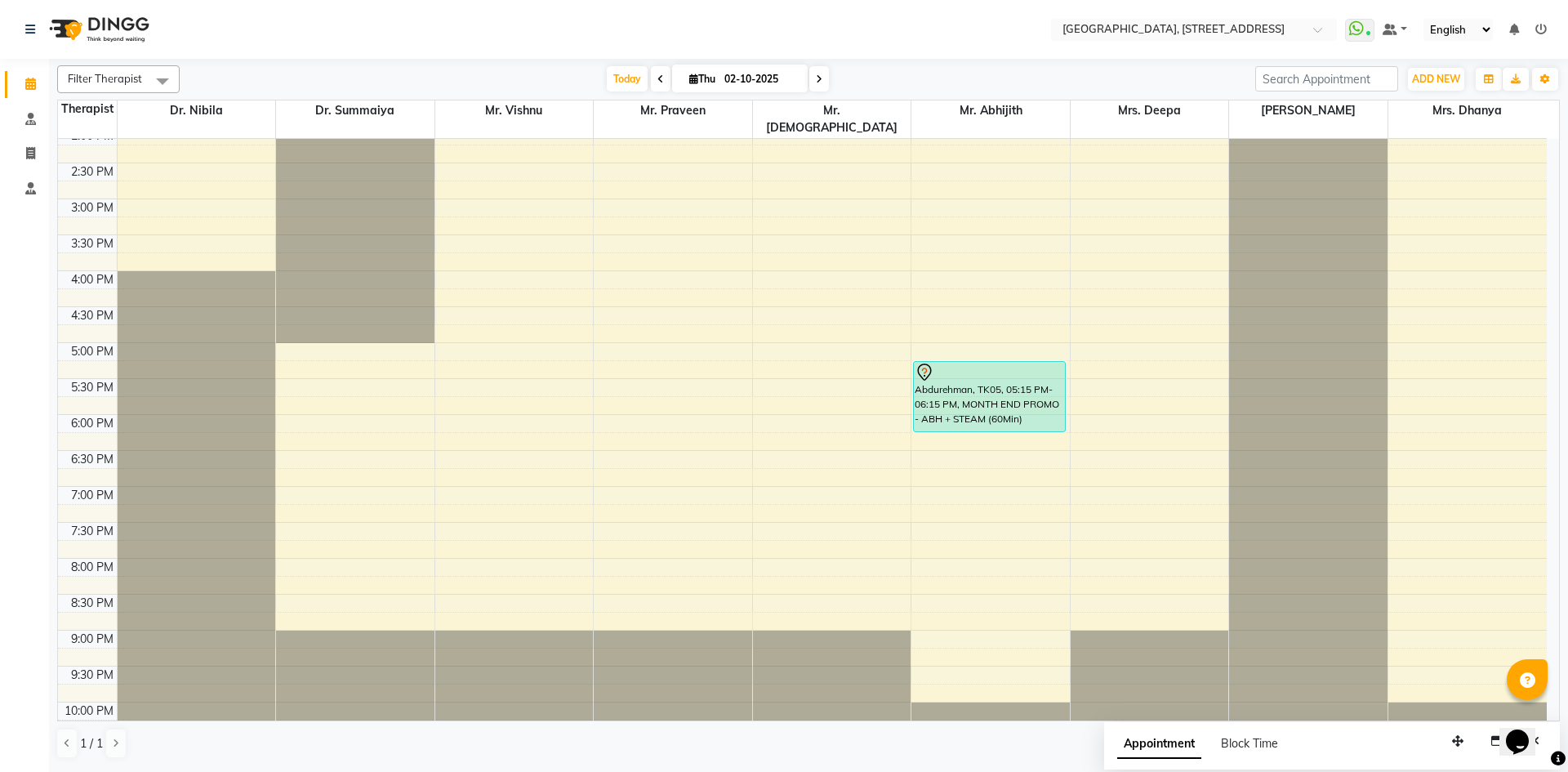
scroll to position [551, 0]
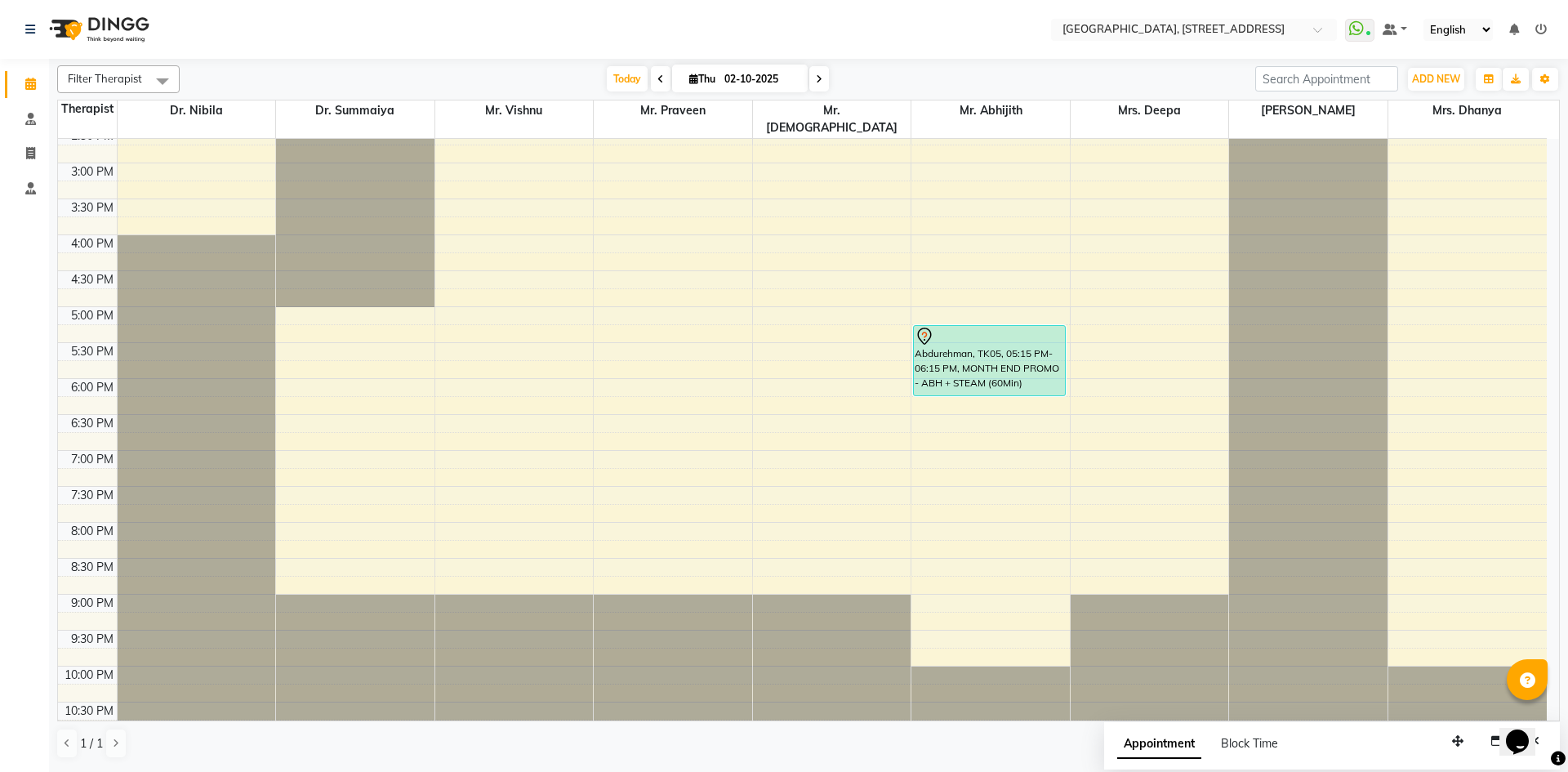
click at [711, 76] on span "Thu" at bounding box center [702, 78] width 34 height 13
select select "10"
select select "2025"
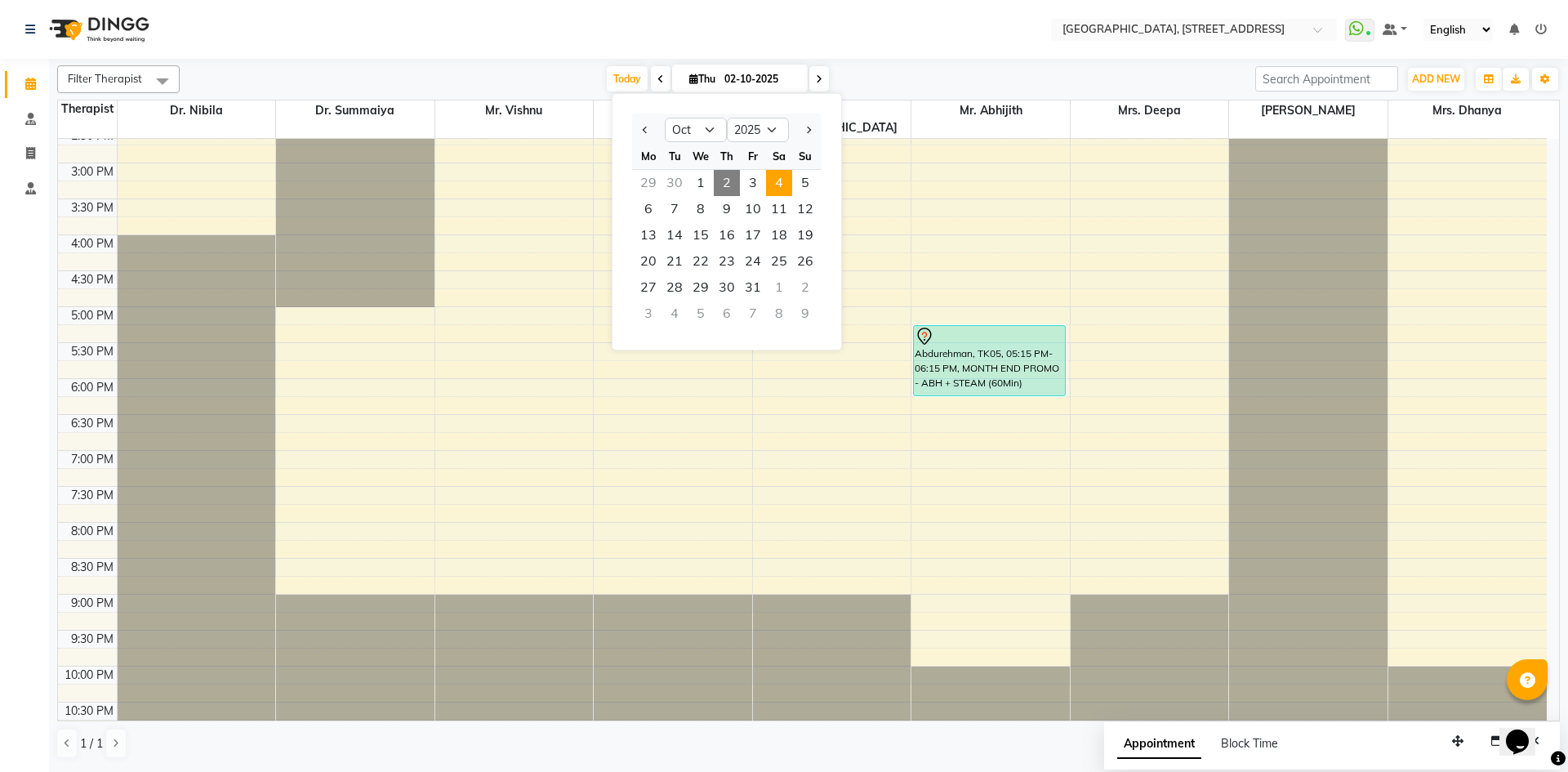
click at [774, 180] on span "4" at bounding box center [779, 182] width 26 height 26
type input "04-10-2025"
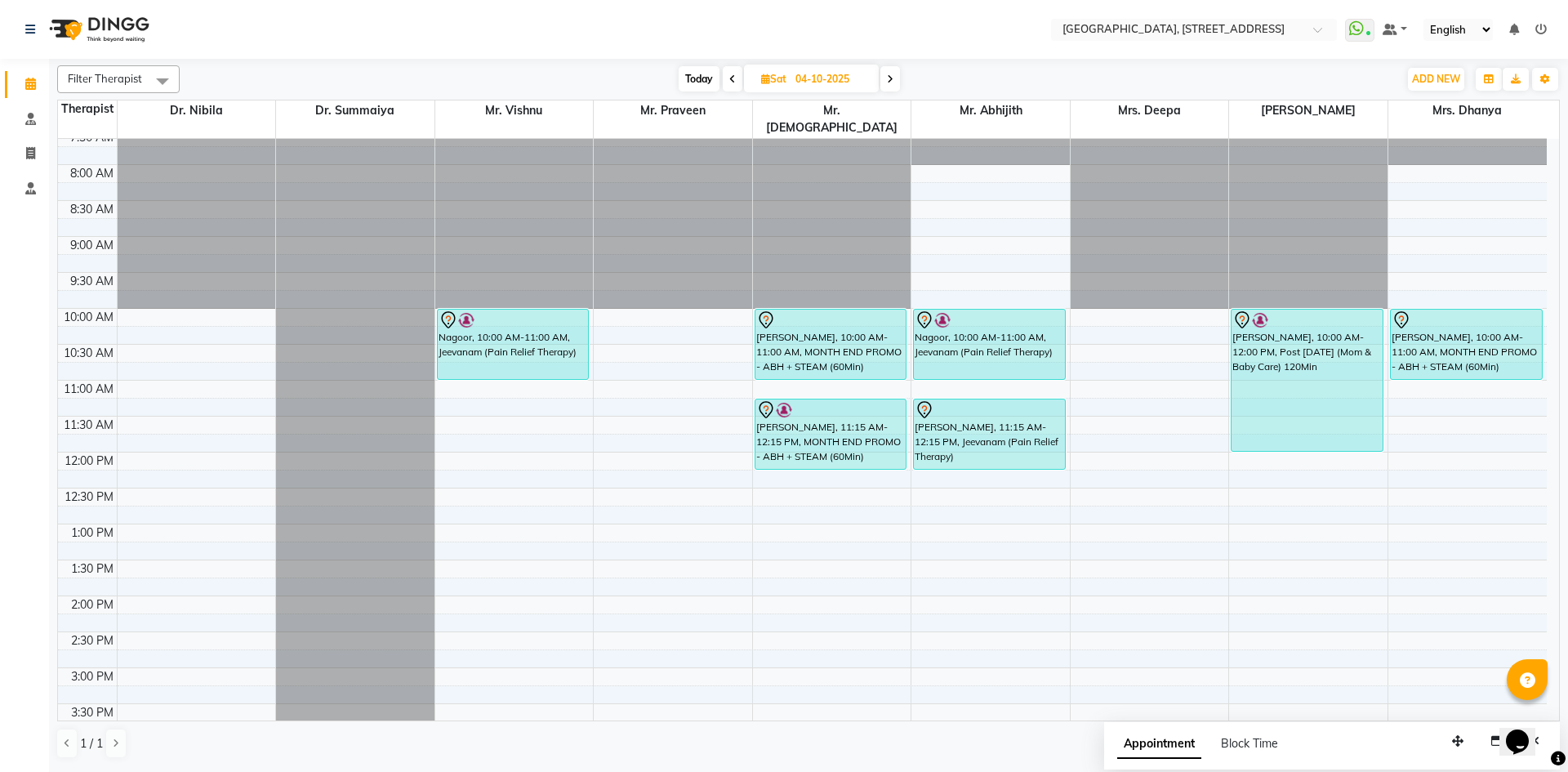
scroll to position [0, 0]
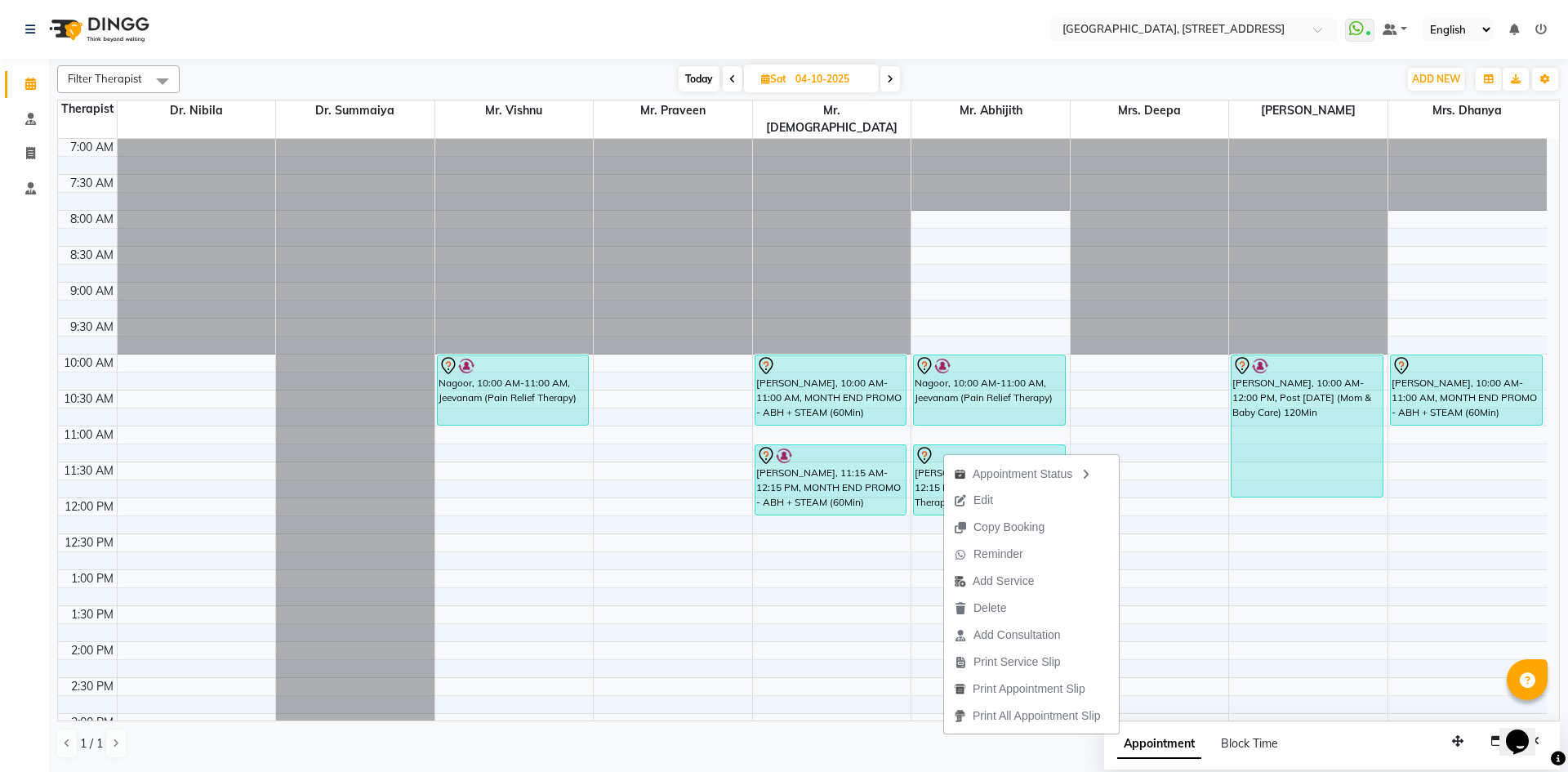
click at [969, 47] on nav "Select Location × [GEOGRAPHIC_DATA], [GEOGRAPHIC_DATA] E11 WhatsApp Status ✕ St…" at bounding box center [784, 29] width 1568 height 59
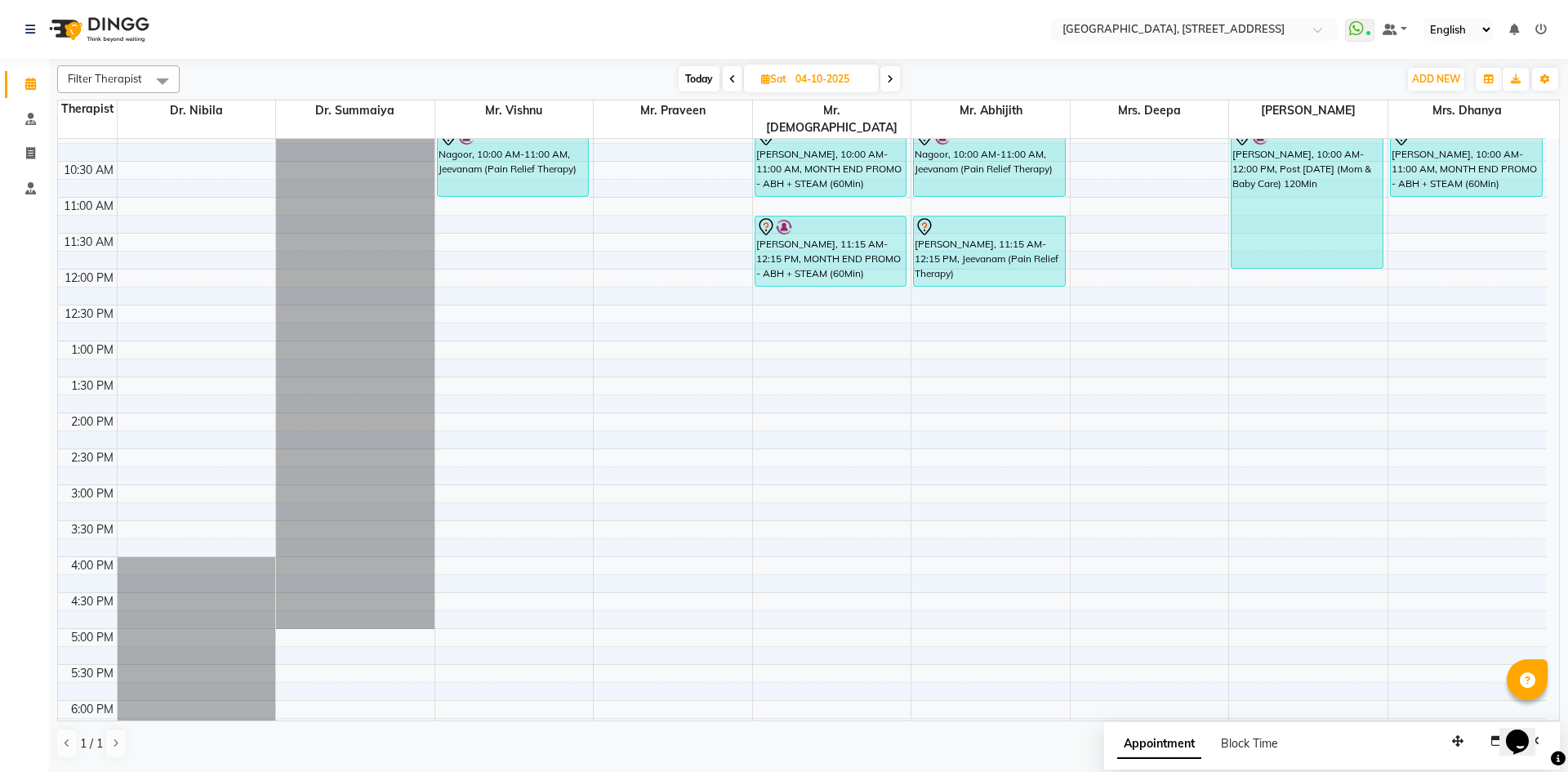
scroll to position [529, 0]
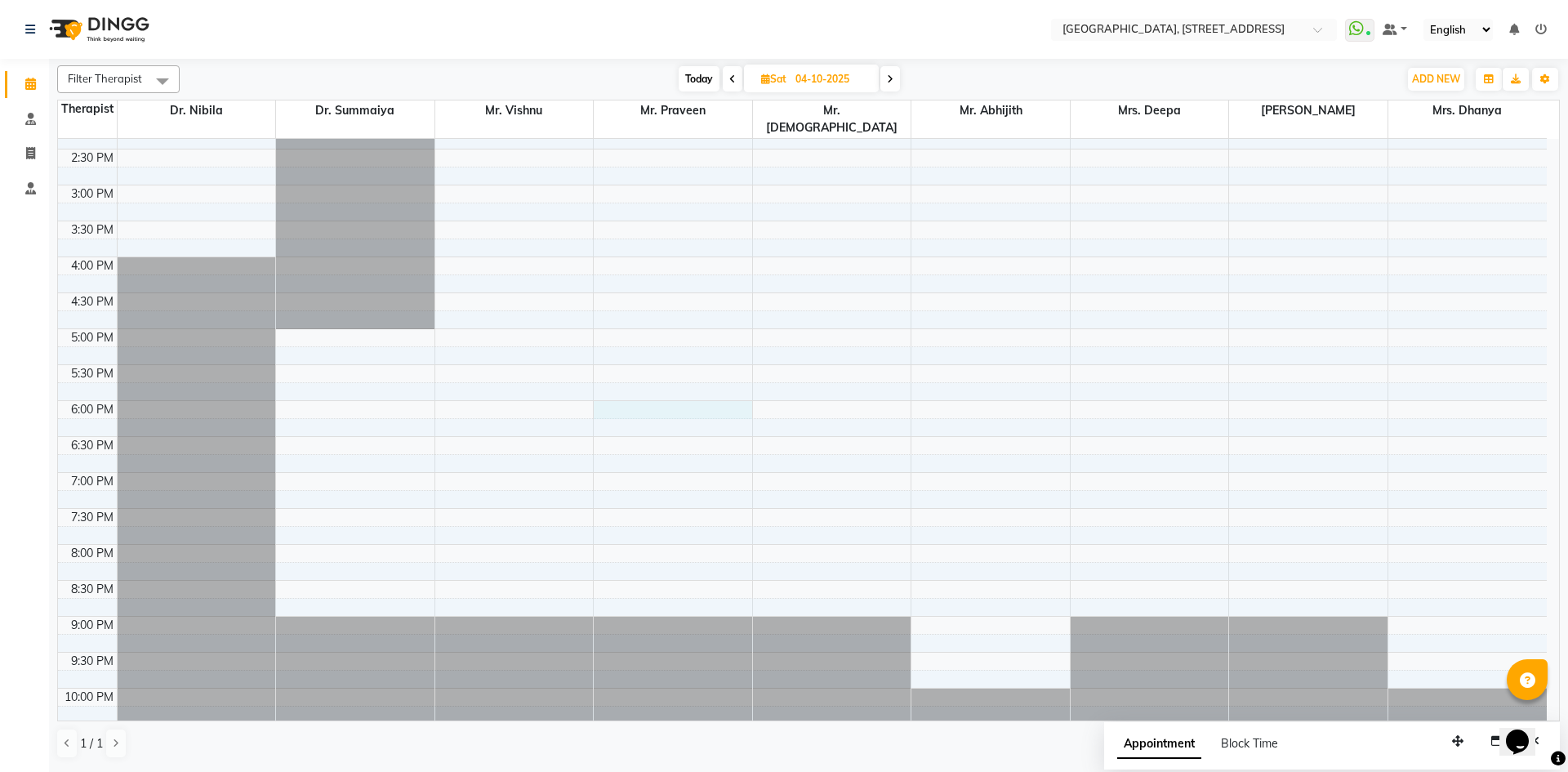
click at [725, 391] on div "7:00 AM 7:30 AM 8:00 AM 8:30 AM 9:00 AM 9:30 AM 10:00 AM 10:30 AM 11:00 AM 11:3…" at bounding box center [802, 185] width 1489 height 1150
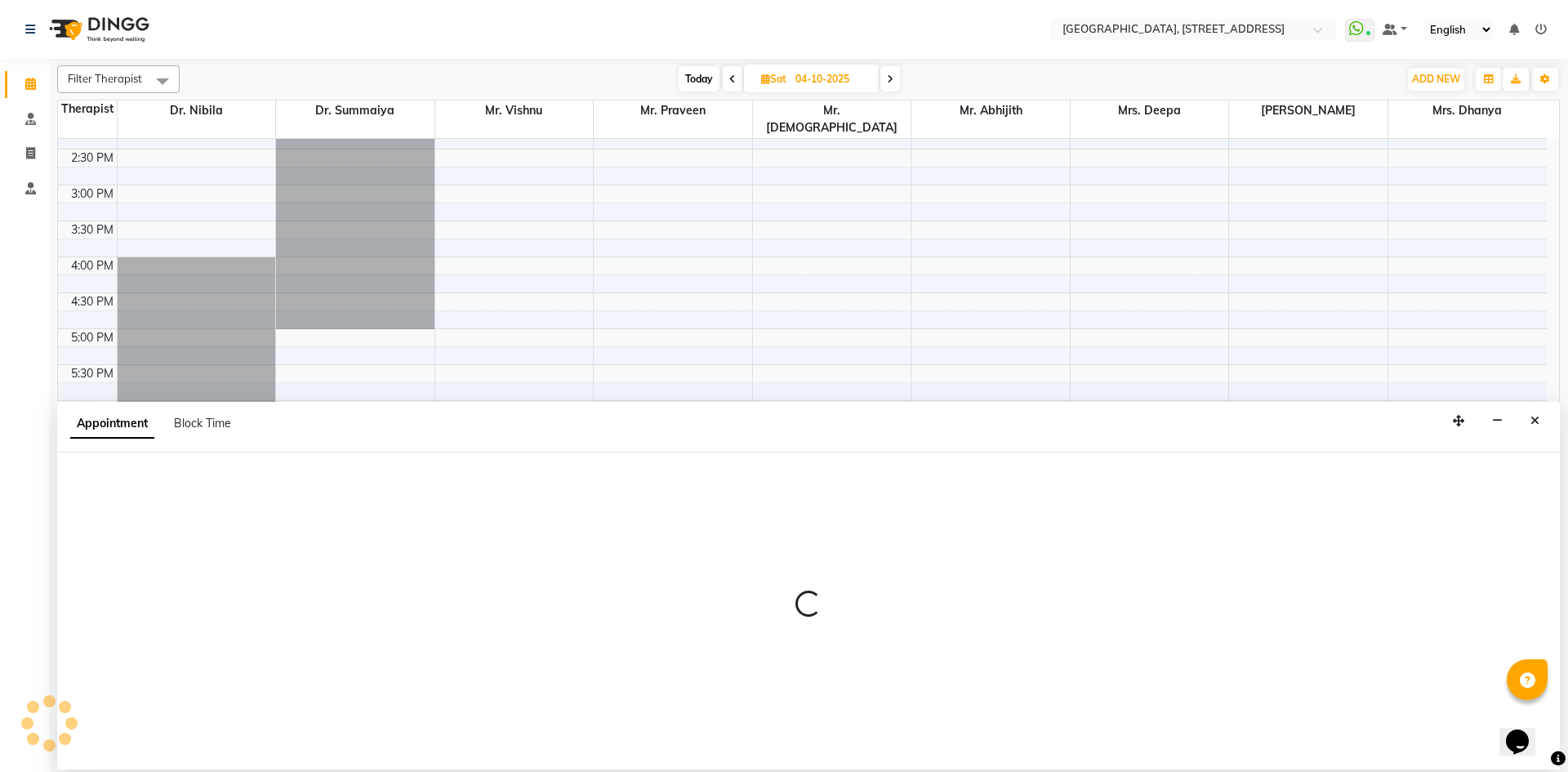
select select "27241"
select select "1080"
select select "tentative"
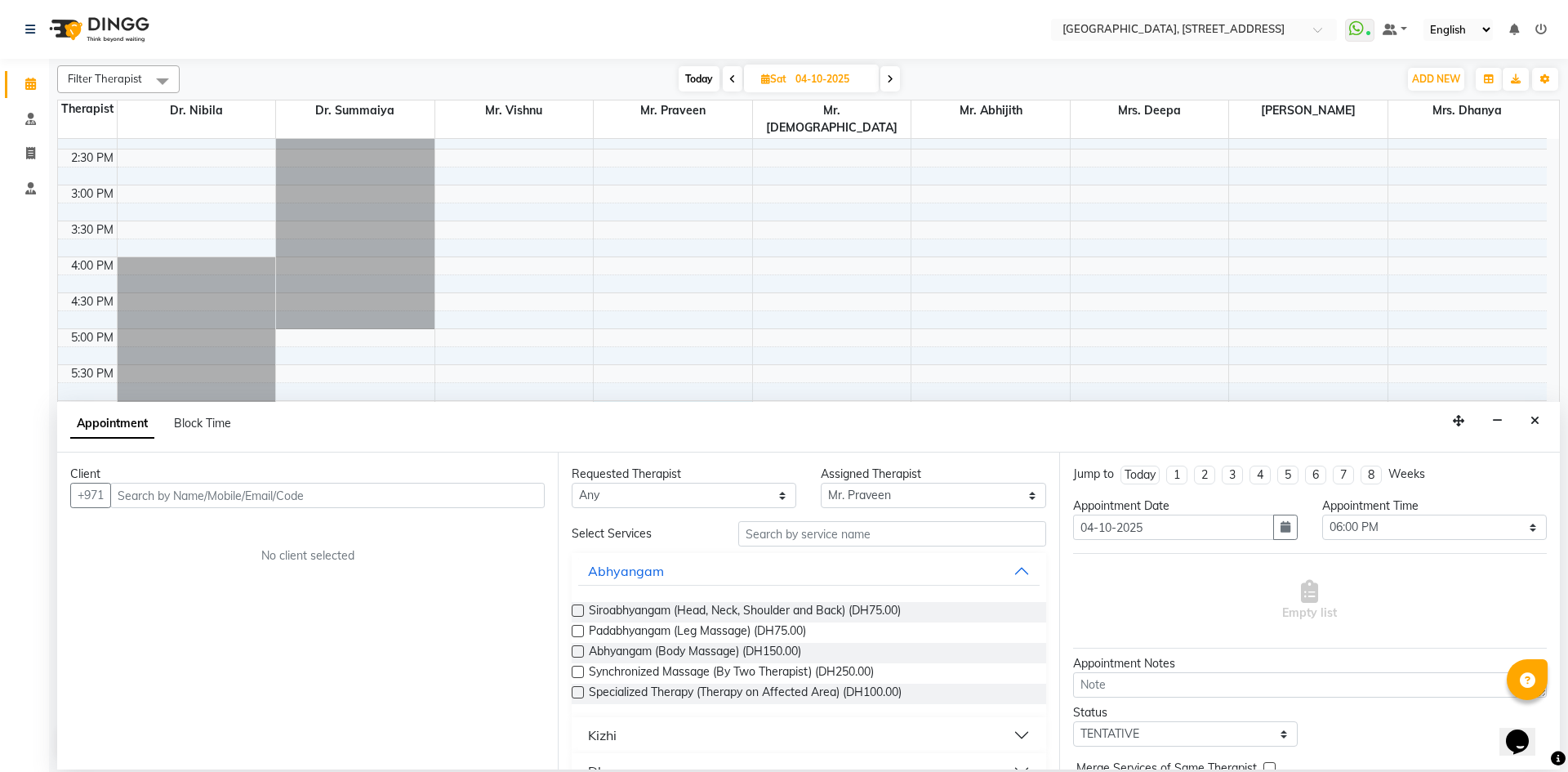
click at [379, 501] on input "text" at bounding box center [327, 495] width 435 height 25
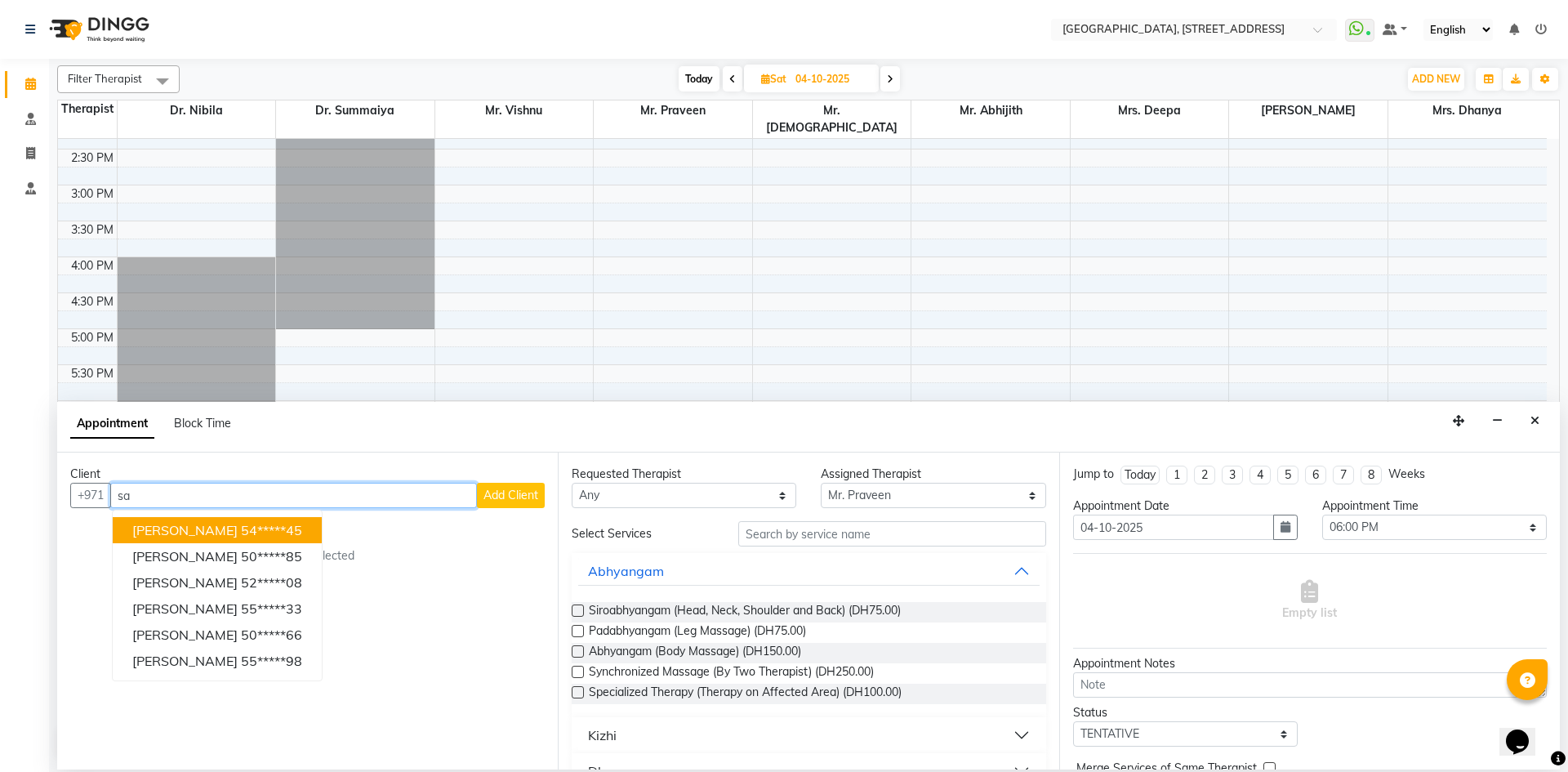
type input "s"
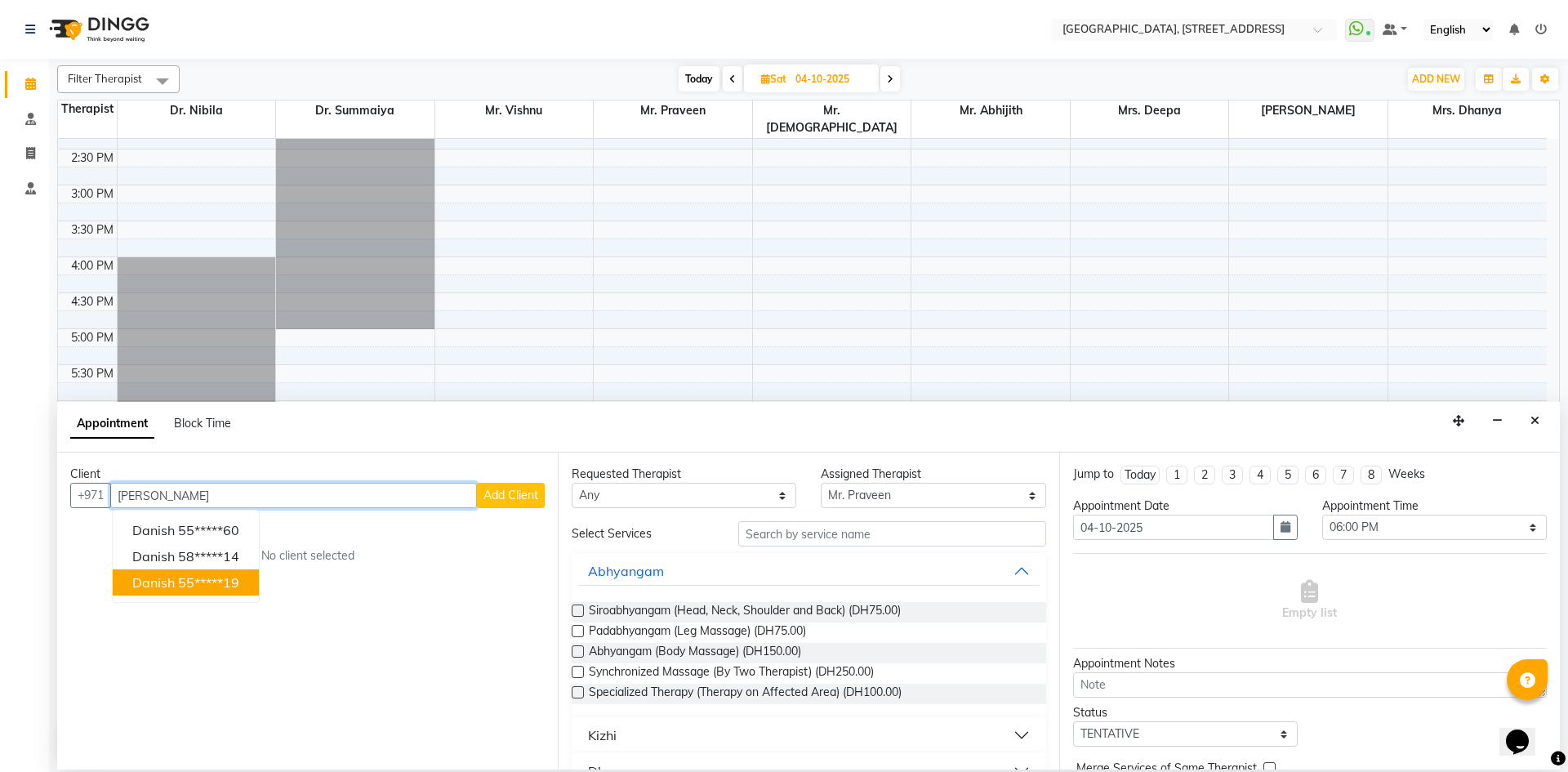
click at [227, 585] on ngb-highlight "55*****19" at bounding box center [209, 582] width 61 height 16
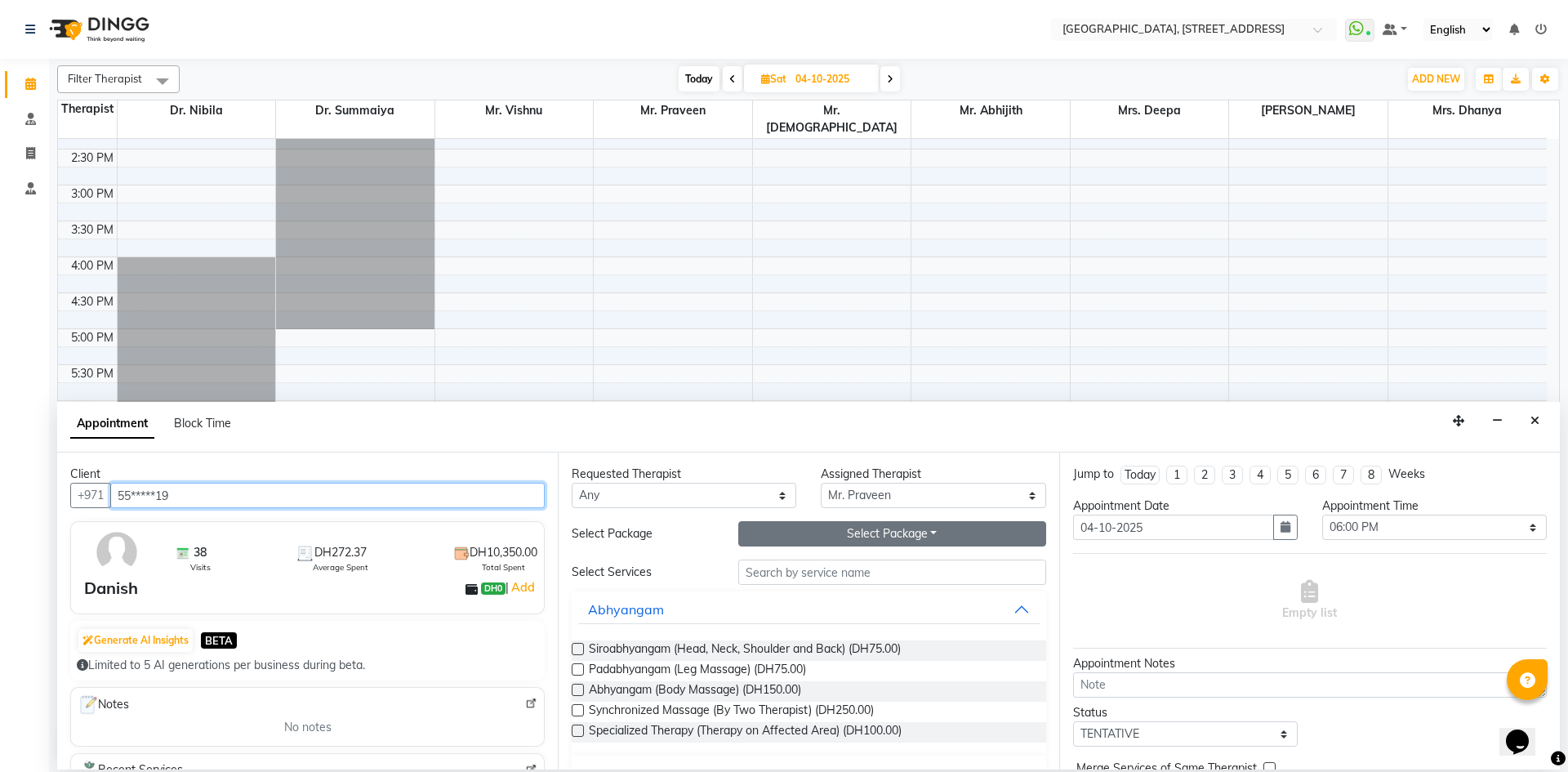
type input "55*****19"
click at [893, 535] on button "Select Package Toggle Dropdown" at bounding box center [892, 534] width 308 height 25
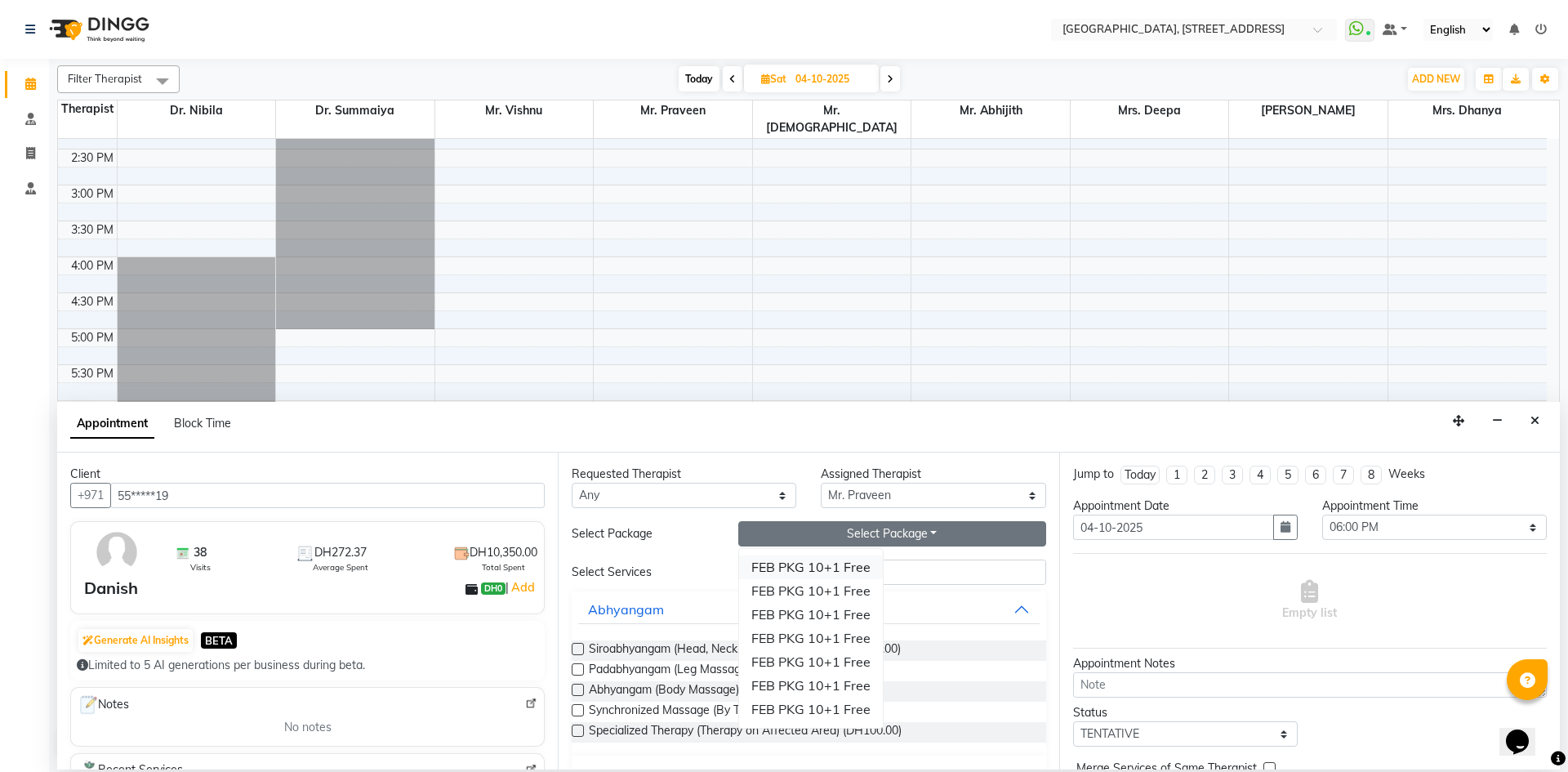
click at [819, 574] on li "FEB PKG 10+1 Free" at bounding box center [810, 568] width 144 height 24
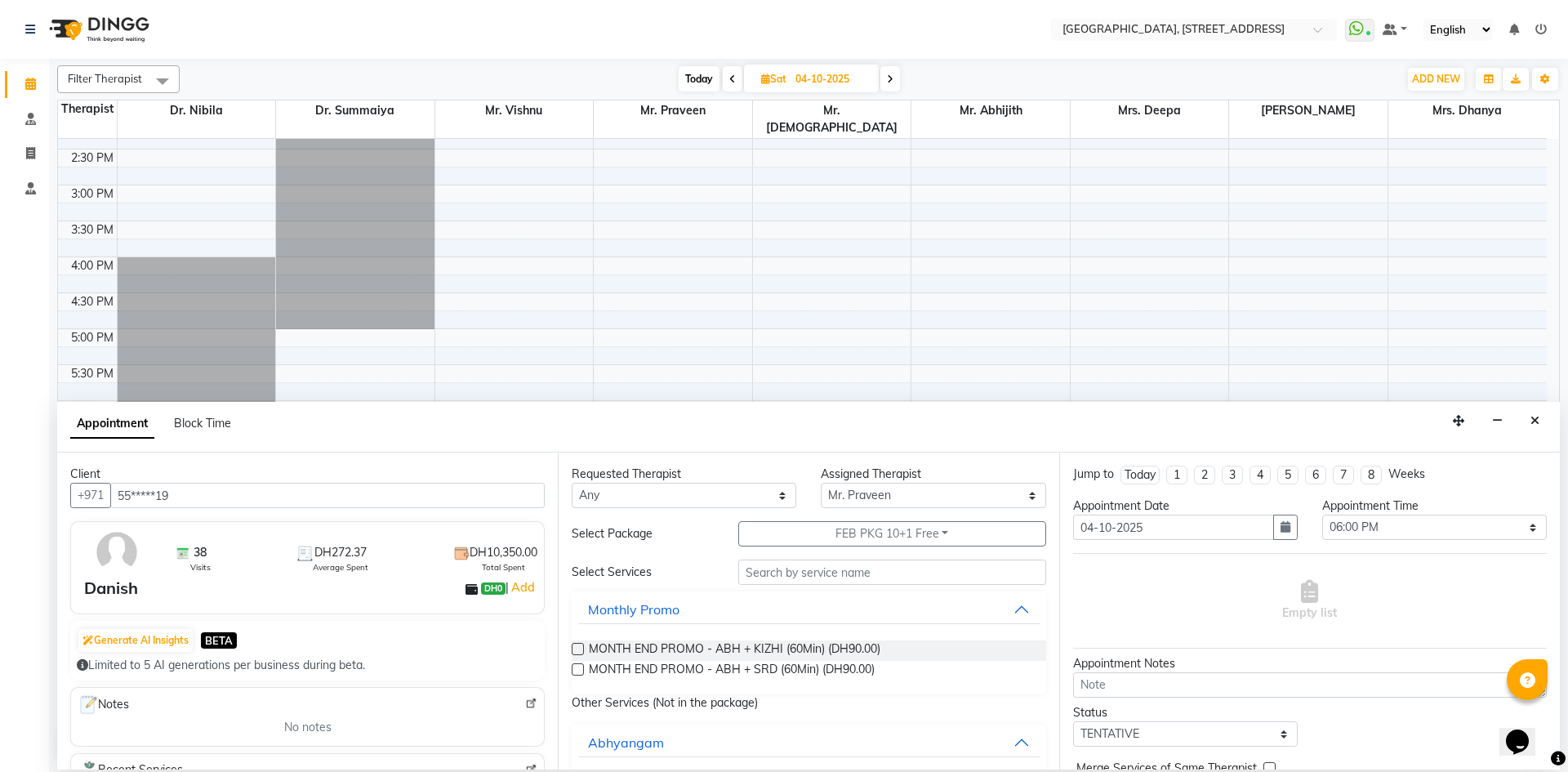
click at [580, 649] on label at bounding box center [578, 649] width 13 height 13
click at [580, 649] on input "checkbox" at bounding box center [577, 650] width 11 height 11
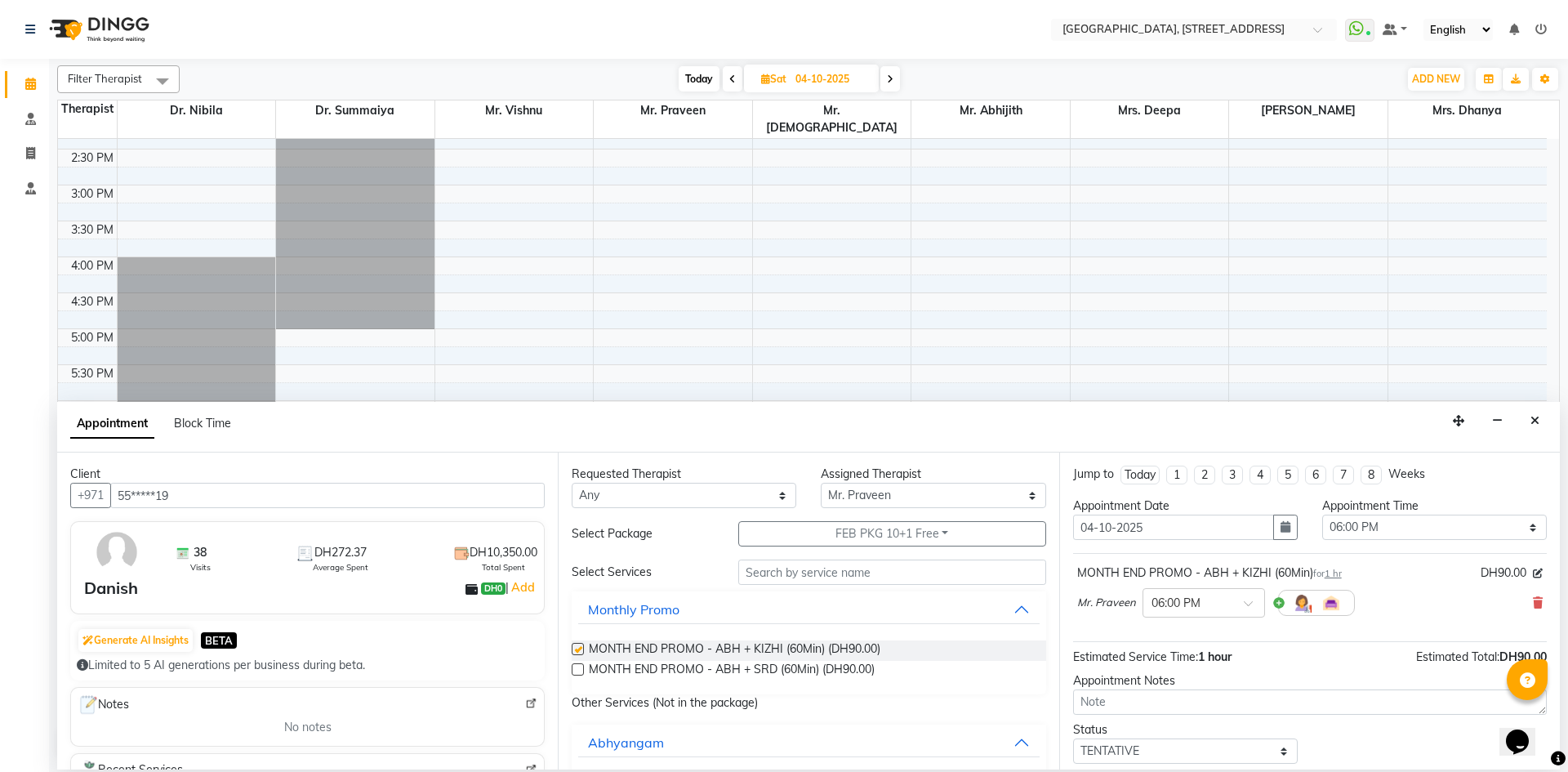
checkbox input "false"
click at [575, 668] on label at bounding box center [578, 669] width 13 height 13
click at [575, 668] on input "checkbox" at bounding box center [577, 671] width 11 height 11
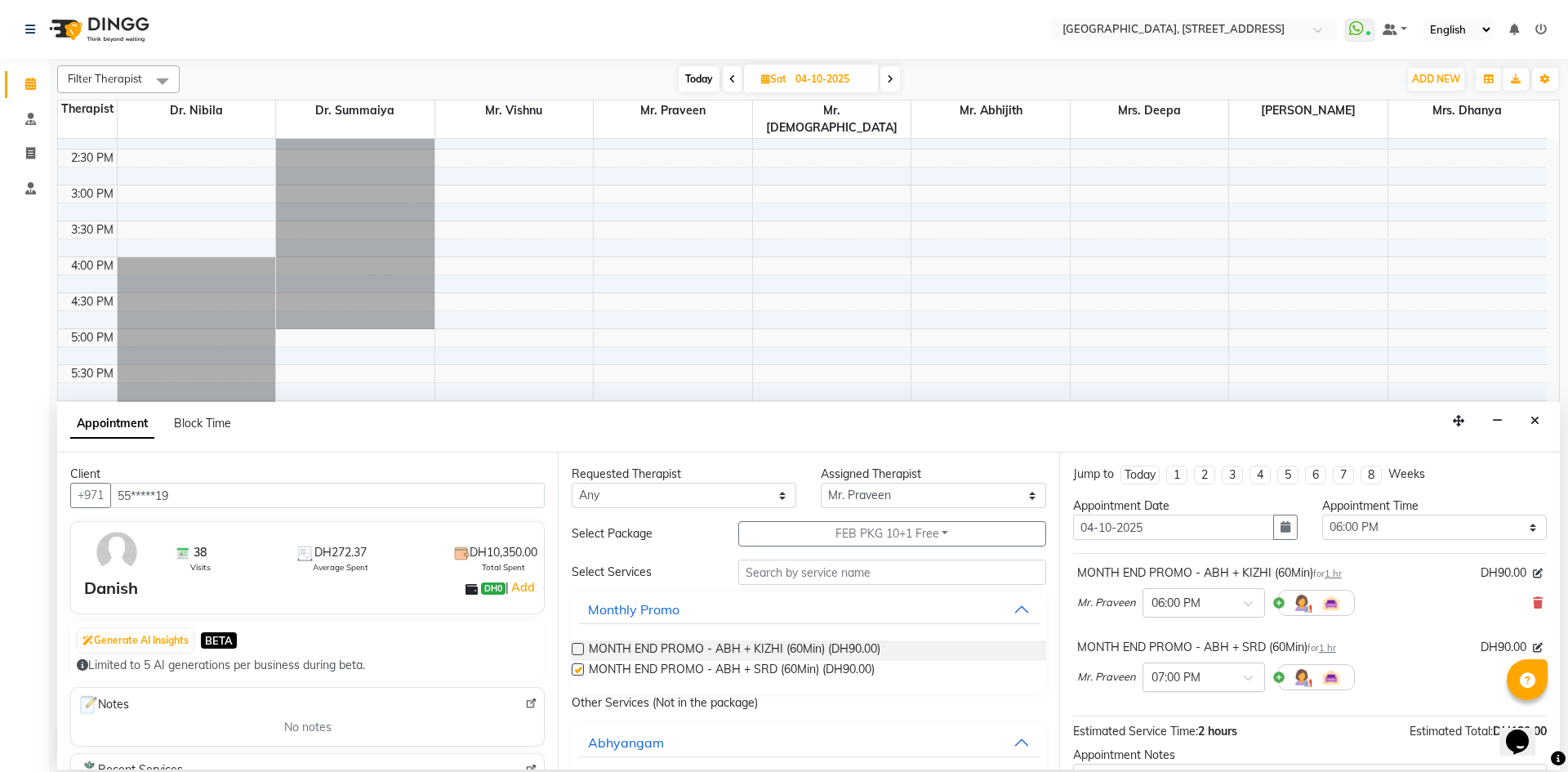
checkbox input "false"
click at [1247, 678] on span at bounding box center [1254, 682] width 20 height 17
click at [1200, 718] on div "06:00 PM" at bounding box center [1204, 716] width 121 height 30
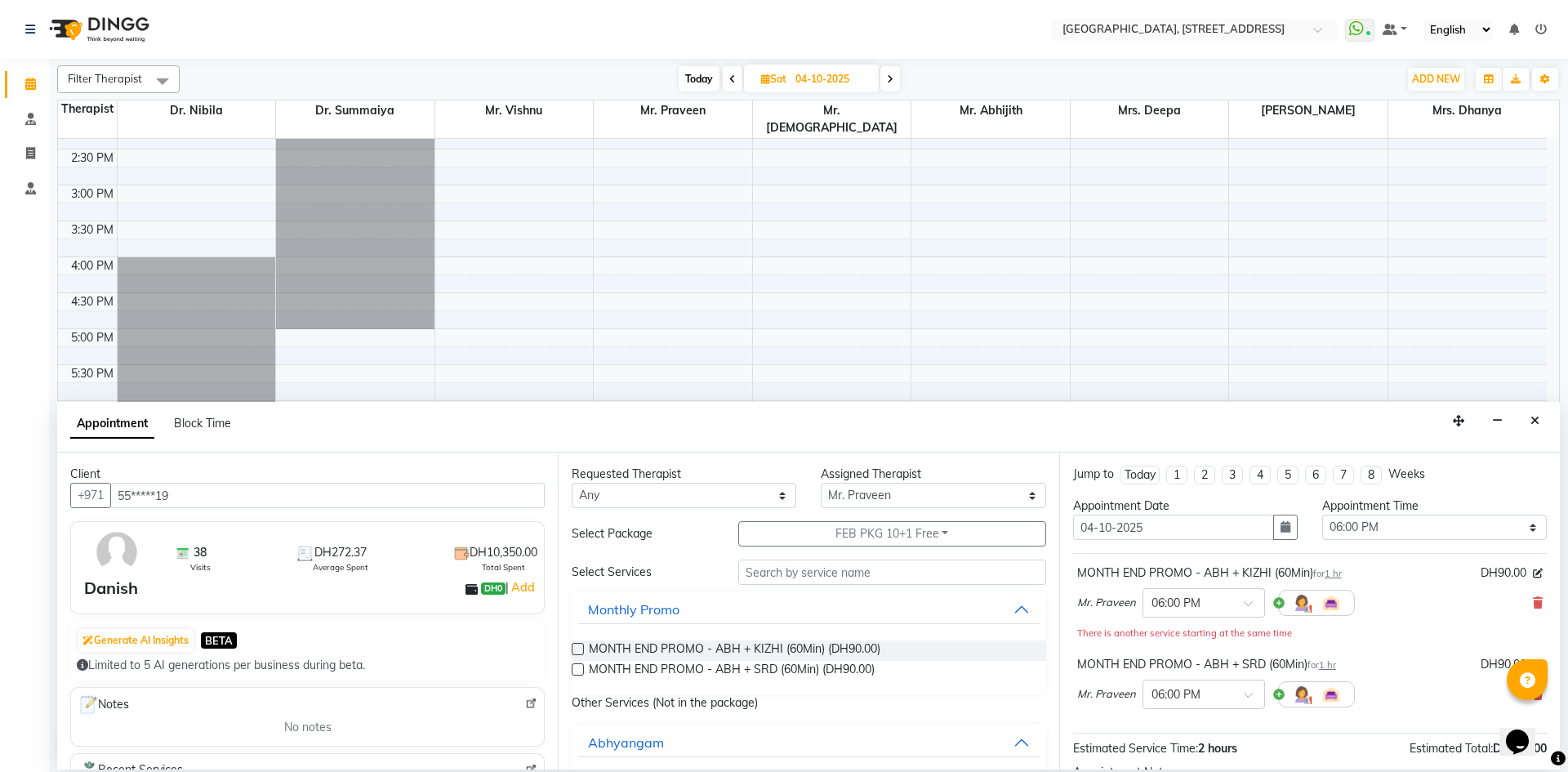
click at [1416, 658] on div "MONTH END PROMO - ABH + SRD (60Min) for 1 hr DH90.00" at bounding box center [1310, 664] width 466 height 17
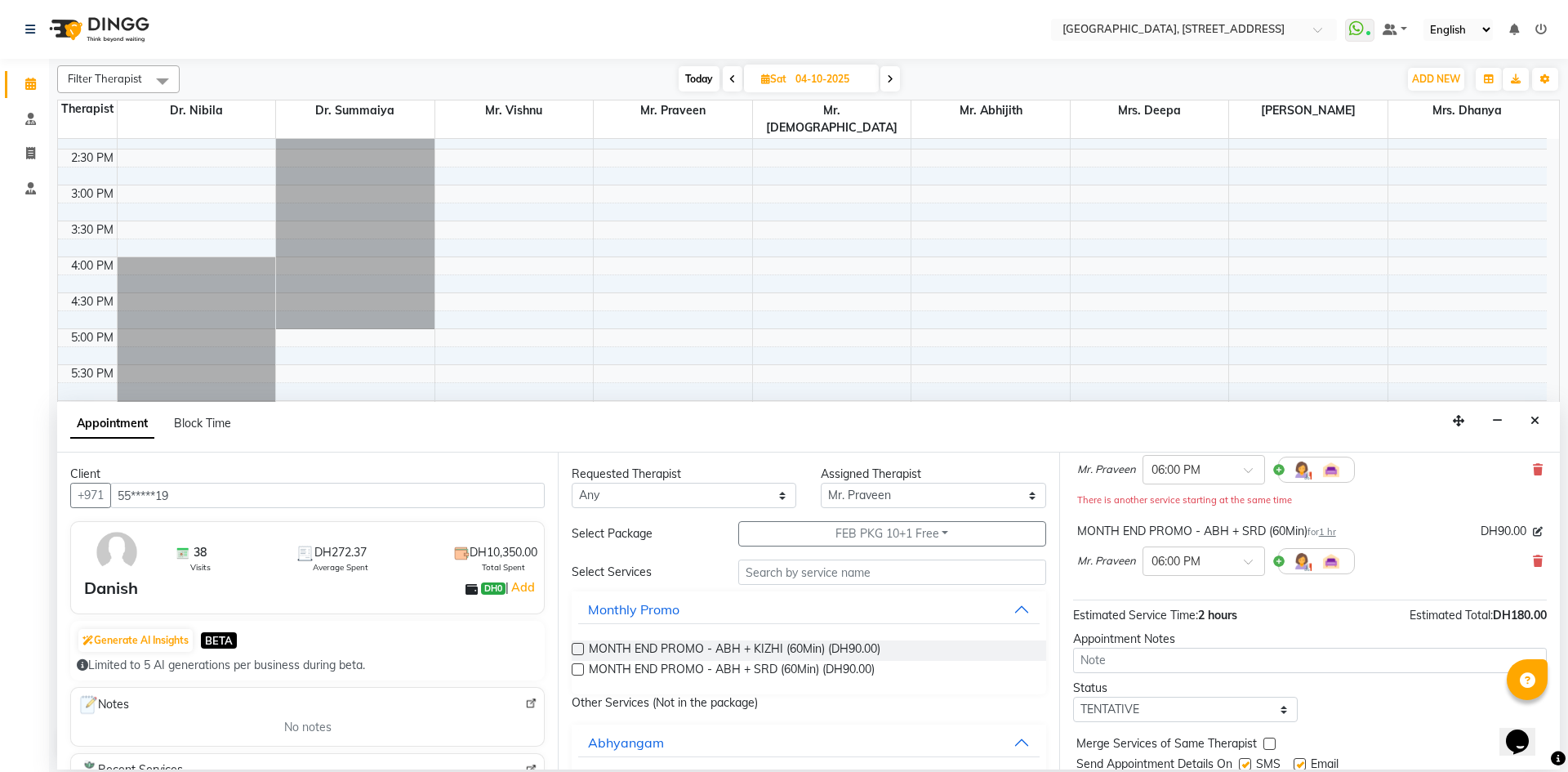
scroll to position [188, 0]
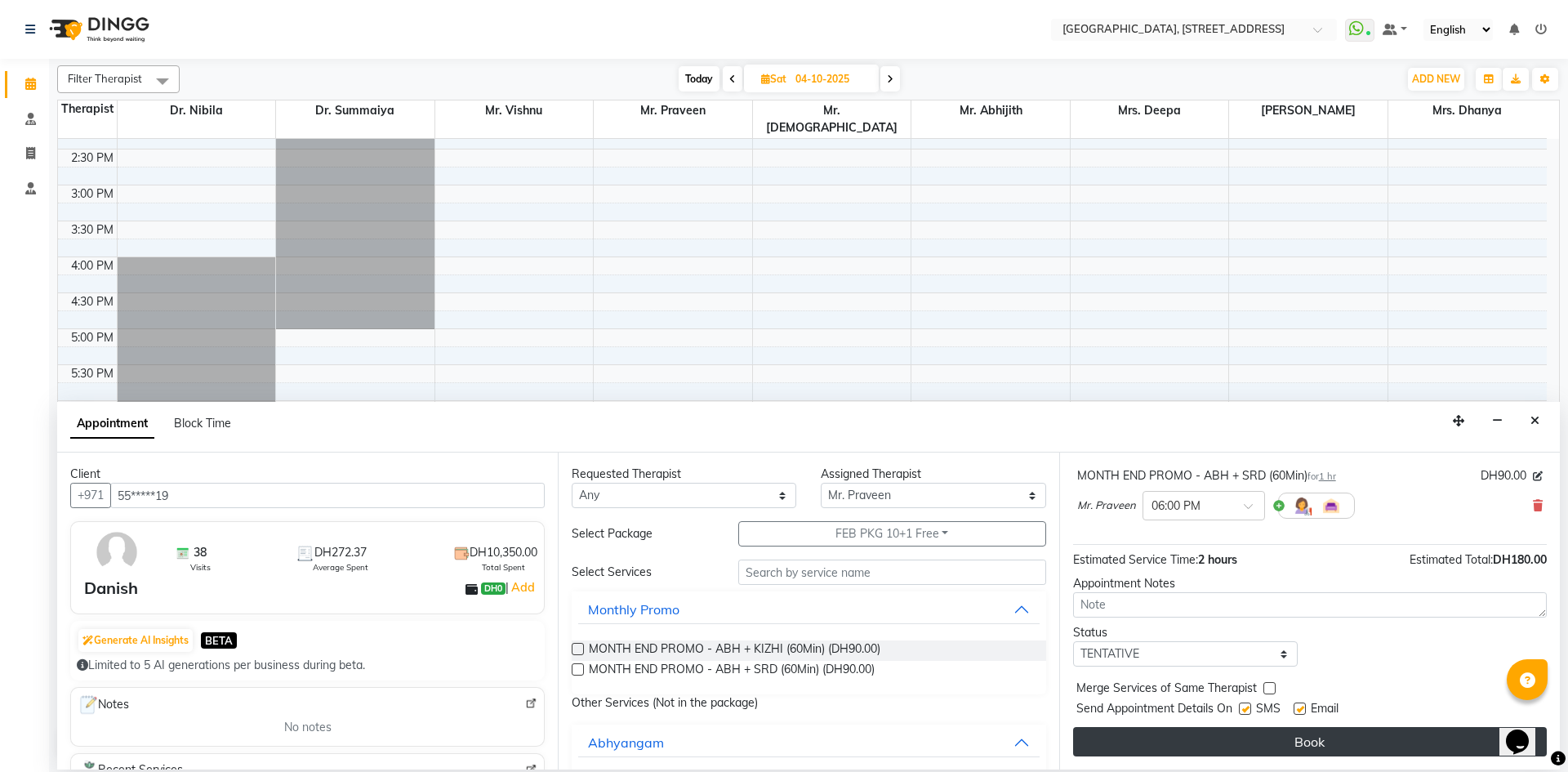
click at [1239, 744] on button "Book" at bounding box center [1310, 742] width 473 height 29
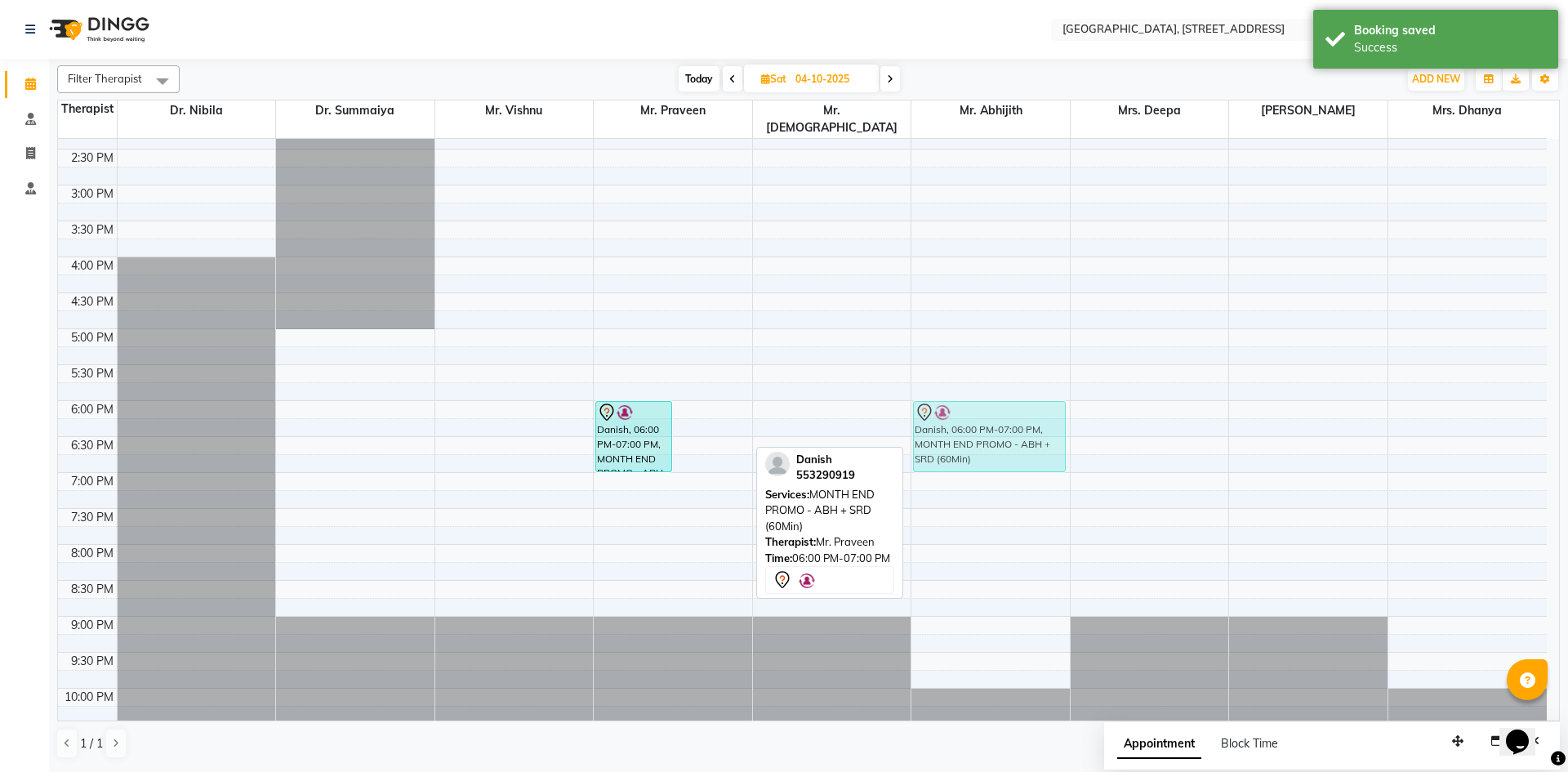
drag, startPoint x: 714, startPoint y: 411, endPoint x: 985, endPoint y: 411, distance: 271.0
click at [985, 411] on tr "[GEOGRAPHIC_DATA], 10:00 AM-11:00 AM, Jeevanam (Pain Relief Therapy) Danish, 06…" at bounding box center [802, 185] width 1489 height 1150
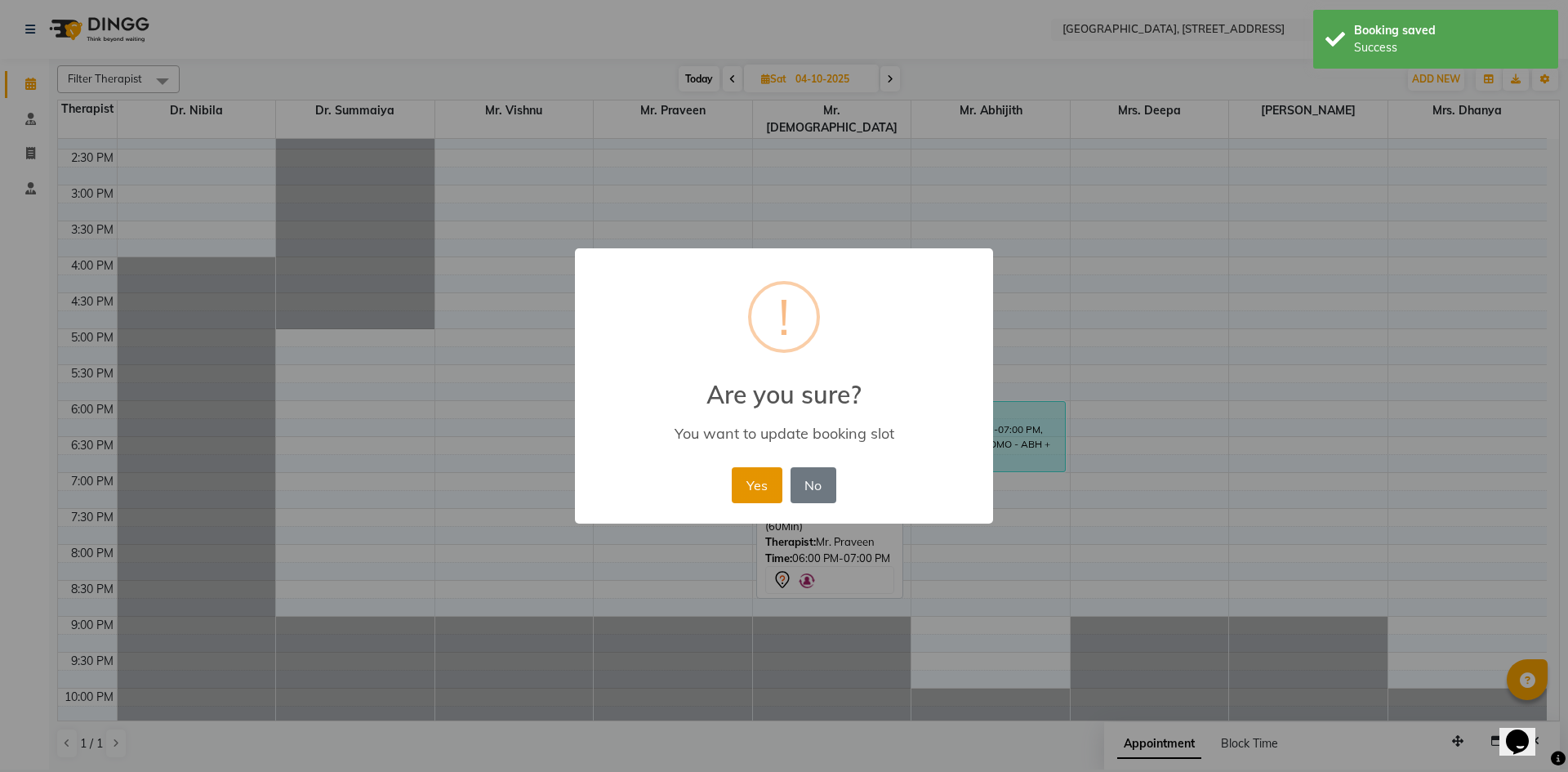
click at [765, 487] on button "Yes" at bounding box center [756, 485] width 50 height 36
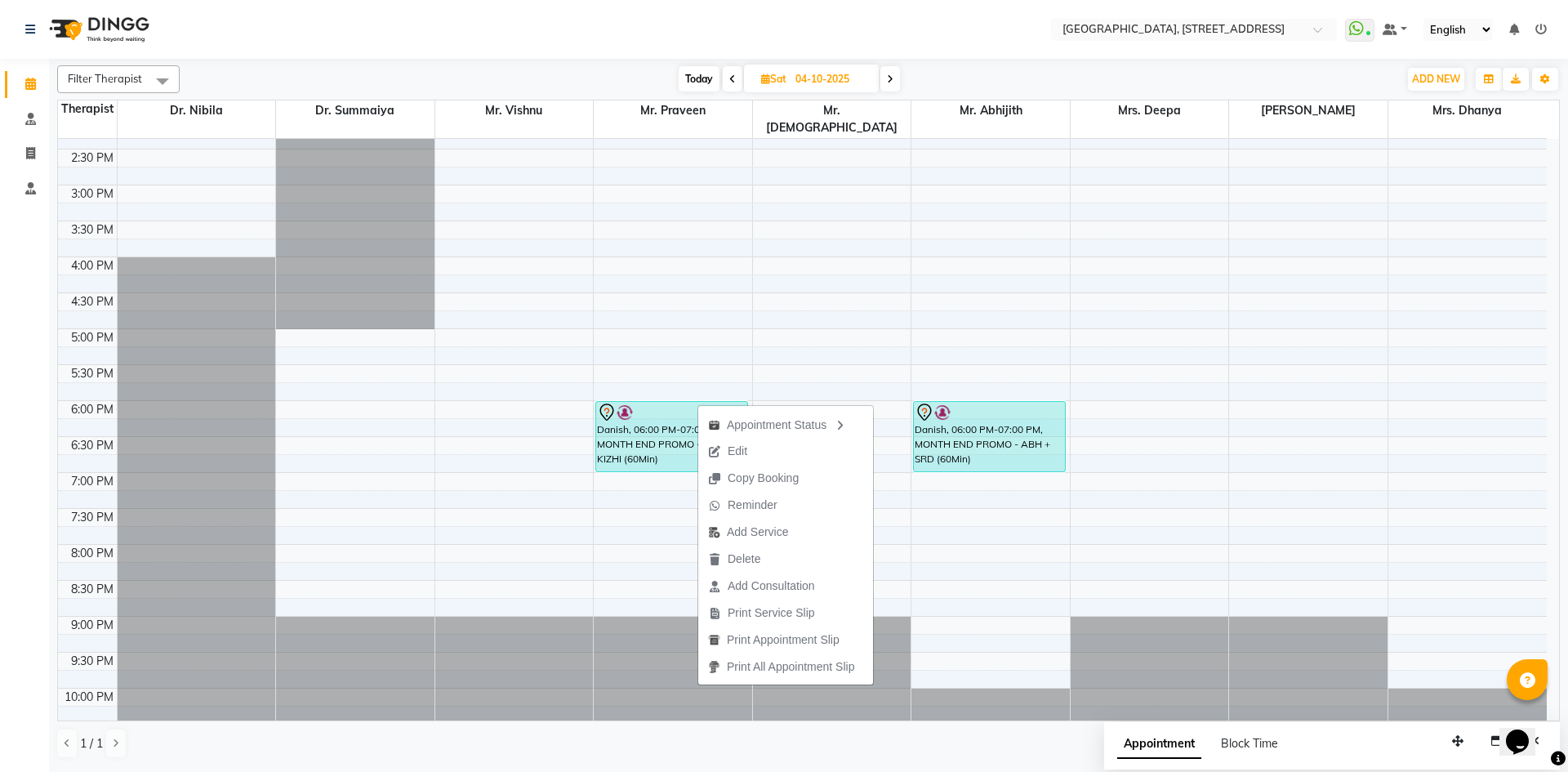
click at [541, 43] on nav "Select Location × [GEOGRAPHIC_DATA], [GEOGRAPHIC_DATA] E11 WhatsApp Status ✕ St…" at bounding box center [784, 29] width 1568 height 59
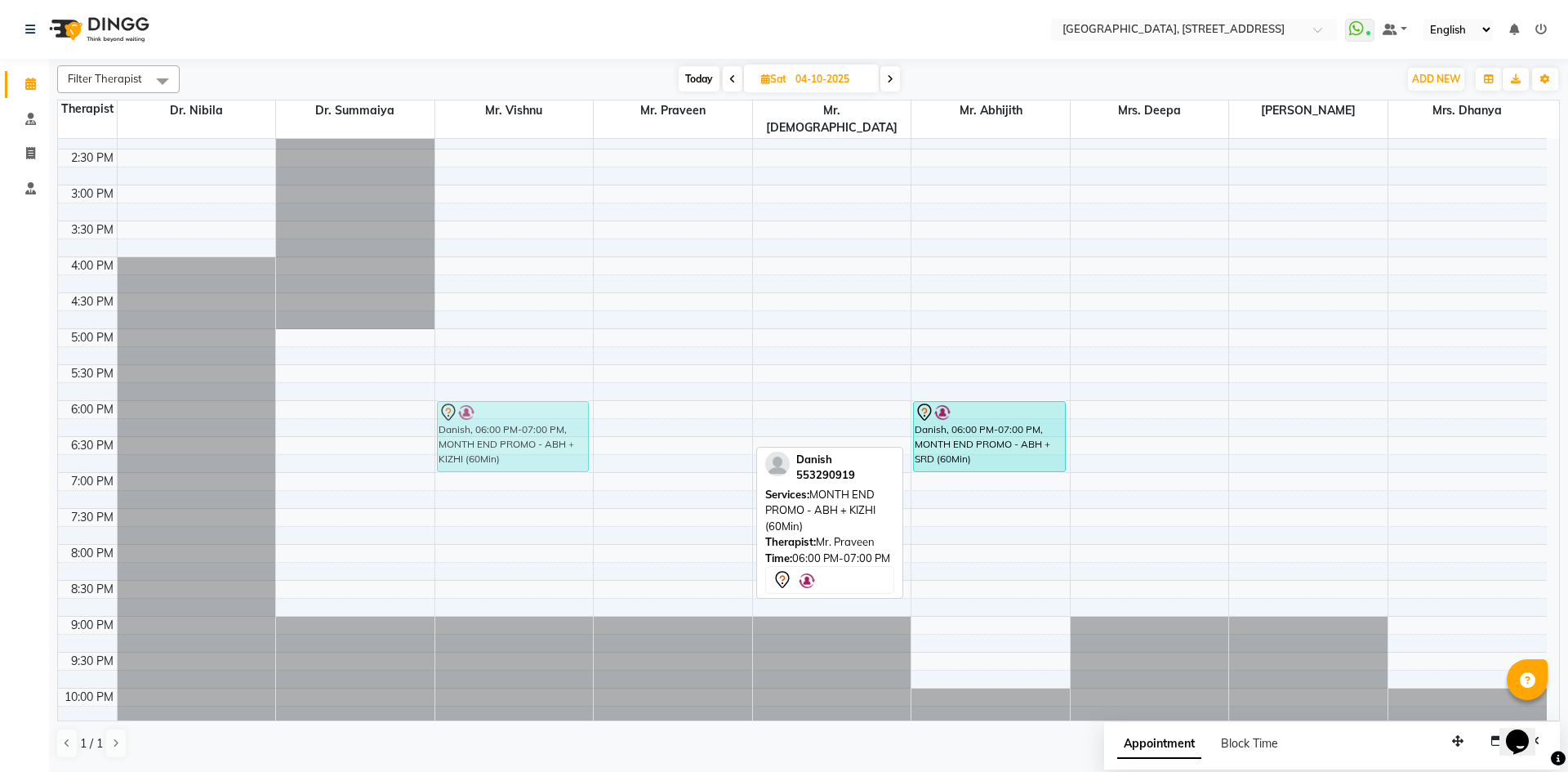
drag, startPoint x: 679, startPoint y: 426, endPoint x: 594, endPoint y: 423, distance: 85.1
click at [594, 423] on div "7:00 AM 7:30 AM 8:00 AM 8:30 AM 9:00 AM 9:30 AM 10:00 AM 10:30 AM 11:00 AM 11:3…" at bounding box center [802, 185] width 1489 height 1150
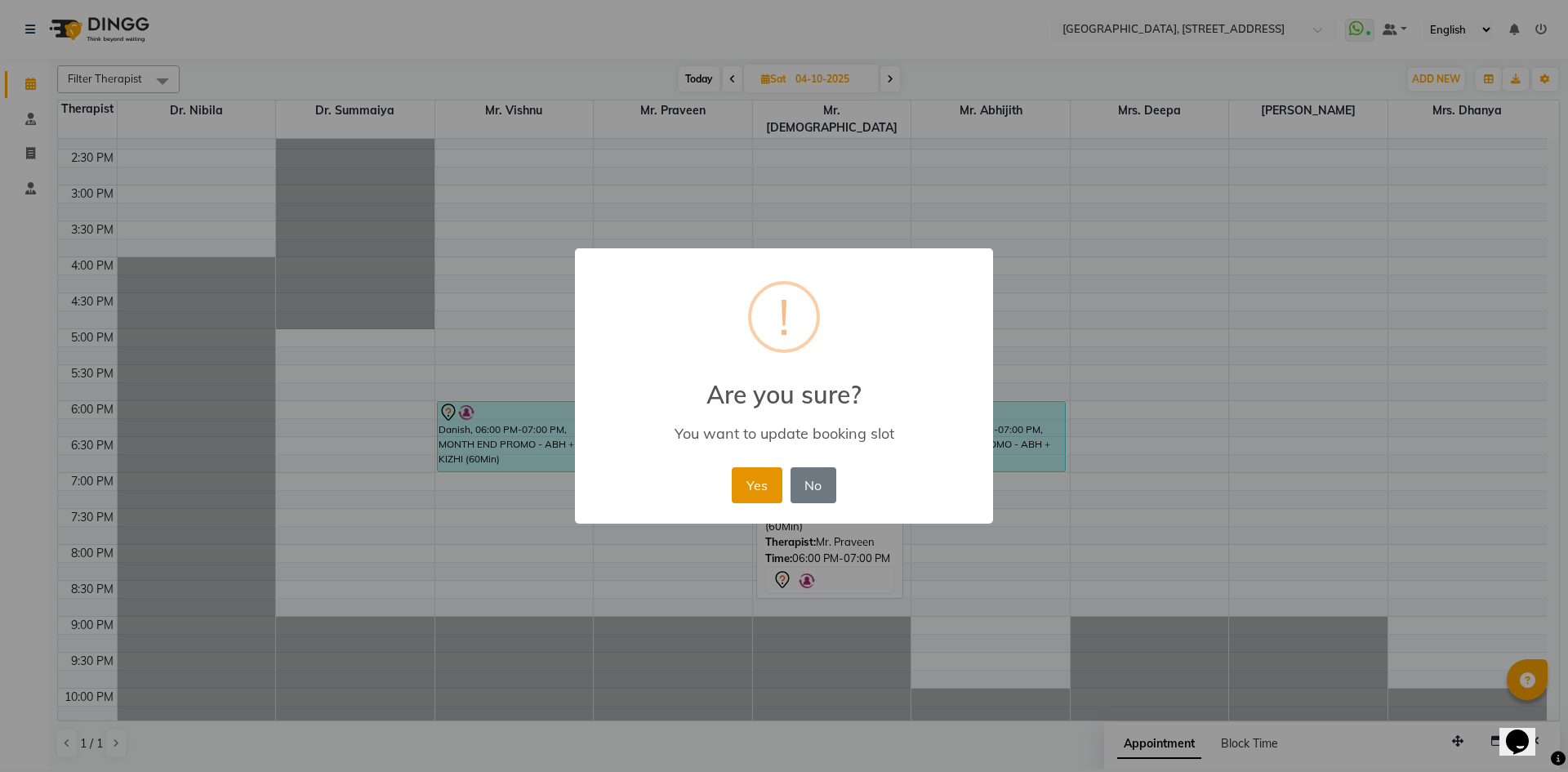
click at [749, 486] on button "Yes" at bounding box center [756, 485] width 50 height 36
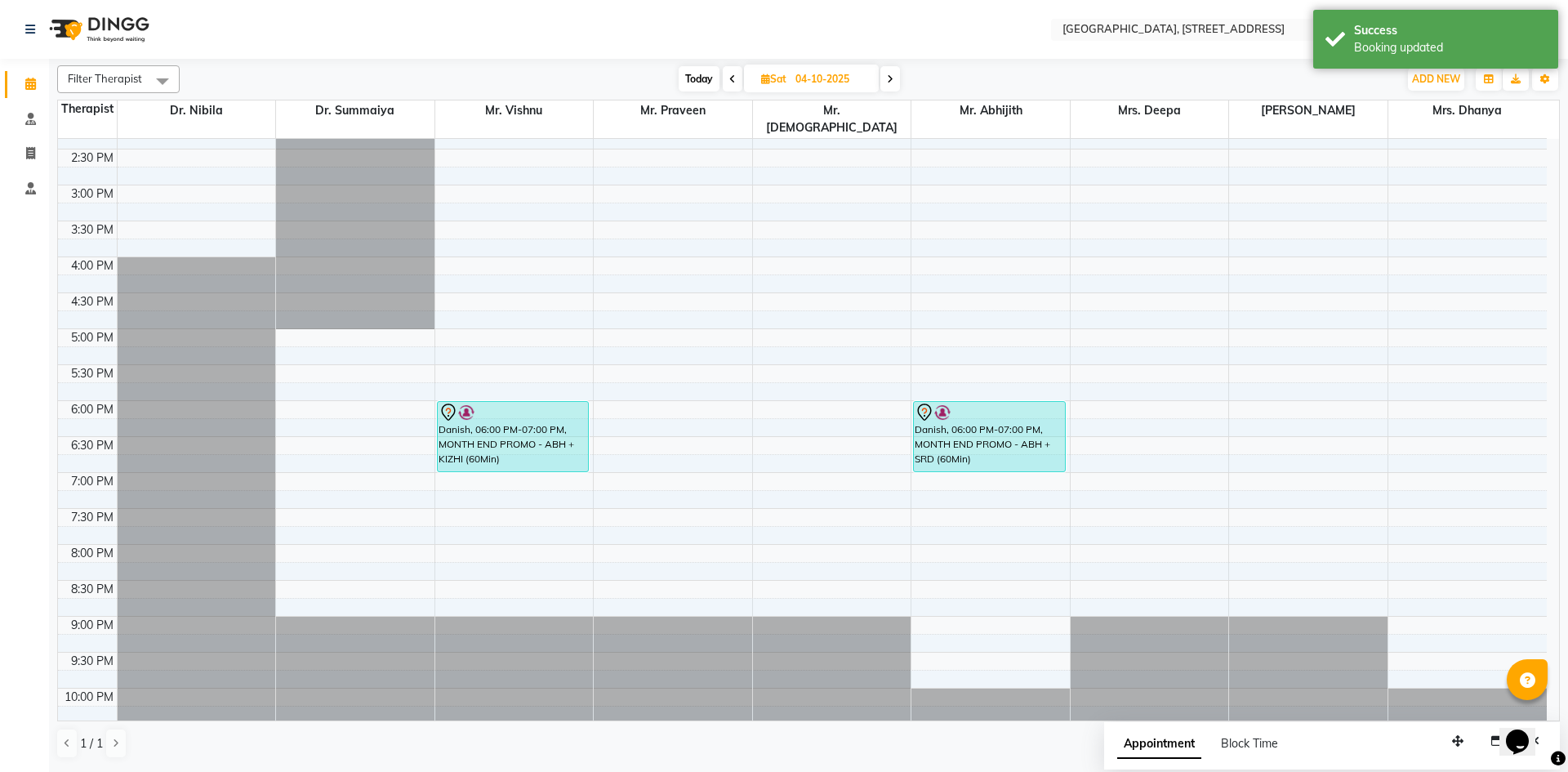
click at [615, 71] on div "[DATE] [DATE]" at bounding box center [789, 79] width 1202 height 24
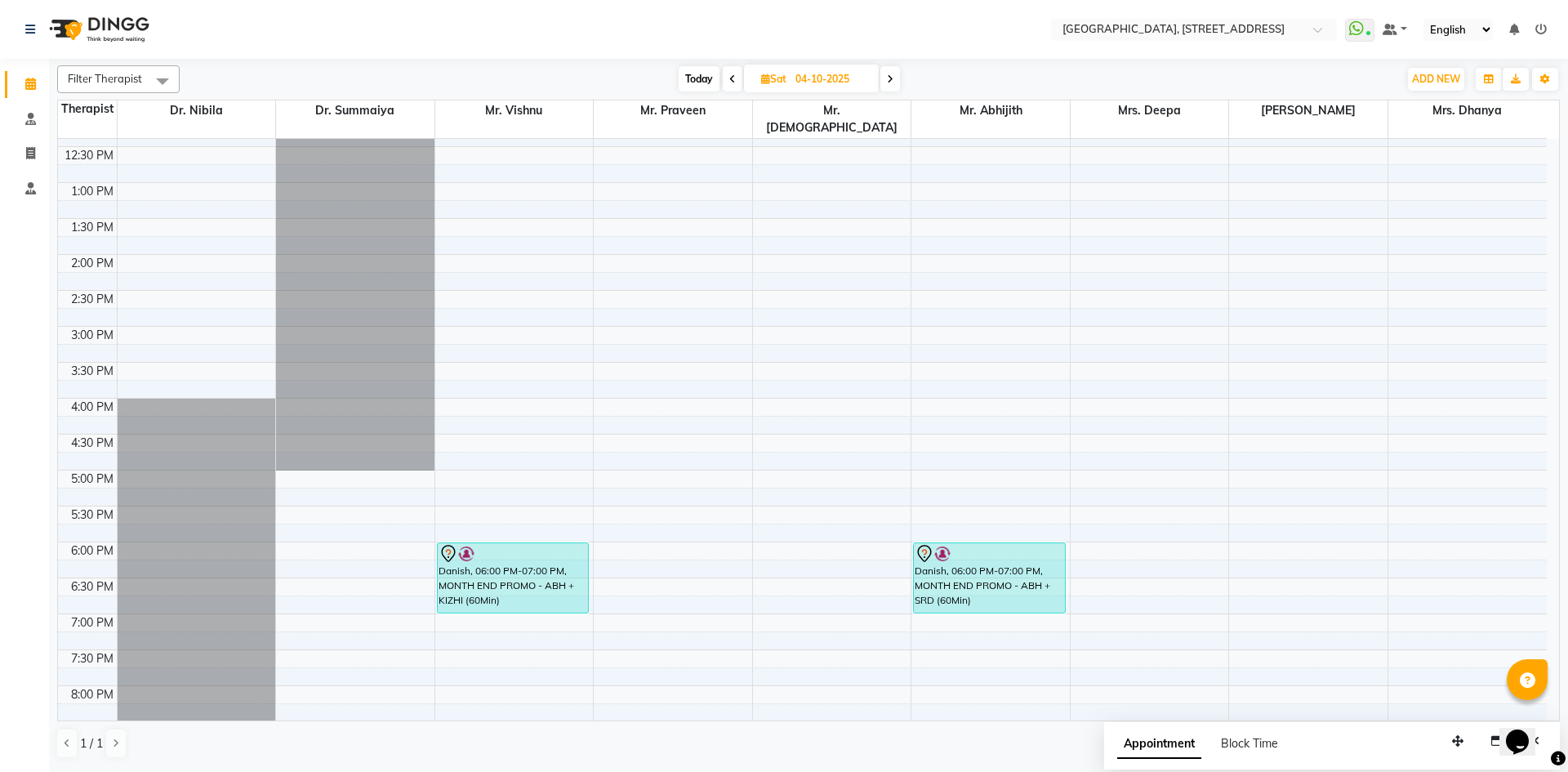
scroll to position [551, 0]
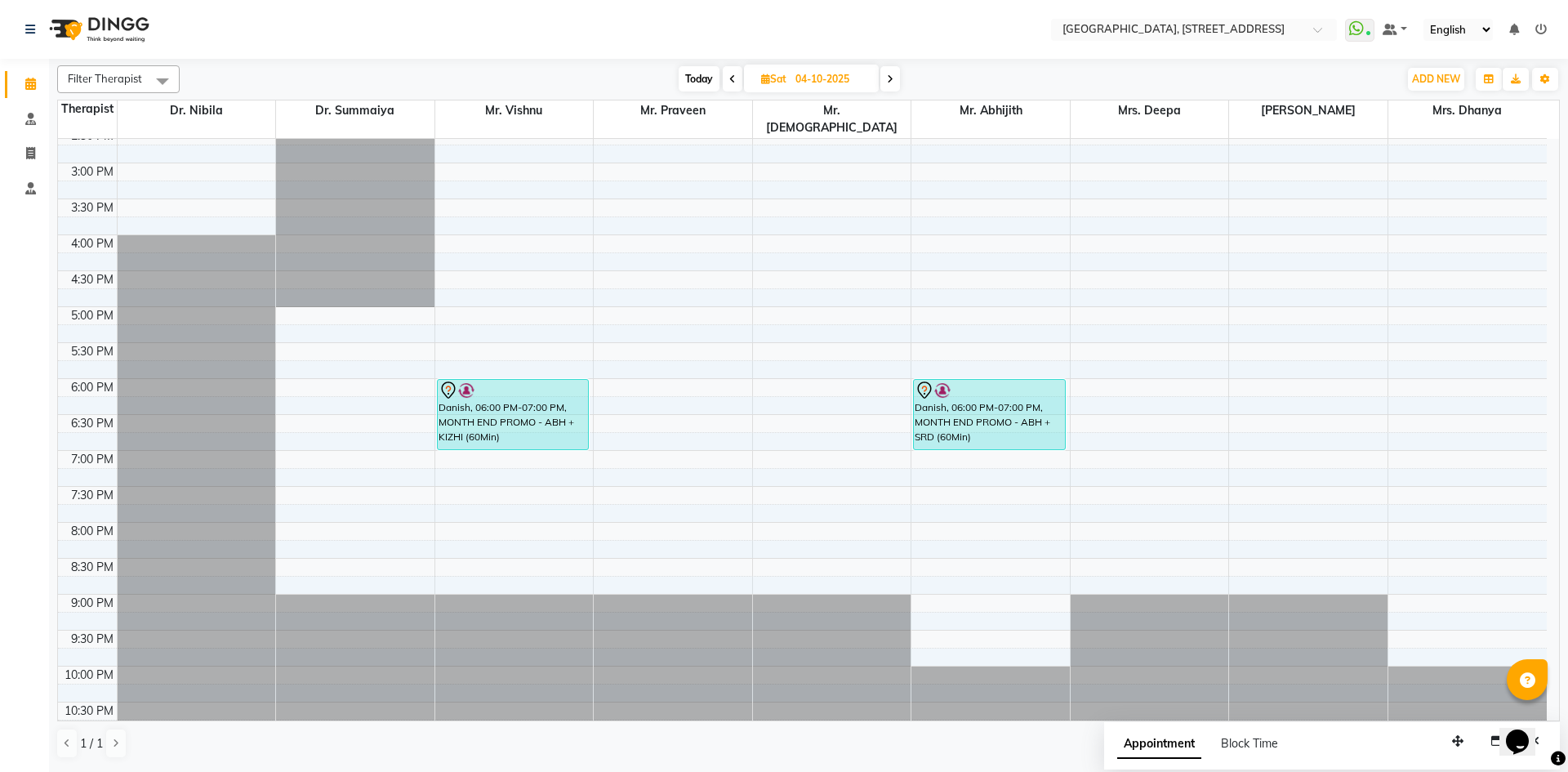
click at [705, 79] on span "Today" at bounding box center [699, 79] width 41 height 25
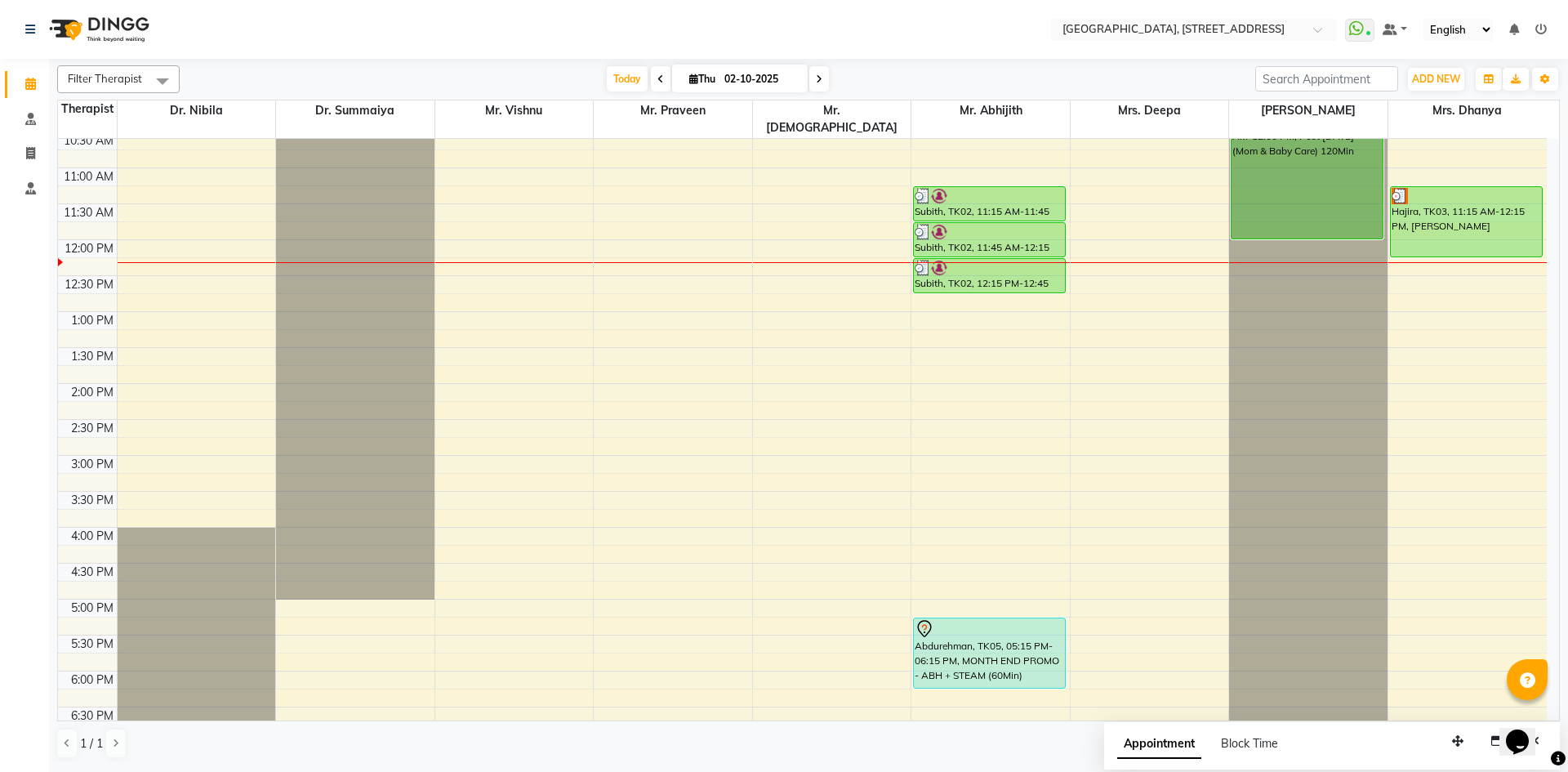
scroll to position [251, 0]
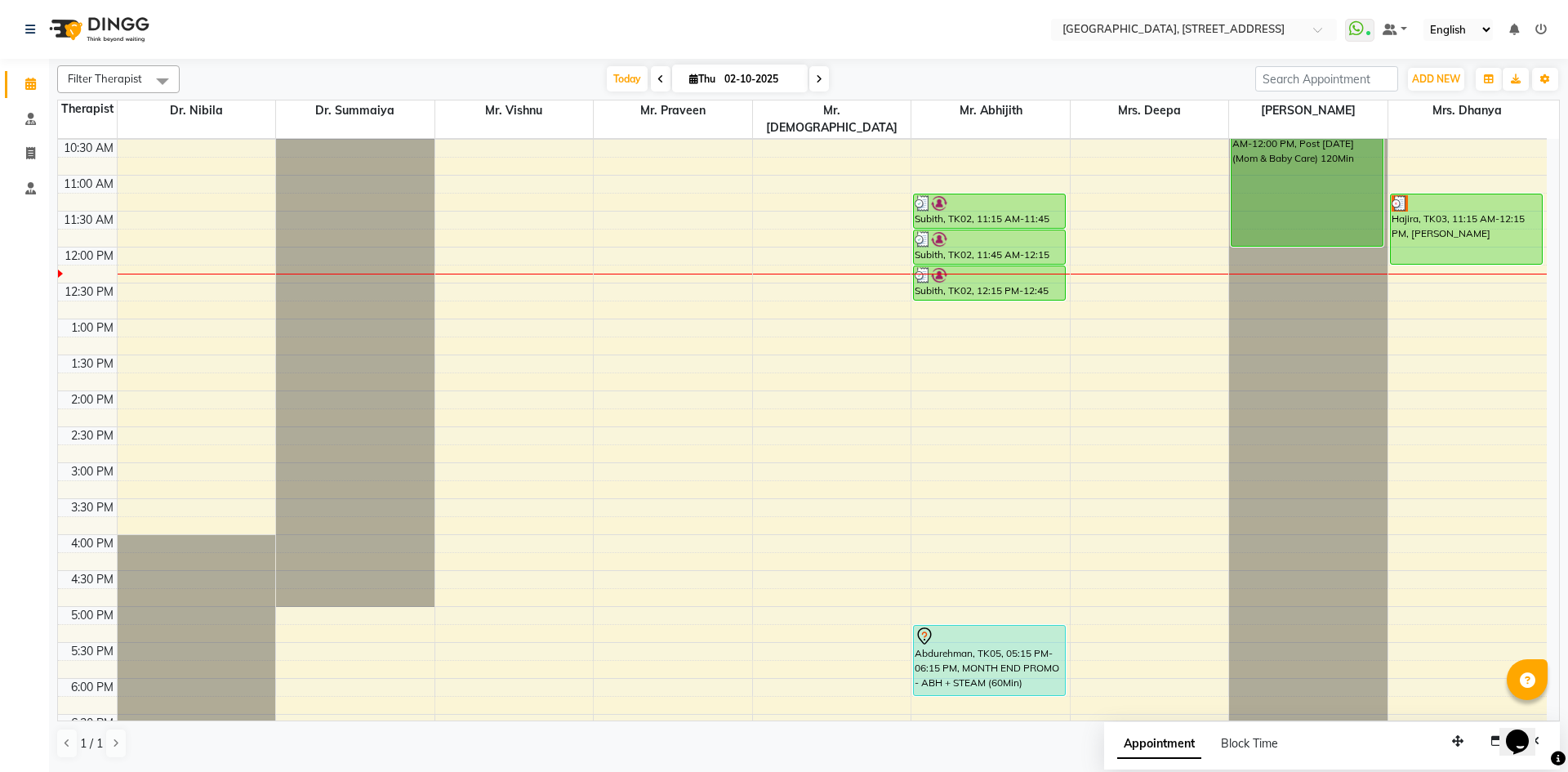
click at [821, 77] on span at bounding box center [819, 79] width 19 height 25
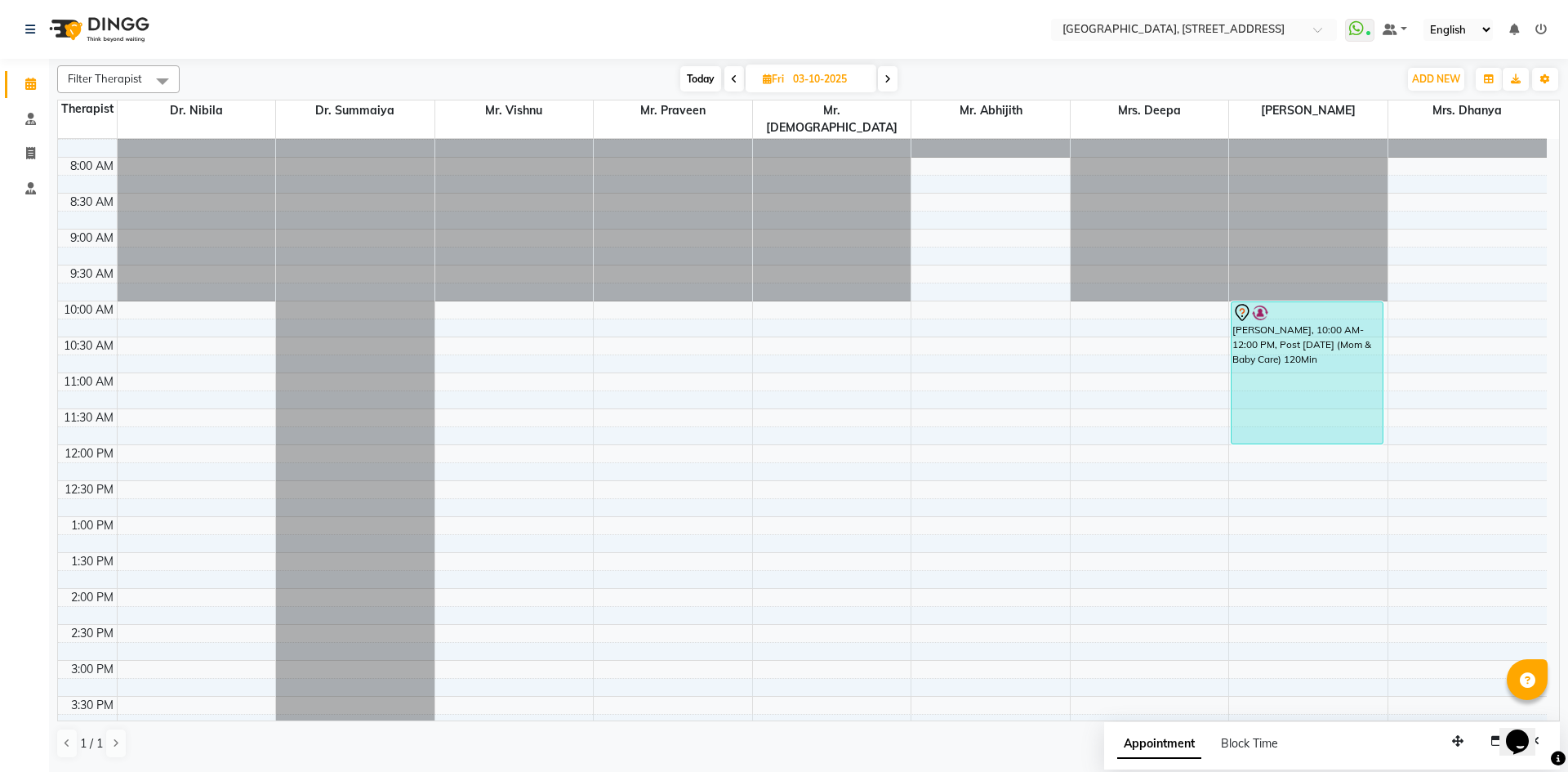
scroll to position [0, 0]
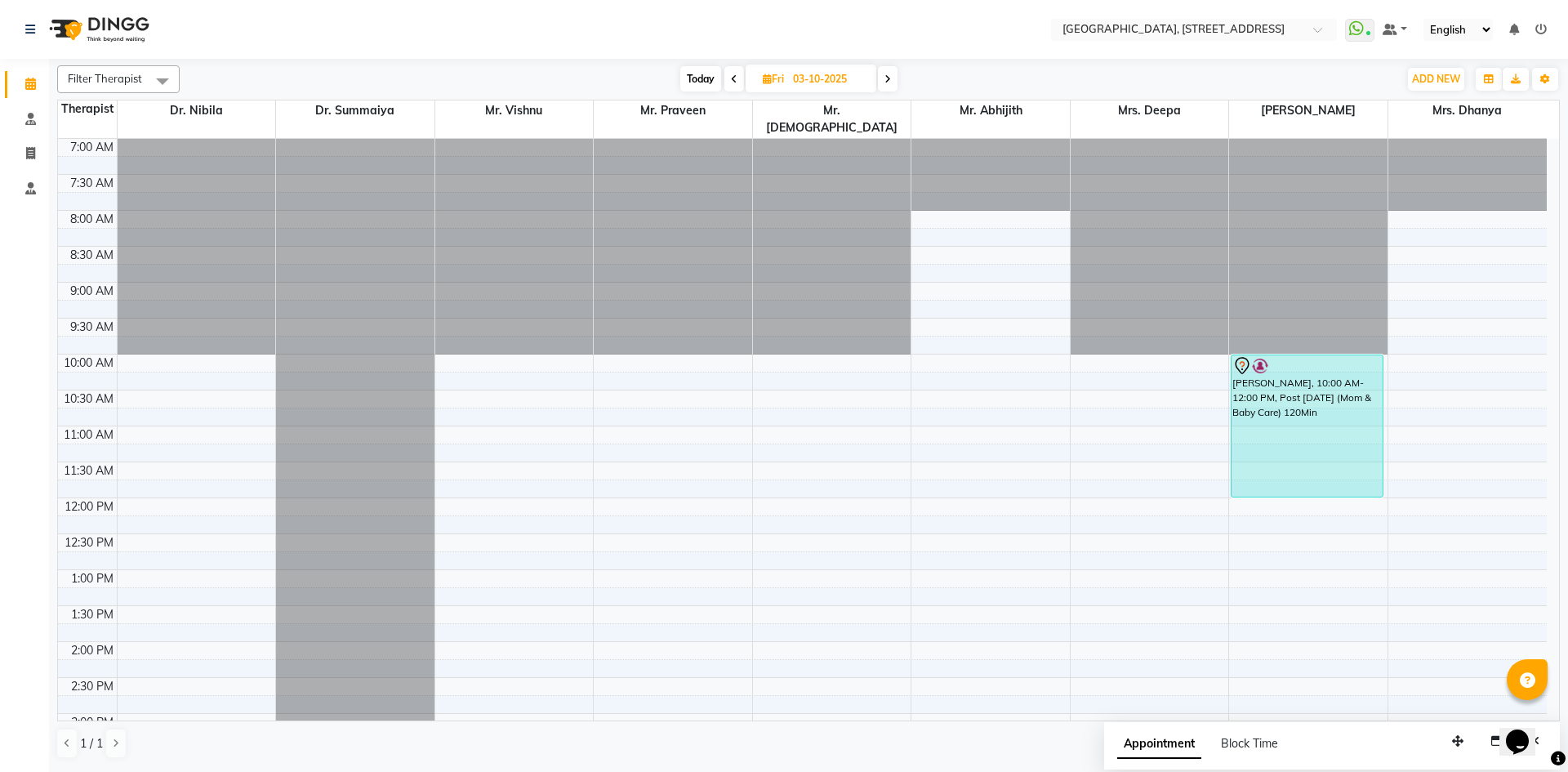
click at [703, 79] on span "Today" at bounding box center [700, 79] width 41 height 25
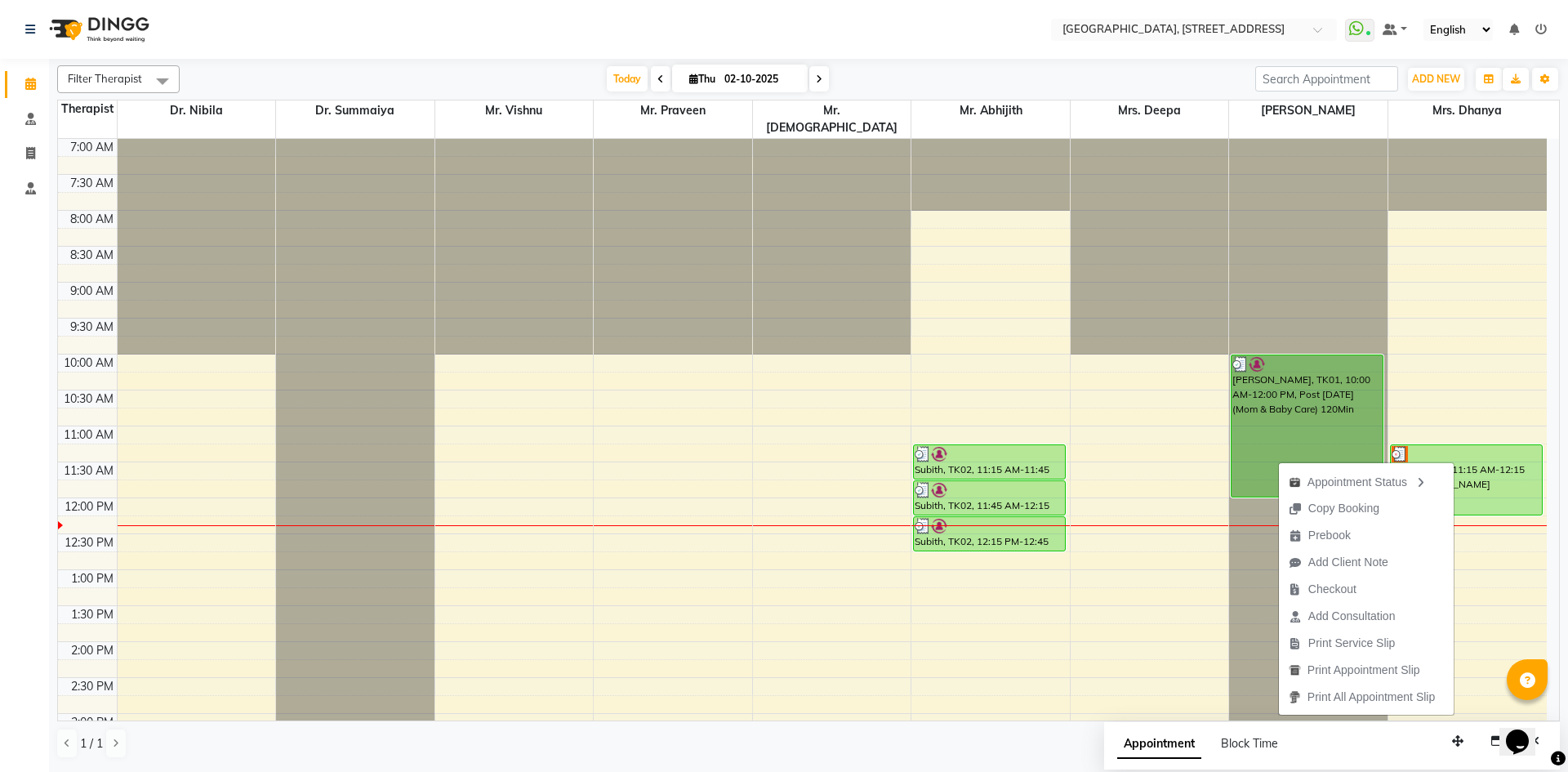
click at [657, 78] on icon at bounding box center [661, 79] width 7 height 10
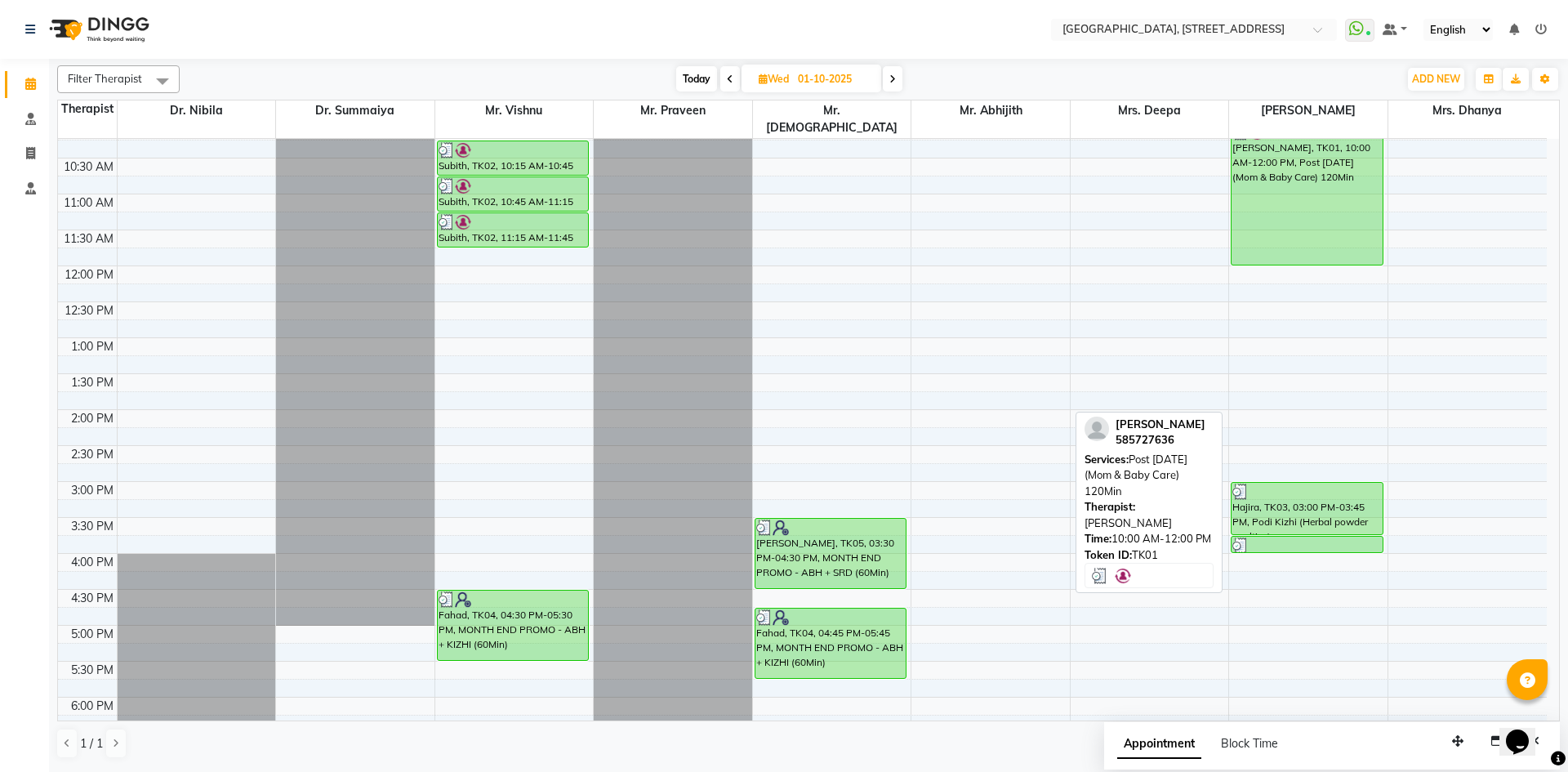
scroll to position [360, 0]
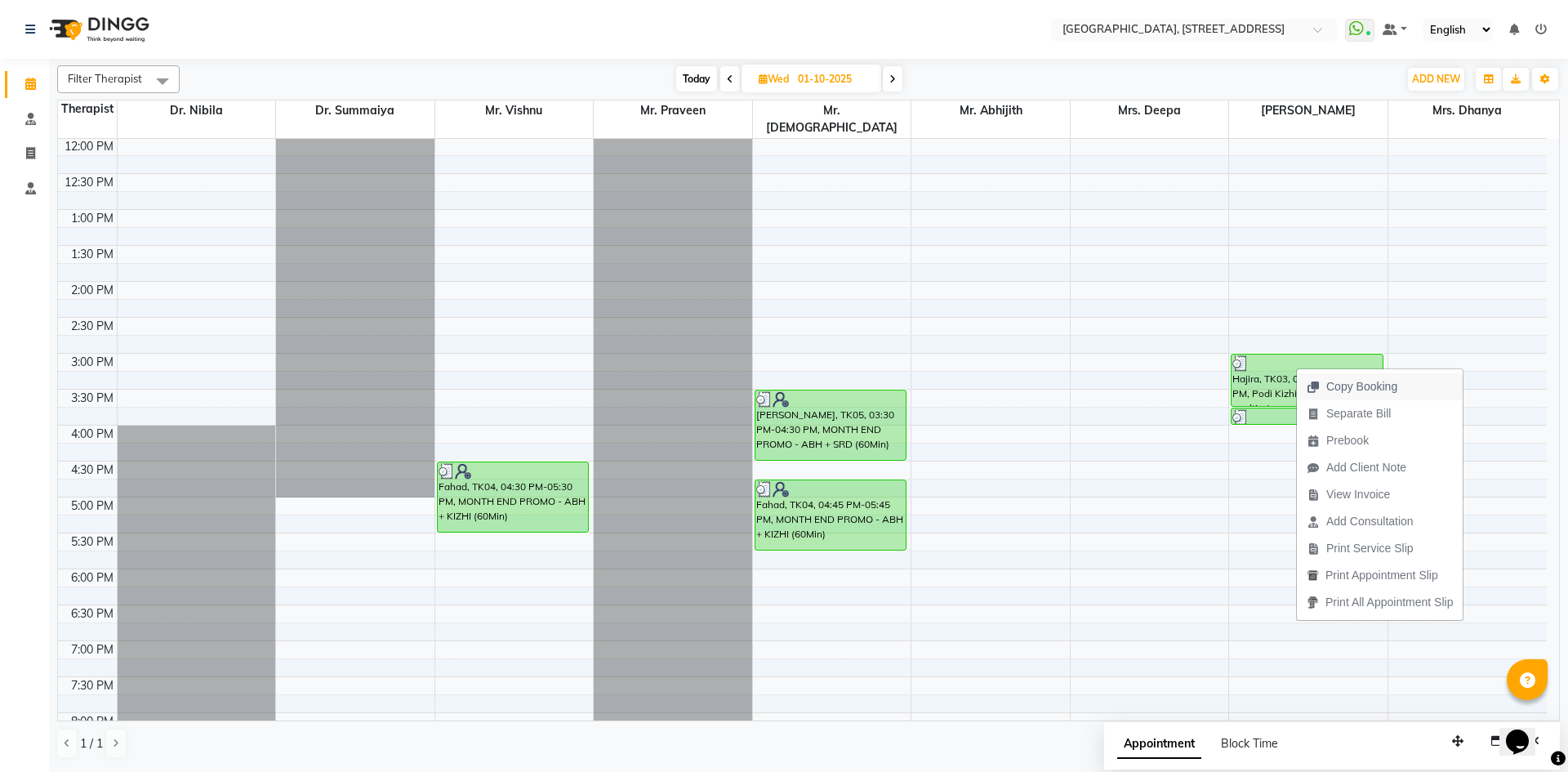
click at [1323, 384] on span "Copy Booking" at bounding box center [1352, 387] width 110 height 27
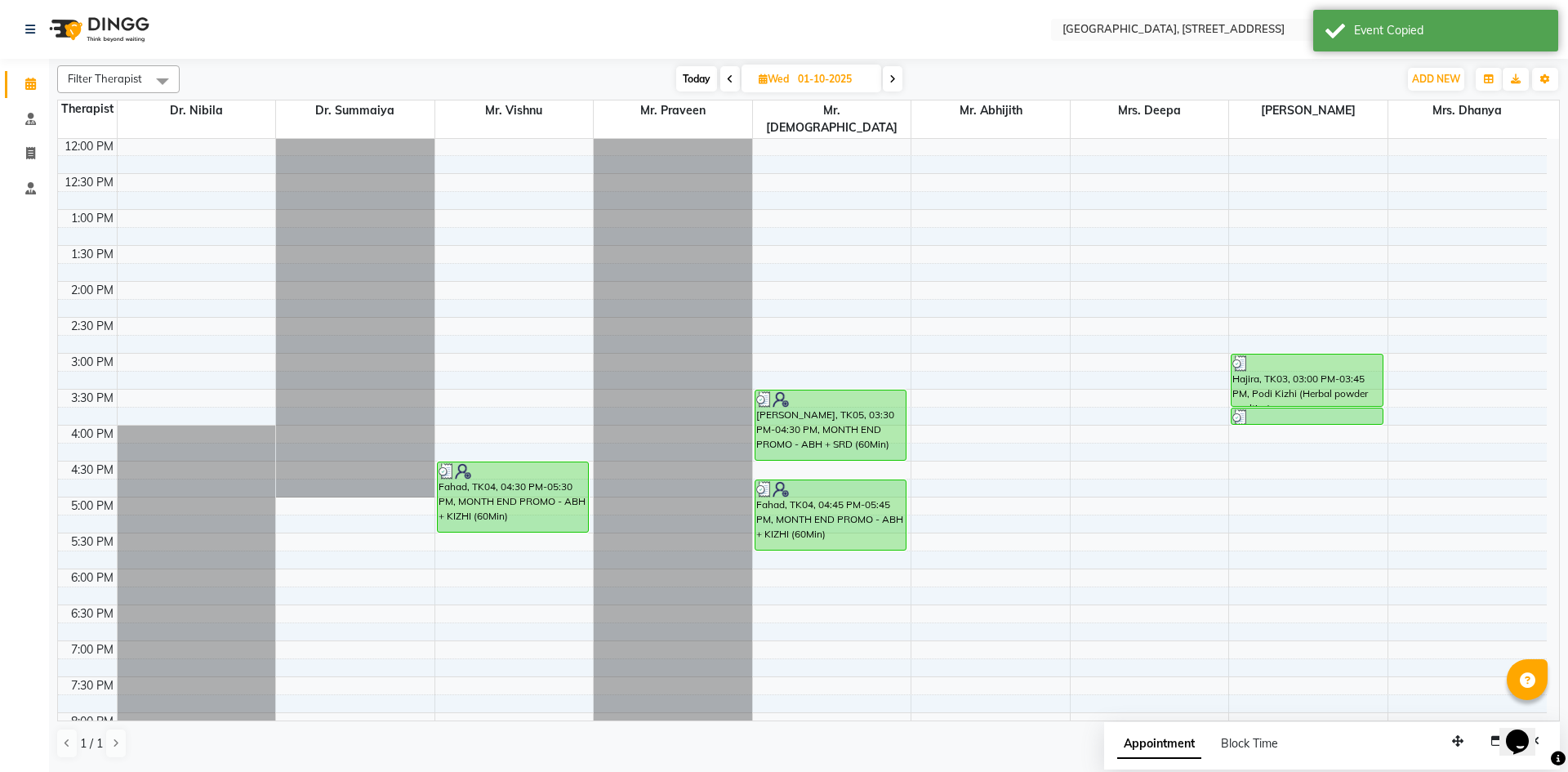
click at [898, 81] on span at bounding box center [892, 79] width 19 height 25
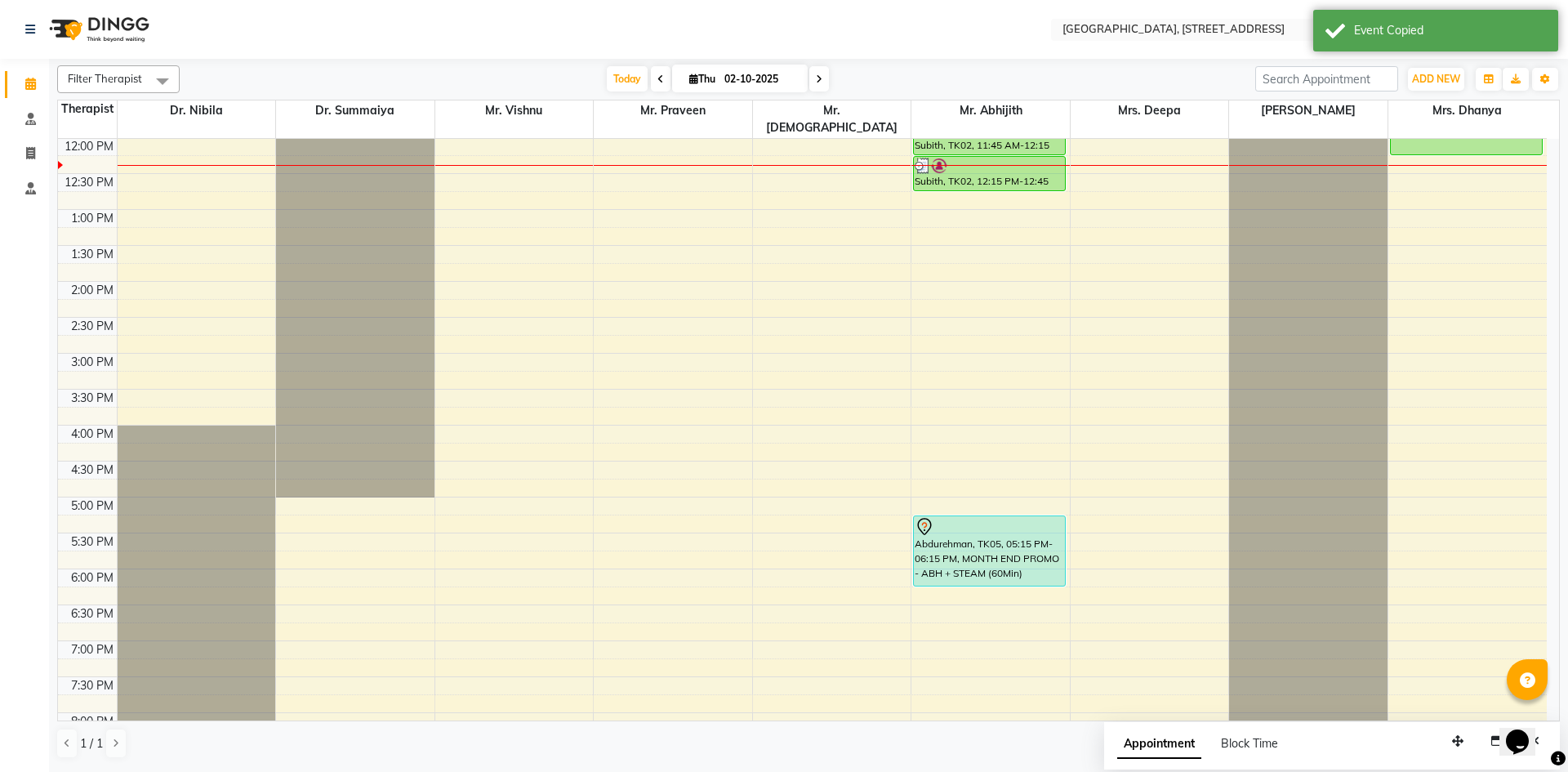
click at [810, 81] on span at bounding box center [819, 79] width 19 height 25
type input "03-10-2025"
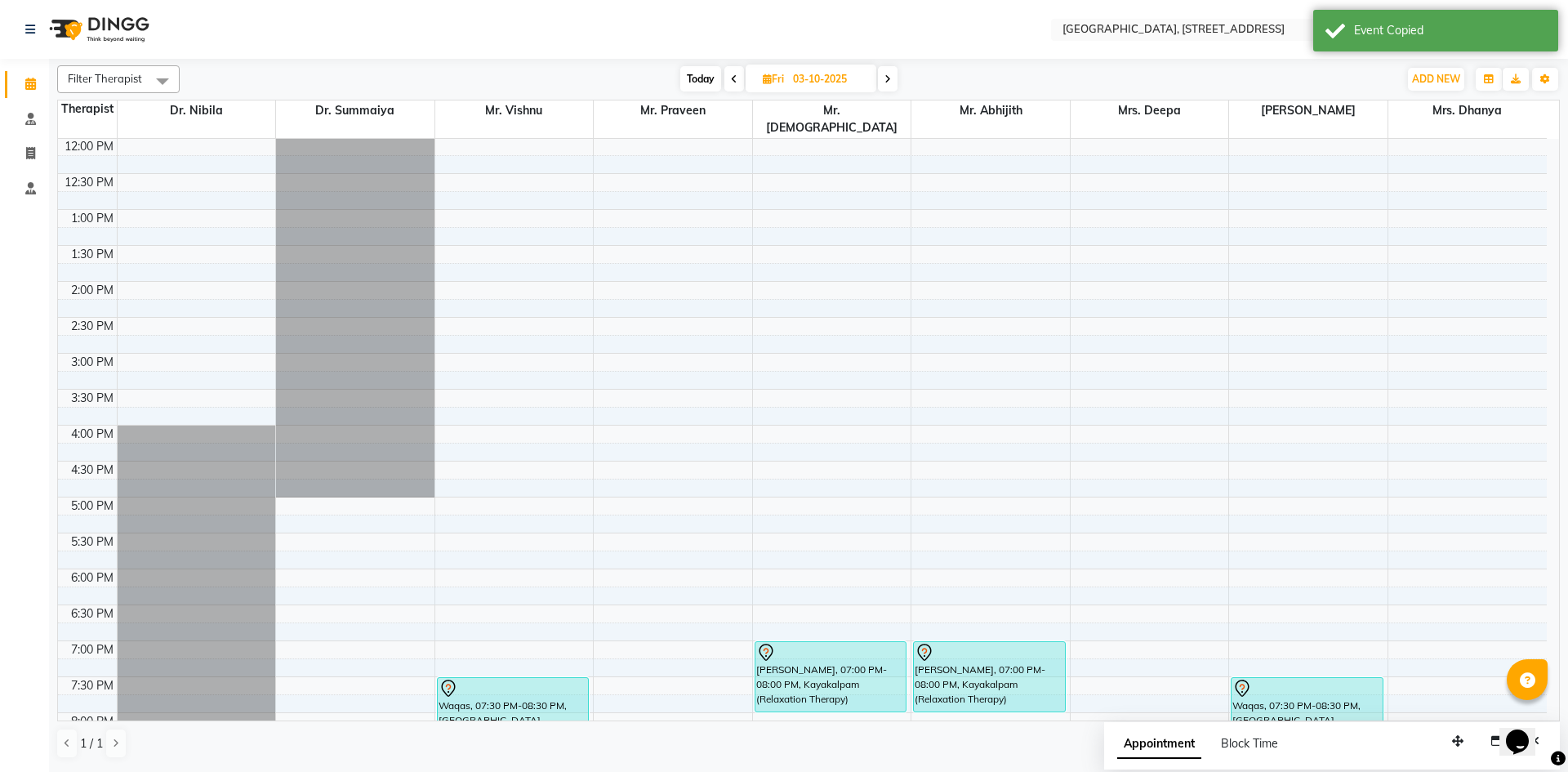
scroll to position [61, 0]
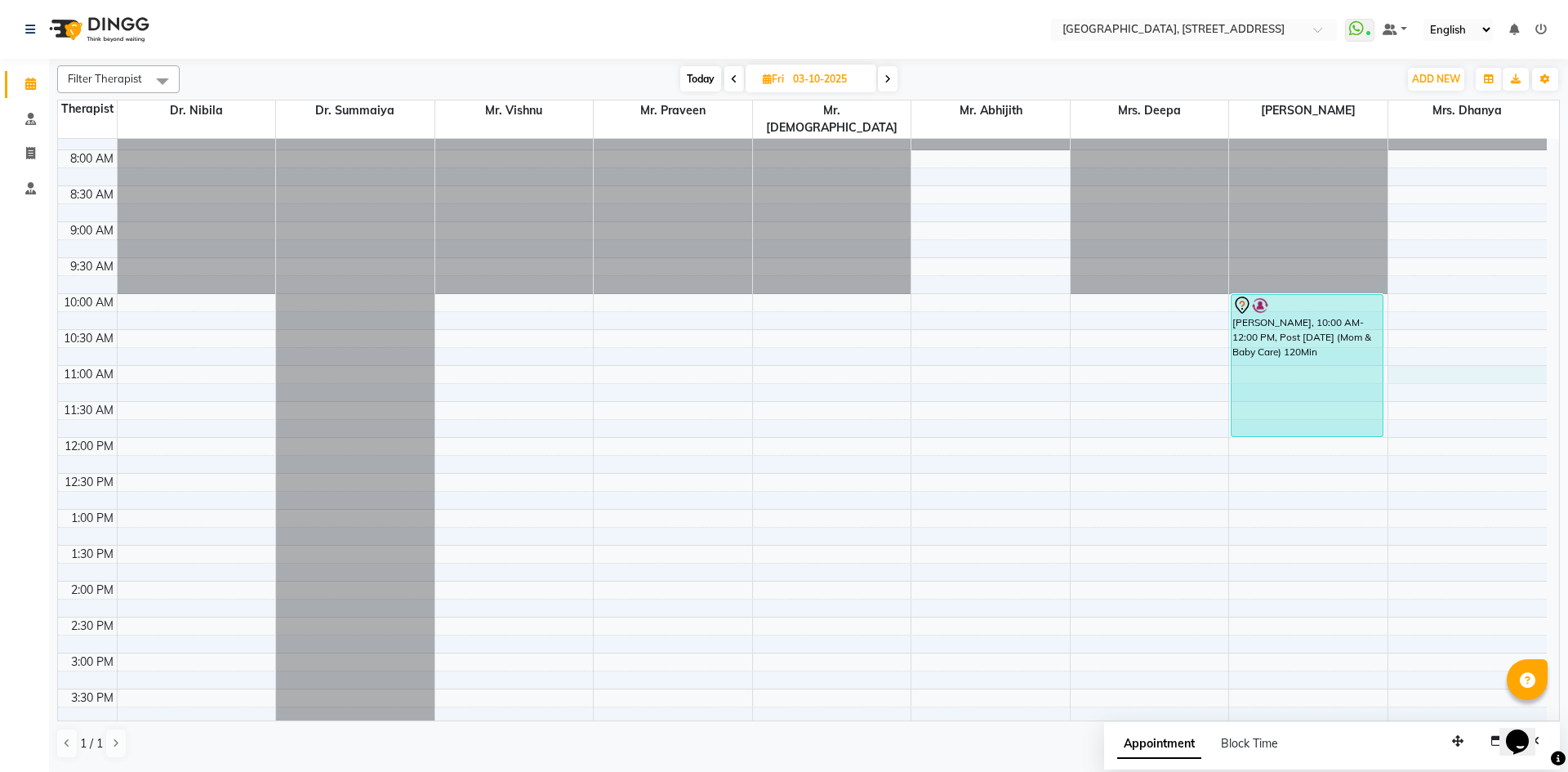
click at [1444, 357] on div "7:00 AM 7:30 AM 8:00 AM 8:30 AM 9:00 AM 9:30 AM 10:00 AM 10:30 AM 11:00 AM 11:3…" at bounding box center [802, 653] width 1489 height 1150
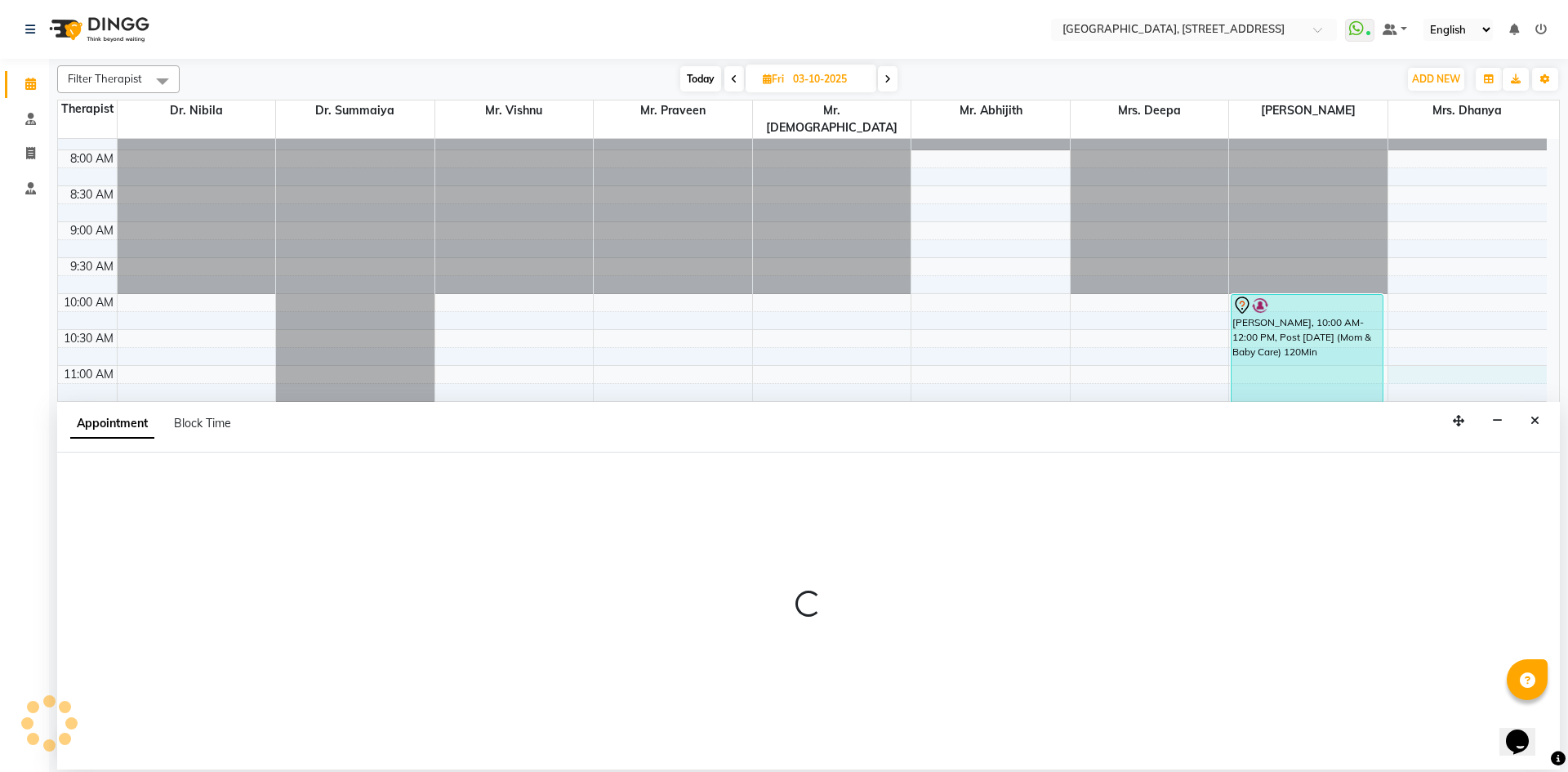
select select "64145"
select select "tentative"
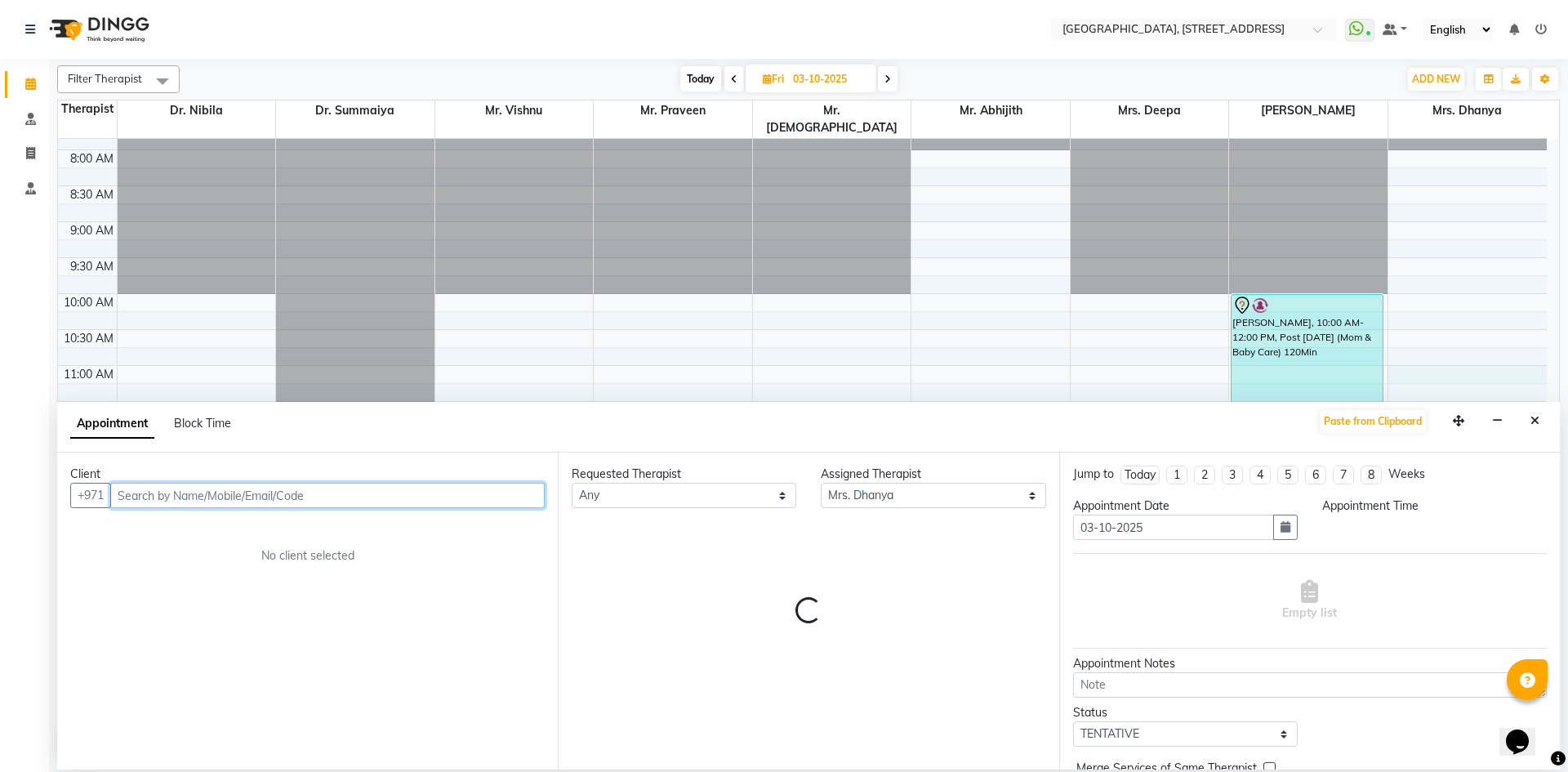
select select "660"
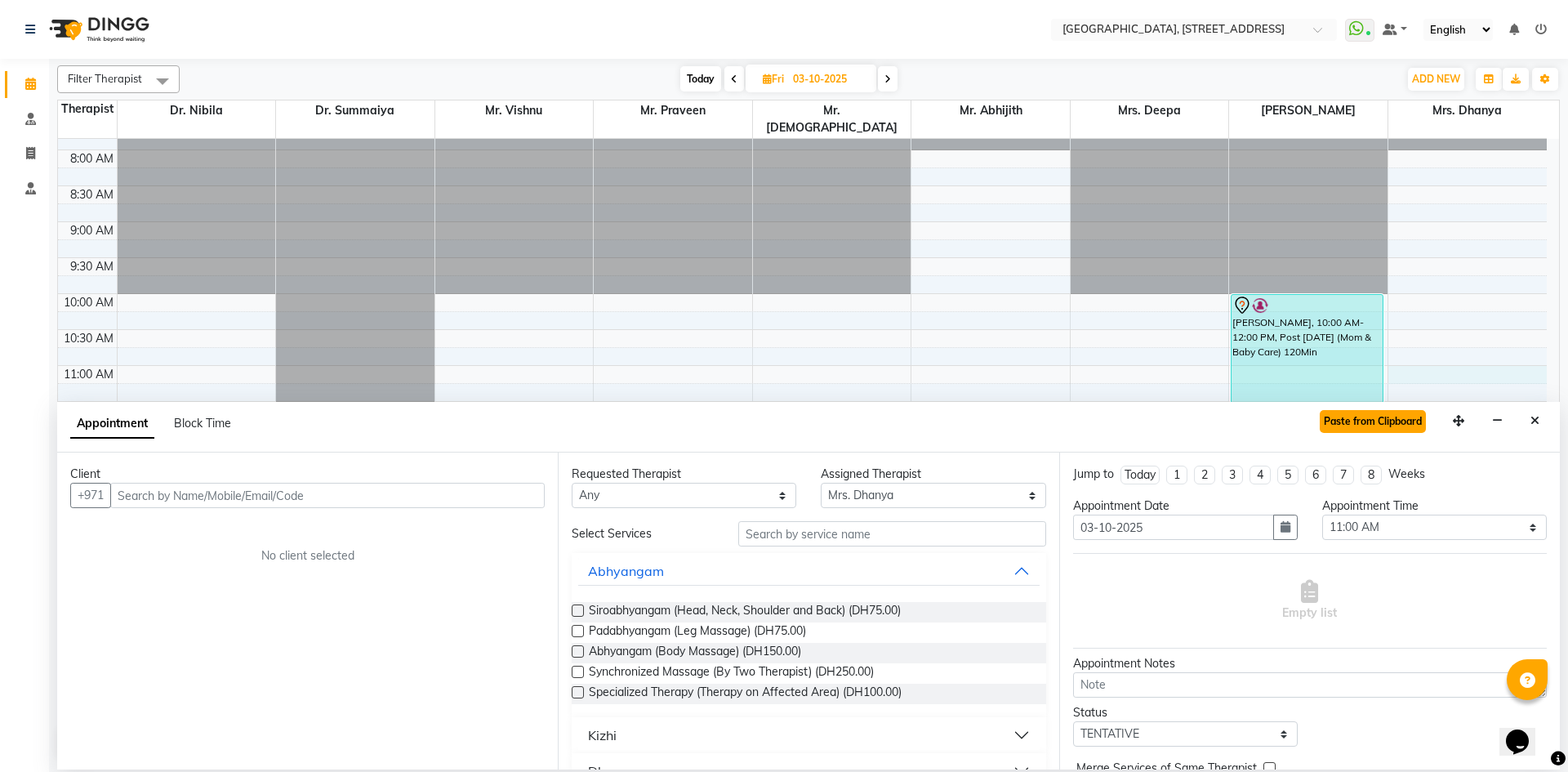
click at [1359, 415] on button "Paste from Clipboard" at bounding box center [1373, 421] width 106 height 23
select select
select select "1960"
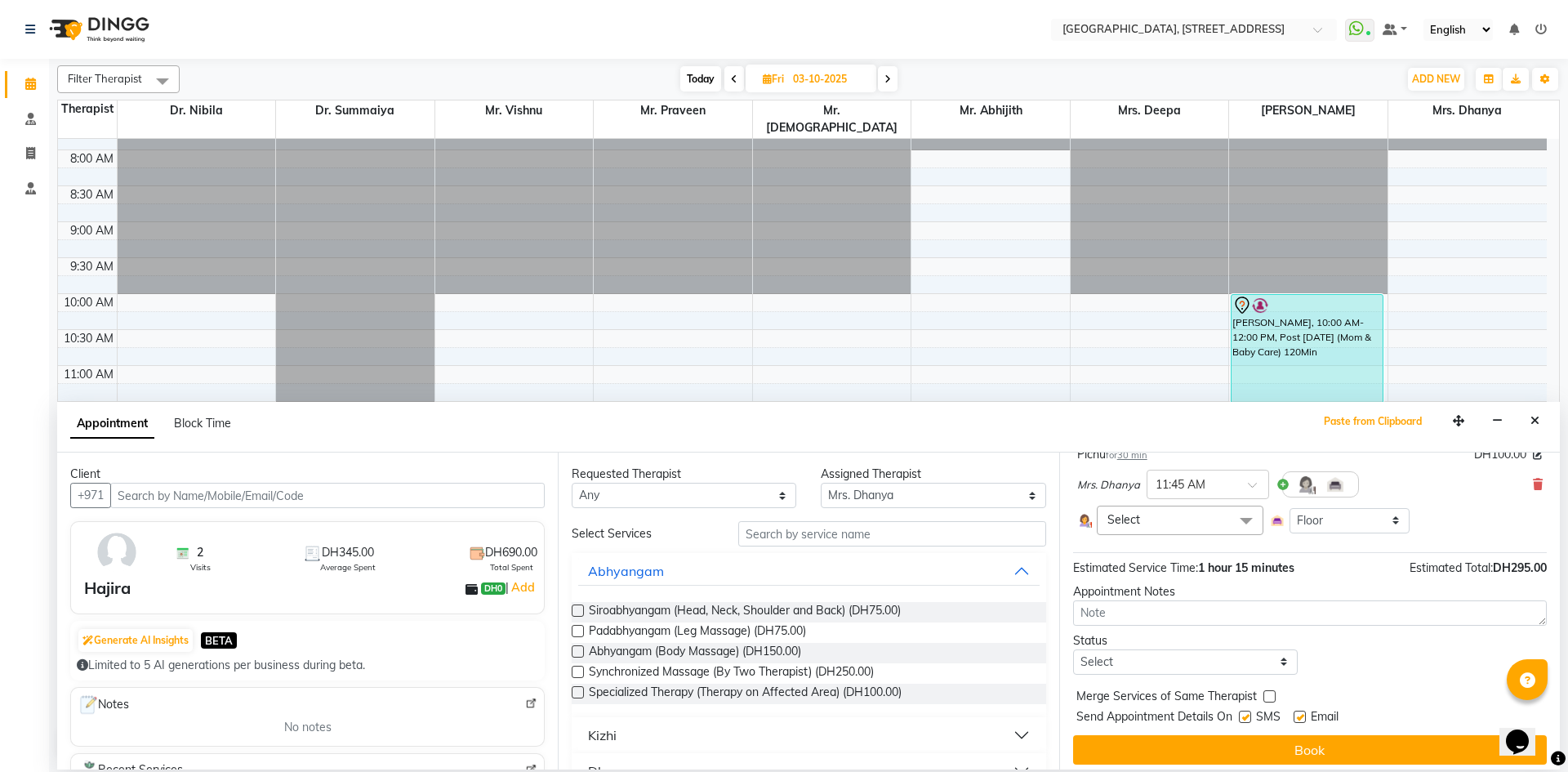
scroll to position [230, 0]
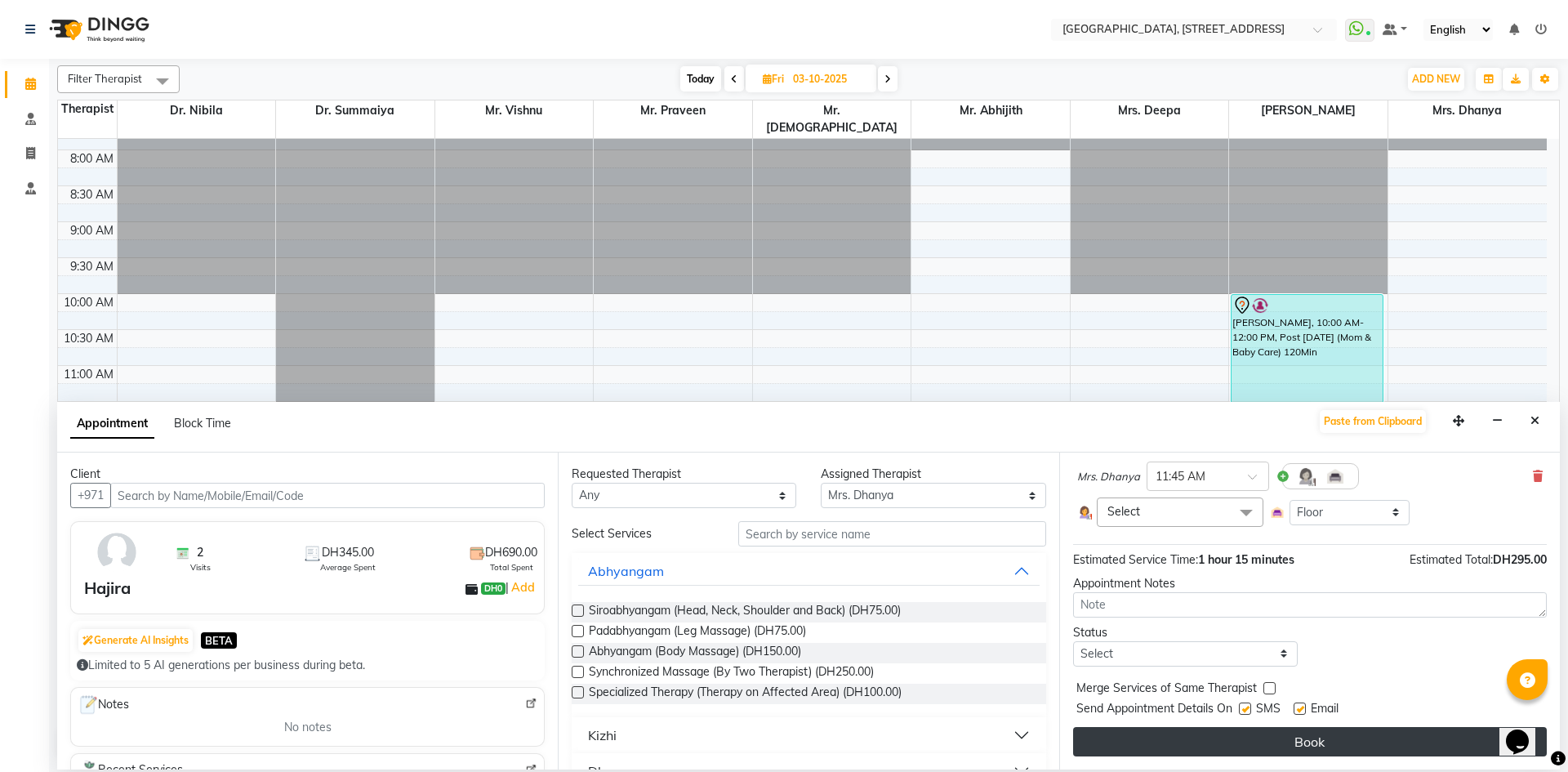
click at [1280, 745] on button "Book" at bounding box center [1310, 742] width 473 height 29
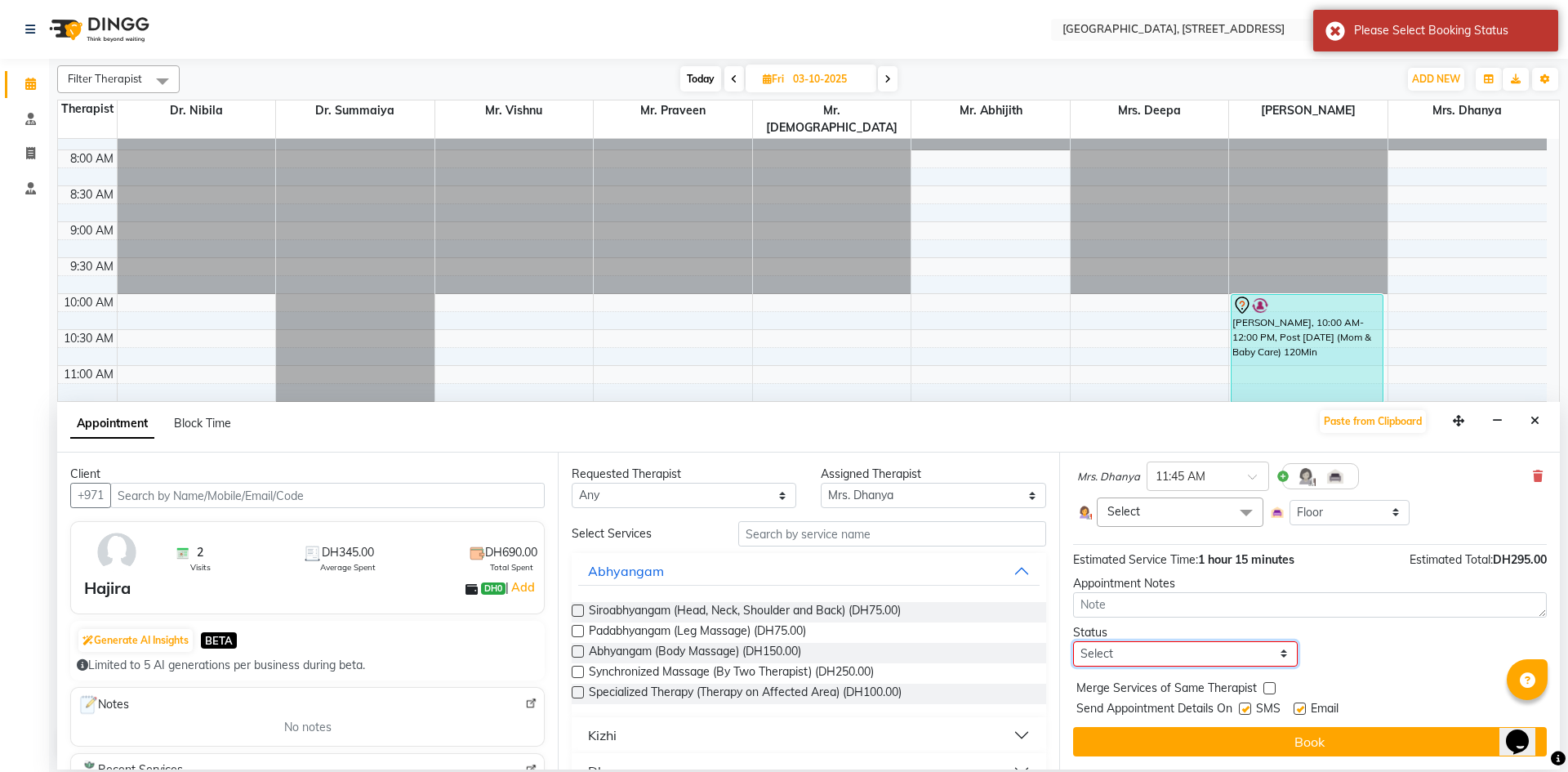
click at [1275, 646] on select "Select TENTATIVE CONFIRM UPCOMING" at bounding box center [1185, 654] width 224 height 25
select select "tentative"
click at [1074, 642] on select "Select TENTATIVE CONFIRM UPCOMING" at bounding box center [1185, 654] width 224 height 25
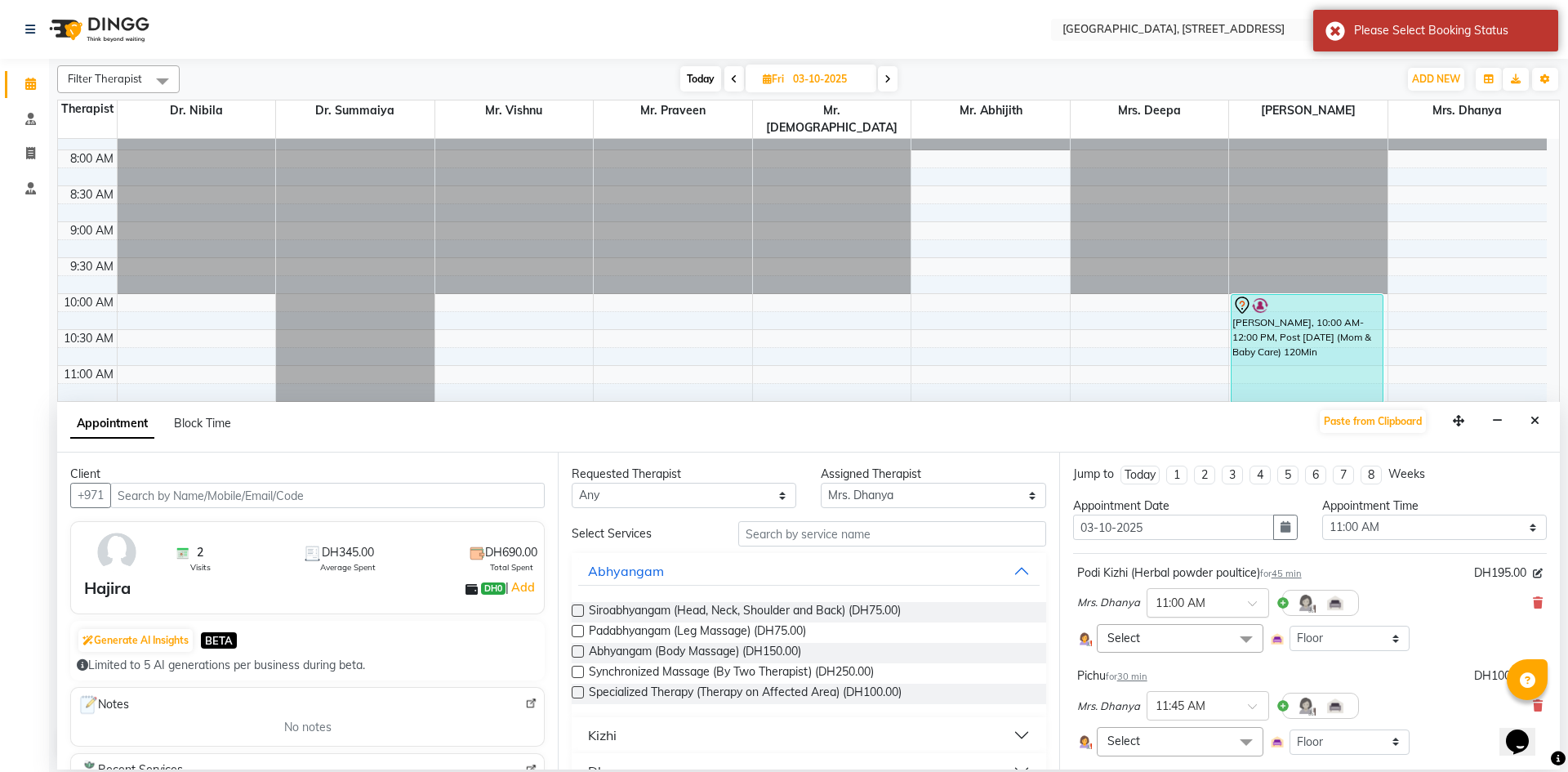
click at [1251, 600] on span at bounding box center [1258, 608] width 20 height 17
click at [1227, 636] on div "10:00 AM" at bounding box center [1208, 642] width 121 height 30
click at [1248, 706] on span at bounding box center [1258, 711] width 20 height 17
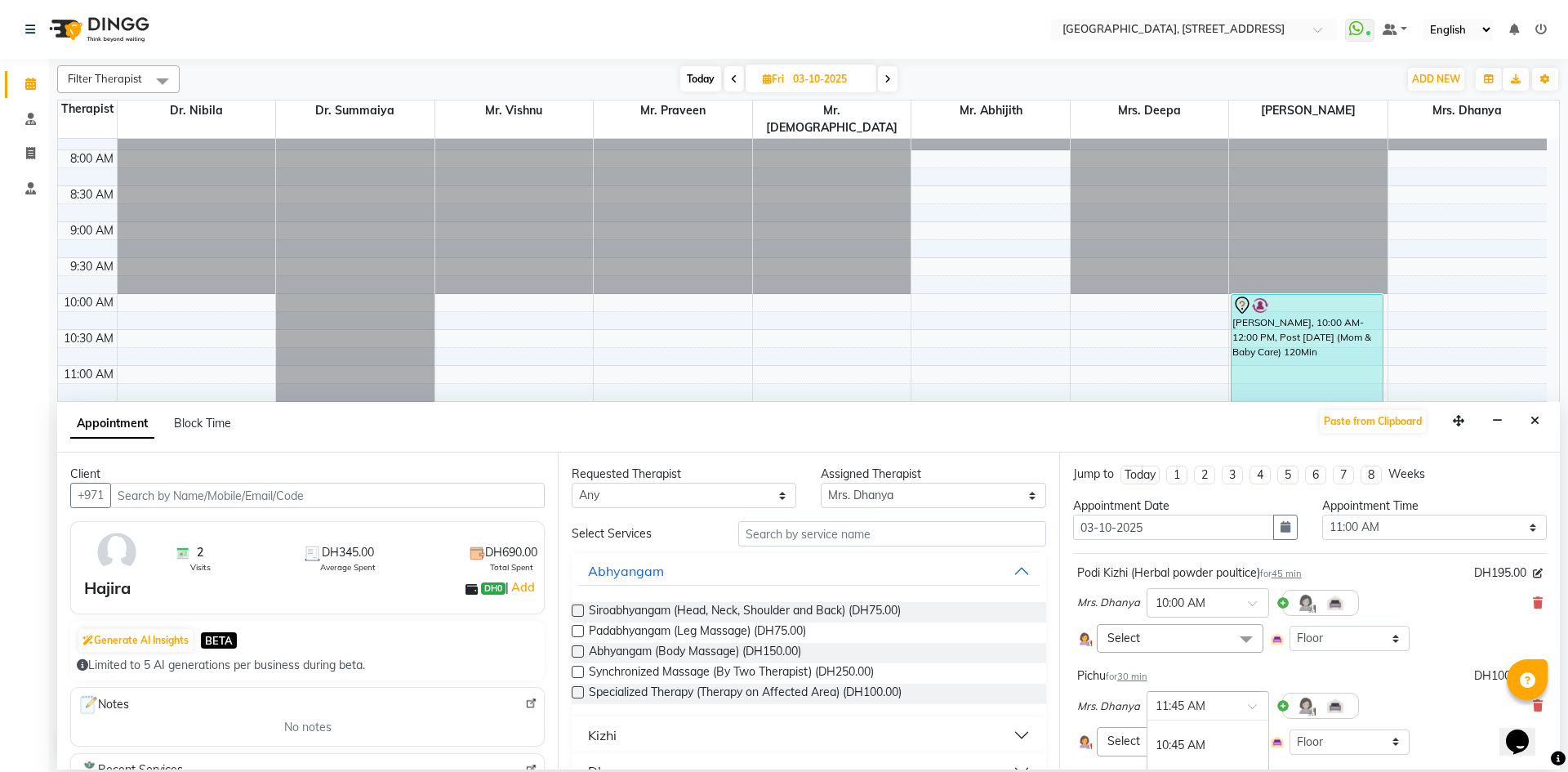
scroll to position [290, 0]
click at [1212, 769] on div "10:45 AM" at bounding box center [1208, 778] width 121 height 30
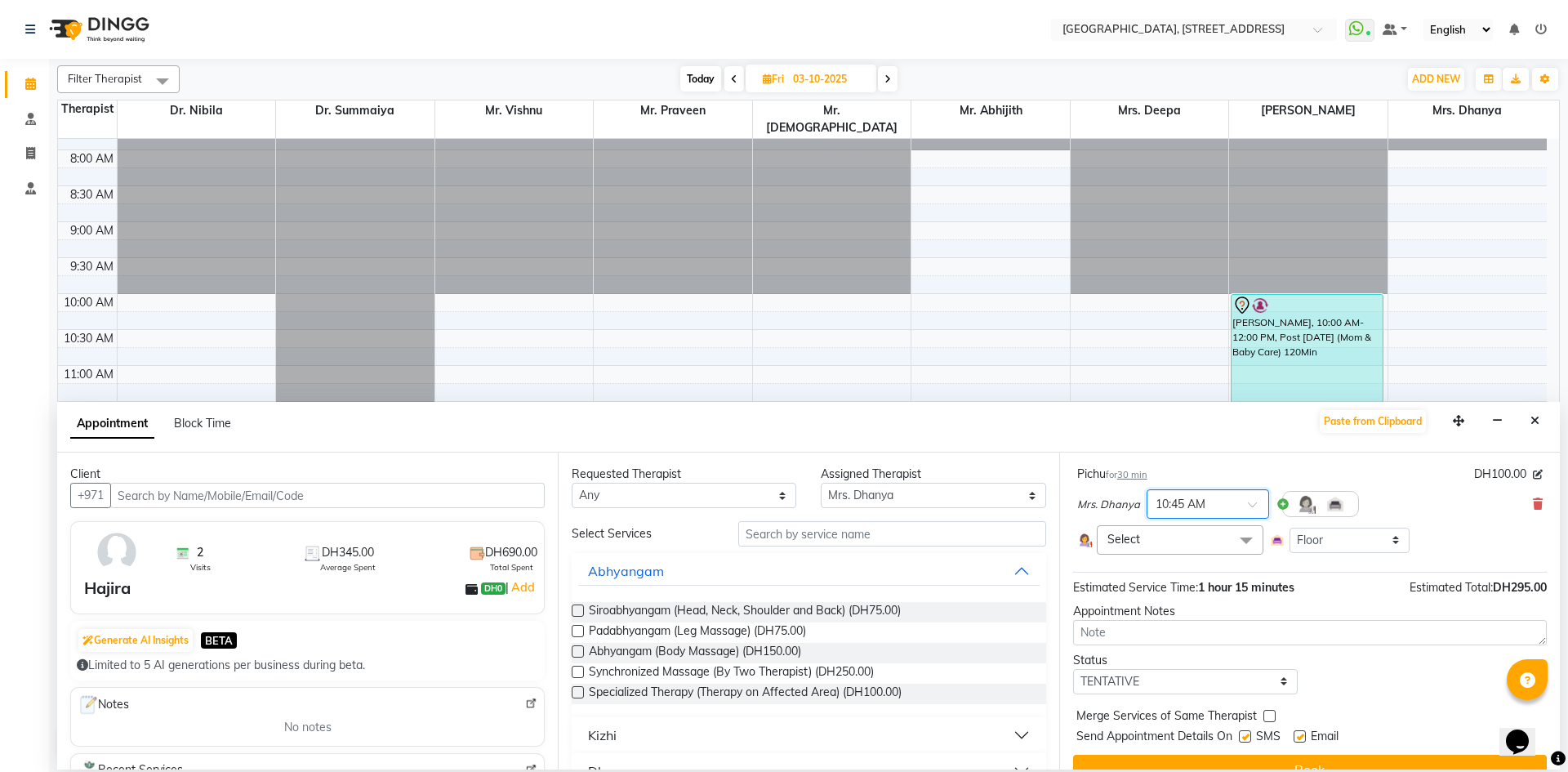
scroll to position [230, 0]
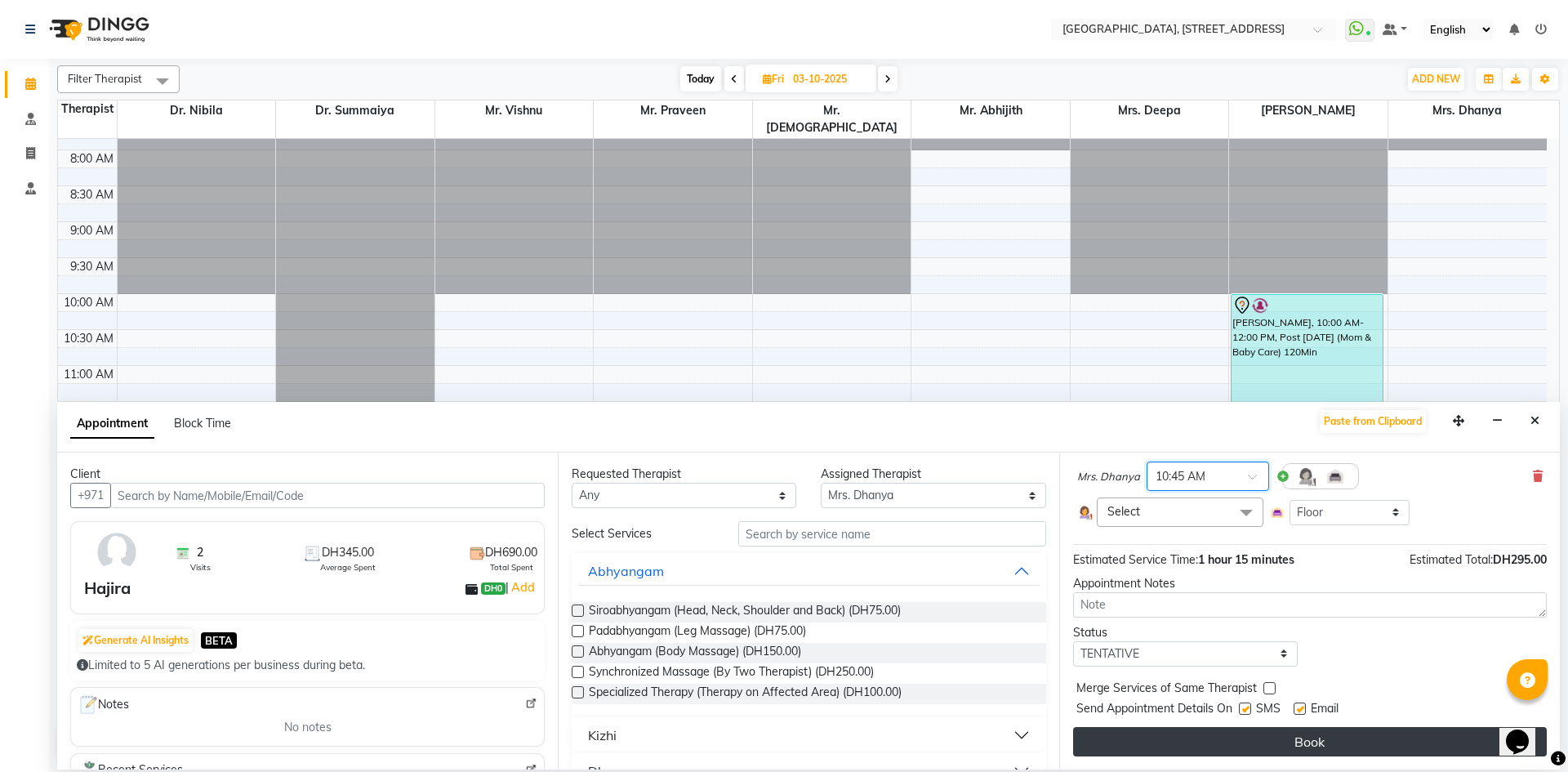
click at [1318, 743] on button "Book" at bounding box center [1310, 742] width 473 height 29
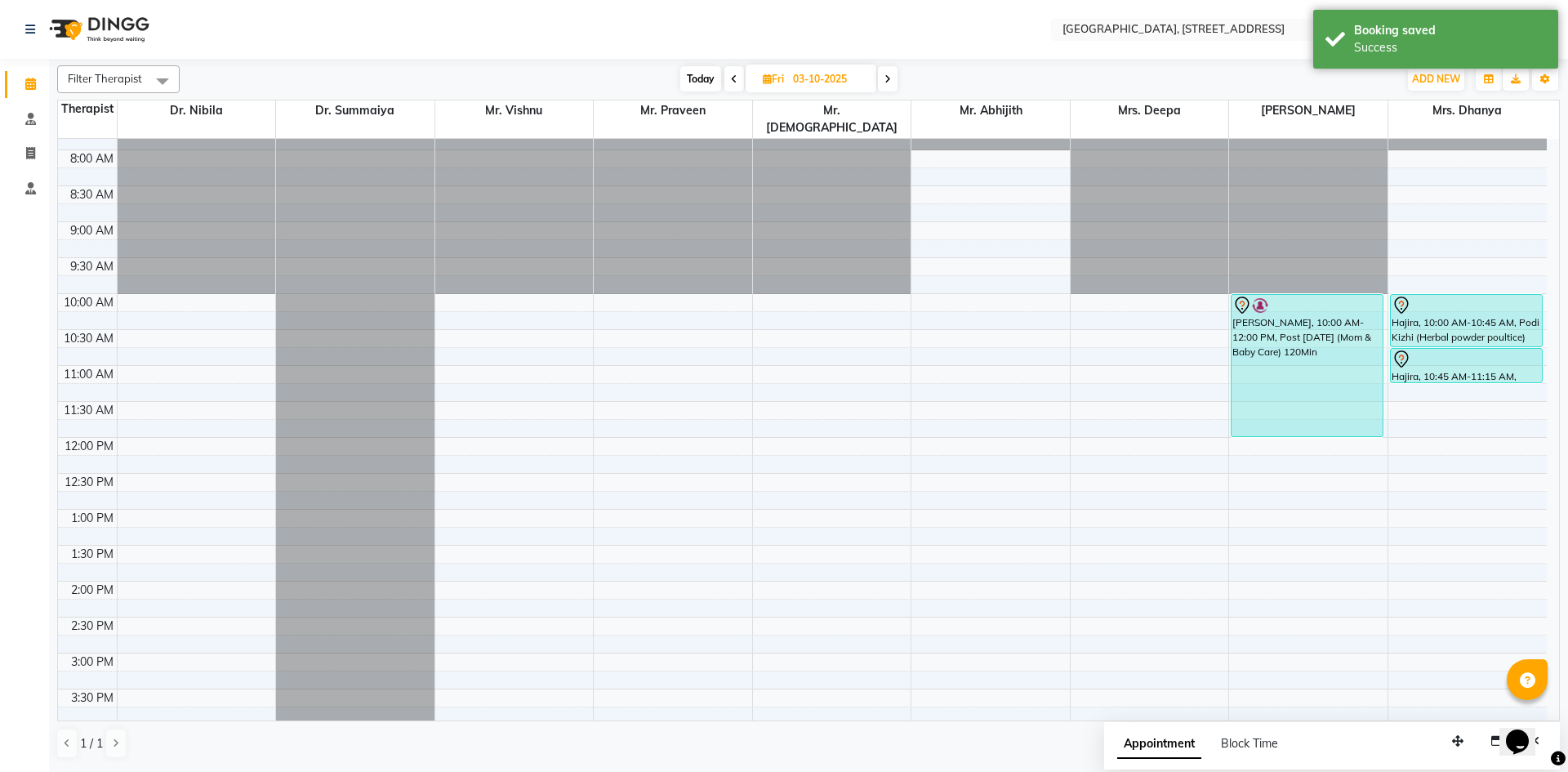
click at [714, 80] on span "Today" at bounding box center [700, 79] width 41 height 25
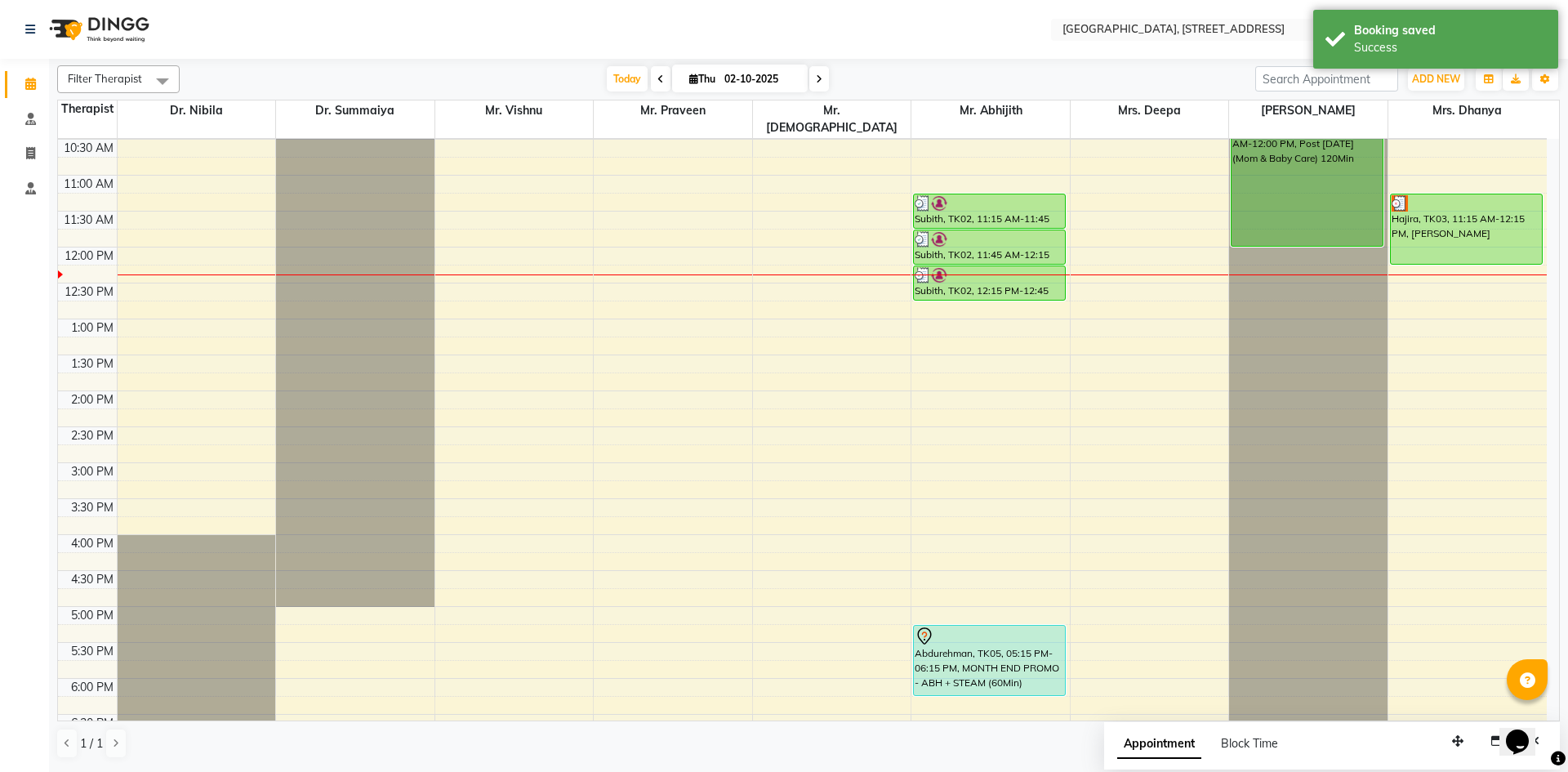
scroll to position [0, 0]
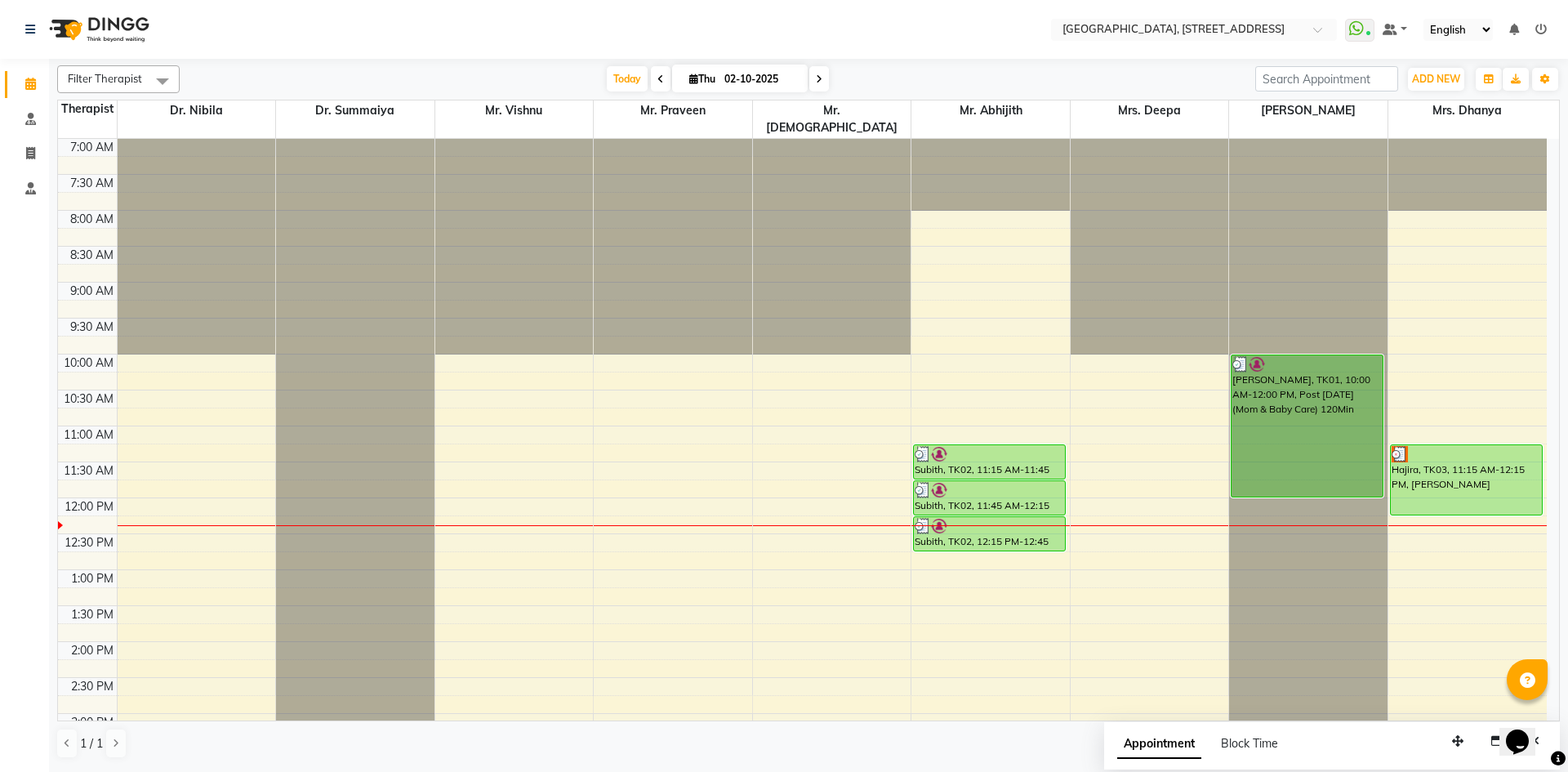
click at [652, 71] on span at bounding box center [660, 79] width 19 height 25
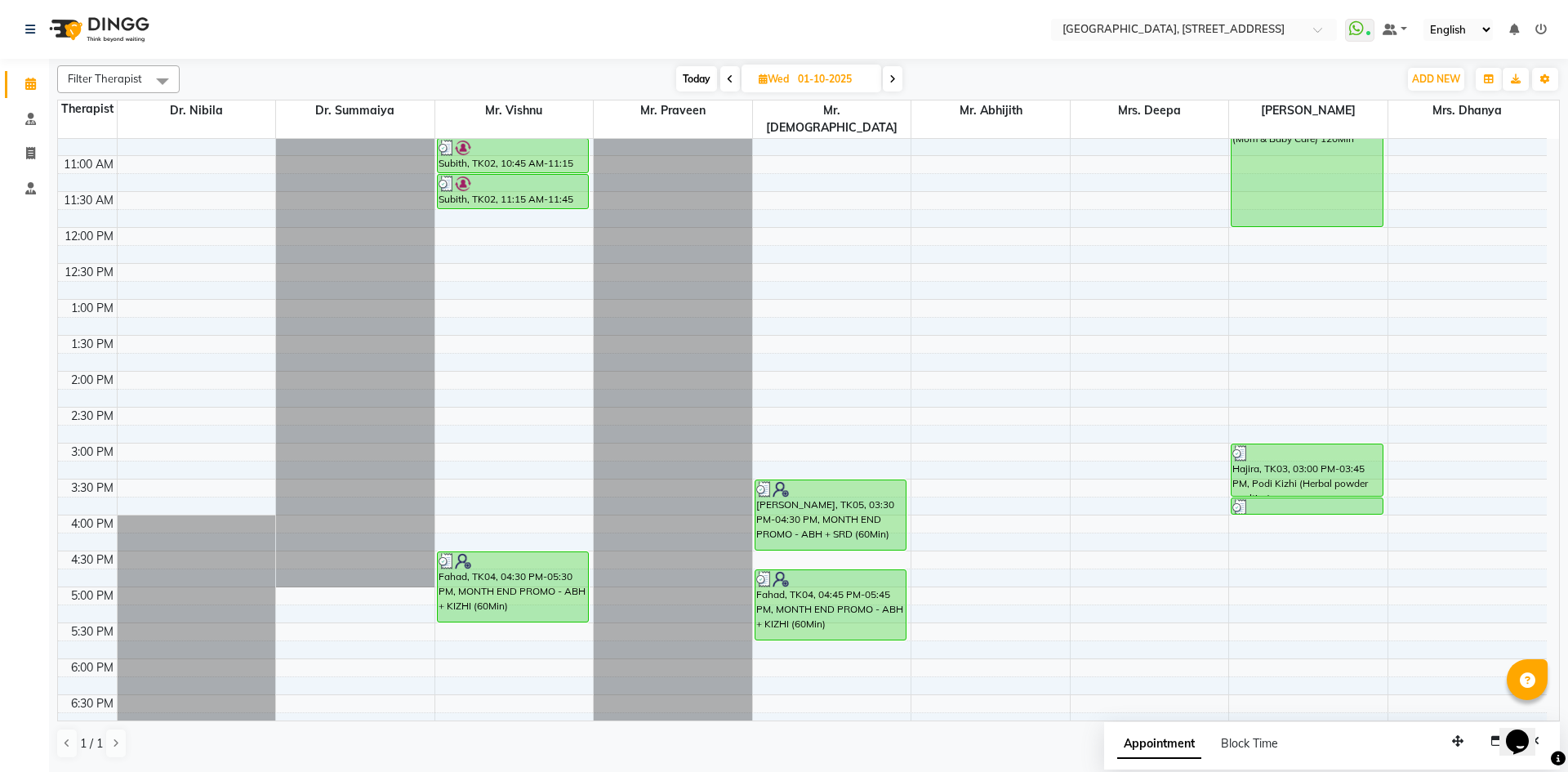
scroll to position [251, 0]
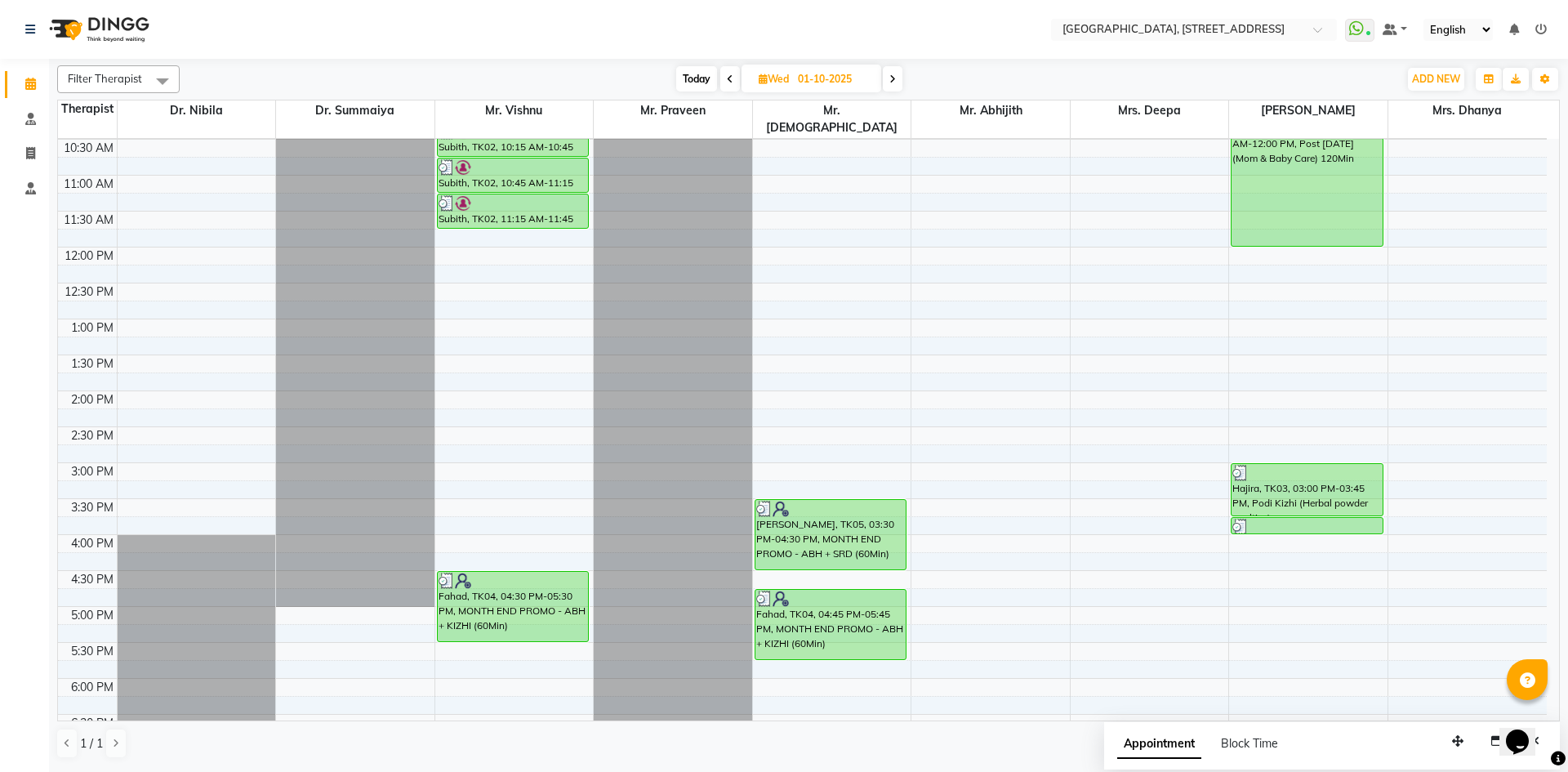
click at [702, 78] on span "Today" at bounding box center [696, 79] width 41 height 25
type input "02-10-2025"
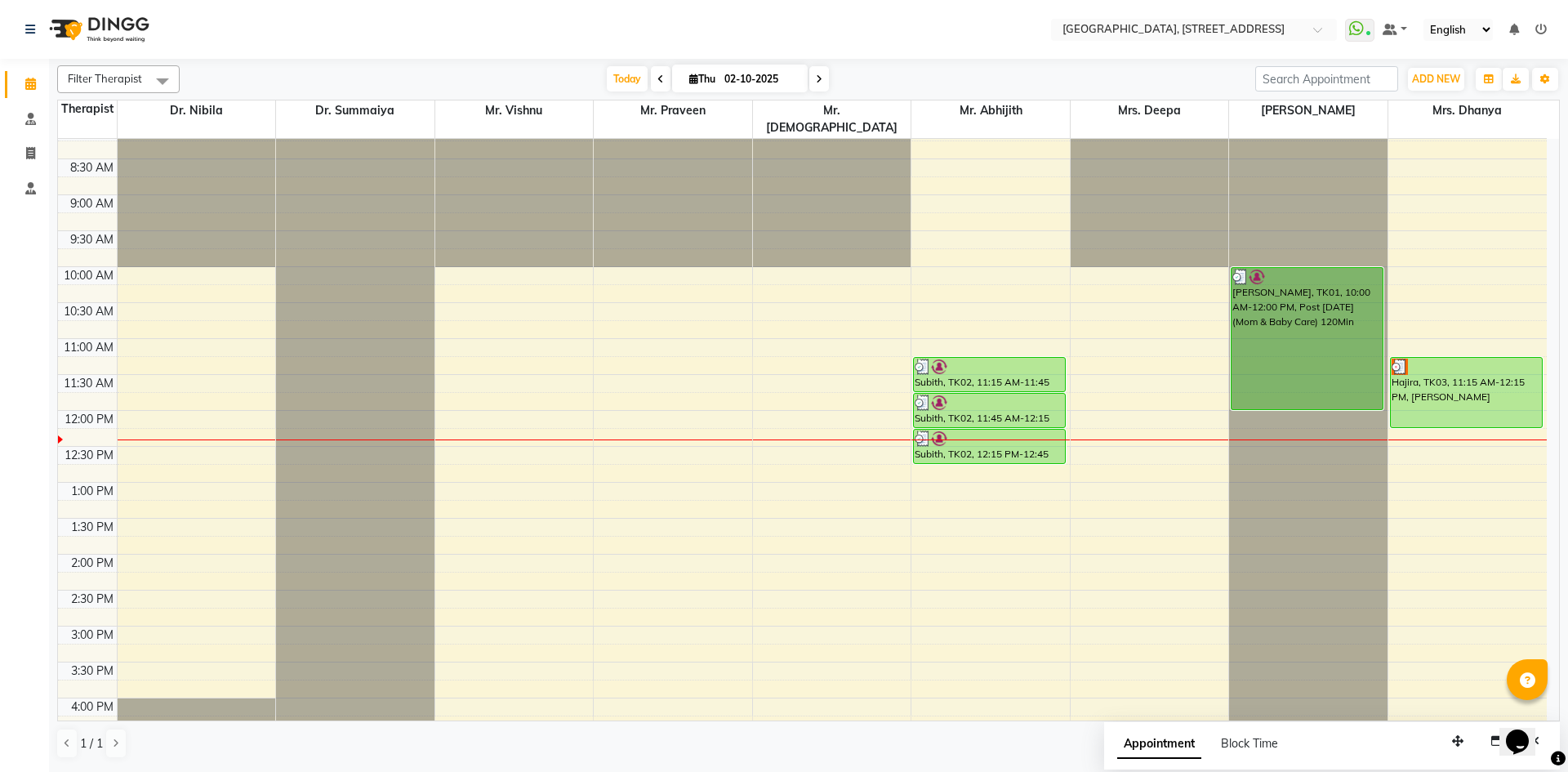
scroll to position [61, 0]
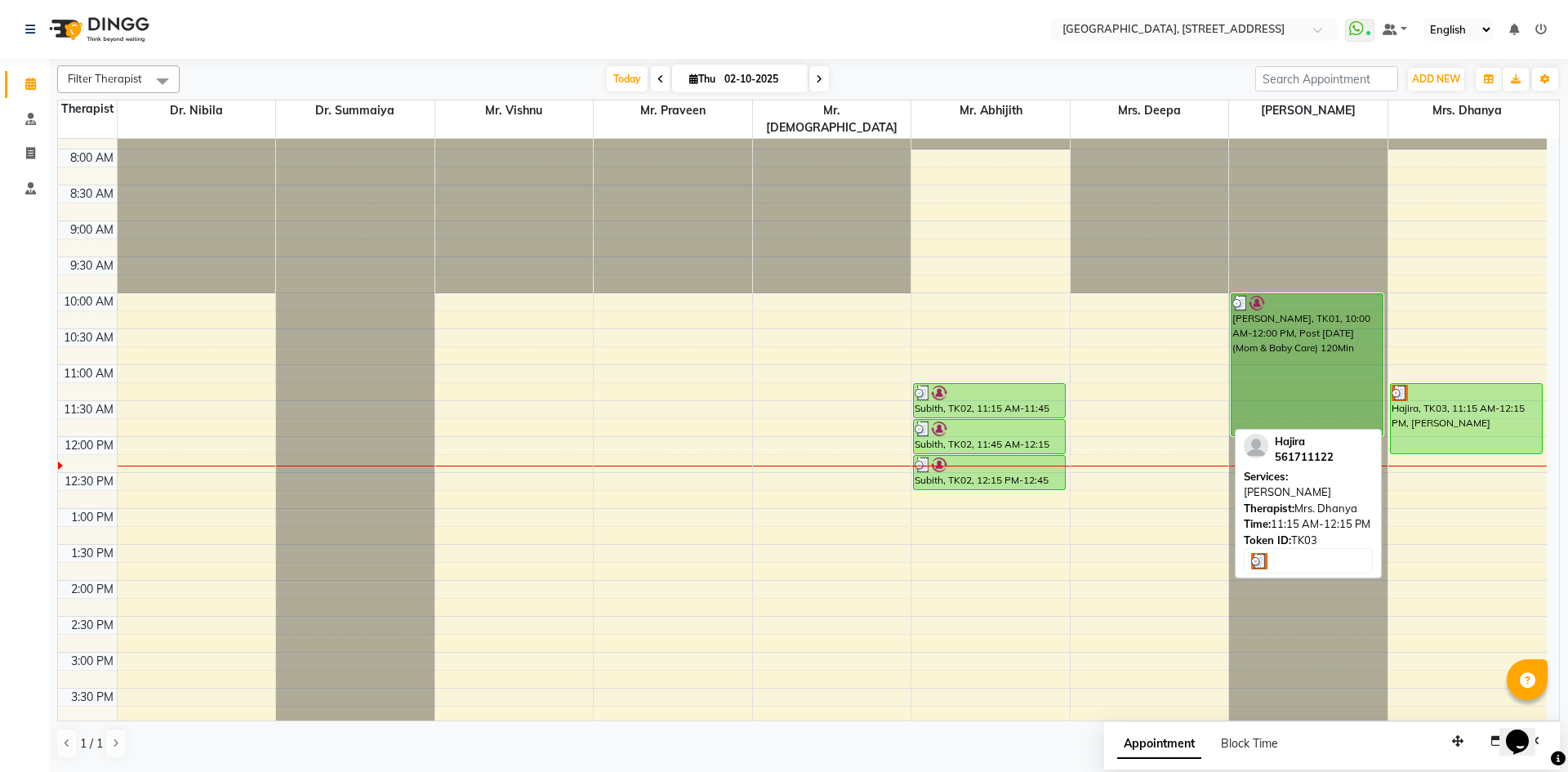
click at [1451, 393] on div "Hajira, TK03, 11:15 AM-12:15 PM, [PERSON_NAME]" at bounding box center [1466, 419] width 151 height 70
click at [1420, 415] on div "Hajira, TK03, 11:15 AM-12:15 PM, [PERSON_NAME]" at bounding box center [1466, 419] width 151 height 70
select select "3"
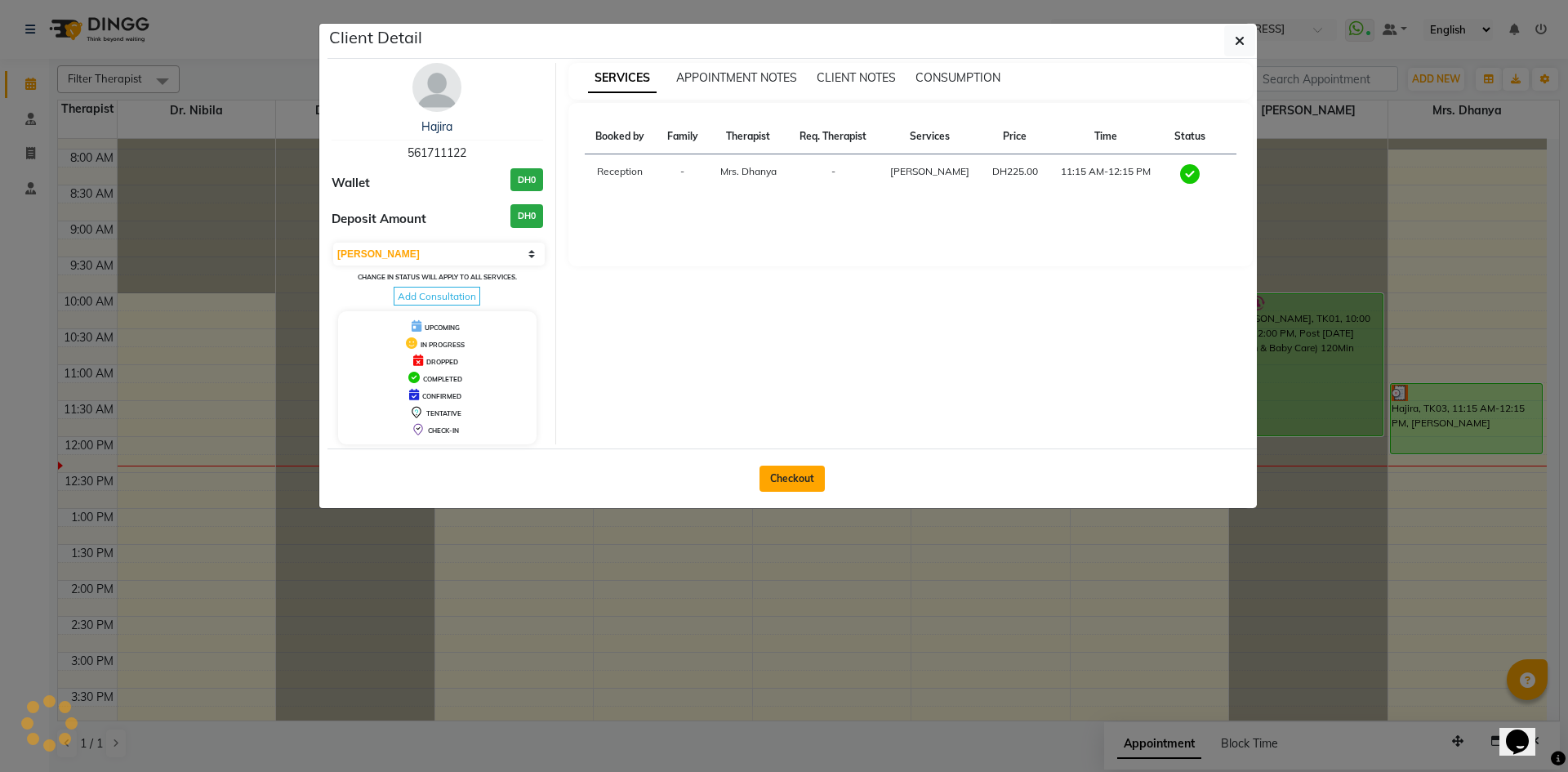
click at [806, 478] on button "Checkout" at bounding box center [792, 479] width 66 height 26
select select "service"
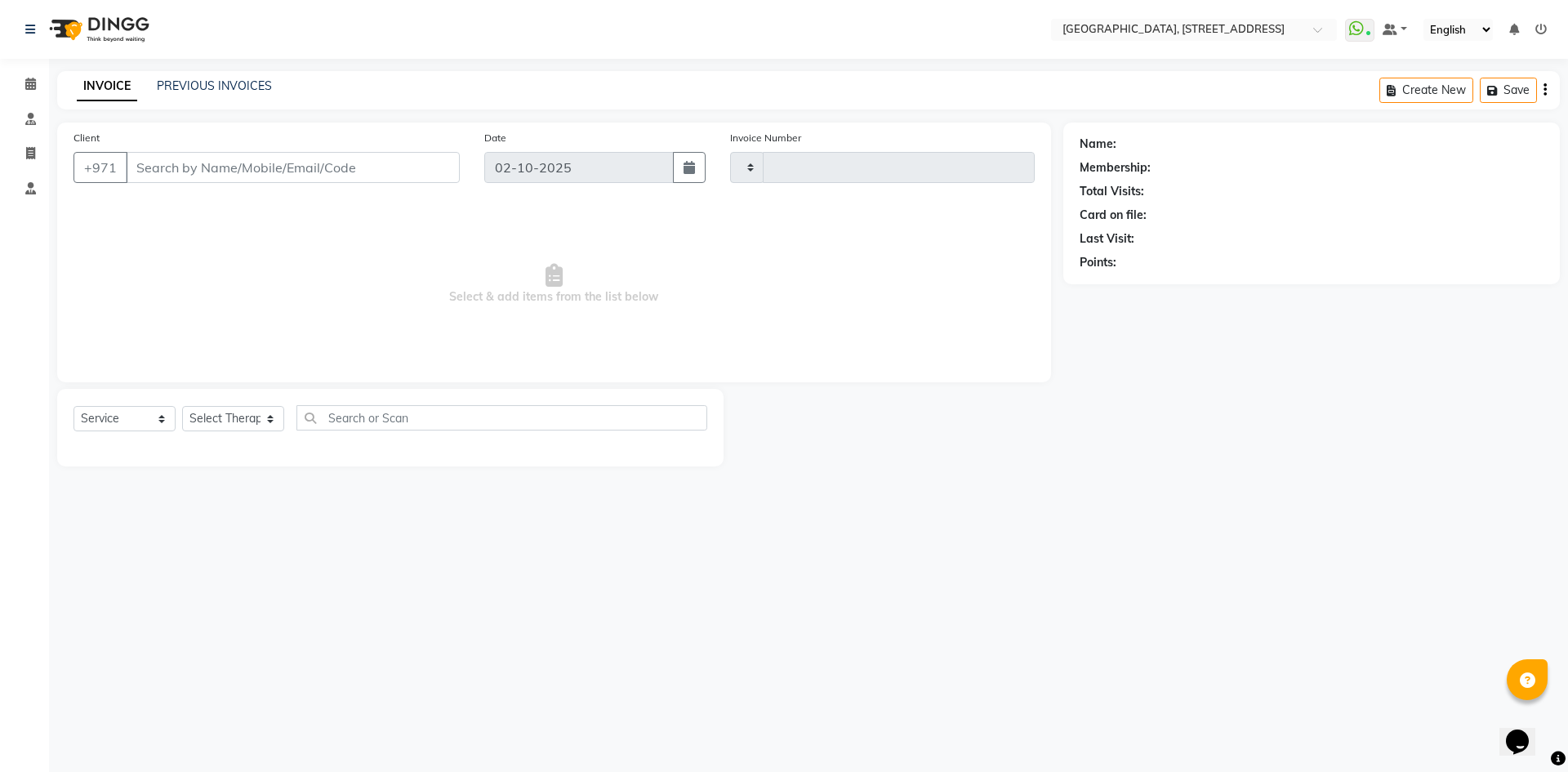
type input "2406"
select select "4538"
type input "56*****22"
select select "64145"
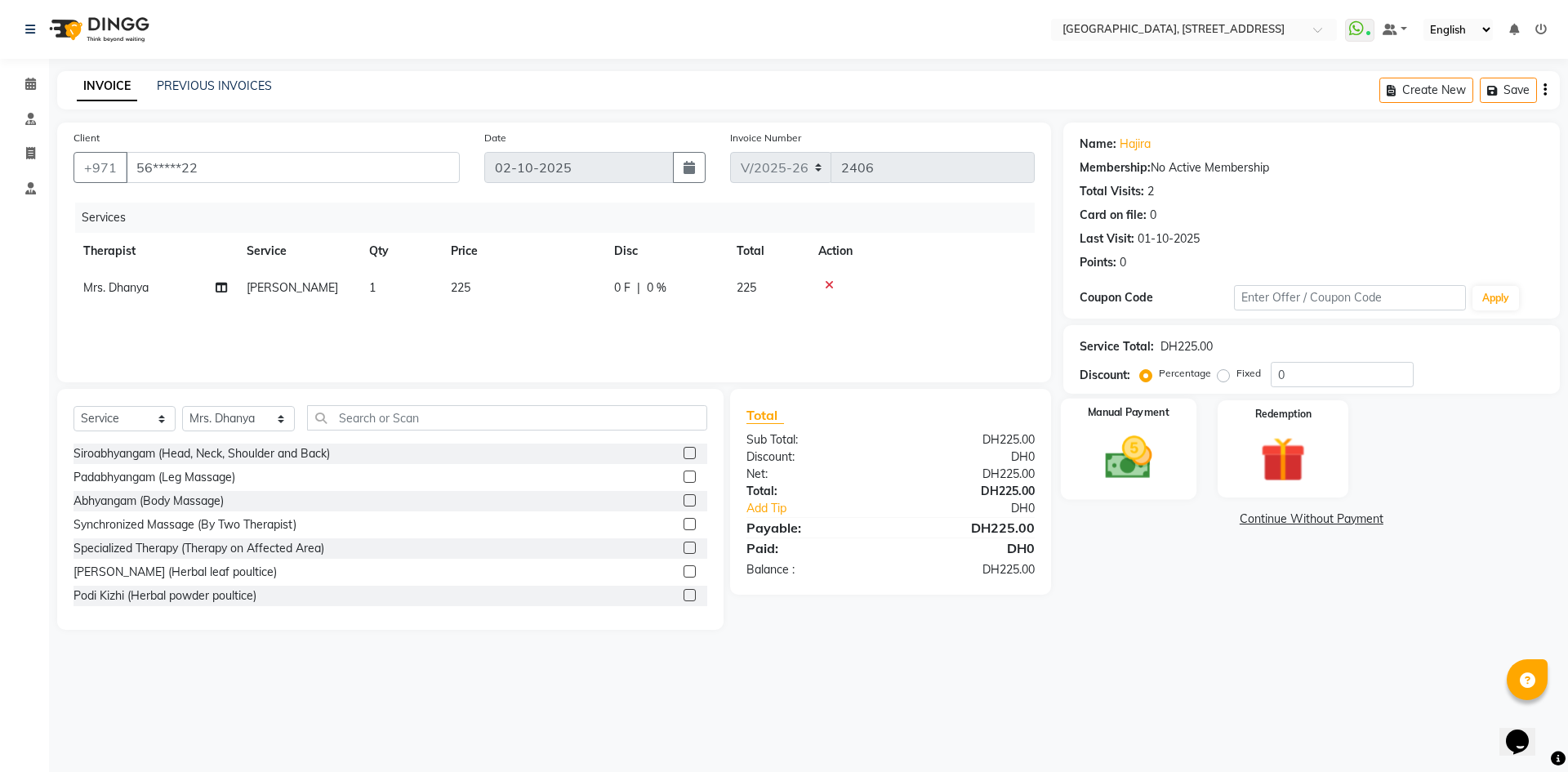
click at [1154, 442] on img at bounding box center [1128, 457] width 76 height 54
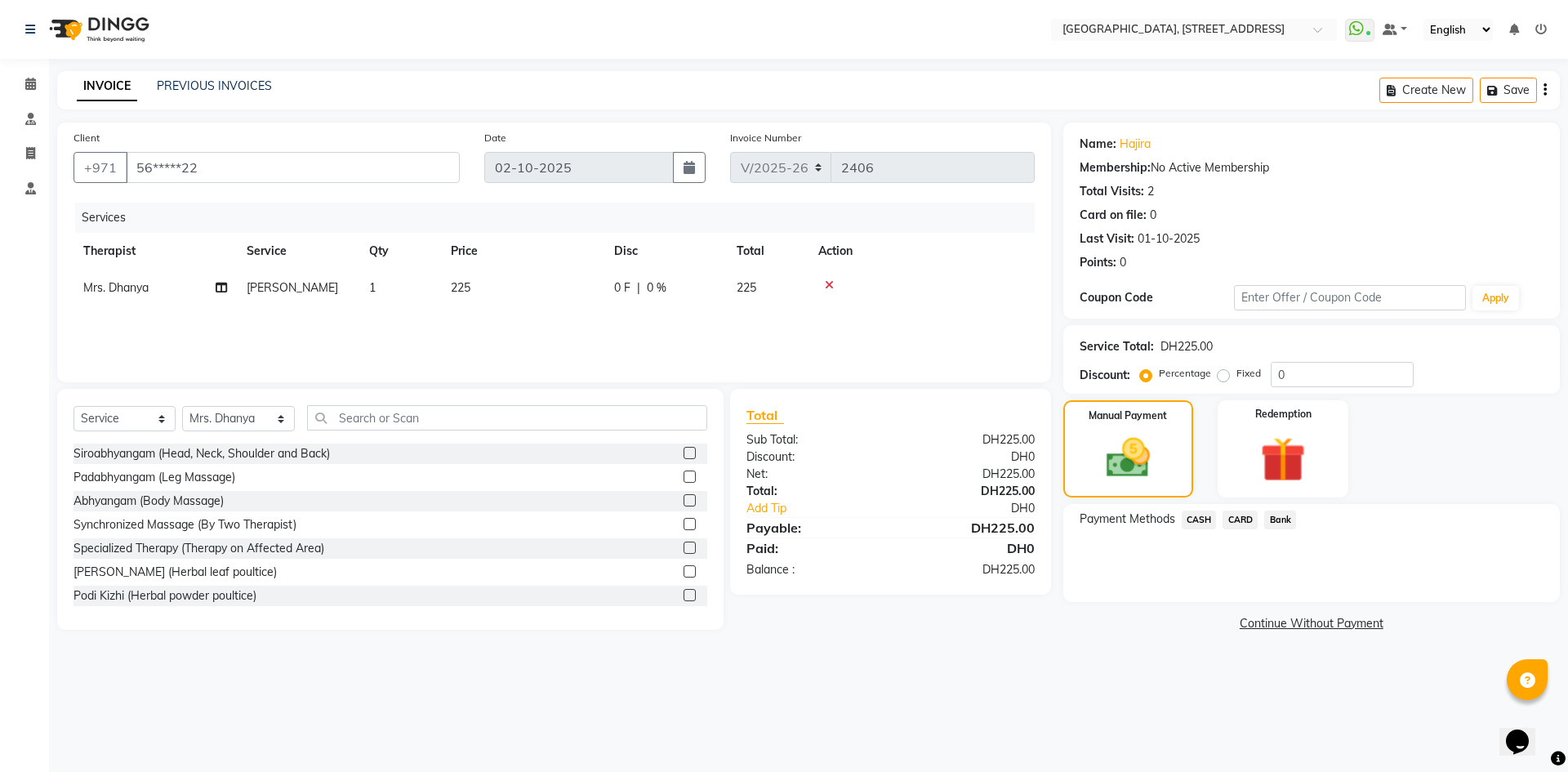
click at [1236, 521] on span "CARD" at bounding box center [1240, 520] width 35 height 19
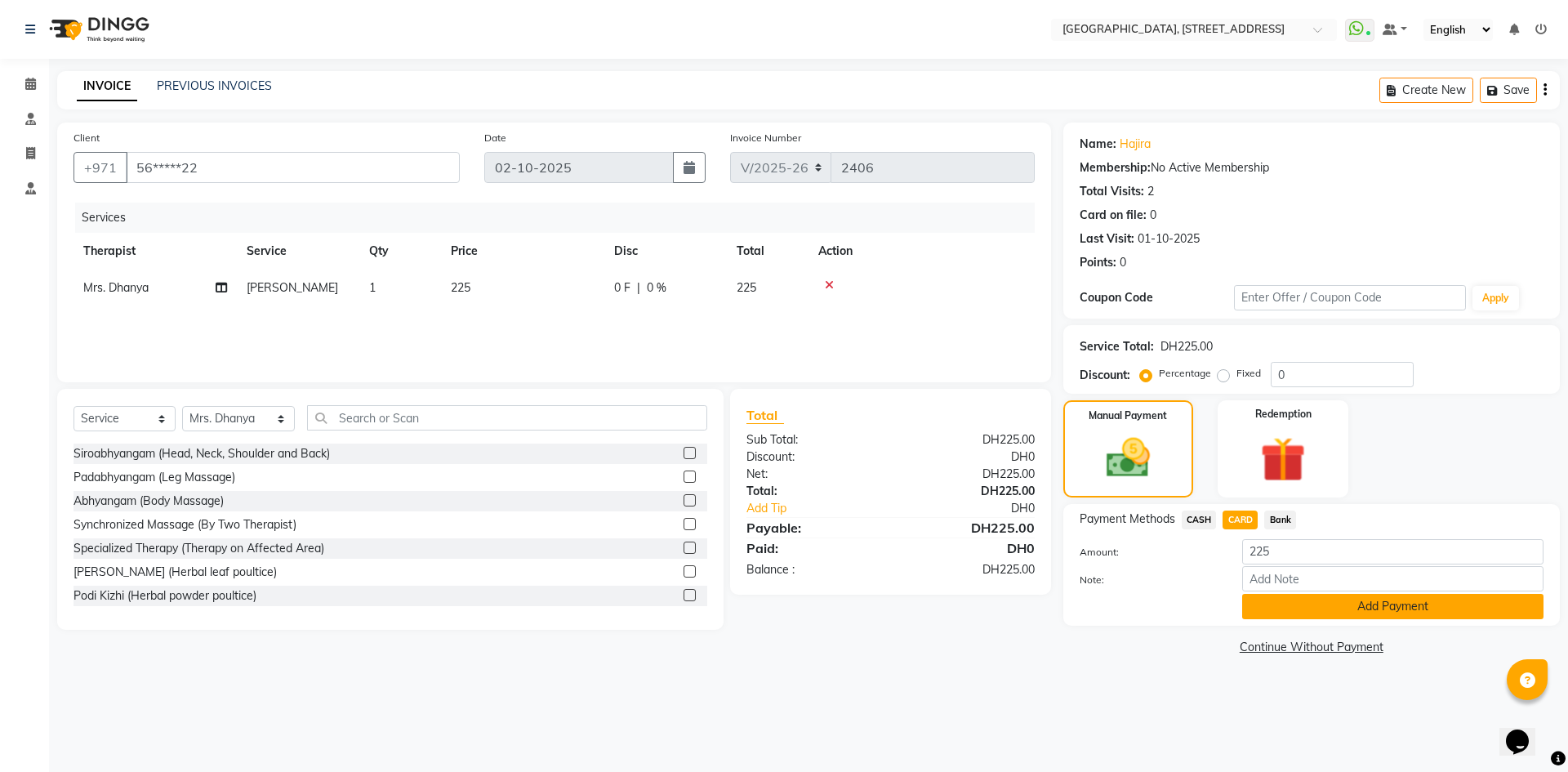
click at [1369, 607] on button "Add Payment" at bounding box center [1393, 606] width 301 height 25
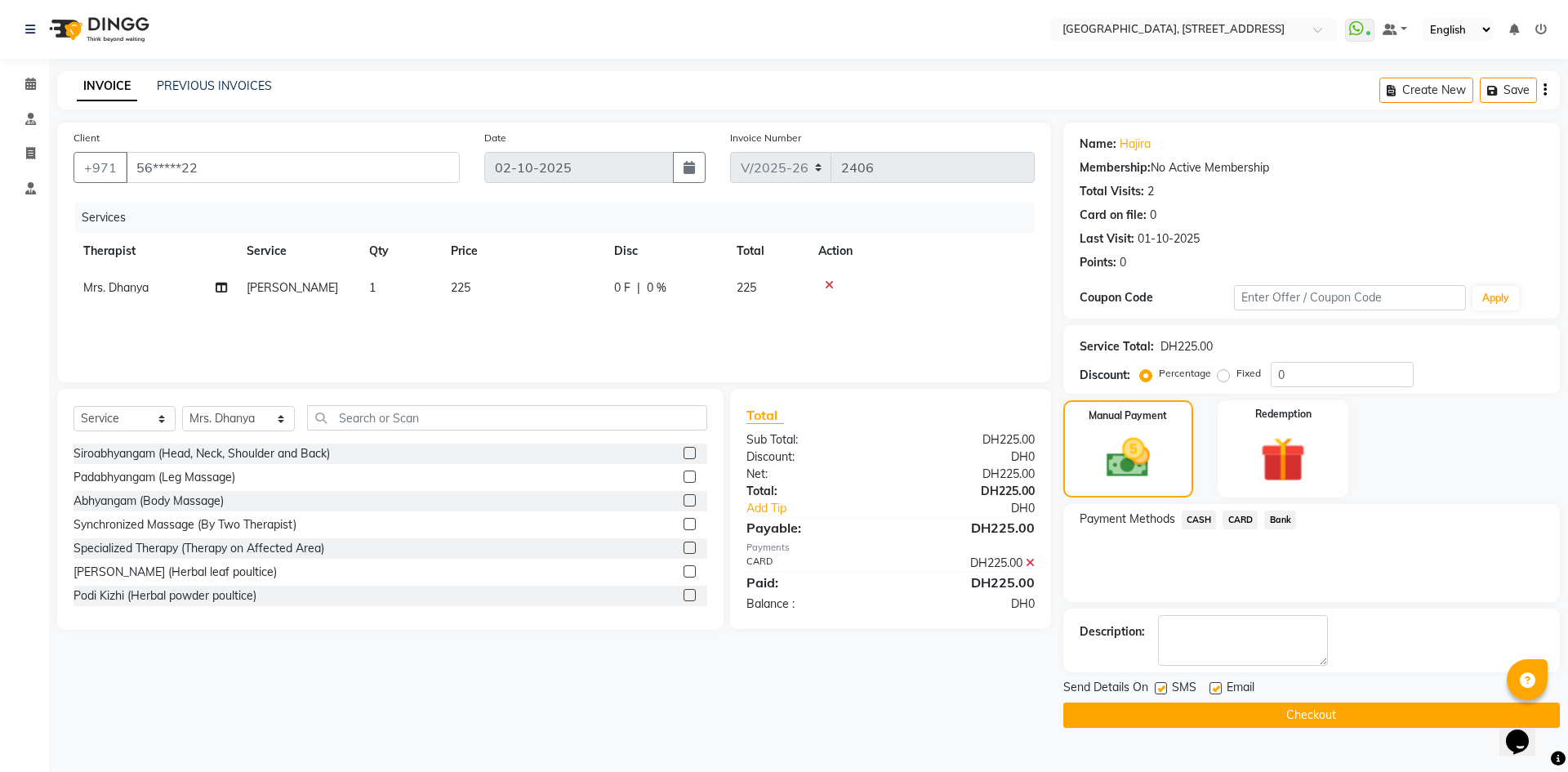
click at [1256, 718] on button "Checkout" at bounding box center [1312, 715] width 497 height 25
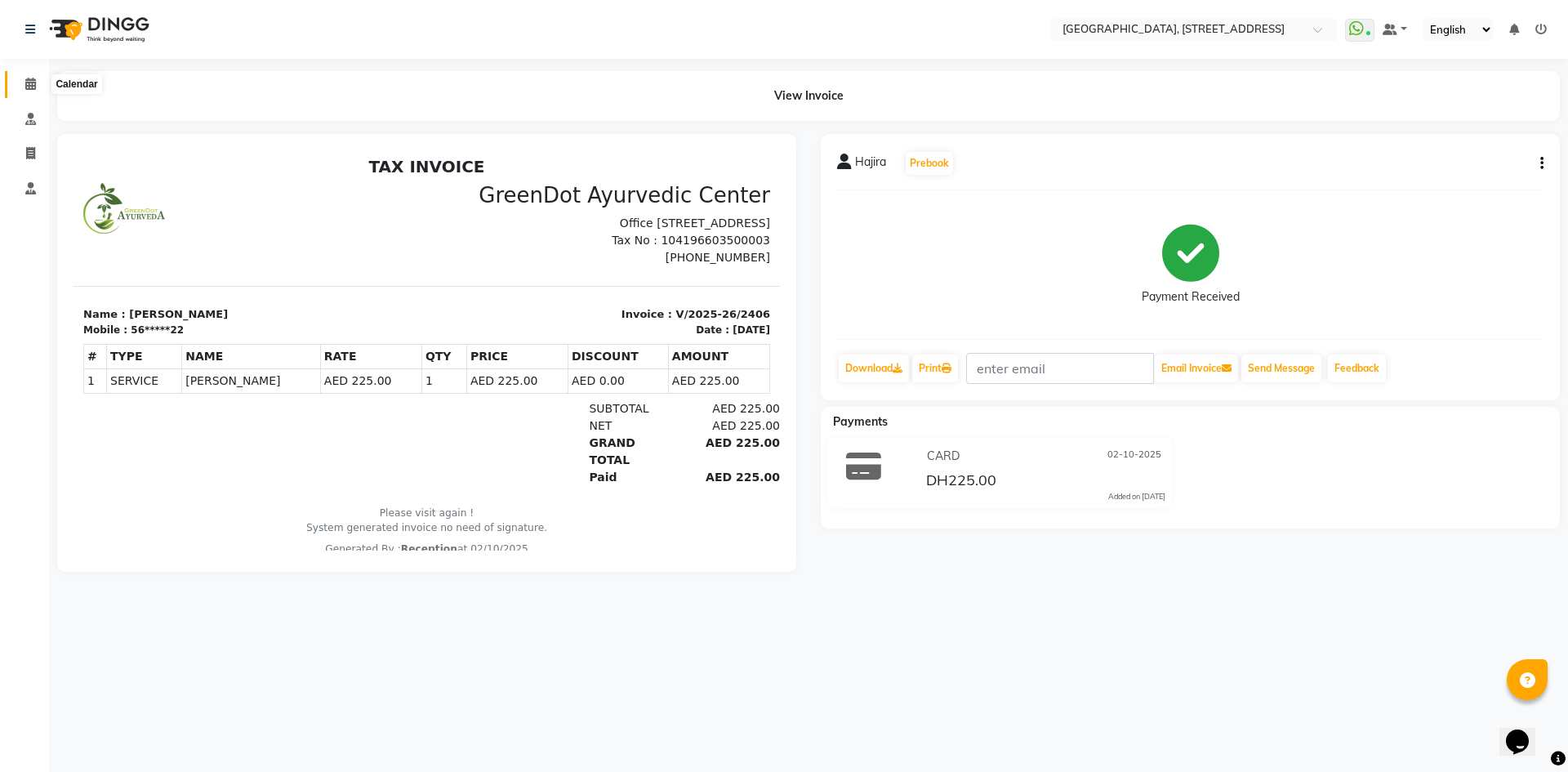
click at [32, 81] on icon at bounding box center [30, 83] width 11 height 13
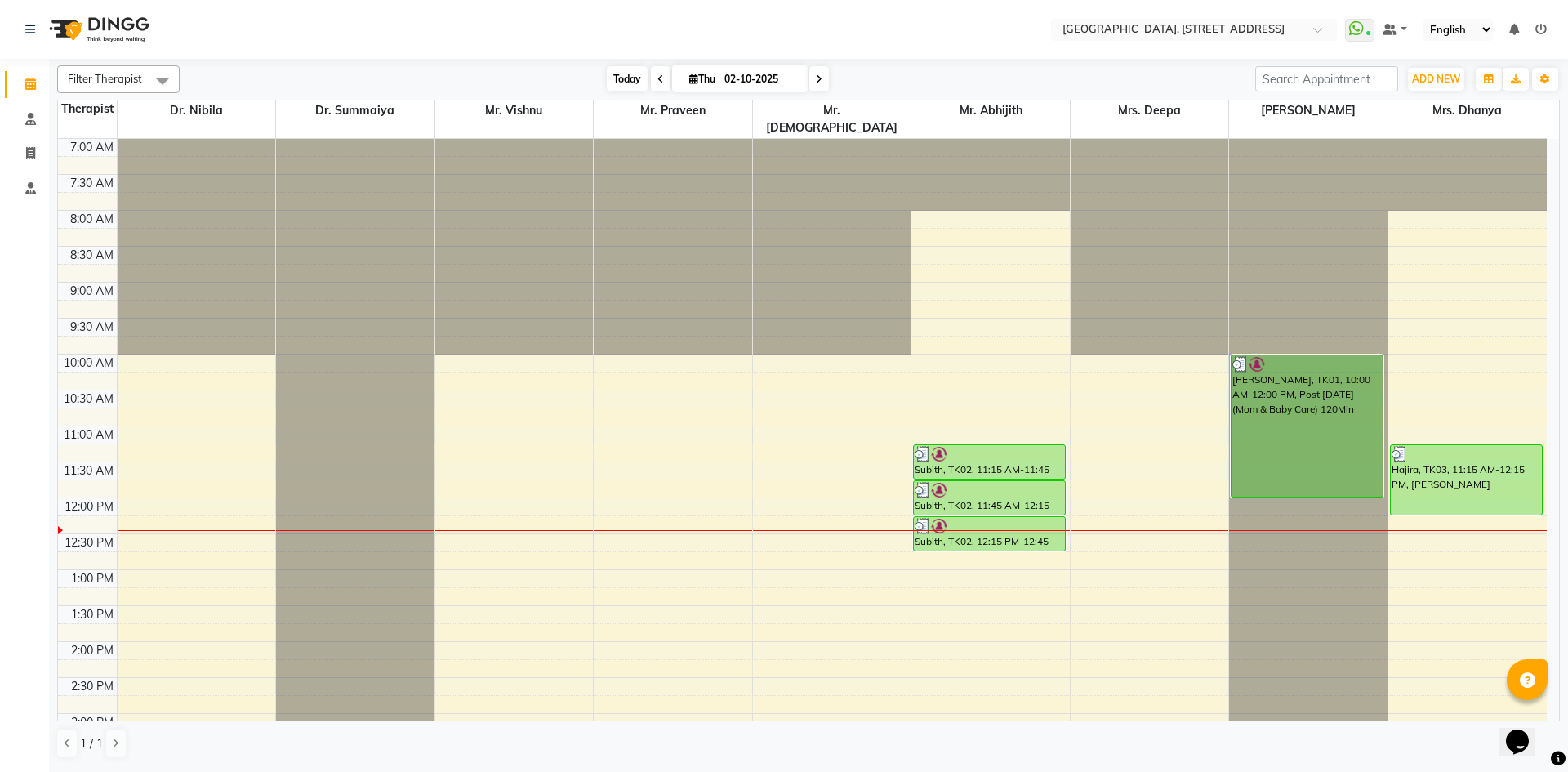
click at [639, 82] on span "Today" at bounding box center [627, 79] width 41 height 25
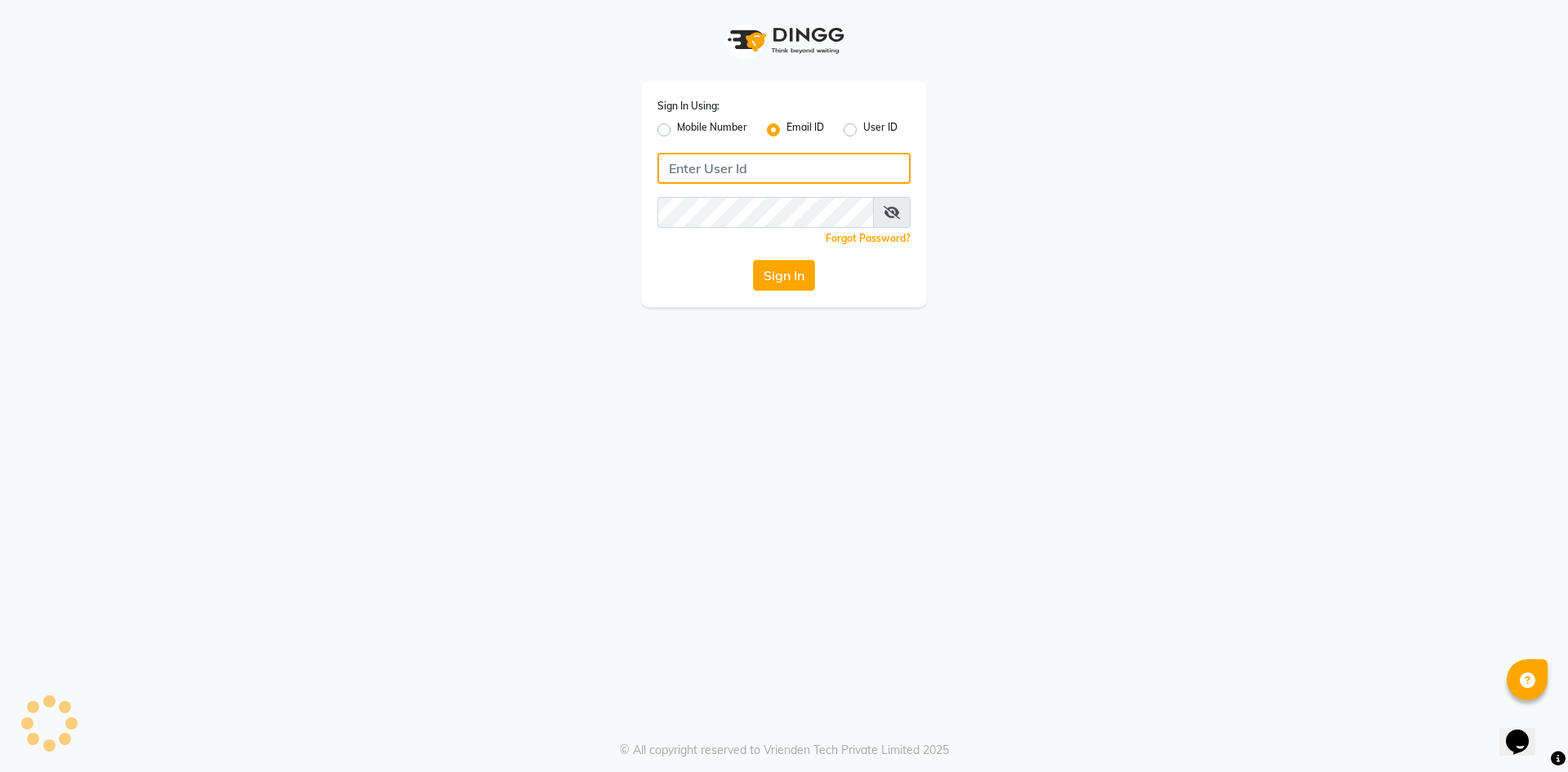
type input "[EMAIL_ADDRESS][DOMAIN_NAME]"
click at [781, 282] on button "Sign In" at bounding box center [784, 275] width 62 height 31
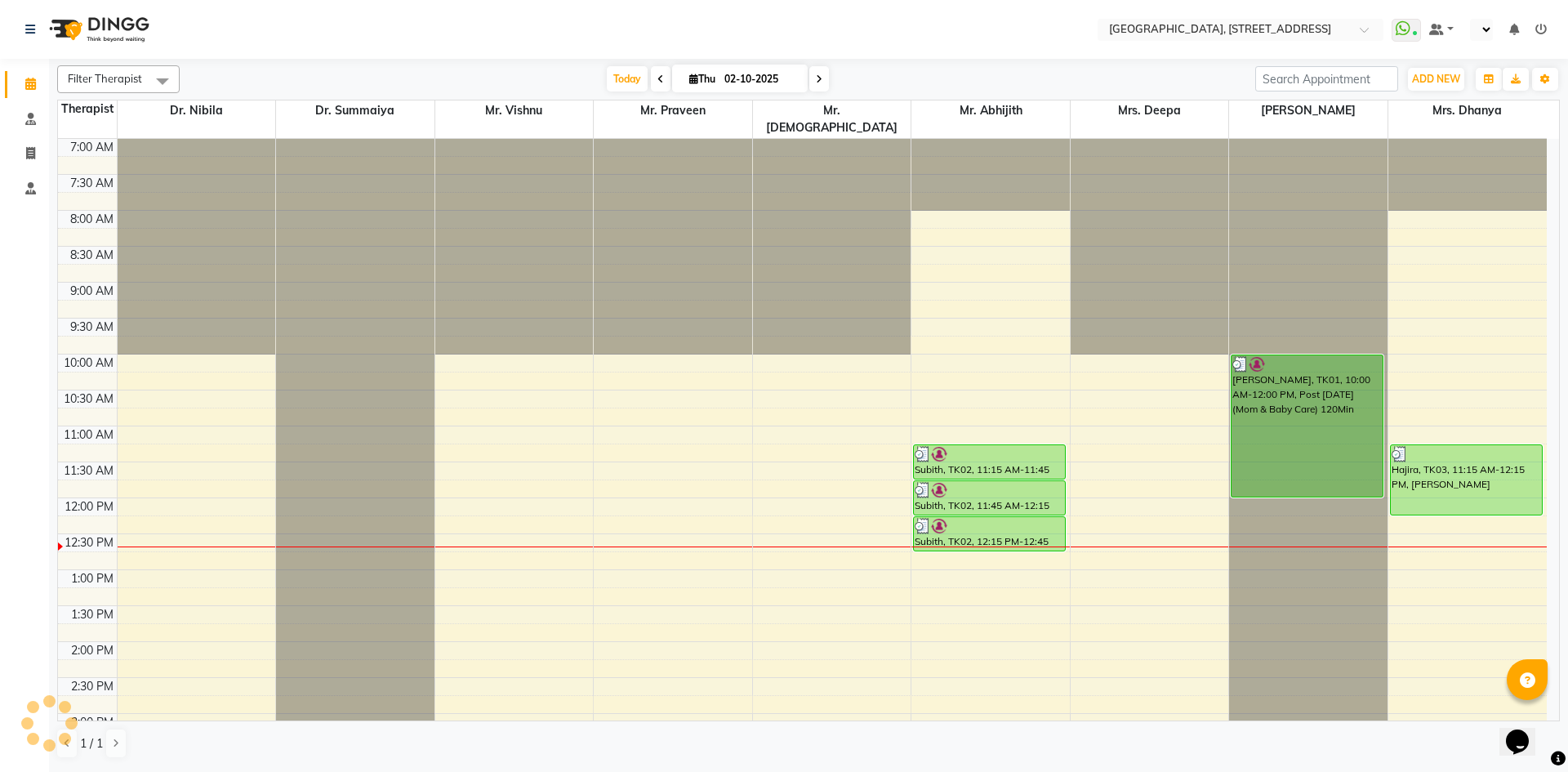
select select "en"
click at [825, 67] on div "Today Thu 02-10-2025" at bounding box center [717, 79] width 1059 height 24
click at [819, 77] on icon at bounding box center [820, 79] width 7 height 10
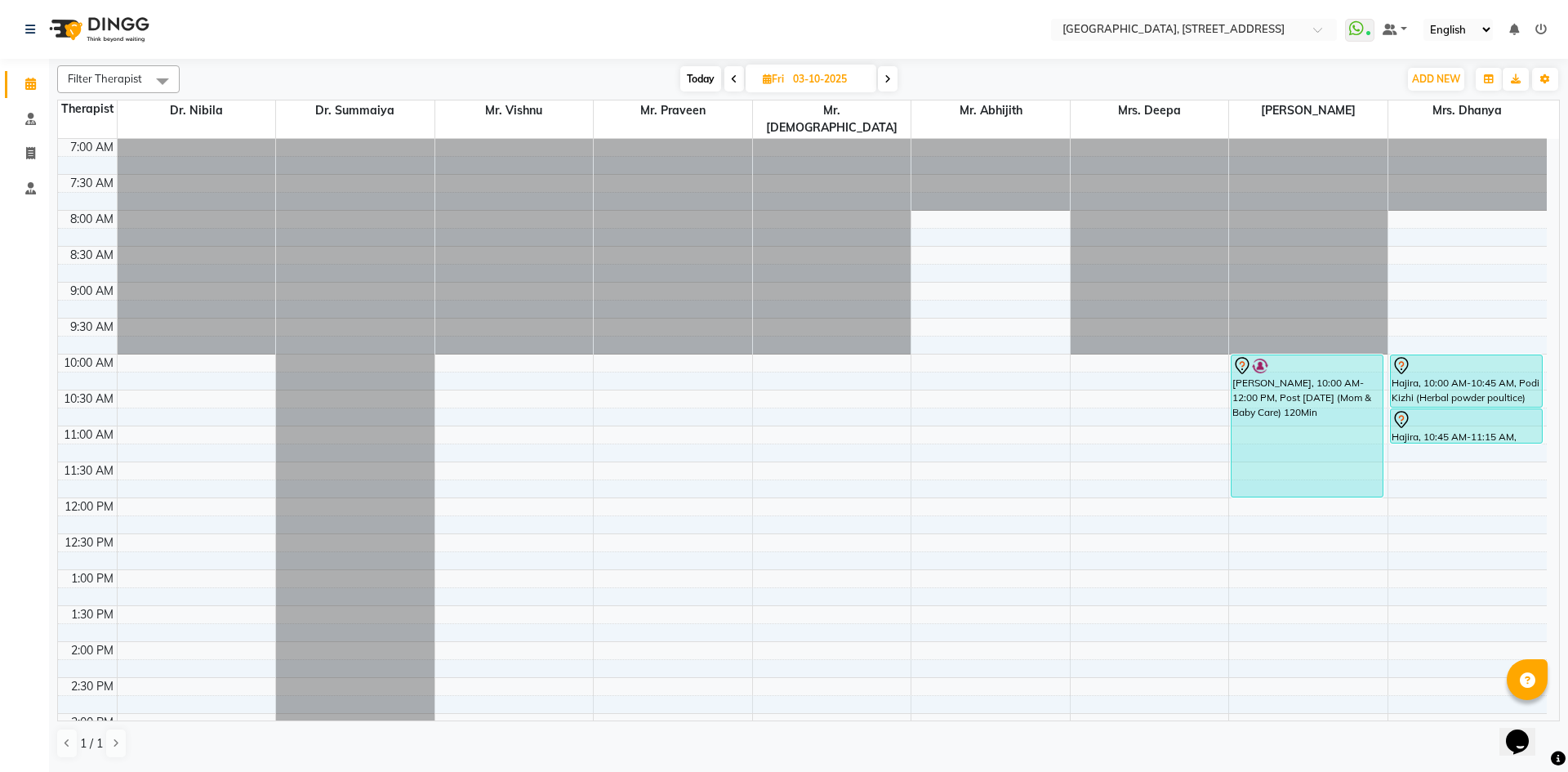
click at [732, 76] on icon at bounding box center [734, 79] width 7 height 10
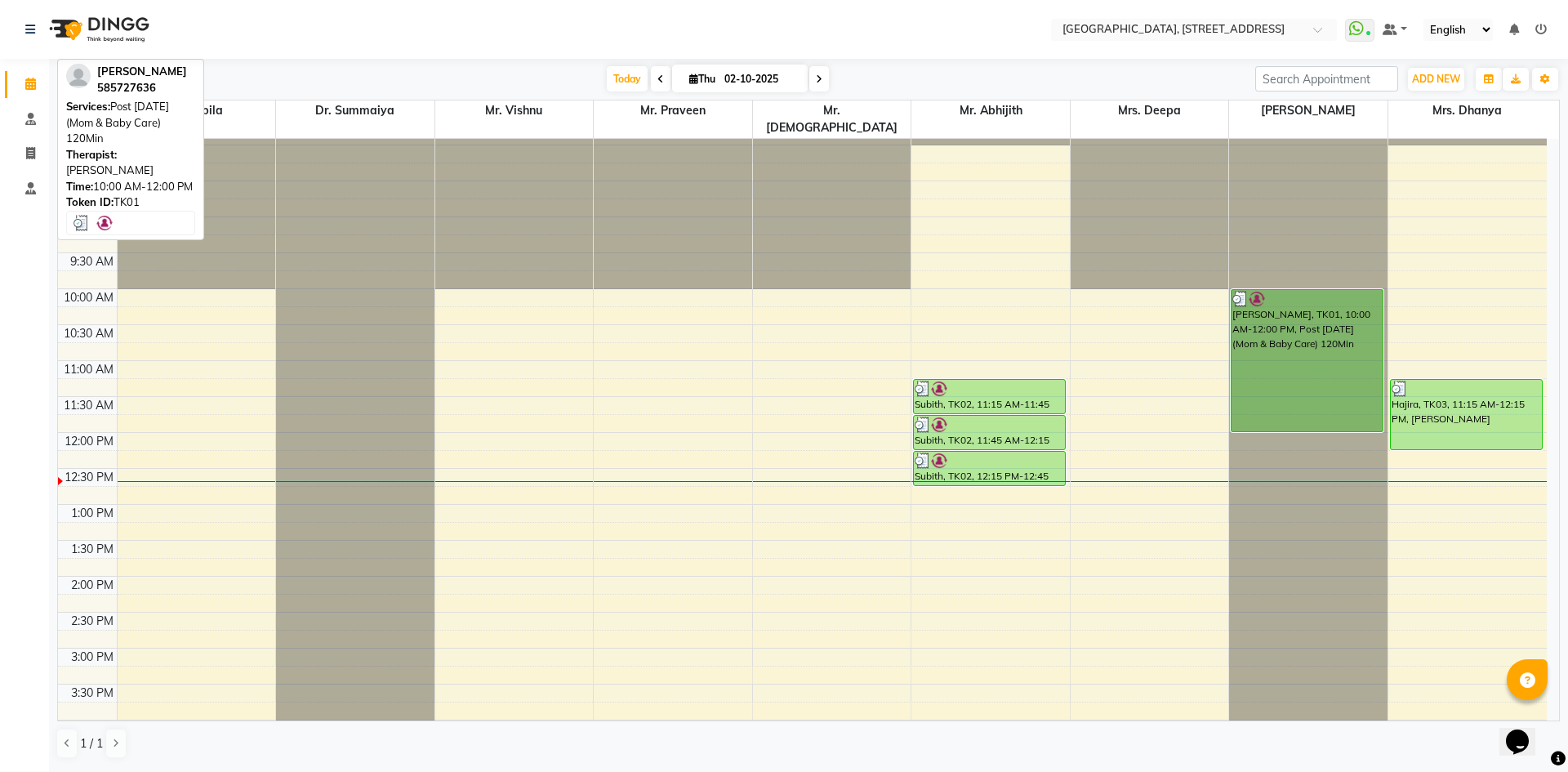
scroll to position [61, 0]
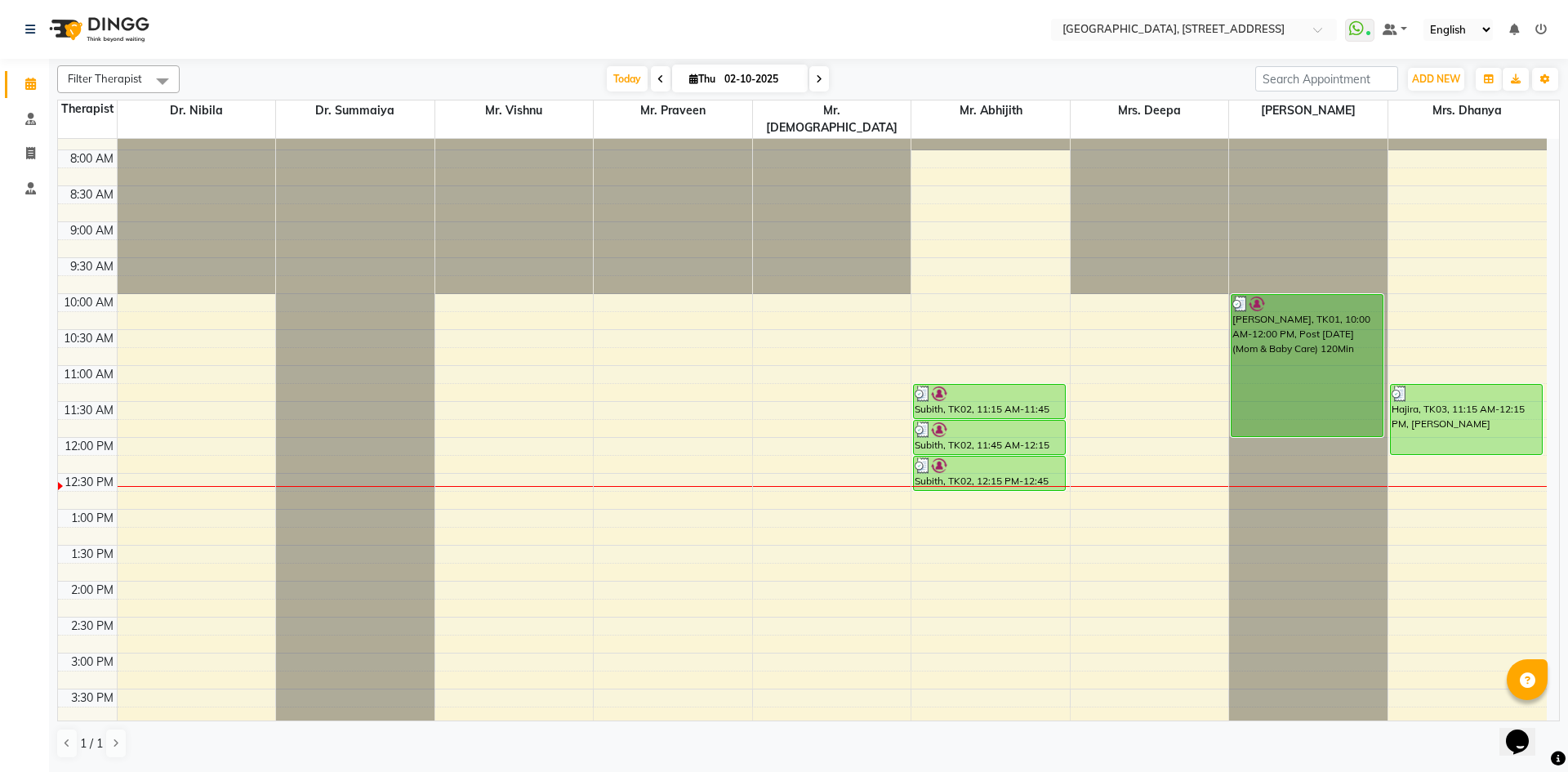
click at [821, 81] on span at bounding box center [819, 79] width 19 height 25
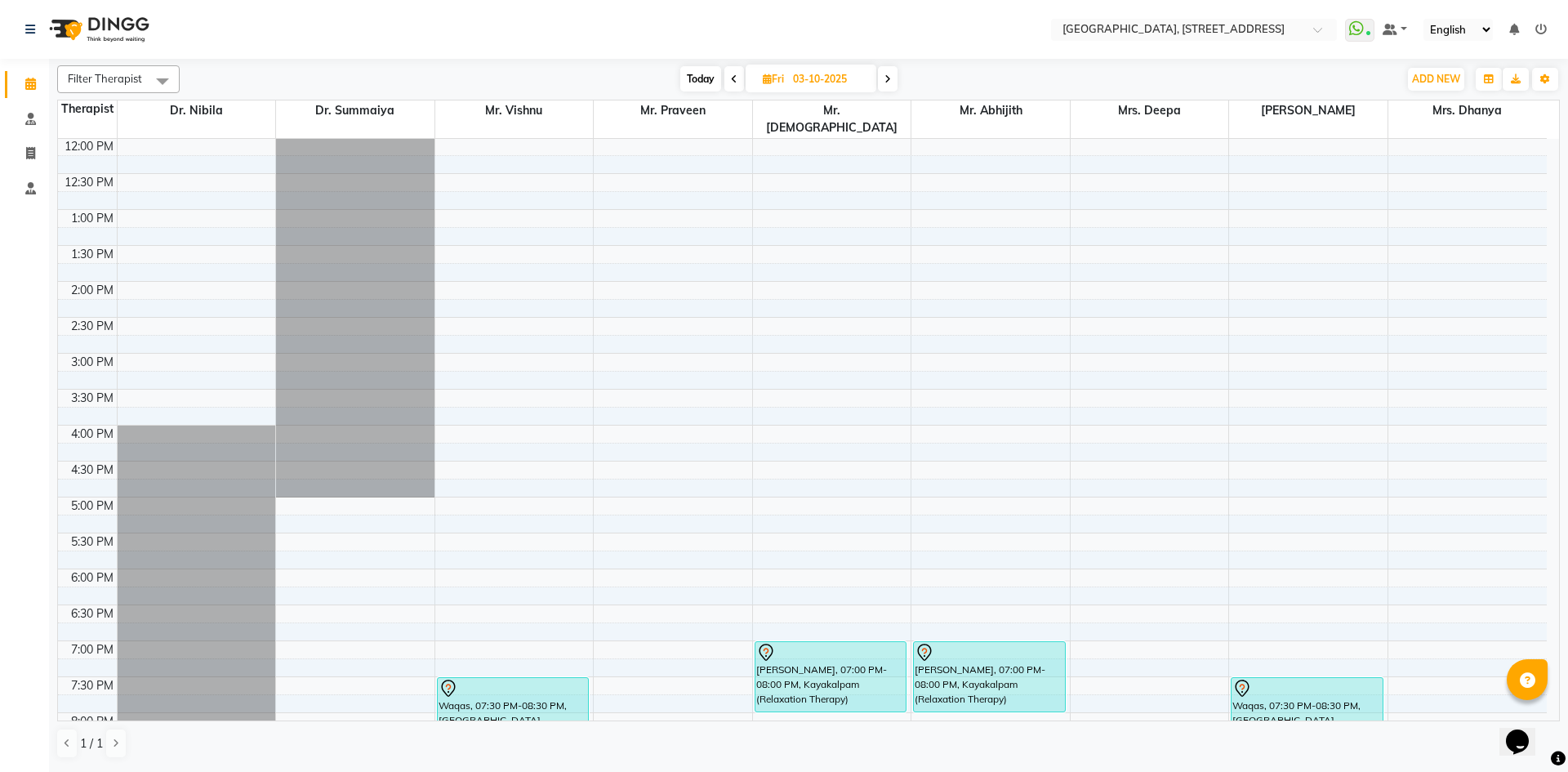
scroll to position [61, 0]
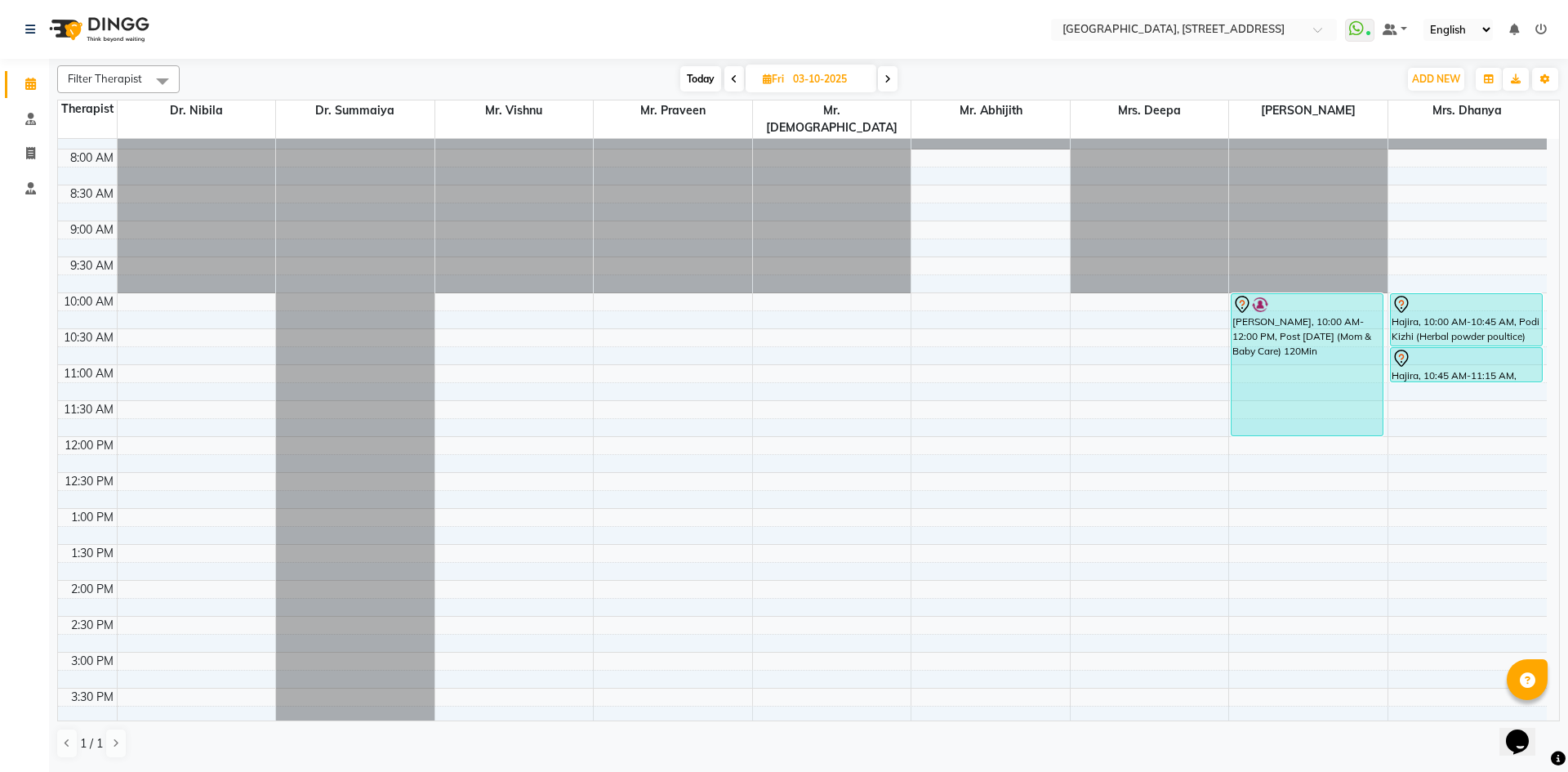
click at [890, 74] on icon at bounding box center [888, 79] width 7 height 10
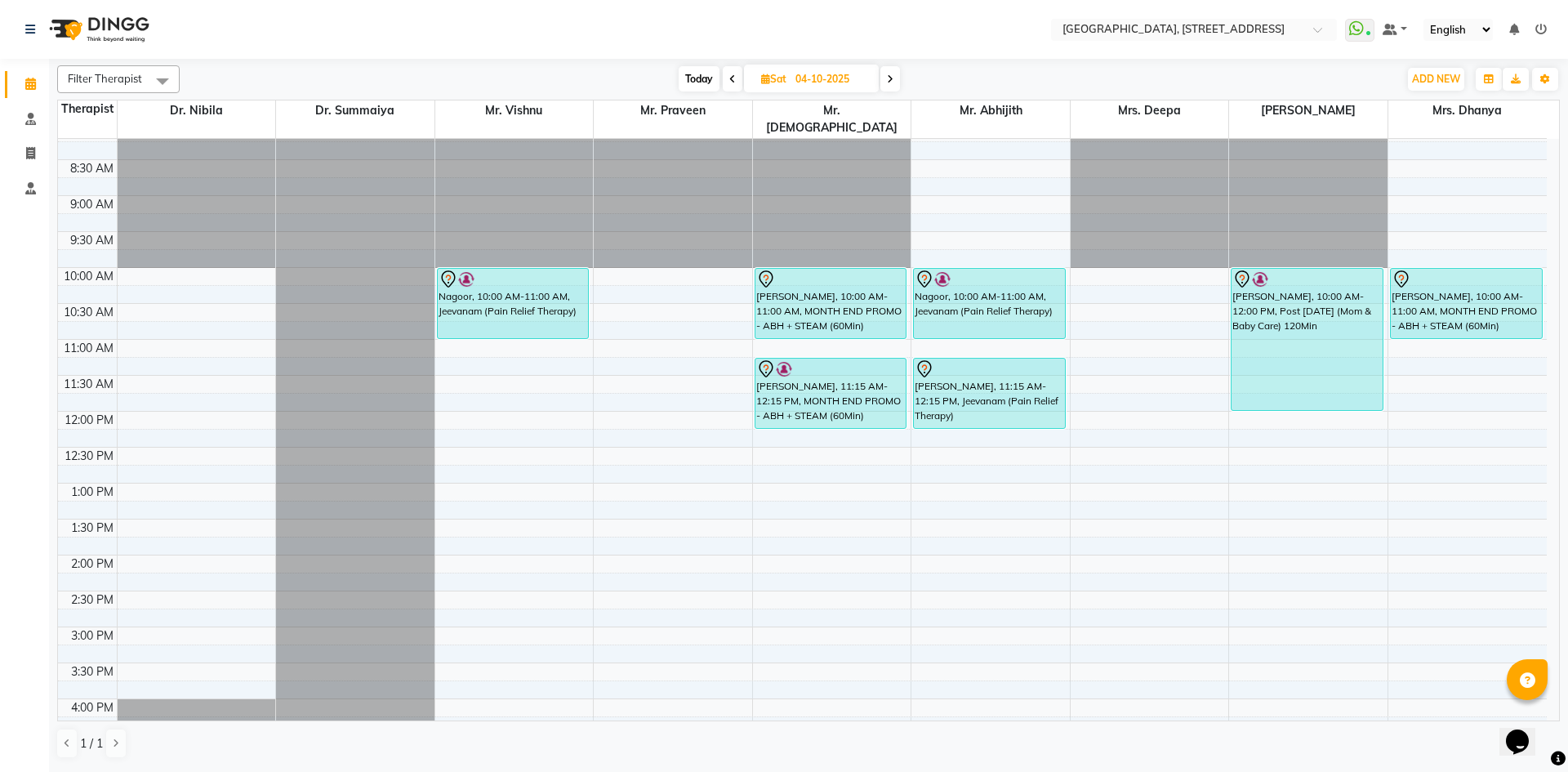
scroll to position [0, 0]
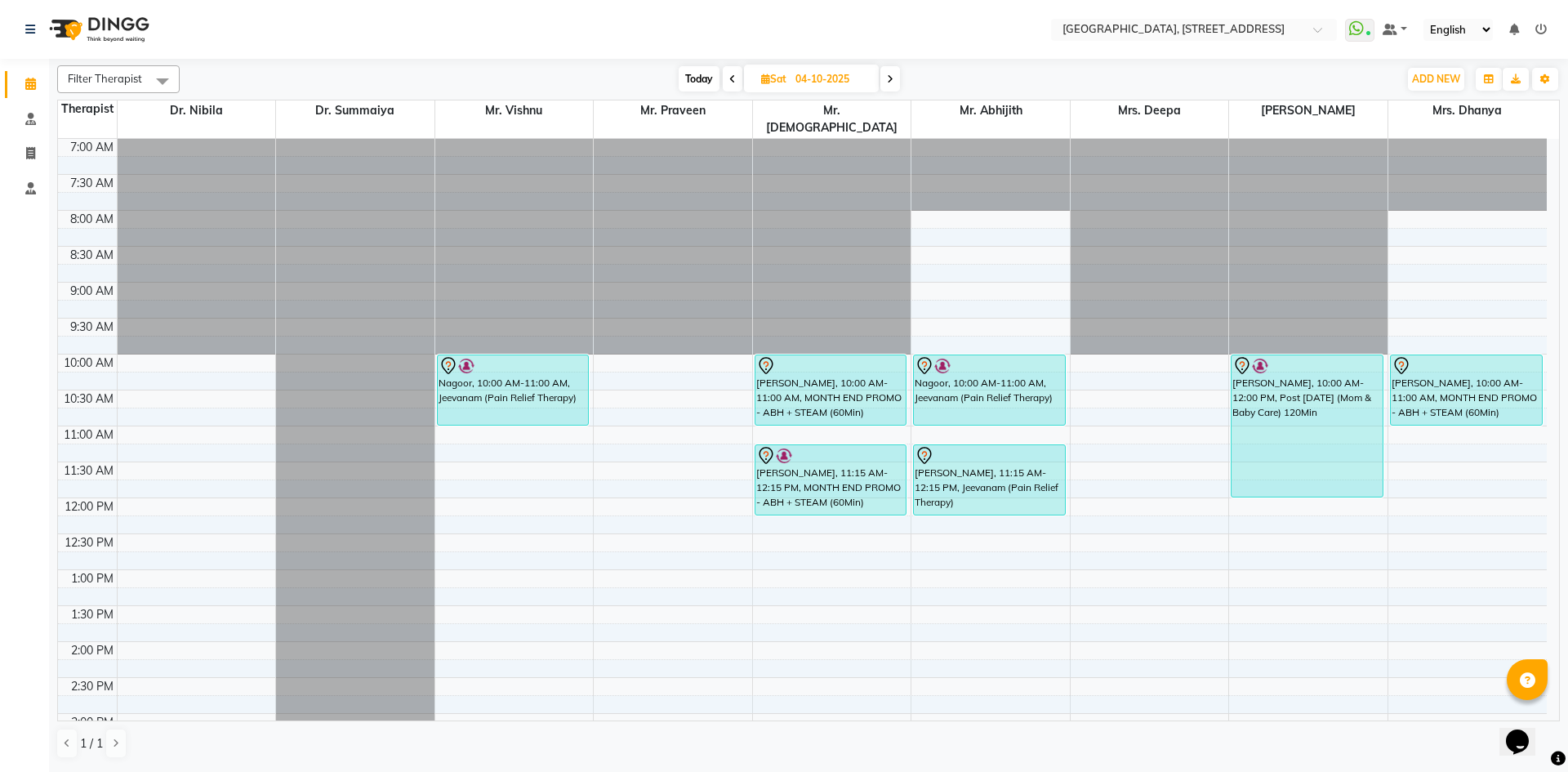
click at [897, 77] on span at bounding box center [890, 79] width 19 height 25
type input "05-10-2025"
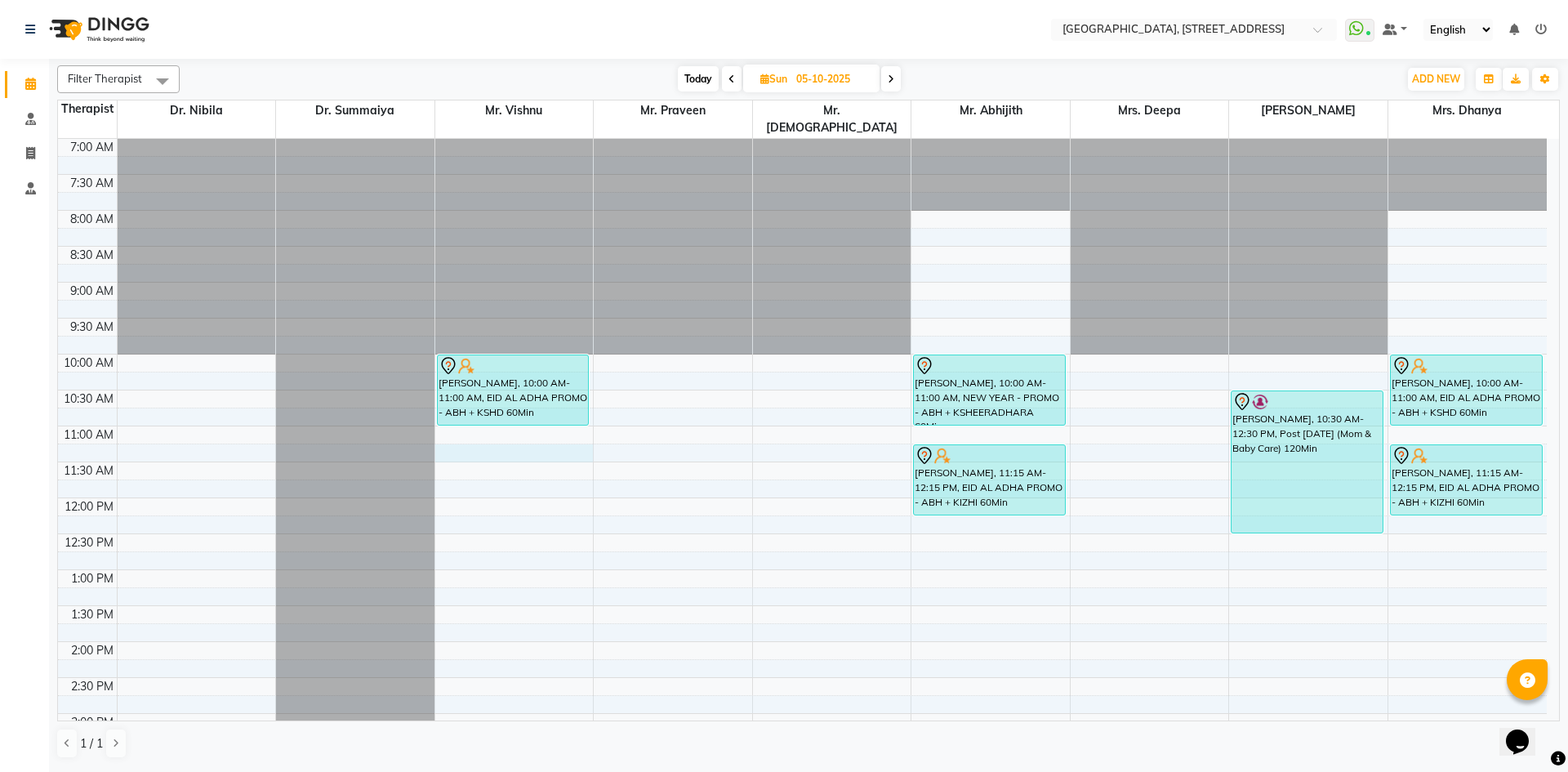
click at [455, 432] on div "7:00 AM 7:30 AM 8:00 AM 8:30 AM 9:00 AM 9:30 AM 10:00 AM 10:30 AM 11:00 AM 11:3…" at bounding box center [802, 713] width 1489 height 1150
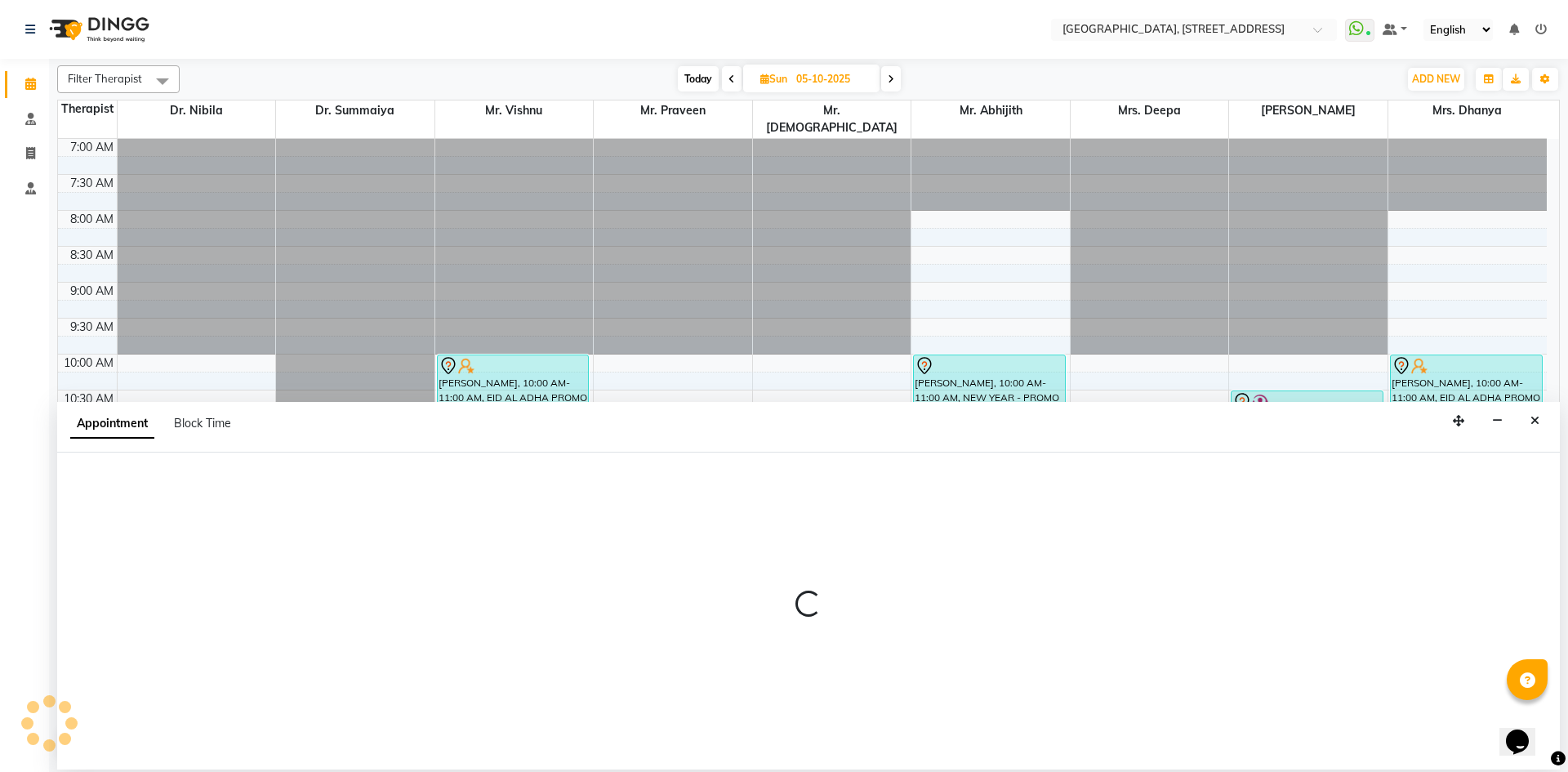
select select "27240"
select select "675"
select select "tentative"
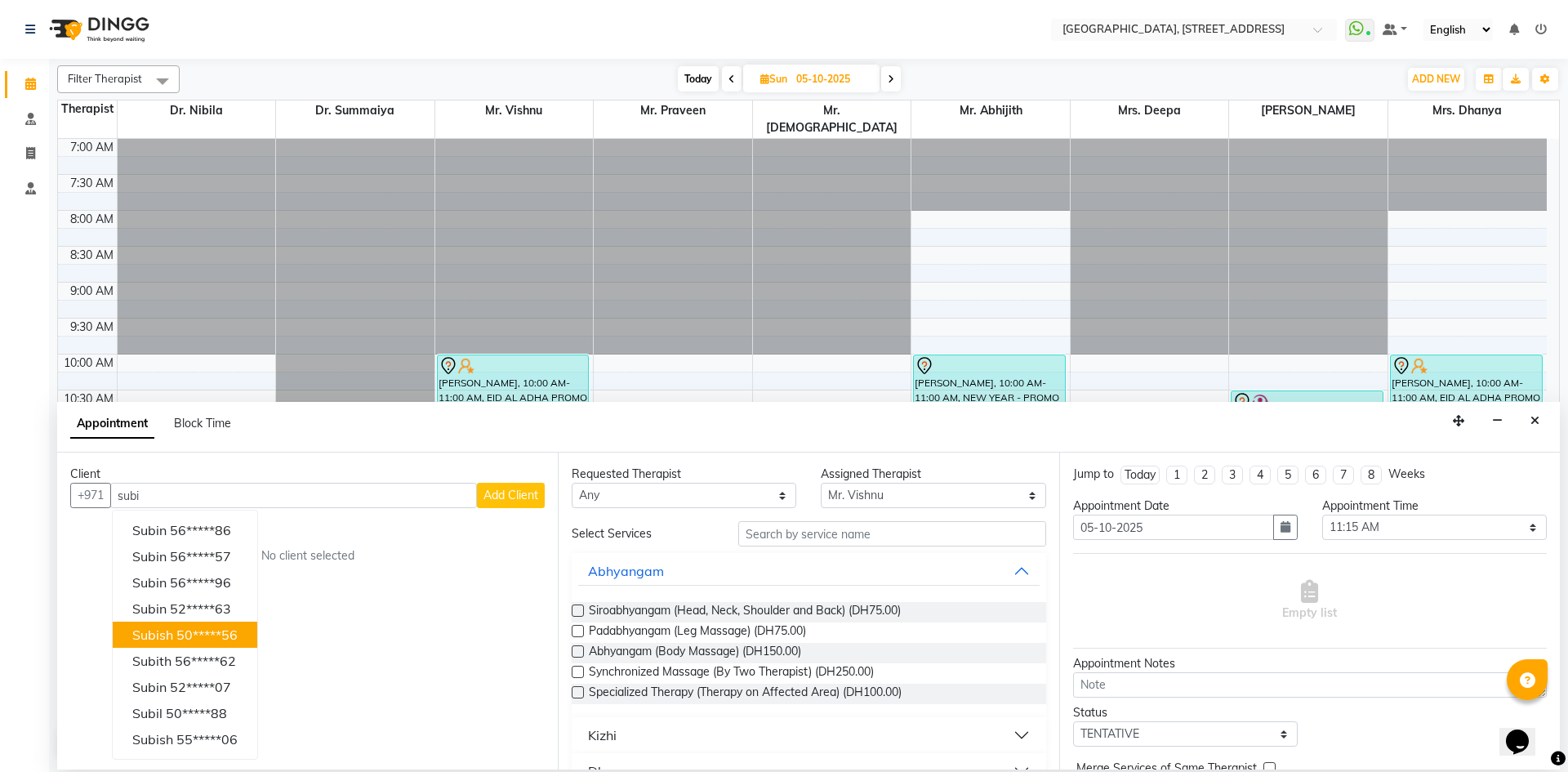
click at [186, 646] on button "subish 50*****56" at bounding box center [185, 634] width 145 height 26
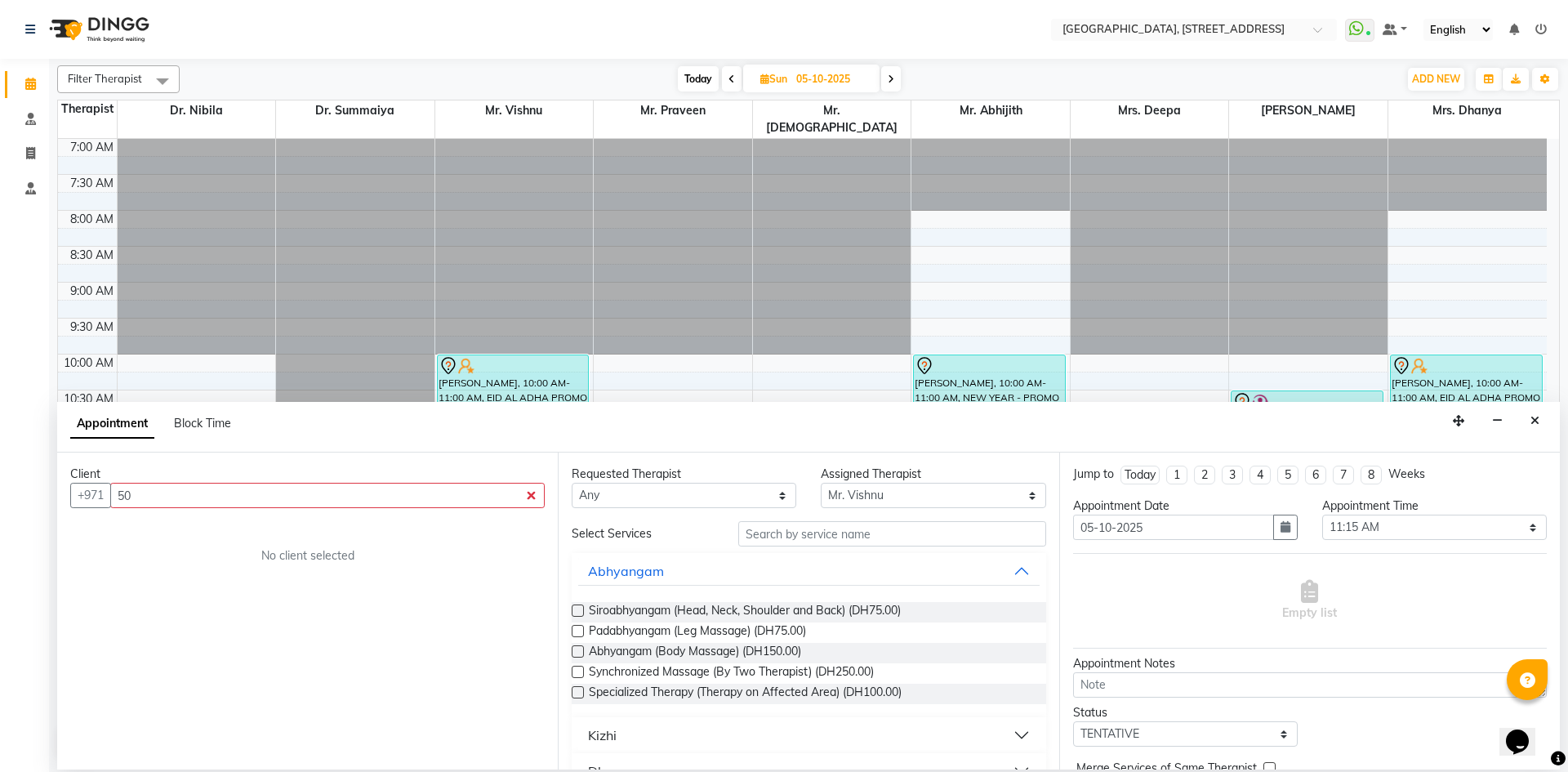
type input "5"
click at [220, 530] on ngb-highlight "56*****62" at bounding box center [205, 530] width 61 height 16
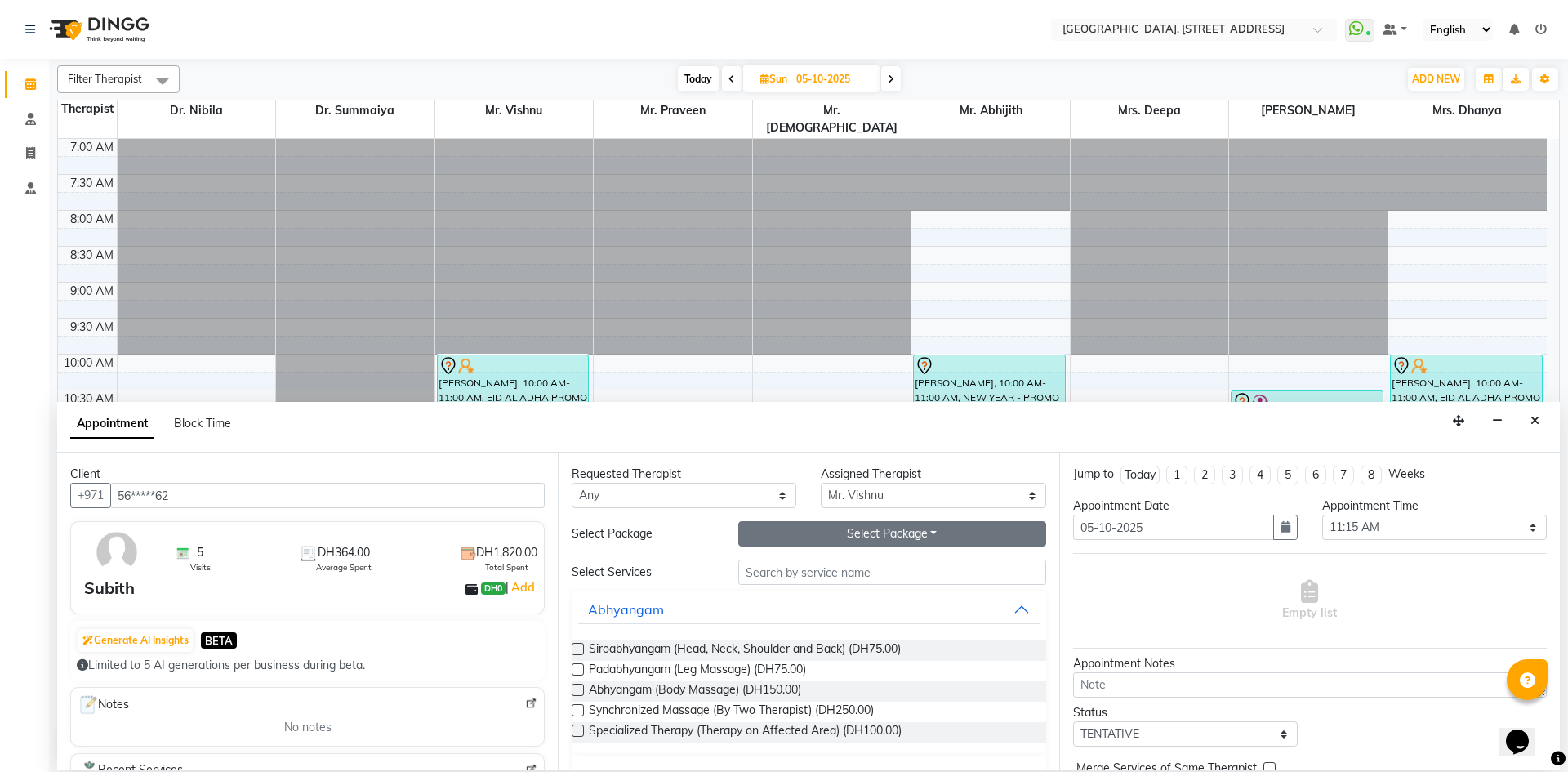
type input "56*****62"
click at [858, 534] on button "Select Package Toggle Dropdown" at bounding box center [892, 534] width 308 height 25
click at [832, 570] on li "Nasyam 7 Days" at bounding box center [803, 568] width 129 height 24
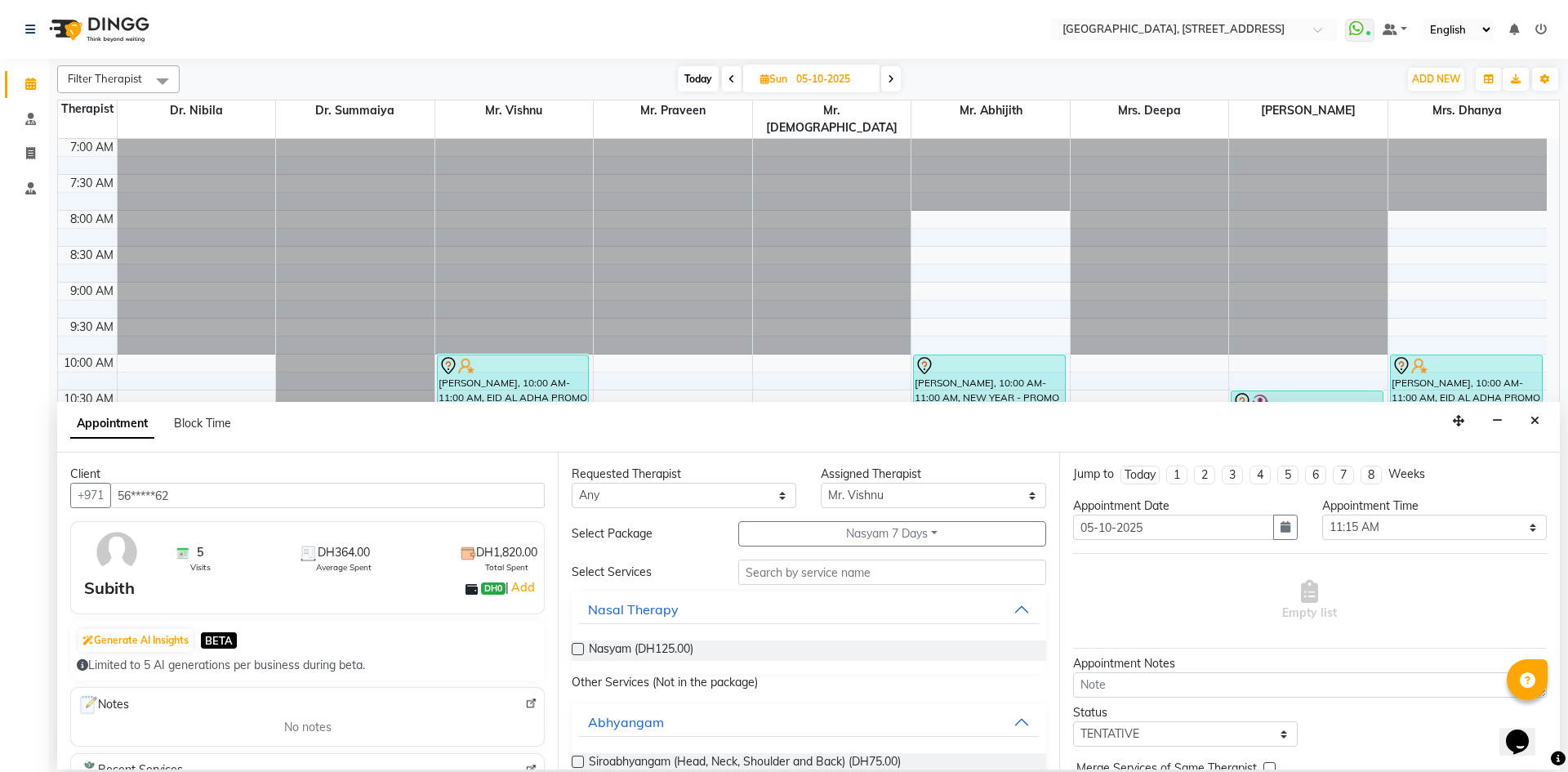
click at [577, 648] on label at bounding box center [578, 649] width 13 height 13
click at [577, 648] on input "checkbox" at bounding box center [577, 650] width 11 height 11
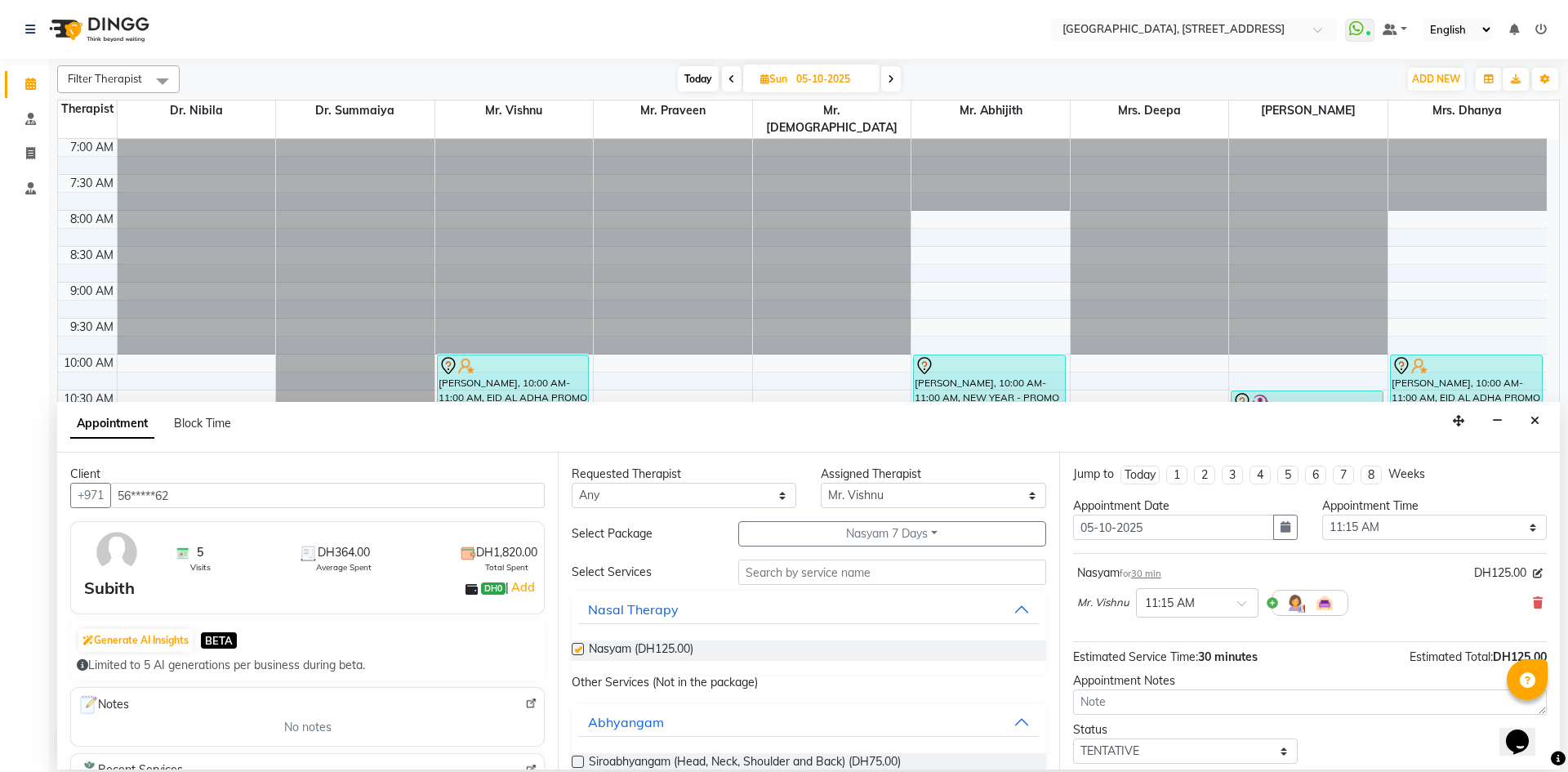
checkbox input "false"
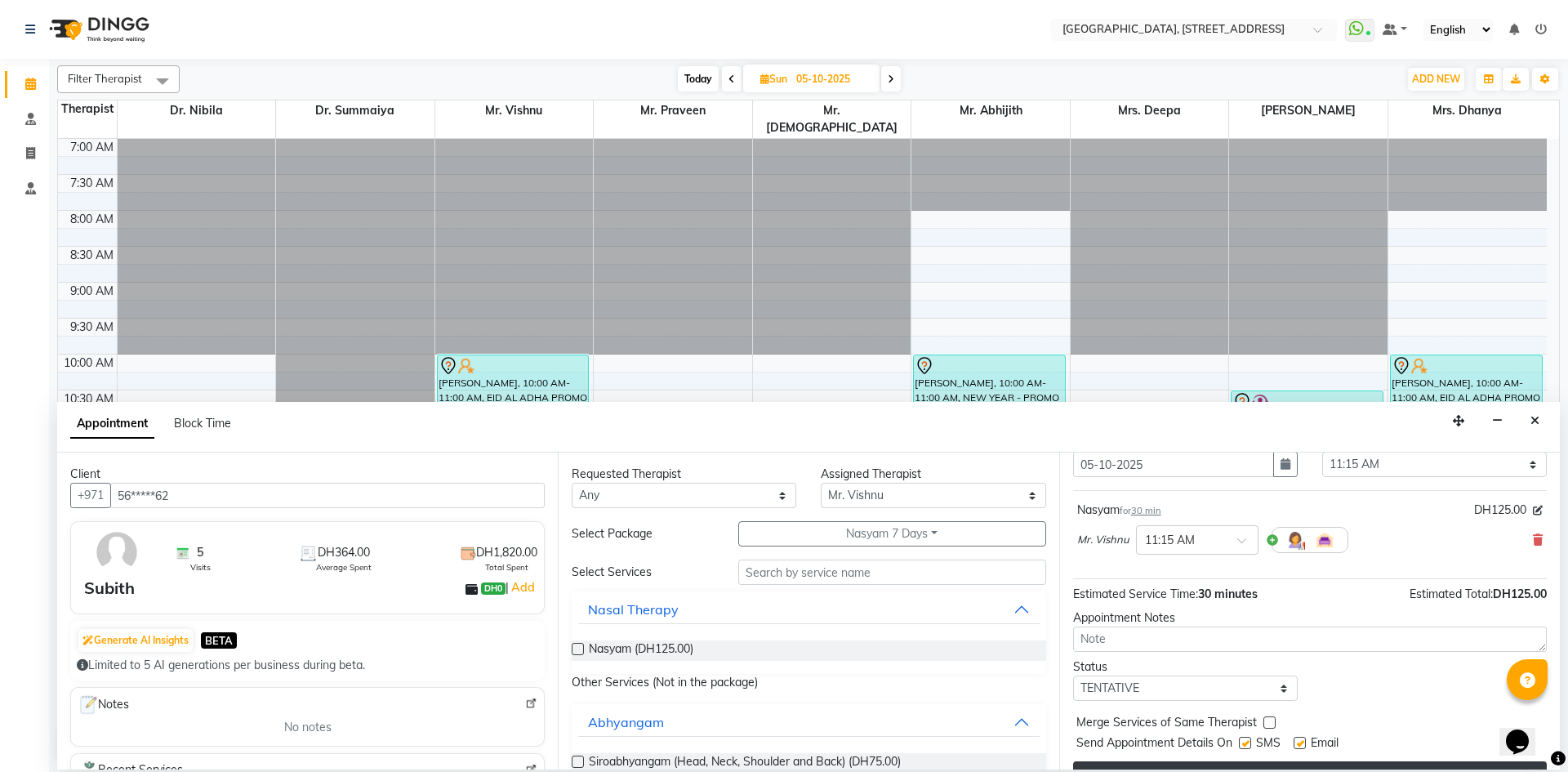
scroll to position [98, 0]
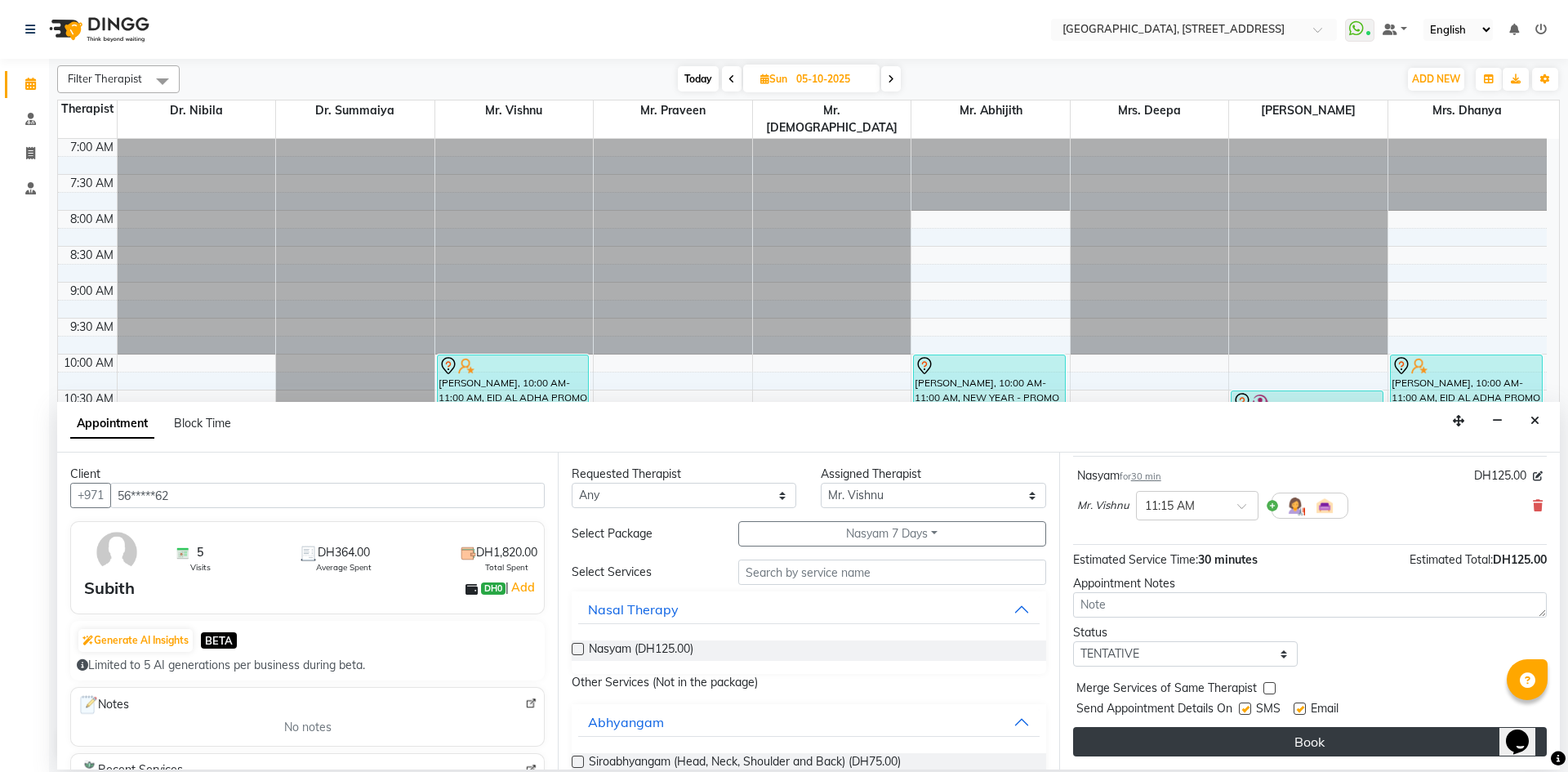
click at [1271, 739] on button "Book" at bounding box center [1310, 742] width 473 height 29
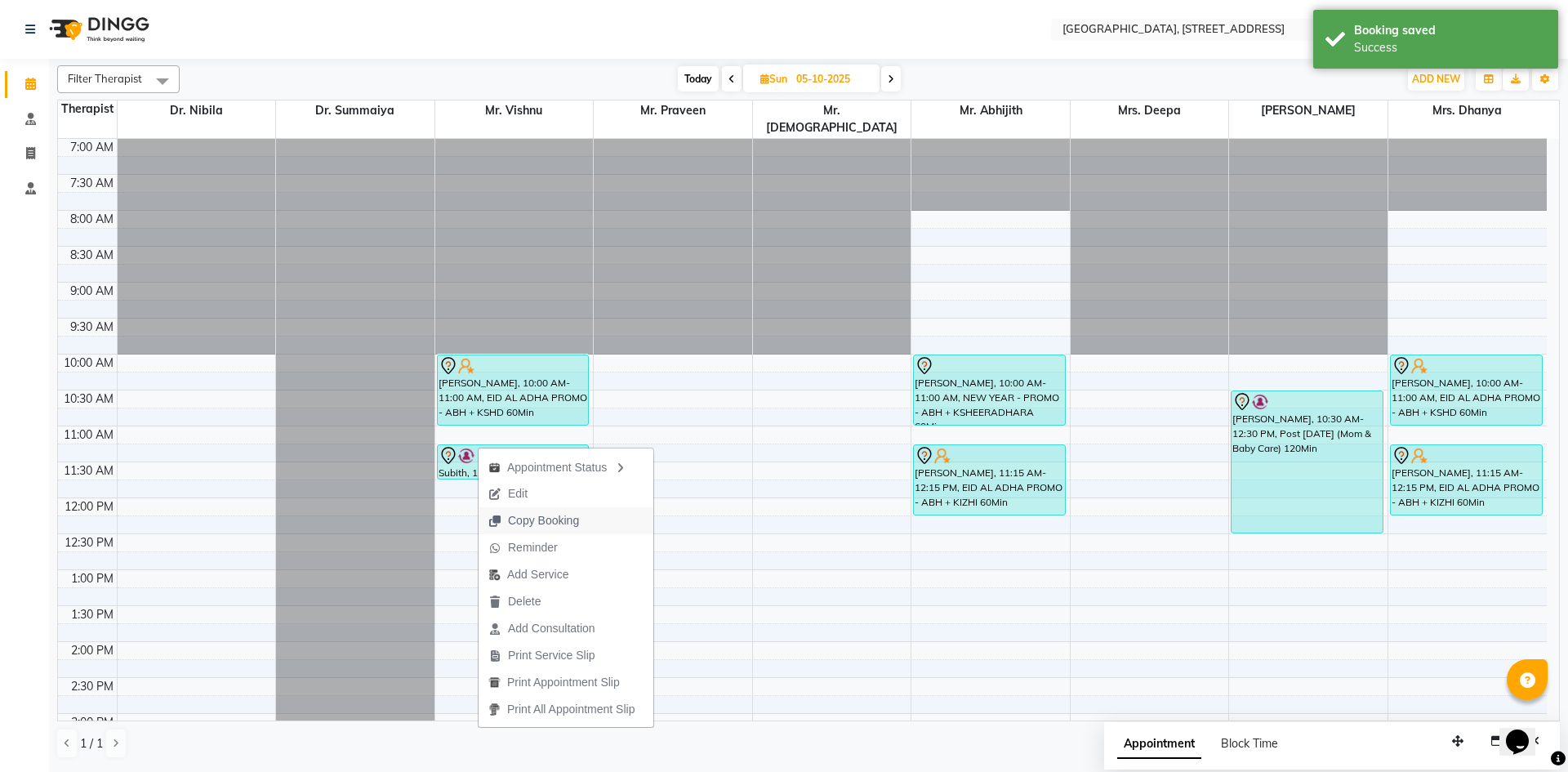
click at [516, 525] on span "Copy Booking" at bounding box center [543, 521] width 71 height 17
type textarea "JTdCJTIydXNlciUyMiUzQSU3QiUyMmlkJTIyJTNBNjUzNTgzOSUyQyUyMmZuYW1lJTIyJTNBJTIyU3V…"
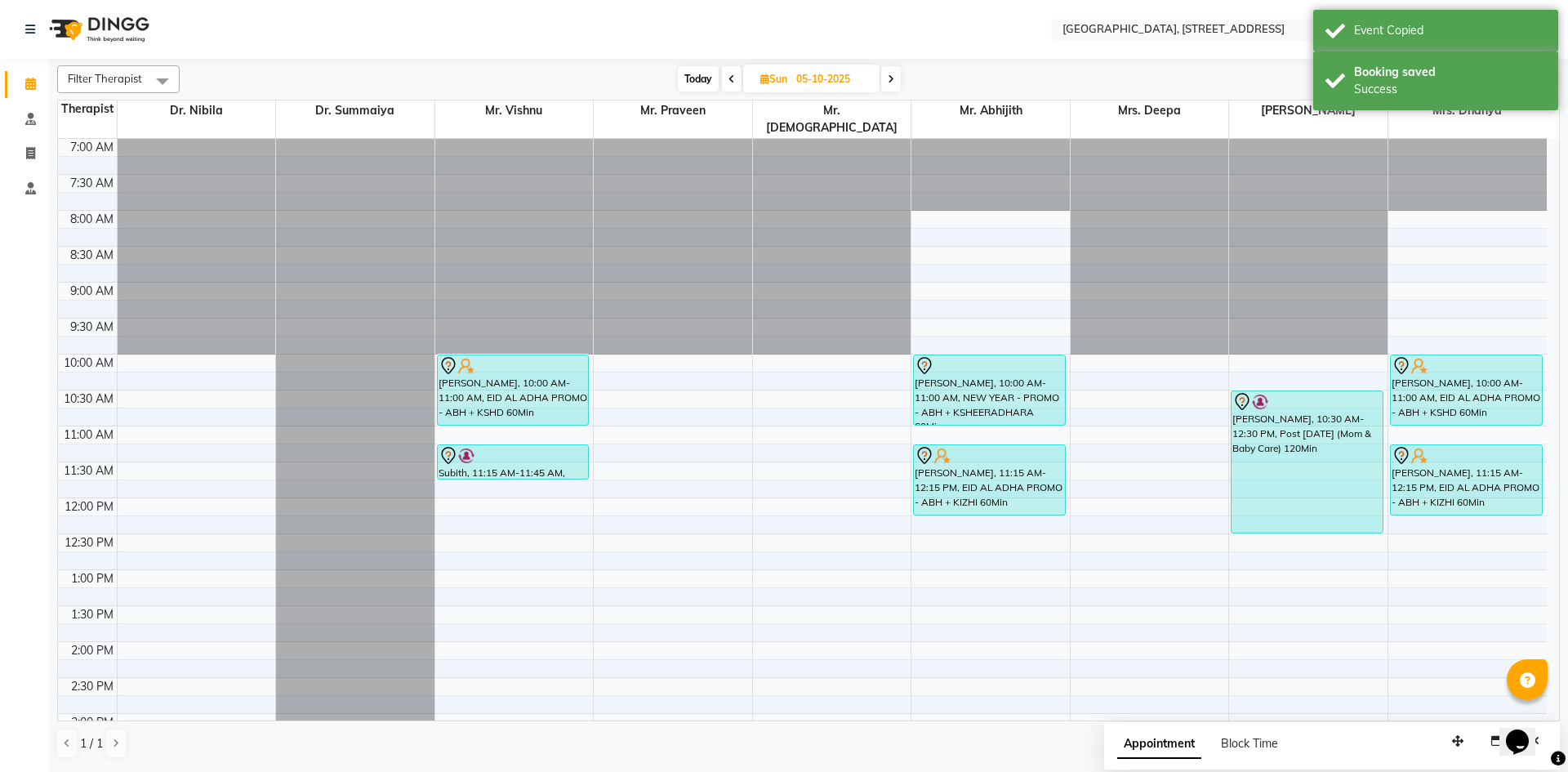
click at [731, 74] on icon at bounding box center [732, 79] width 7 height 10
type input "04-10-2025"
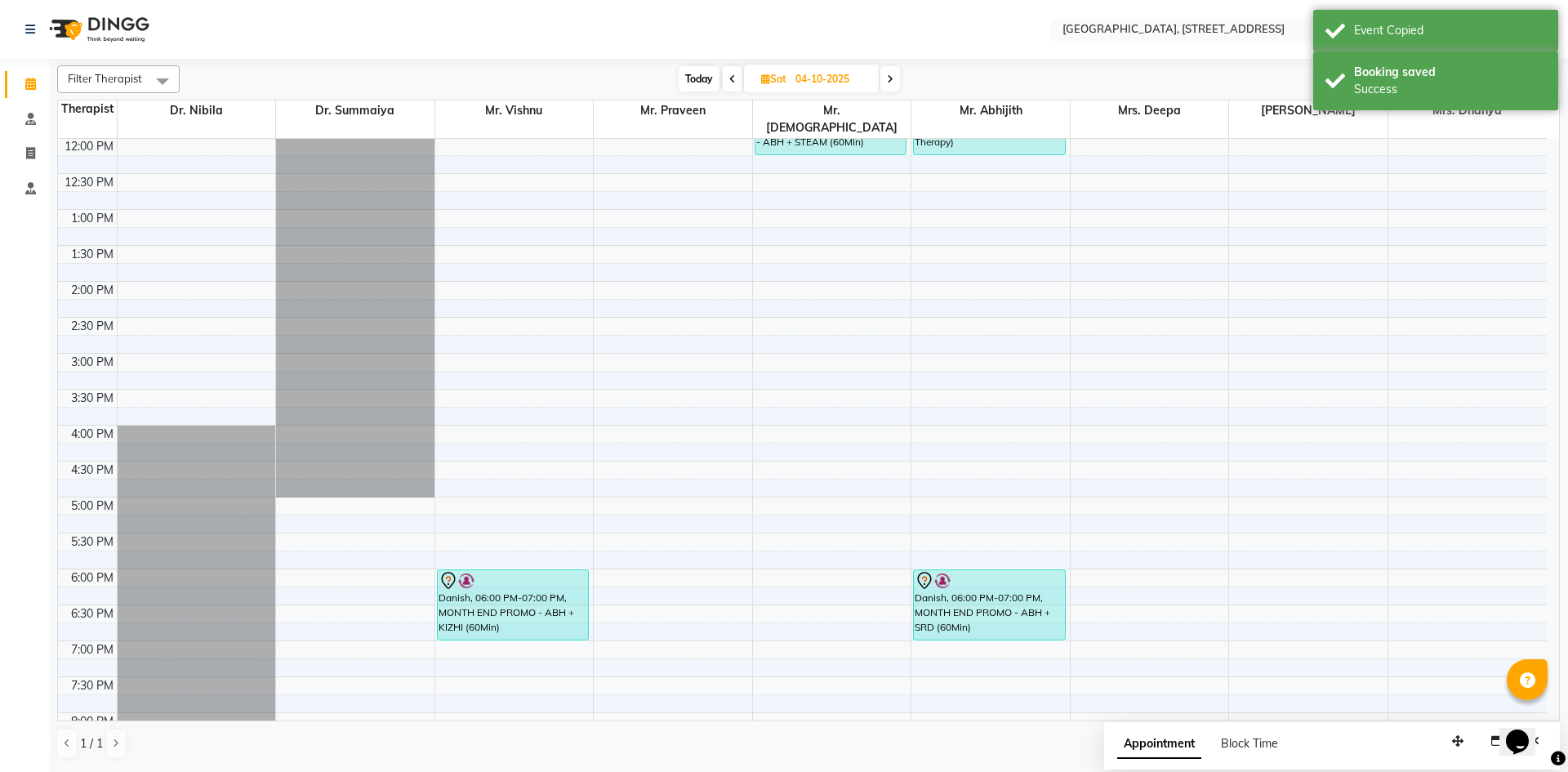
scroll to position [0, 0]
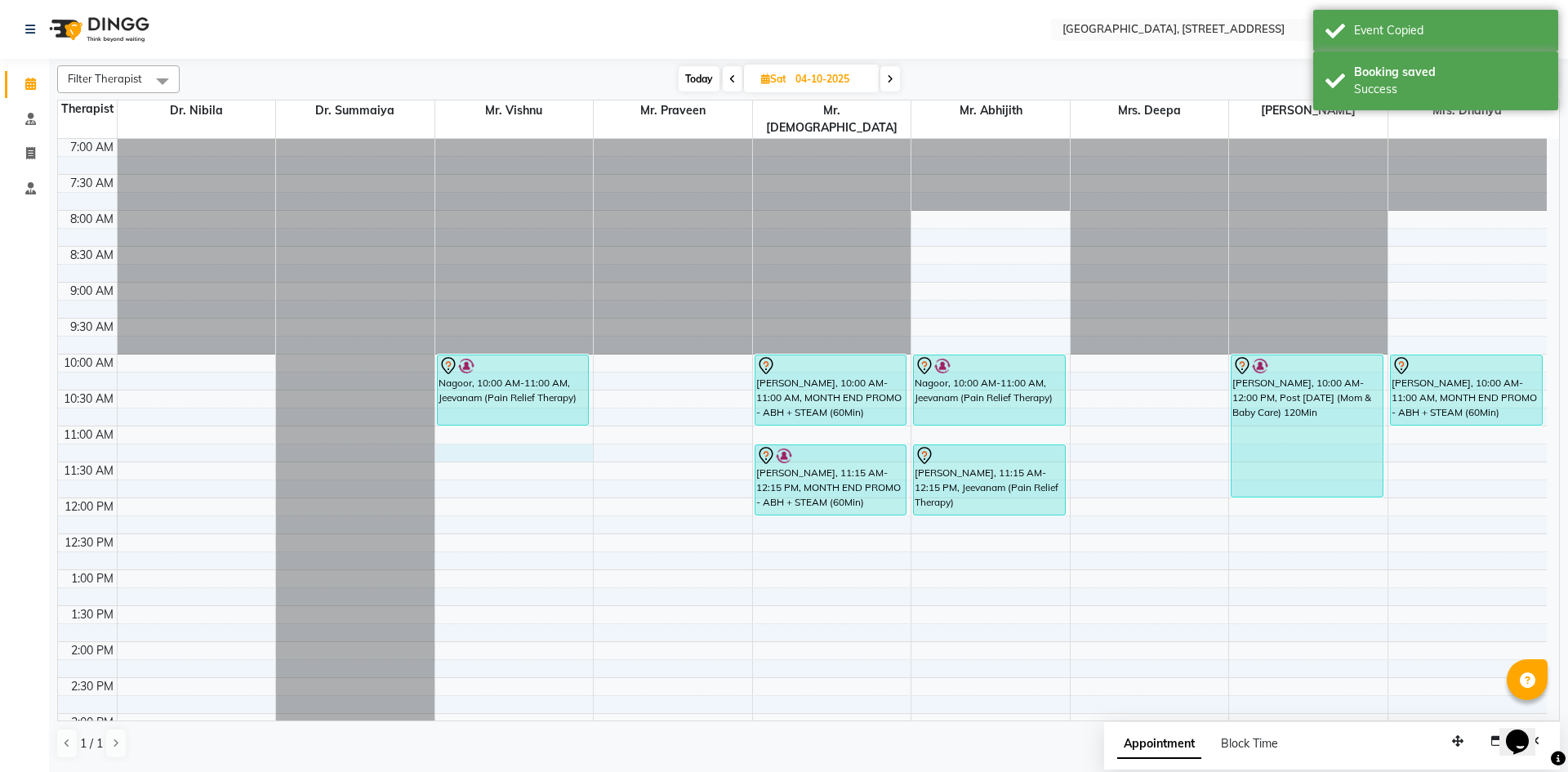
click at [477, 431] on div "7:00 AM 7:30 AM 8:00 AM 8:30 AM 9:00 AM 9:30 AM 10:00 AM 10:30 AM 11:00 AM 11:3…" at bounding box center [802, 713] width 1489 height 1150
select select "27240"
select select "675"
select select "tentative"
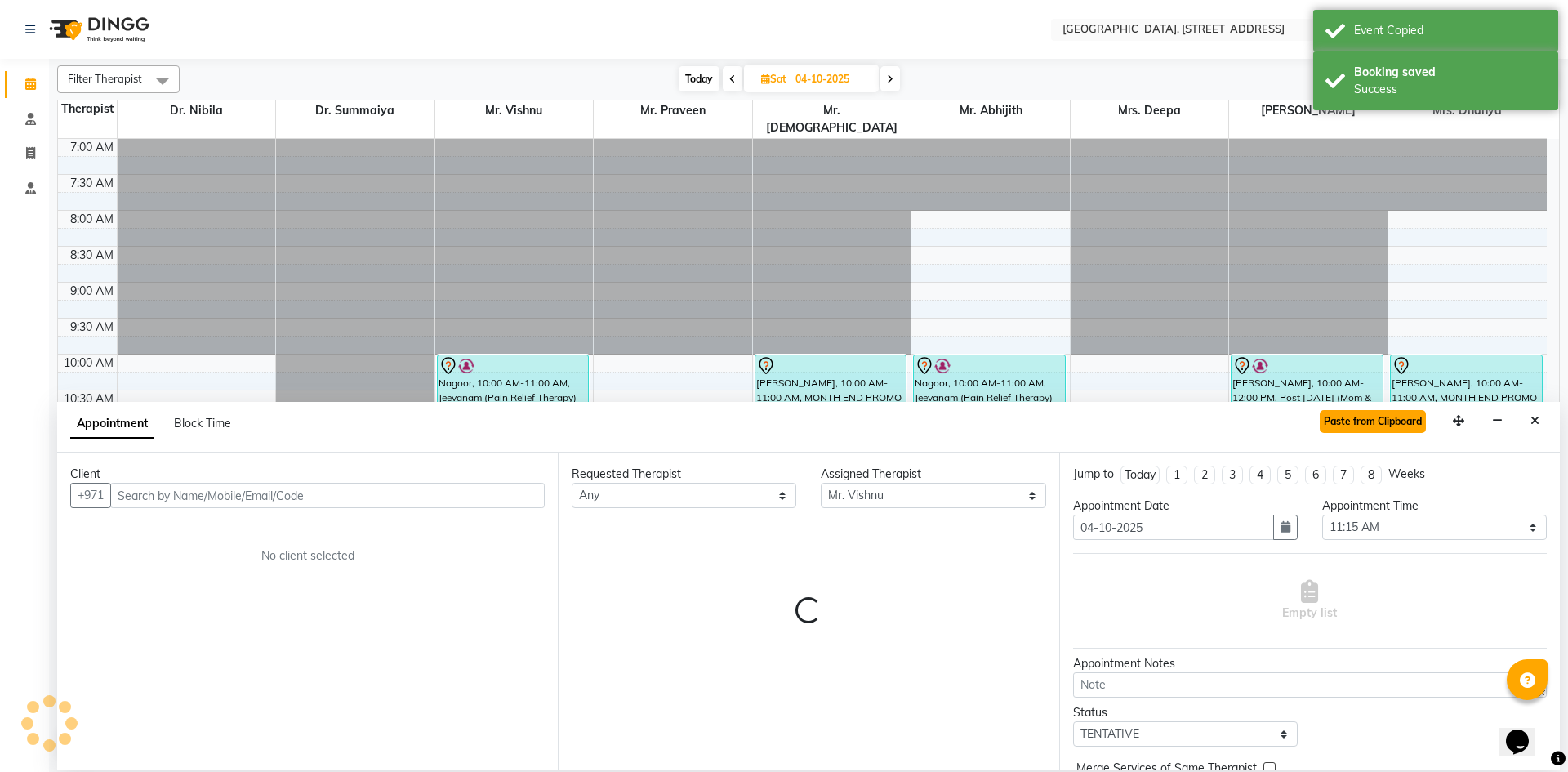
click at [1334, 420] on button "Paste from Clipboard" at bounding box center [1373, 421] width 106 height 23
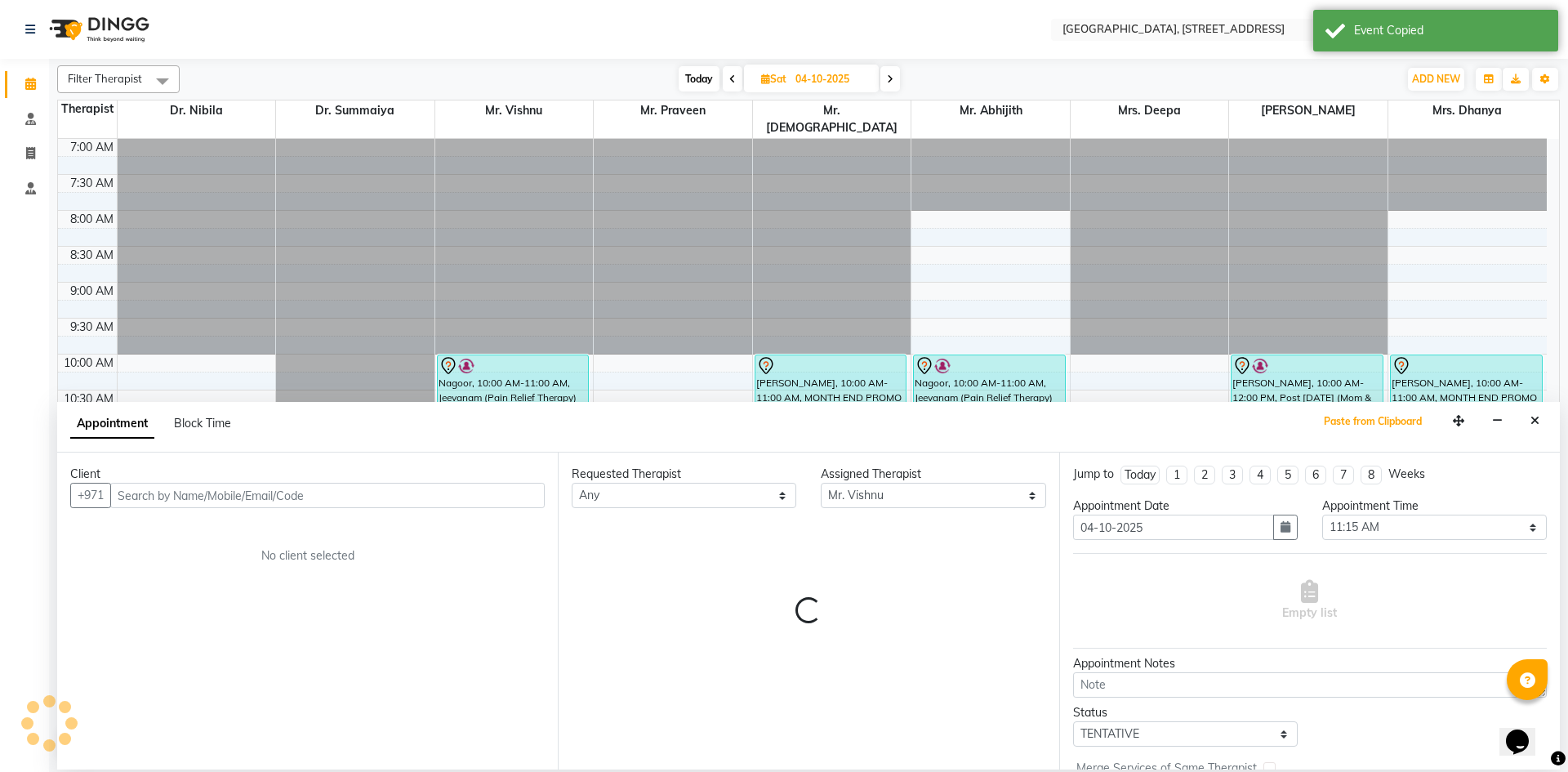
select select "1960"
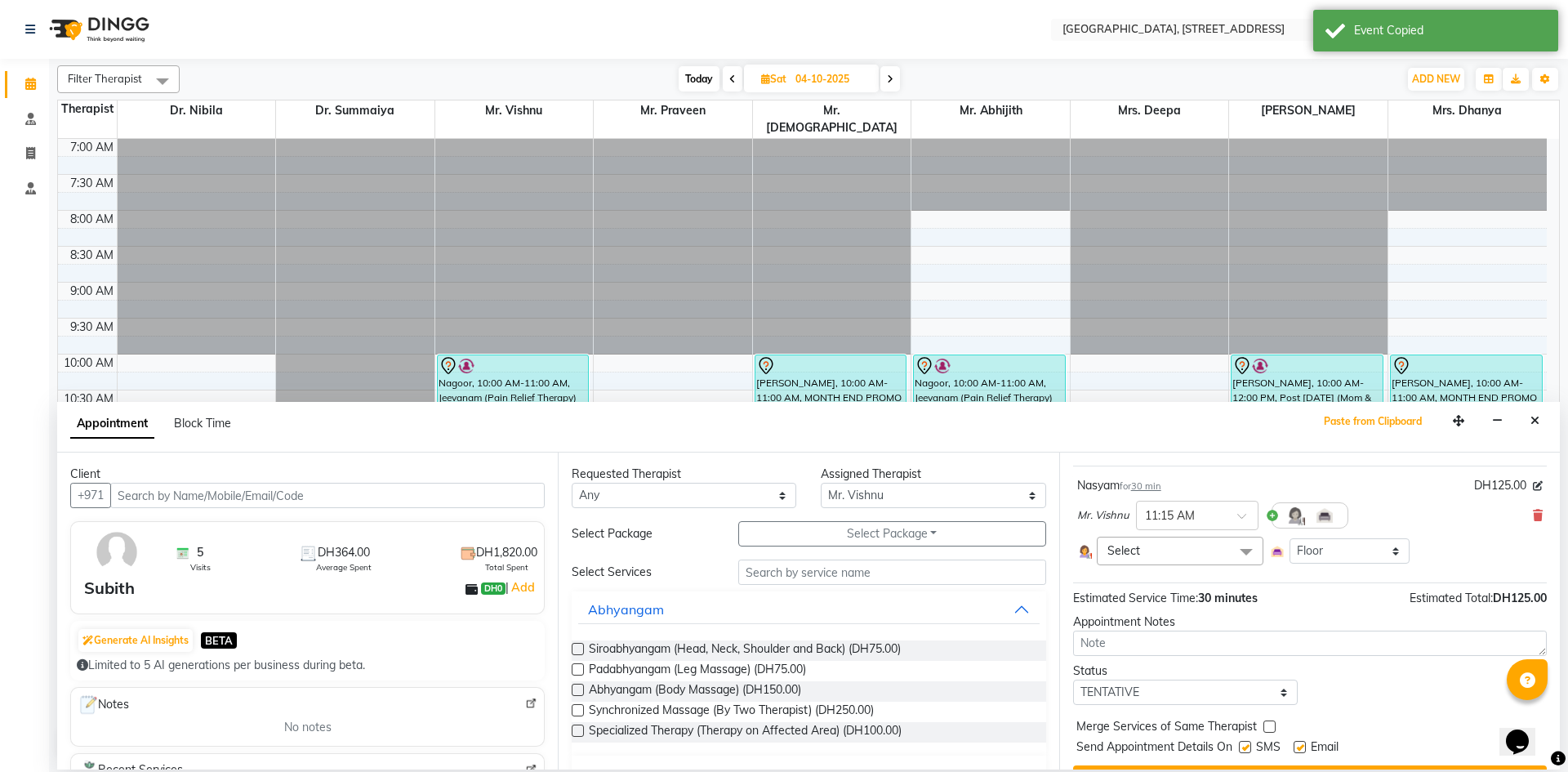
scroll to position [126, 0]
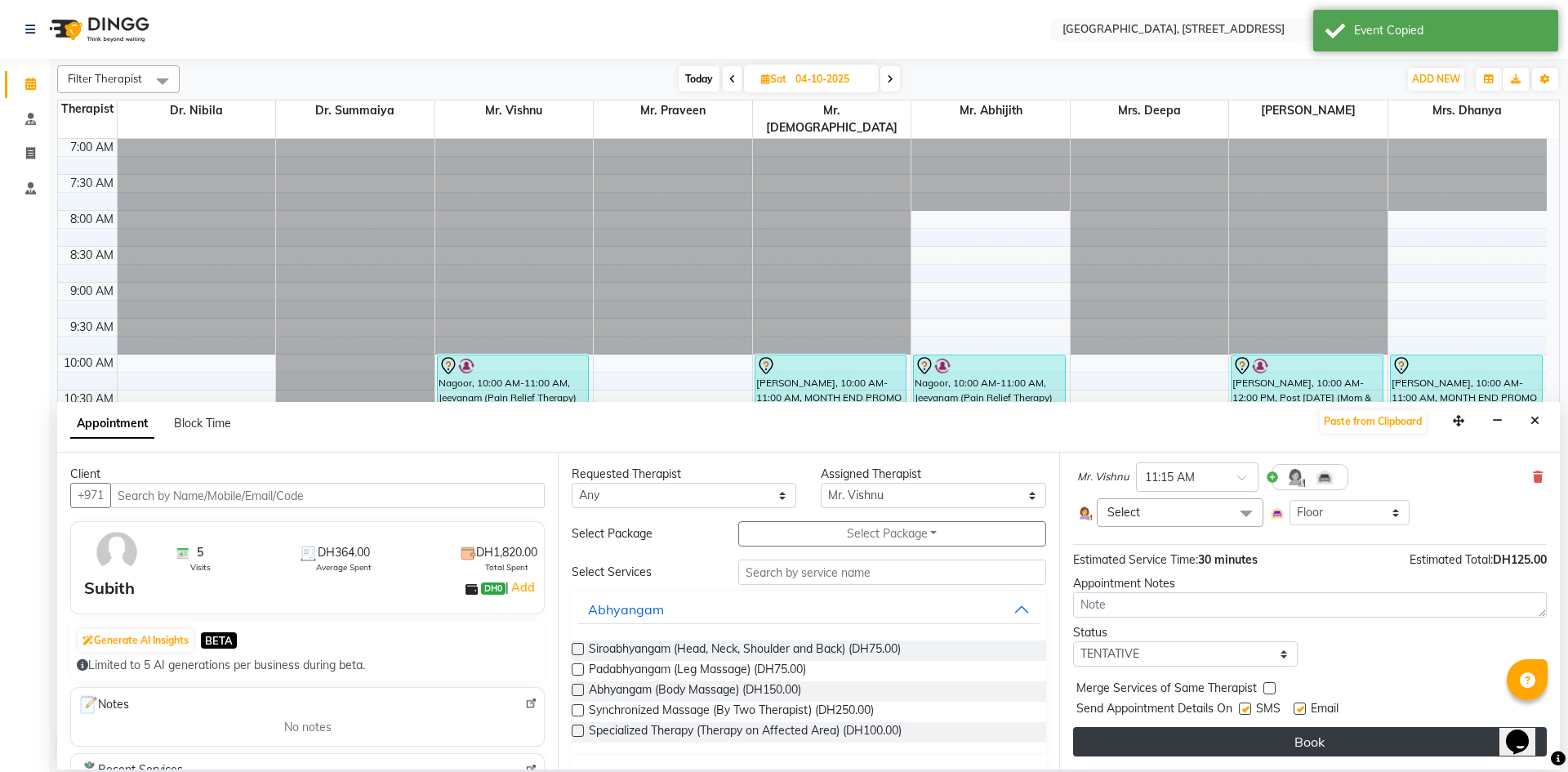
click at [1238, 738] on button "Book" at bounding box center [1310, 742] width 473 height 29
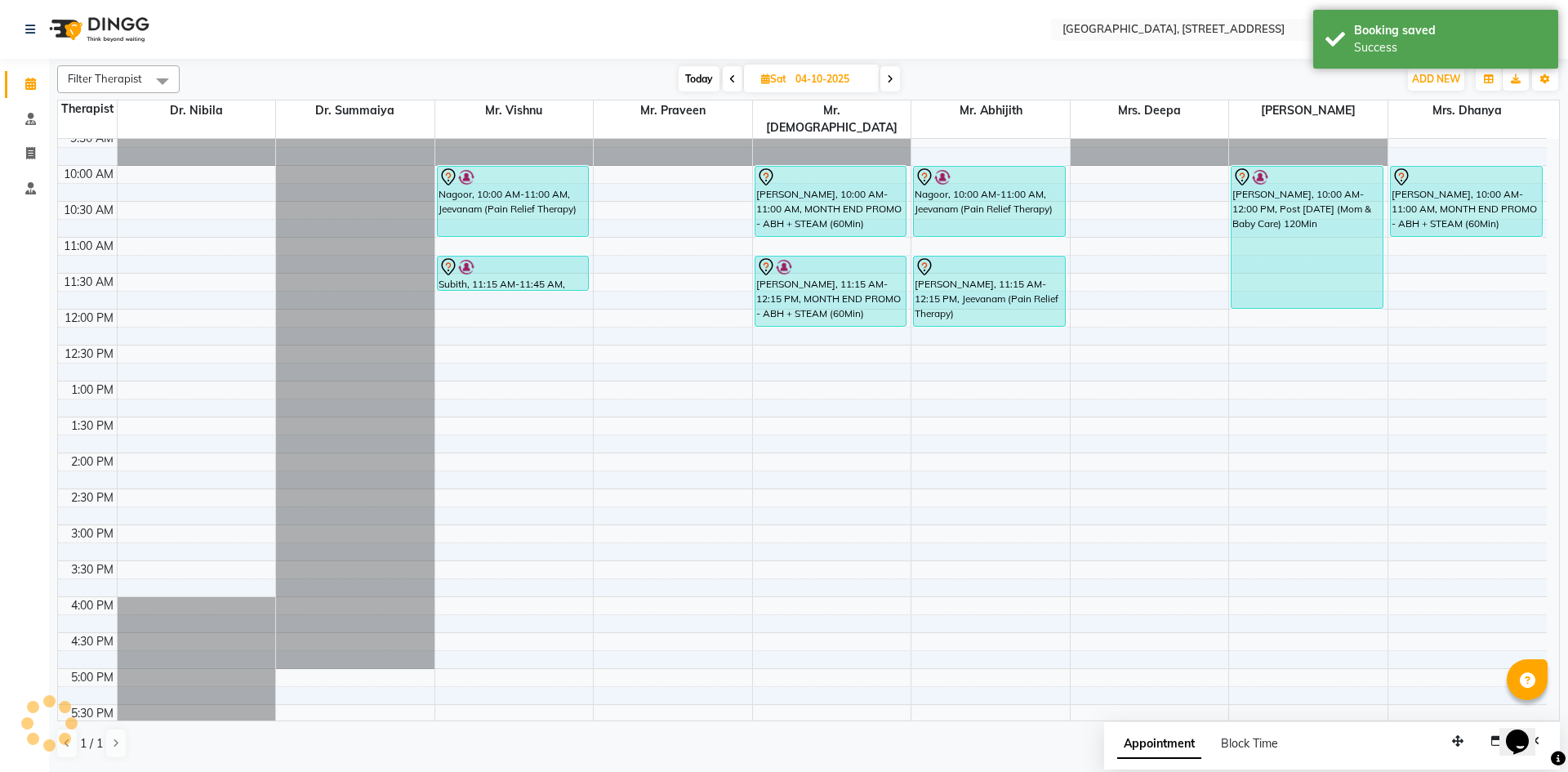
scroll to position [551, 0]
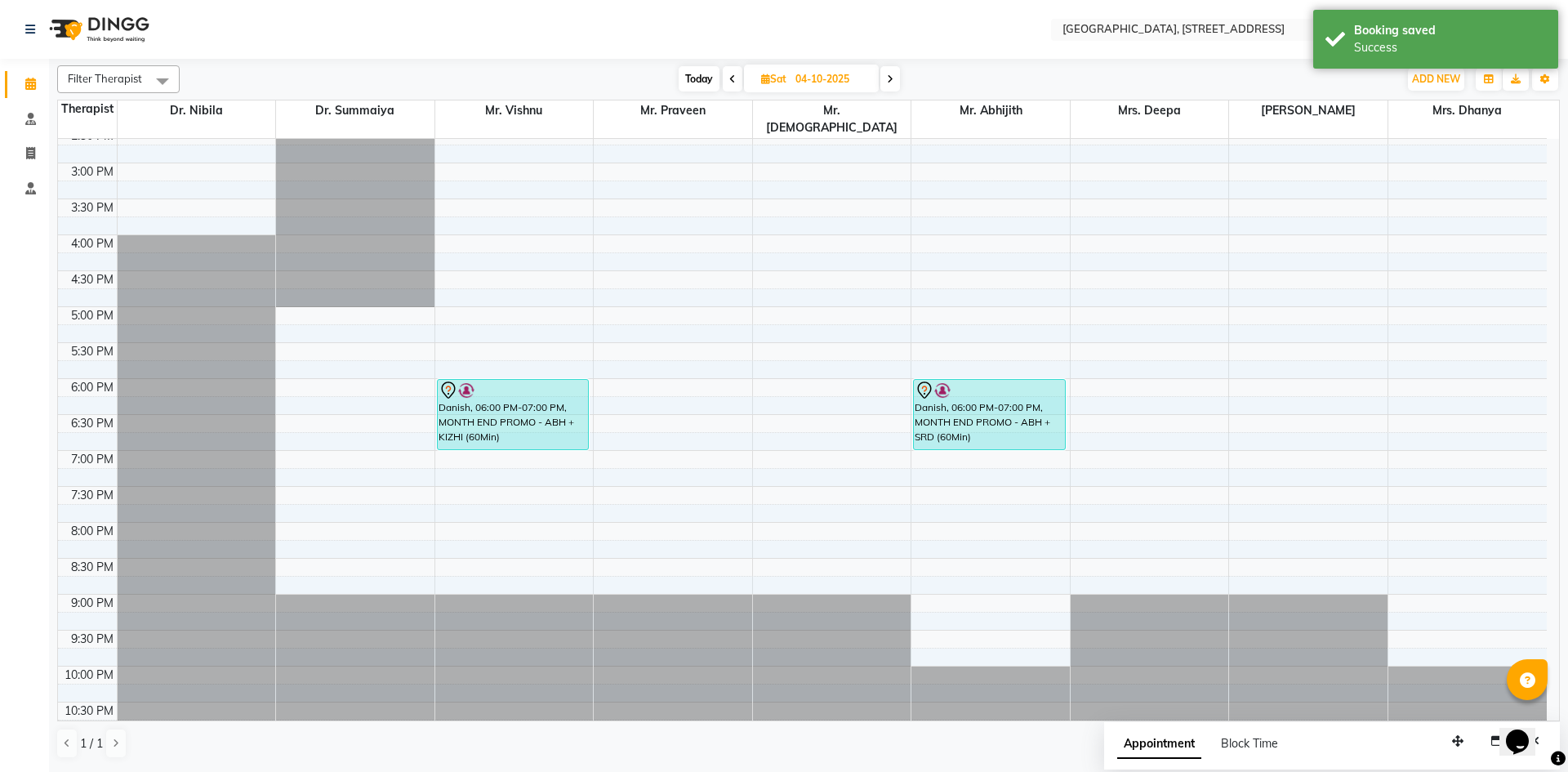
click at [736, 79] on span at bounding box center [732, 79] width 19 height 25
type input "03-10-2025"
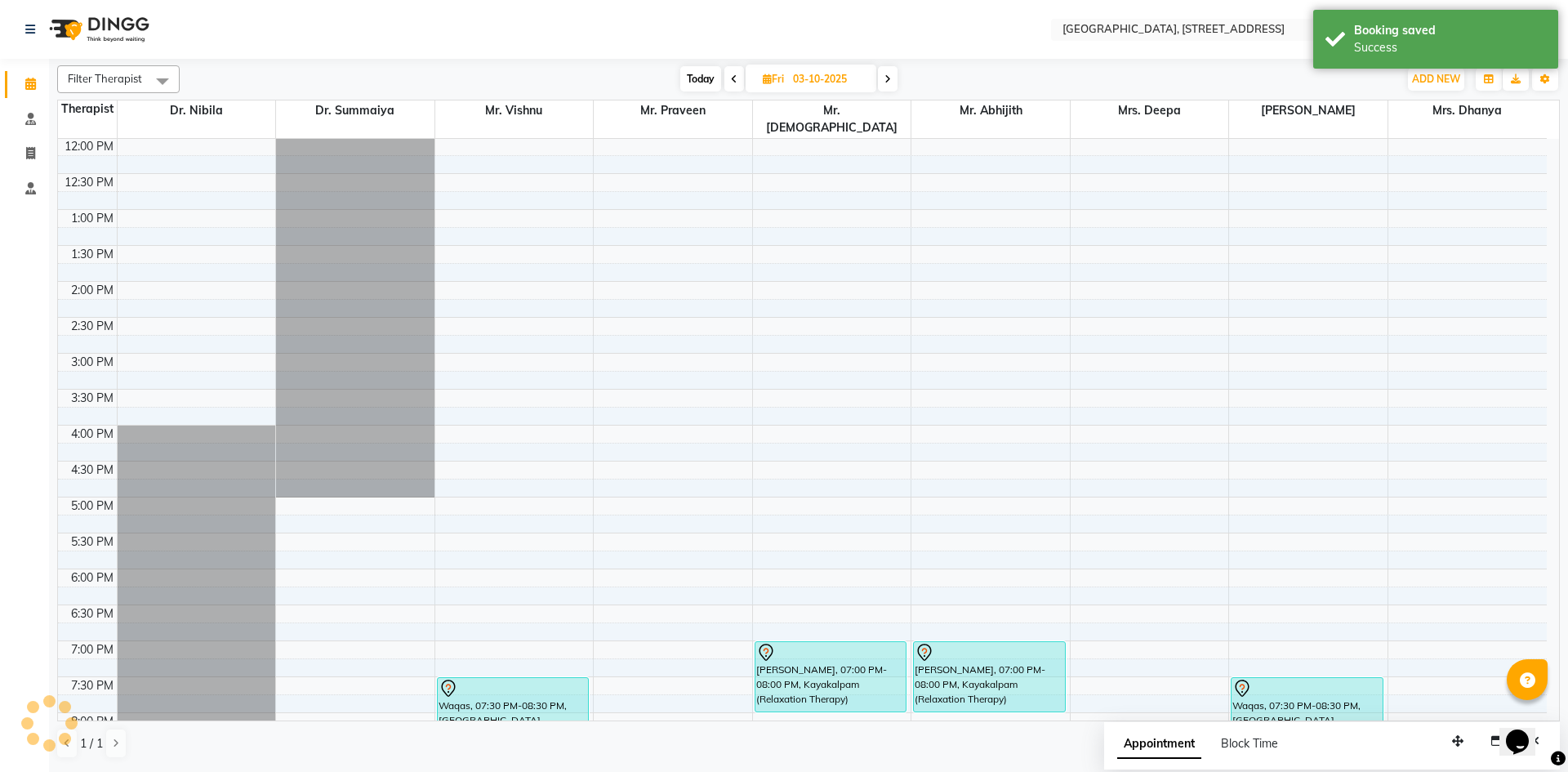
scroll to position [0, 0]
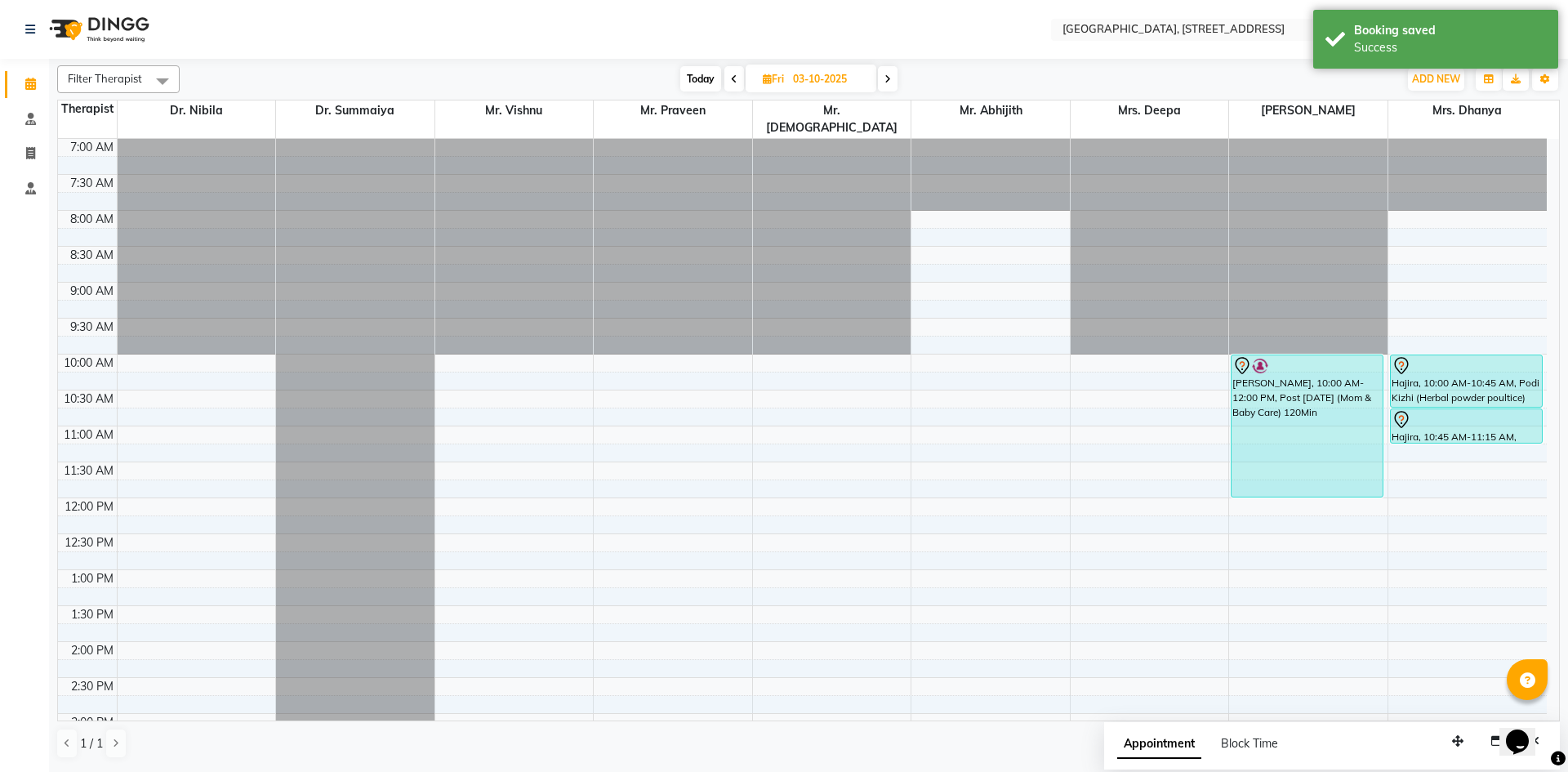
click at [527, 346] on div "7:00 AM 7:30 AM 8:00 AM 8:30 AM 9:00 AM 9:30 AM 10:00 AM 10:30 AM 11:00 AM 11:3…" at bounding box center [802, 713] width 1489 height 1150
select select "27240"
select select "tentative"
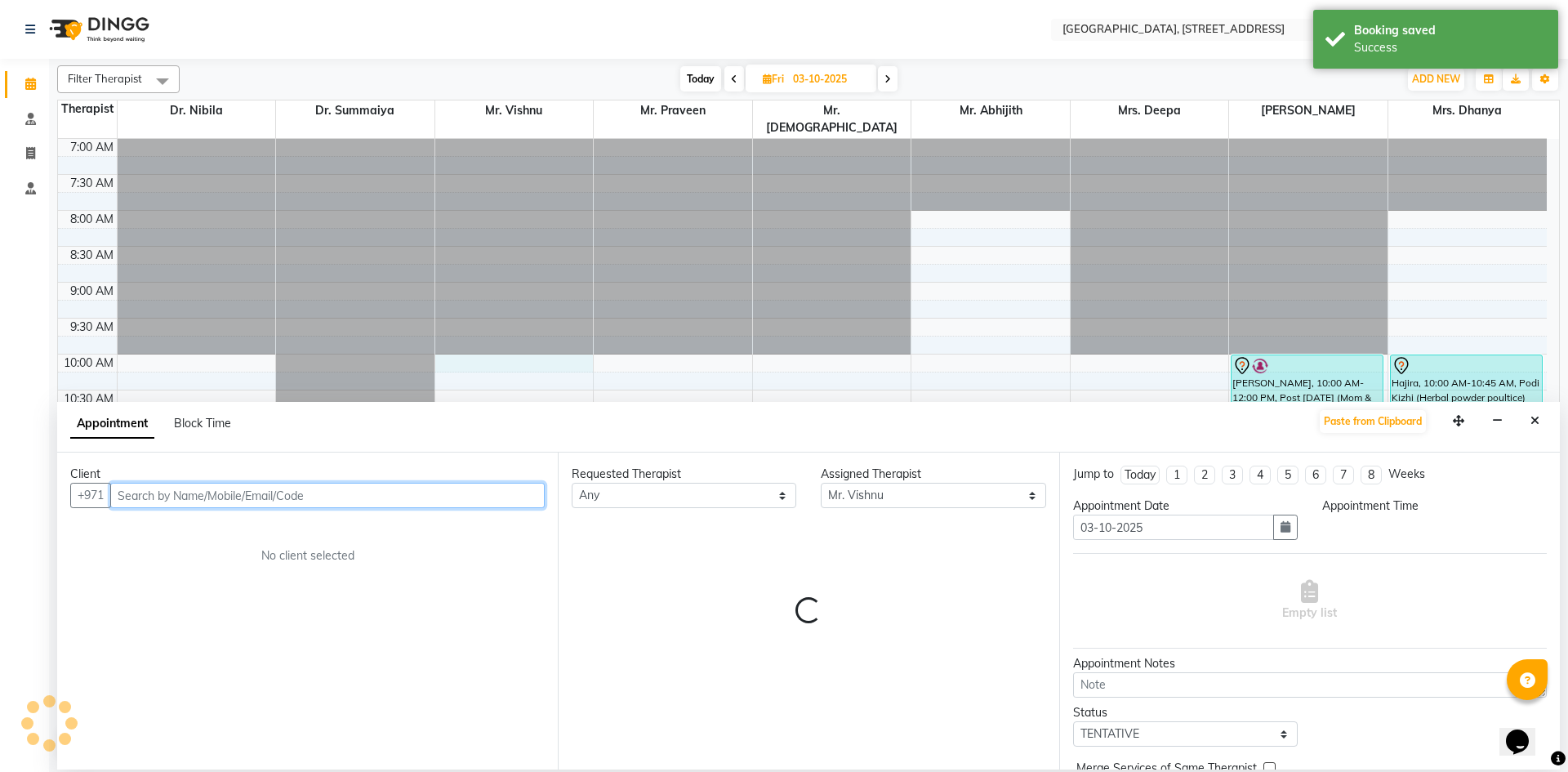
select select "600"
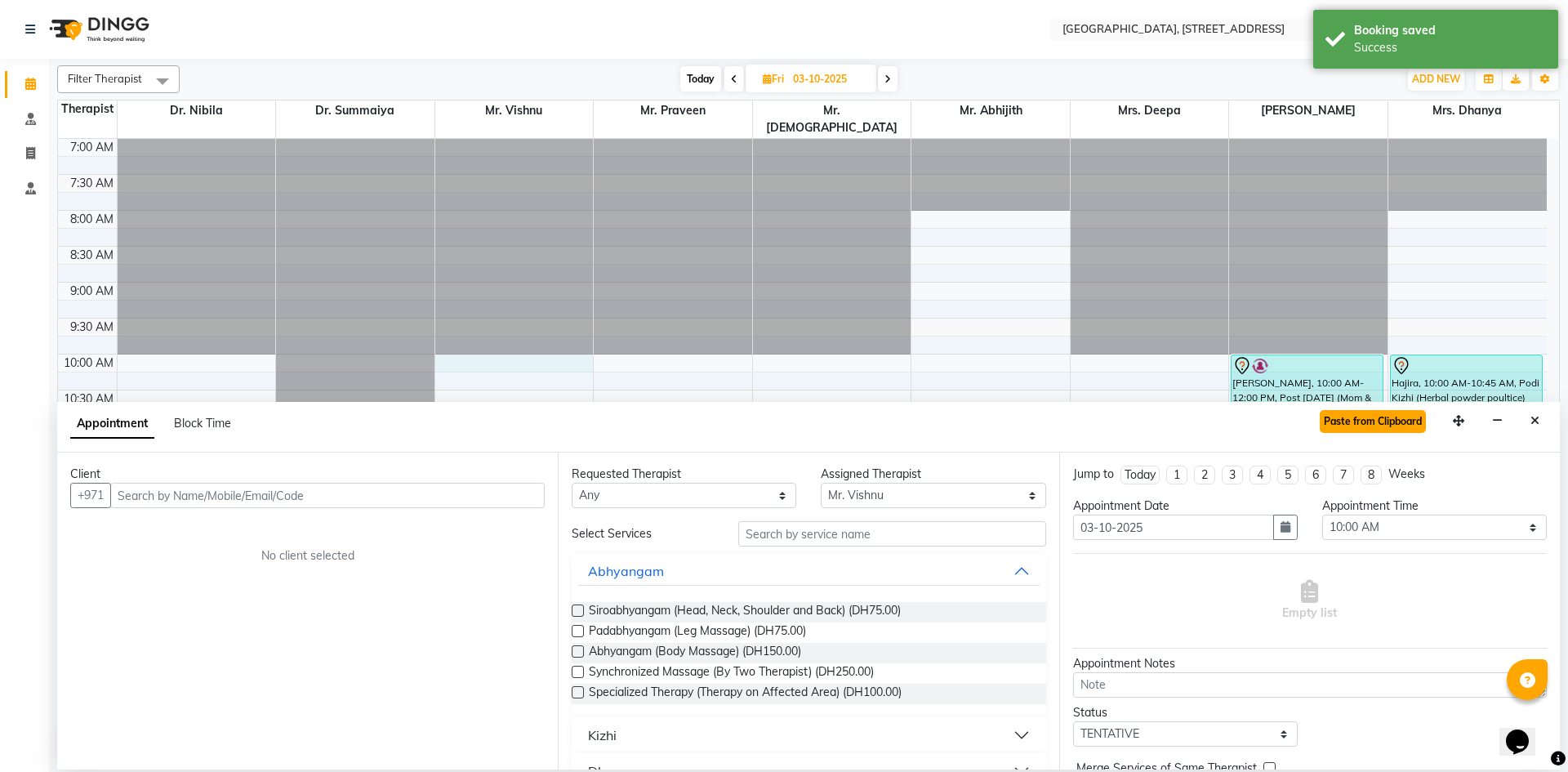
click at [1365, 423] on button "Paste from Clipboard" at bounding box center [1373, 421] width 106 height 23
select select "1960"
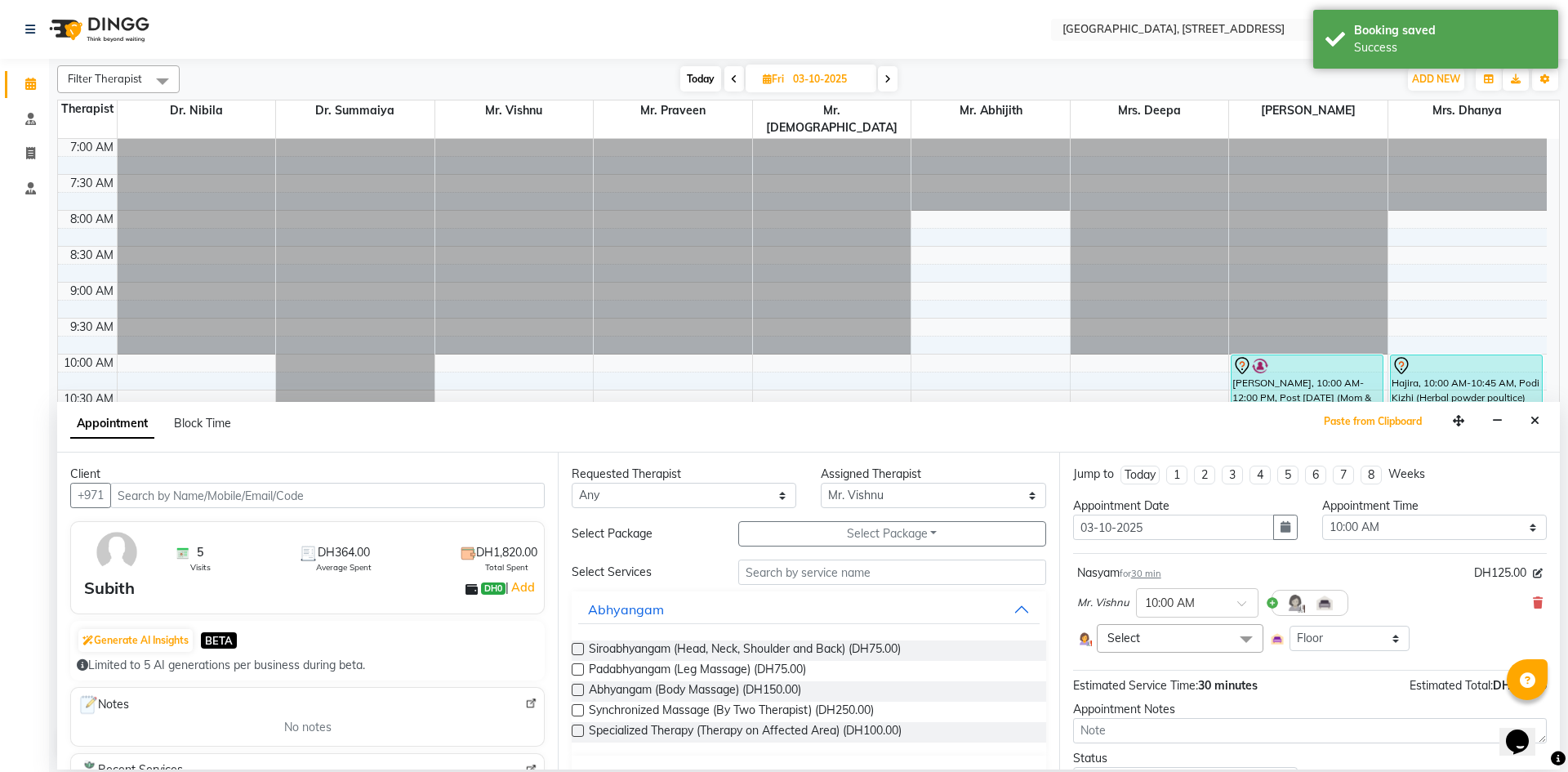
scroll to position [126, 0]
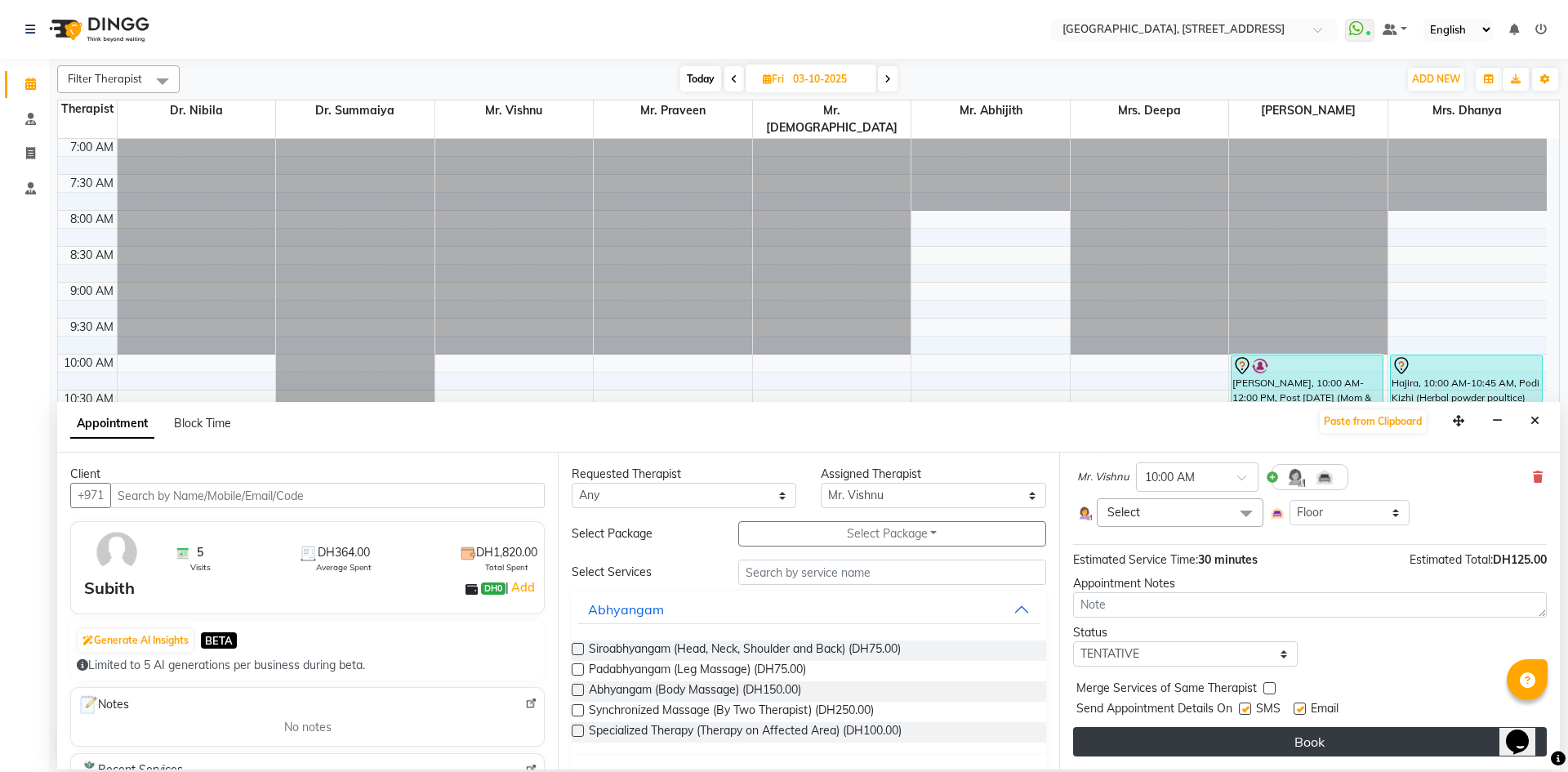
click at [1228, 748] on button "Book" at bounding box center [1310, 742] width 473 height 29
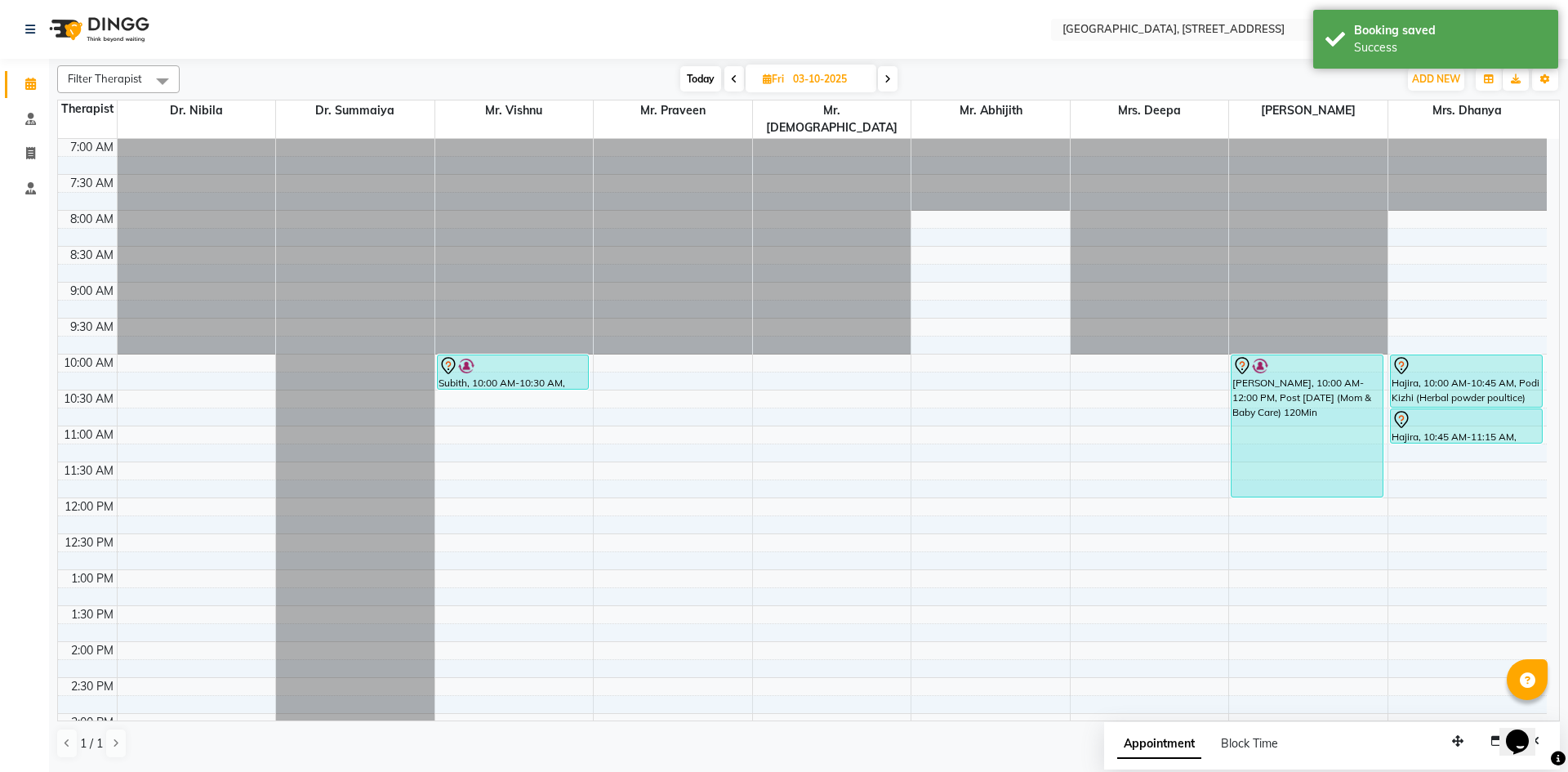
click at [704, 85] on span "Today" at bounding box center [700, 79] width 41 height 25
type input "02-10-2025"
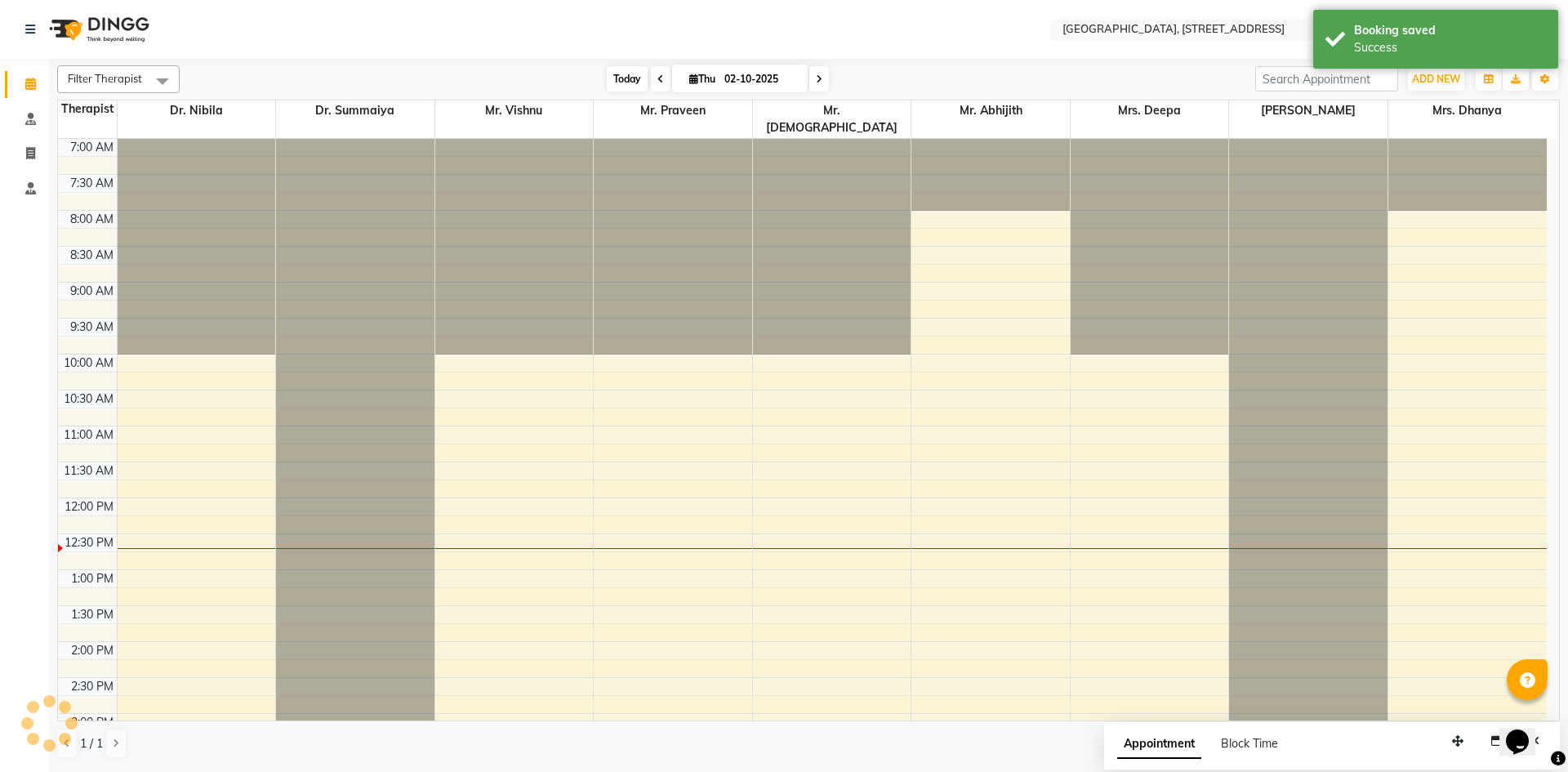
scroll to position [360, 0]
